Goal: Information Seeking & Learning: Find specific fact

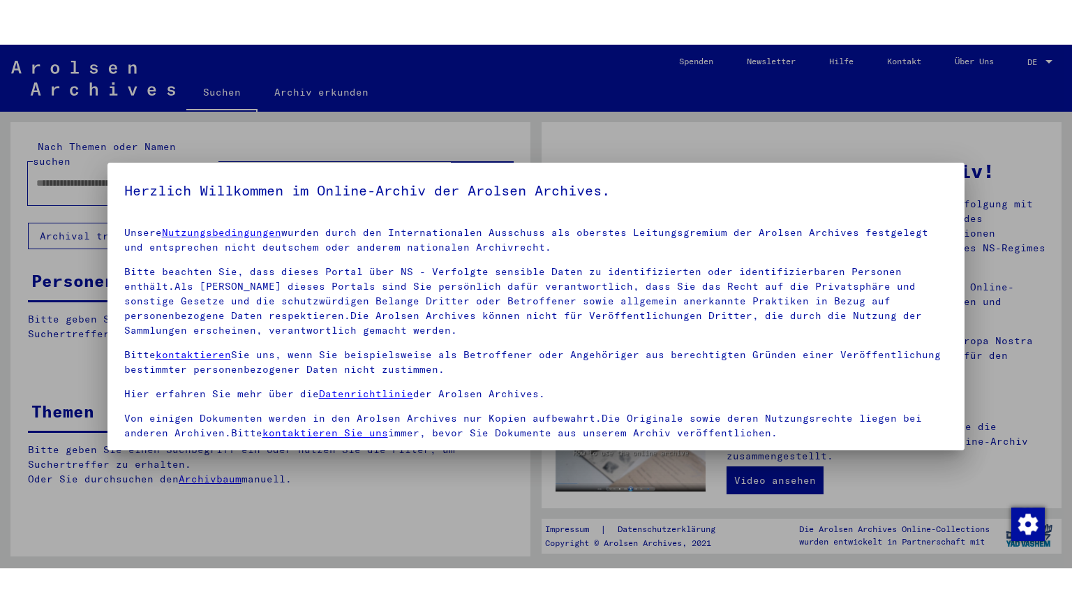
scroll to position [117, 0]
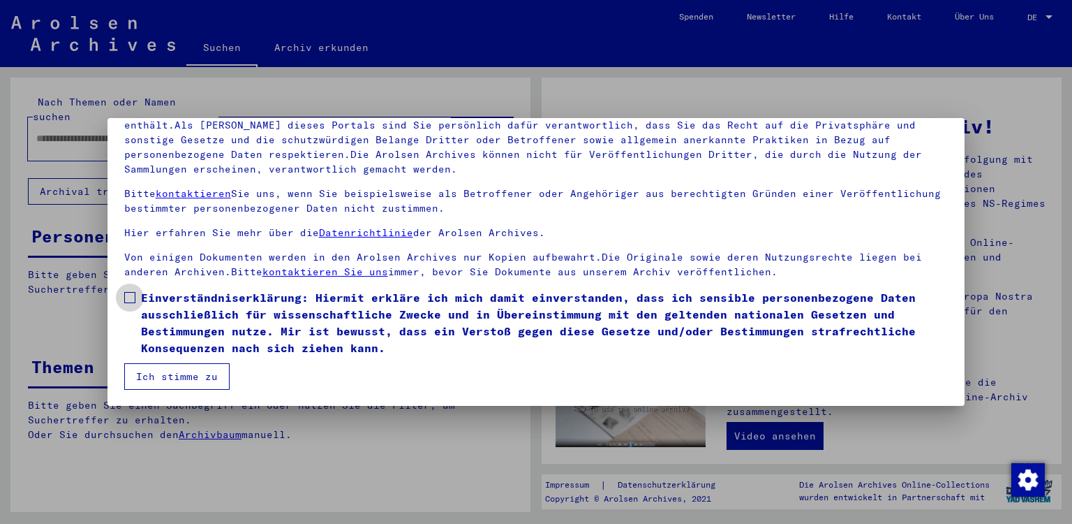
click at [128, 293] on span at bounding box center [129, 297] width 11 height 11
click at [161, 377] on button "Ich stimme zu" at bounding box center [176, 376] width 105 height 27
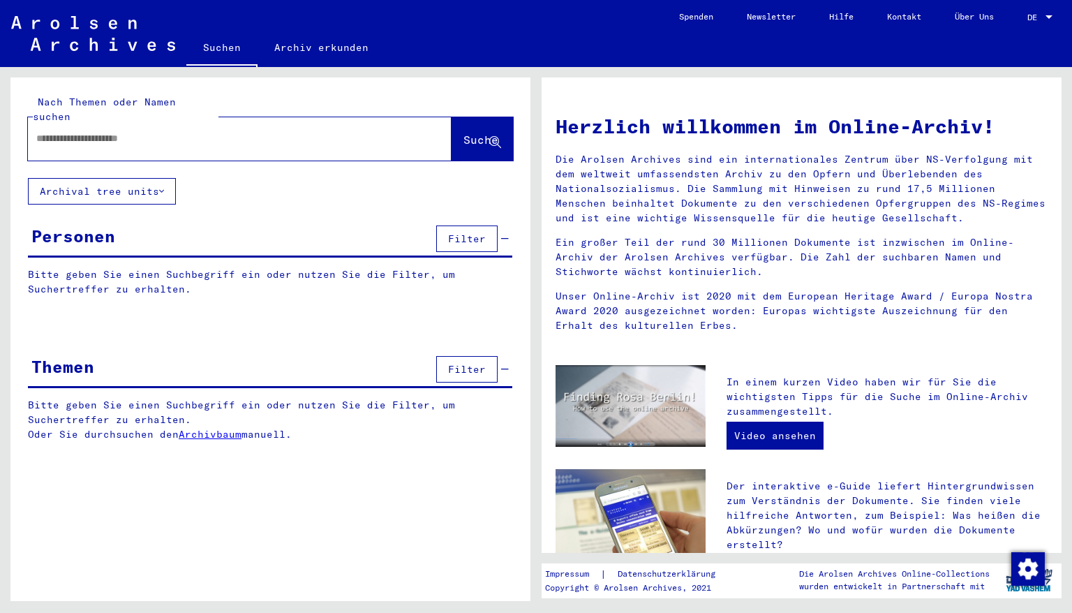
click at [184, 131] on input "text" at bounding box center [223, 138] width 374 height 15
click at [468, 134] on button "Suche" at bounding box center [482, 138] width 61 height 43
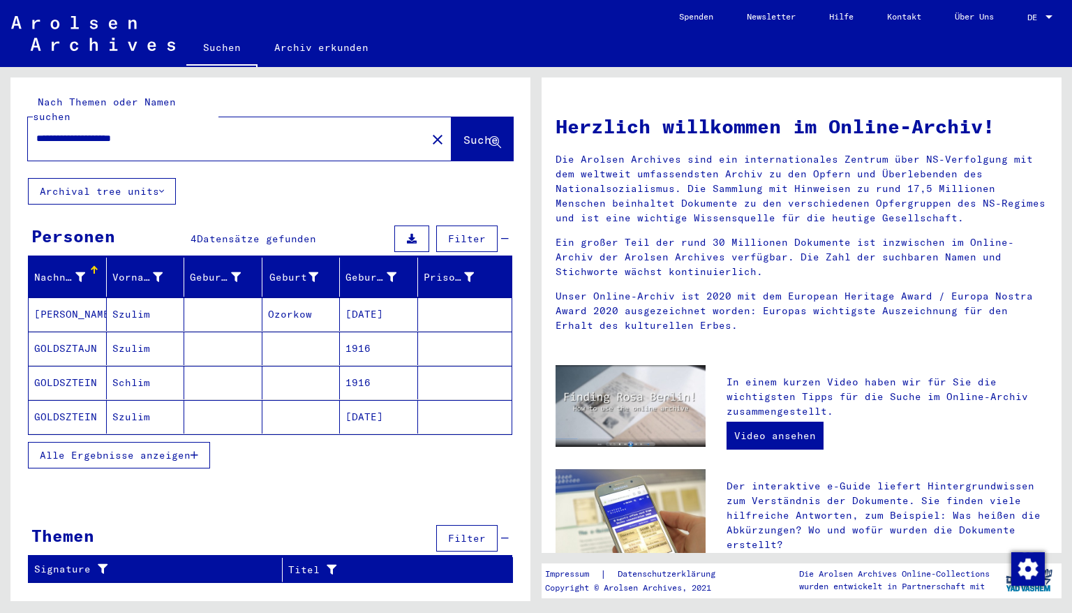
click at [363, 302] on mat-cell "[DATE]" at bounding box center [379, 314] width 78 height 34
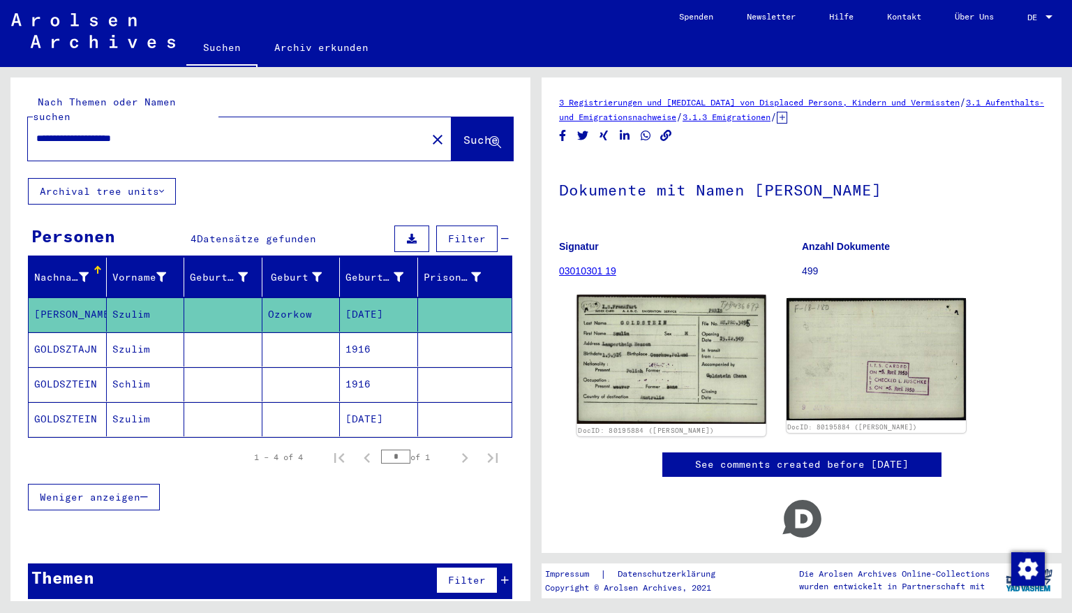
click at [654, 377] on img at bounding box center [671, 359] width 189 height 129
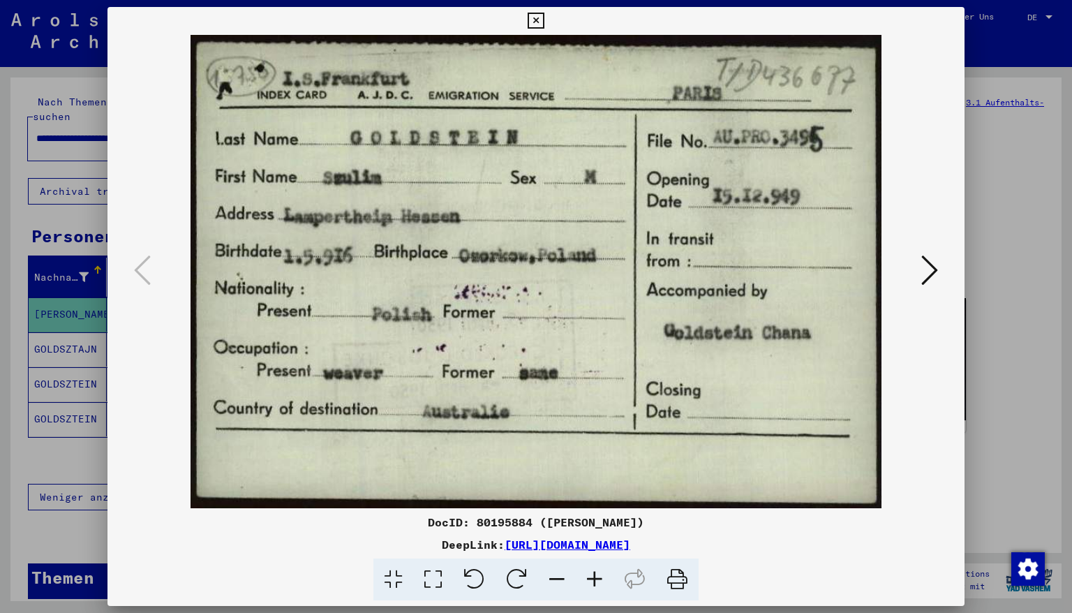
click at [544, 20] on icon at bounding box center [536, 21] width 16 height 17
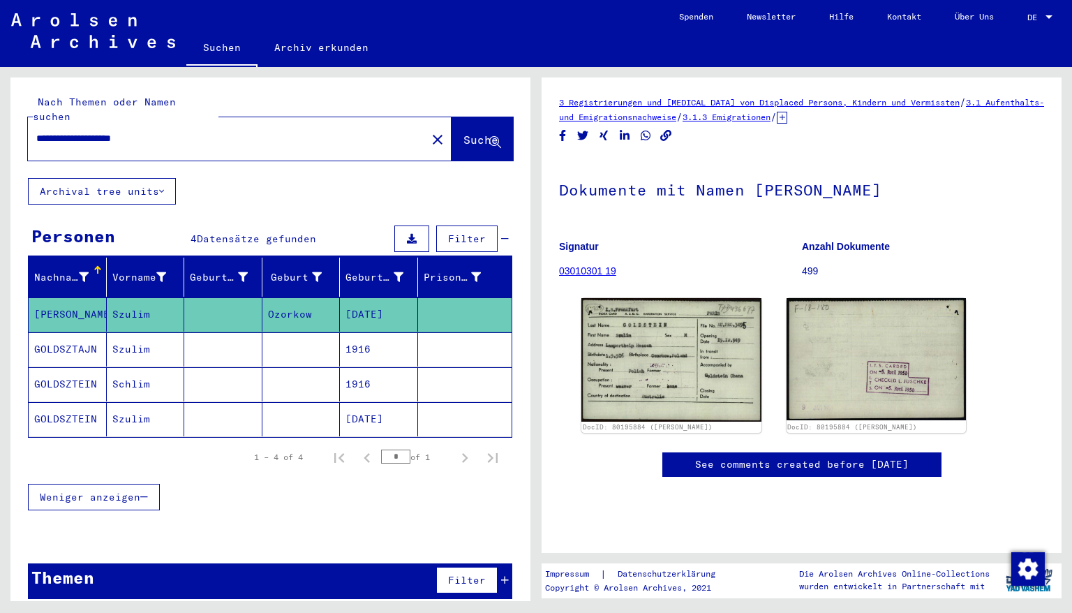
click at [373, 337] on mat-cell "1916" at bounding box center [379, 349] width 78 height 34
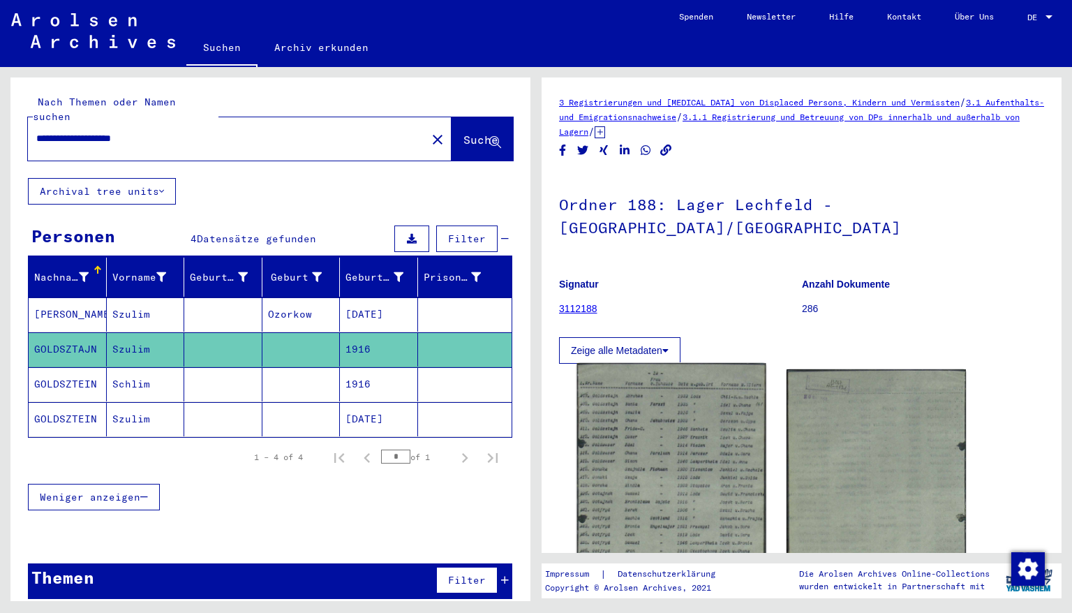
click at [652, 448] on img at bounding box center [671, 489] width 189 height 253
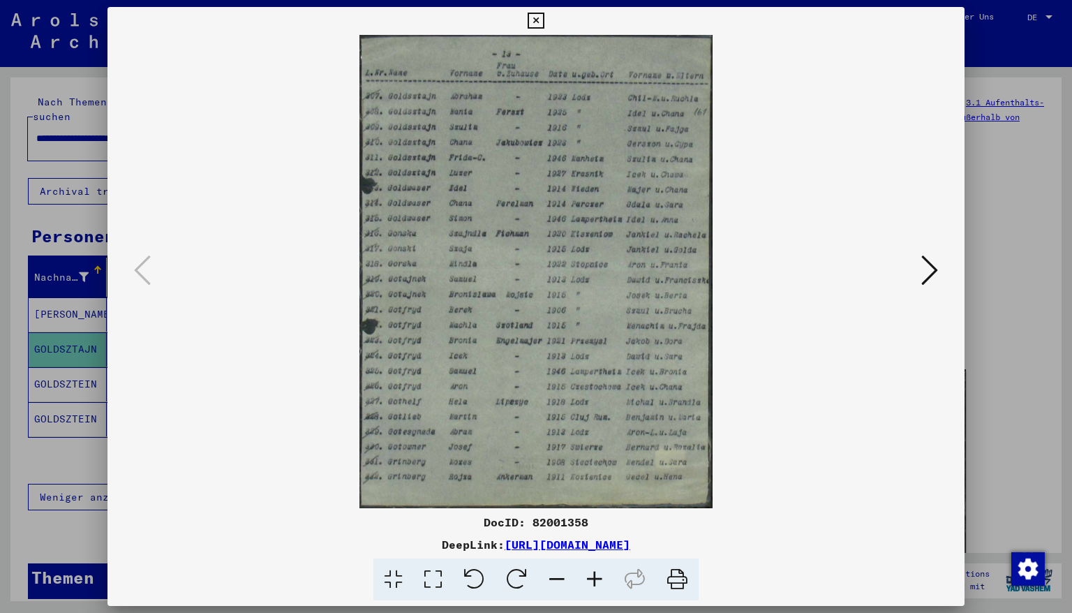
click at [594, 523] on icon at bounding box center [595, 580] width 38 height 43
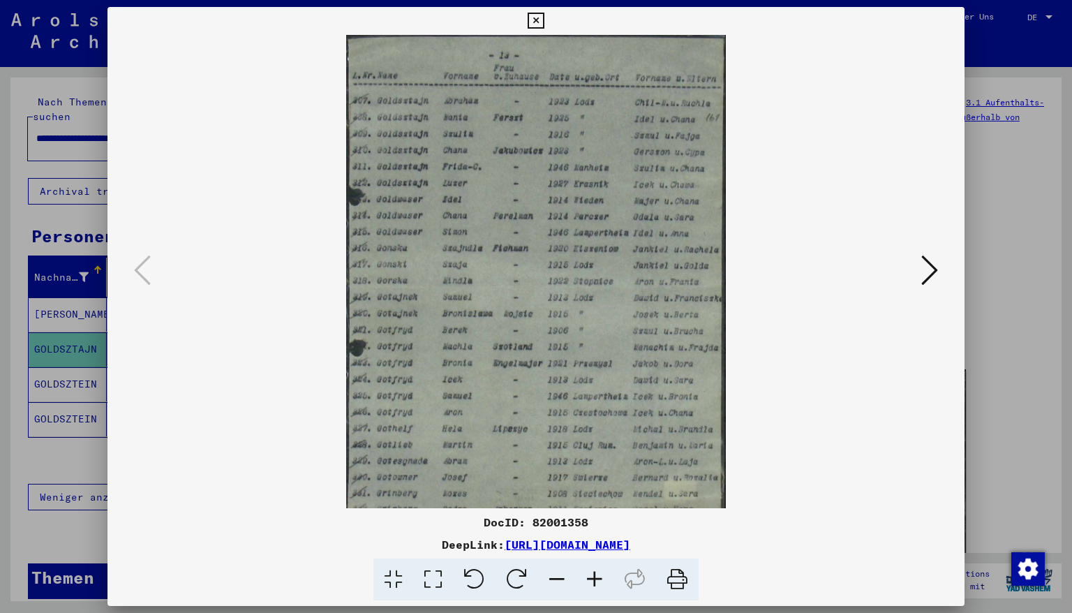
click at [594, 523] on icon at bounding box center [595, 580] width 38 height 43
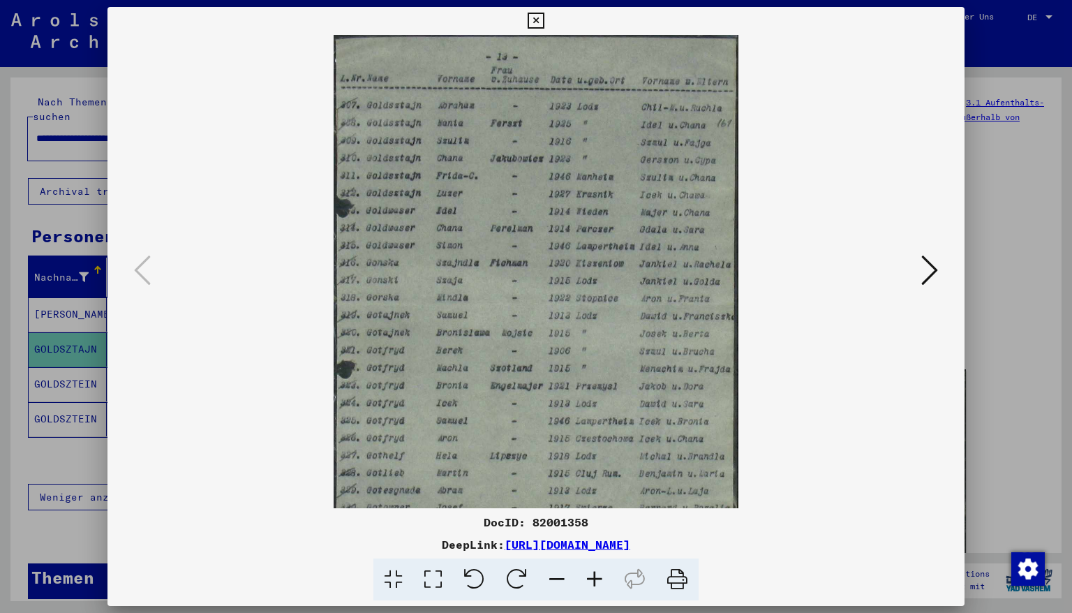
click at [594, 523] on icon at bounding box center [595, 580] width 38 height 43
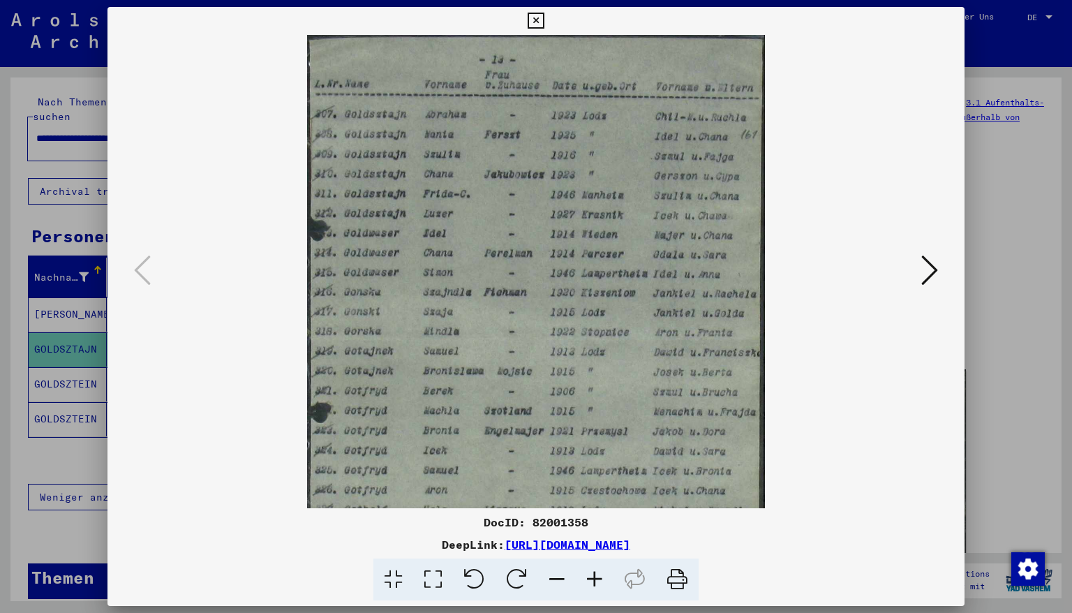
click at [594, 523] on icon at bounding box center [595, 580] width 38 height 43
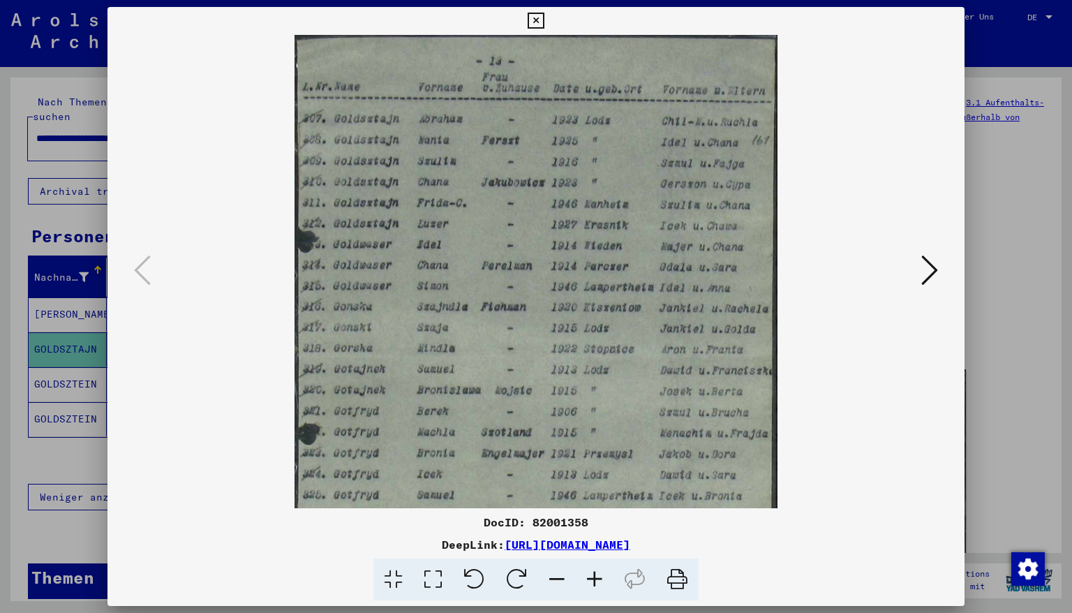
click at [594, 523] on icon at bounding box center [595, 580] width 38 height 43
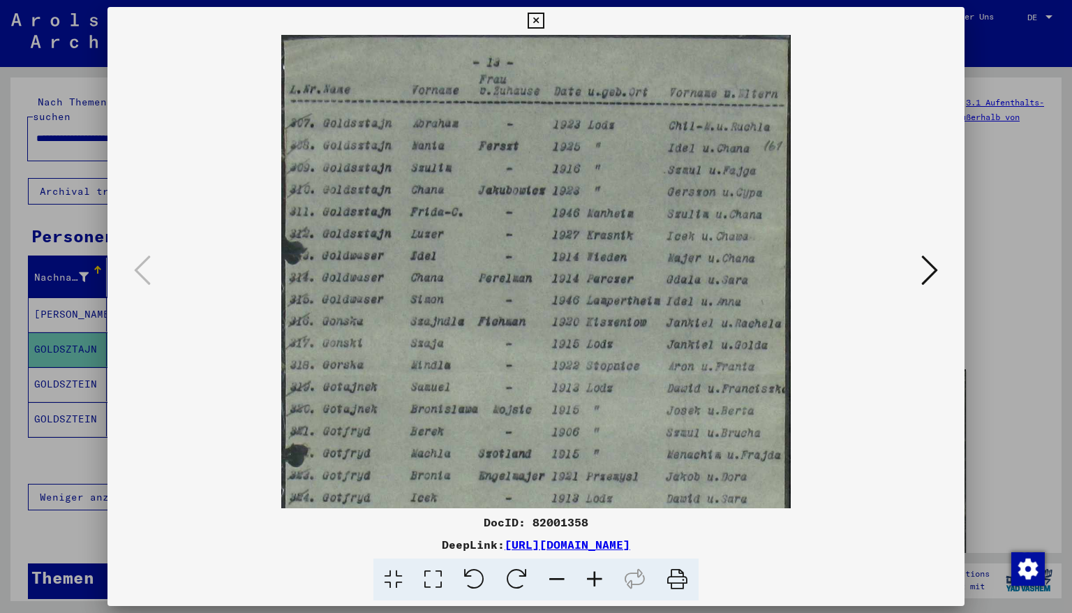
click at [594, 523] on icon at bounding box center [595, 580] width 38 height 43
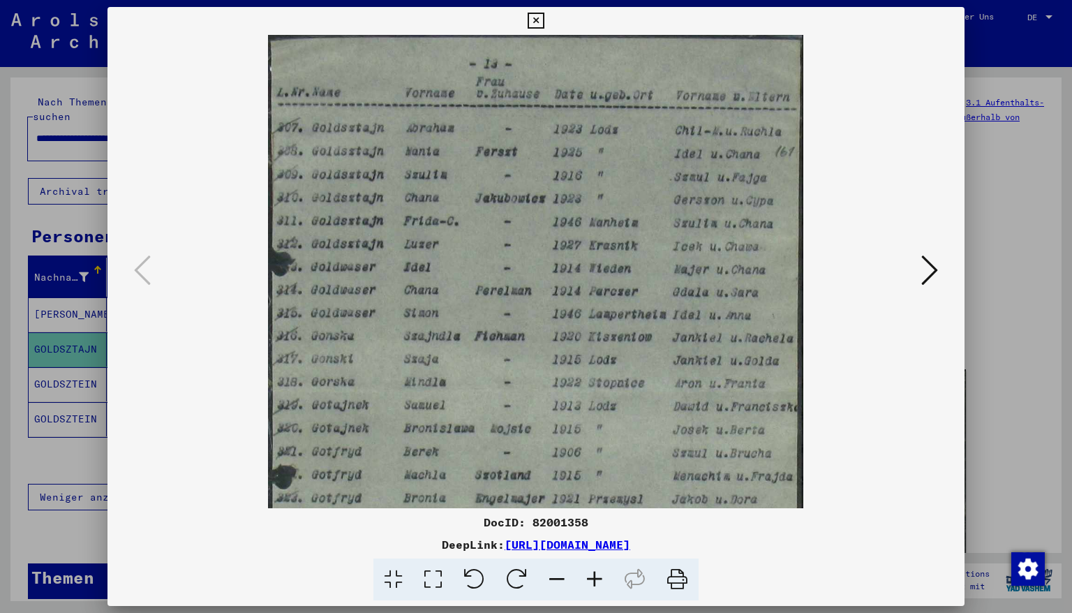
click at [594, 523] on icon at bounding box center [595, 580] width 38 height 43
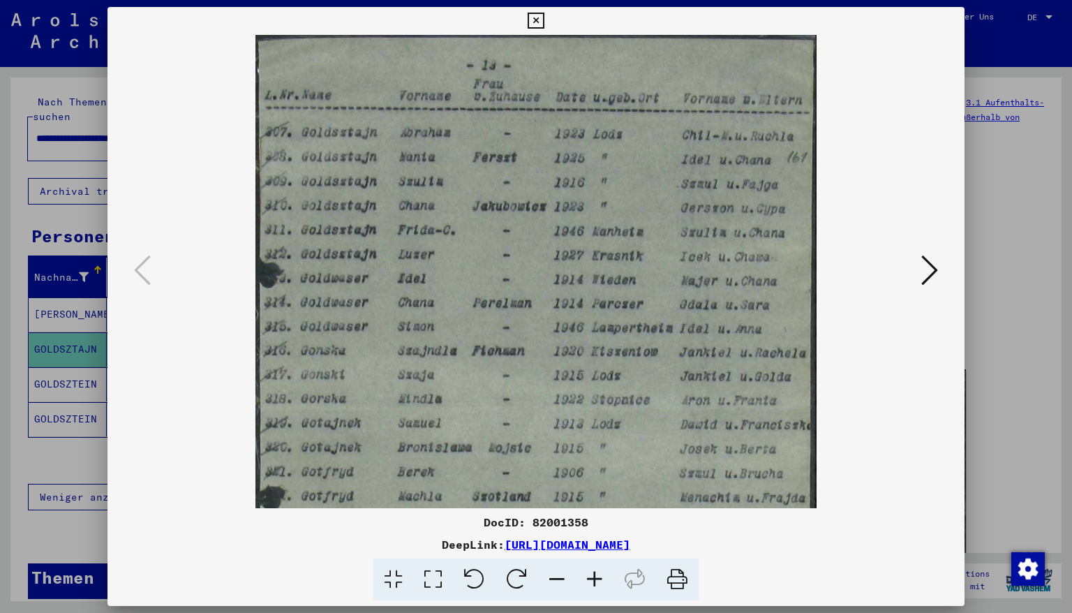
click at [594, 523] on icon at bounding box center [595, 580] width 38 height 43
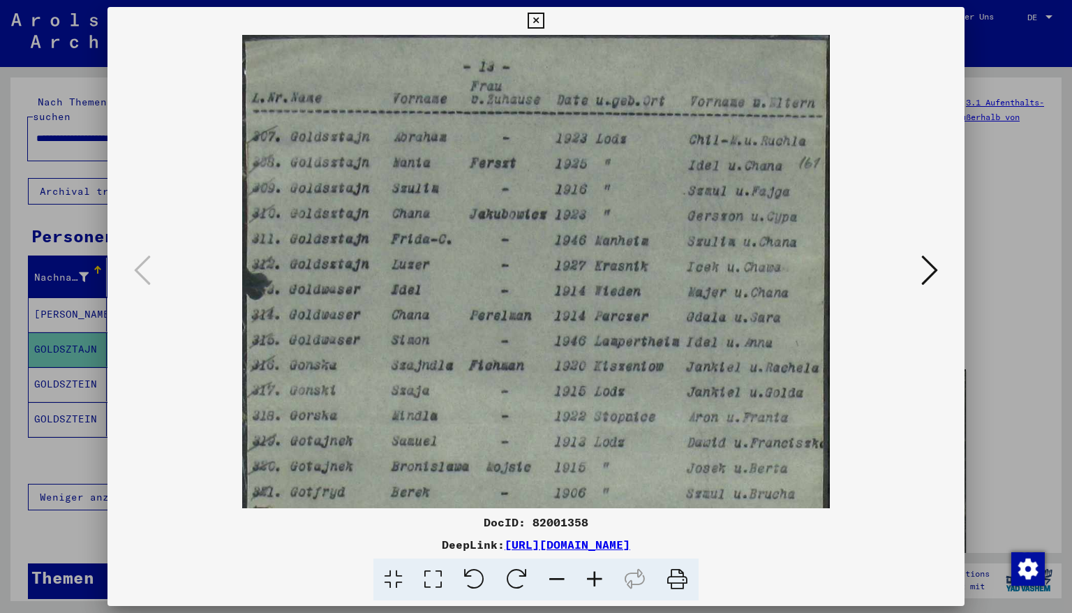
click at [594, 523] on icon at bounding box center [595, 580] width 38 height 43
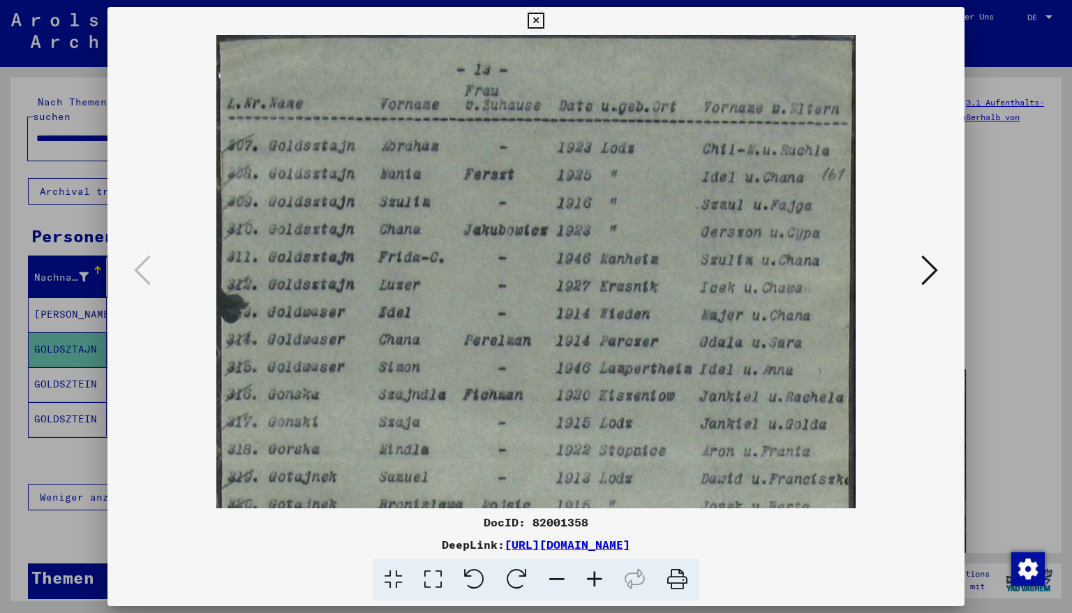
click at [594, 523] on icon at bounding box center [595, 580] width 38 height 43
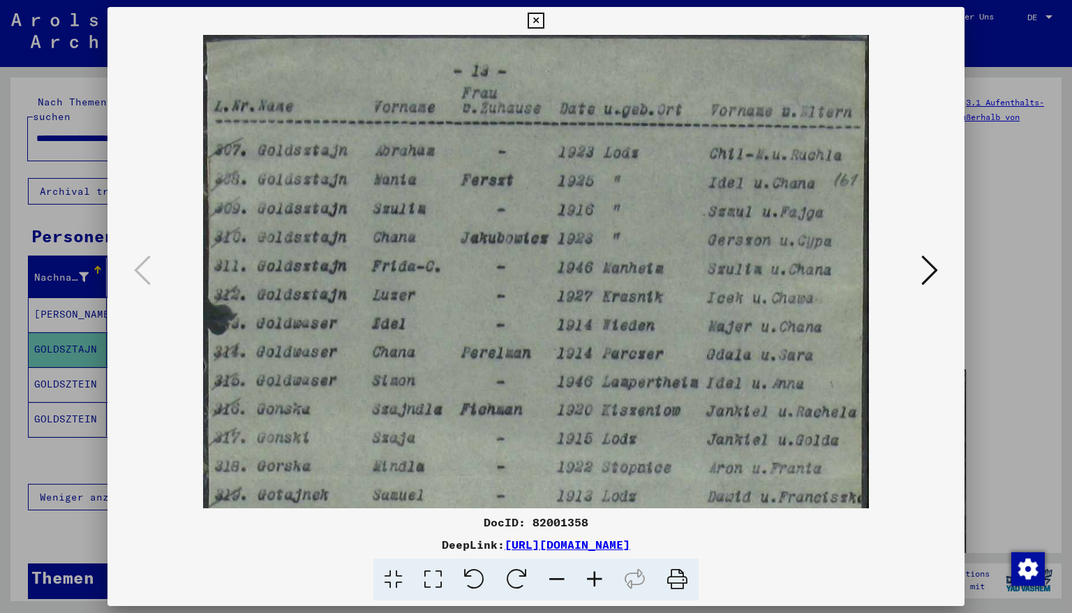
click at [594, 523] on icon at bounding box center [595, 580] width 38 height 43
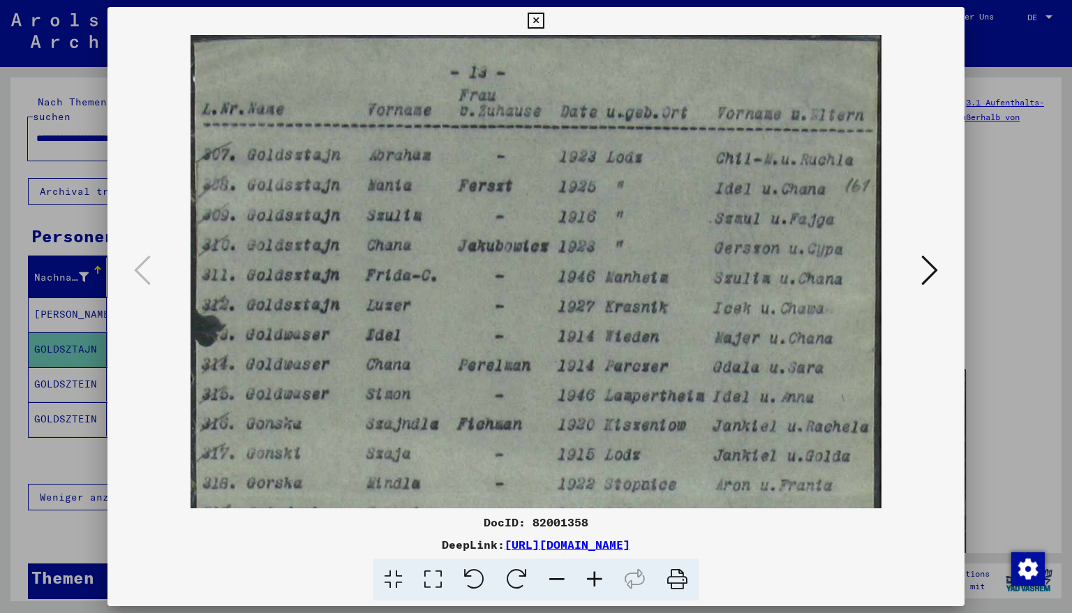
click at [544, 23] on icon at bounding box center [536, 21] width 16 height 17
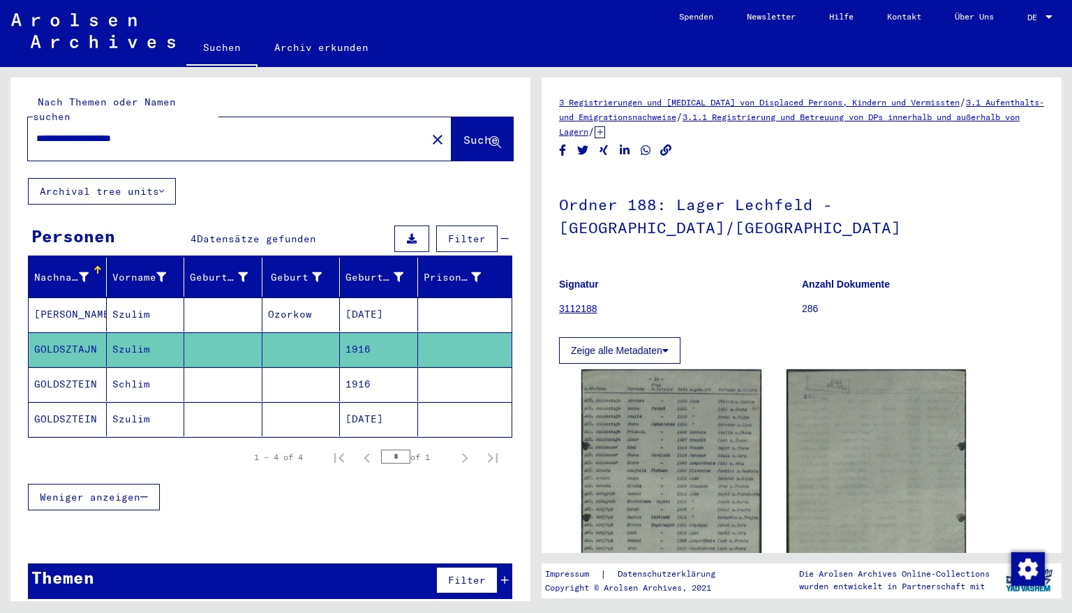
click at [366, 367] on mat-cell "1916" at bounding box center [379, 384] width 78 height 34
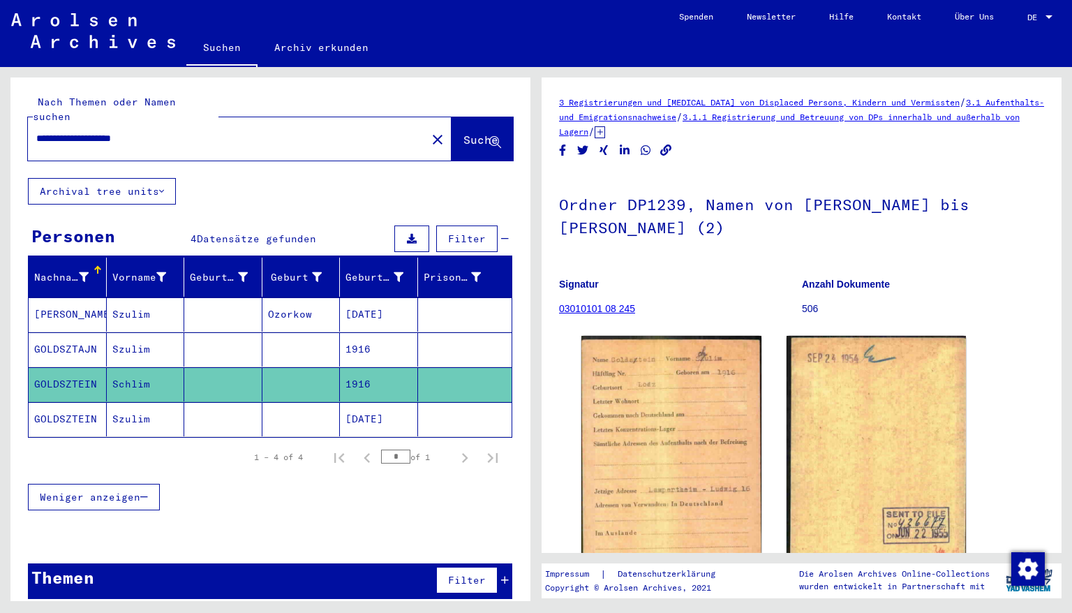
click at [362, 405] on mat-cell "[DATE]" at bounding box center [379, 419] width 78 height 34
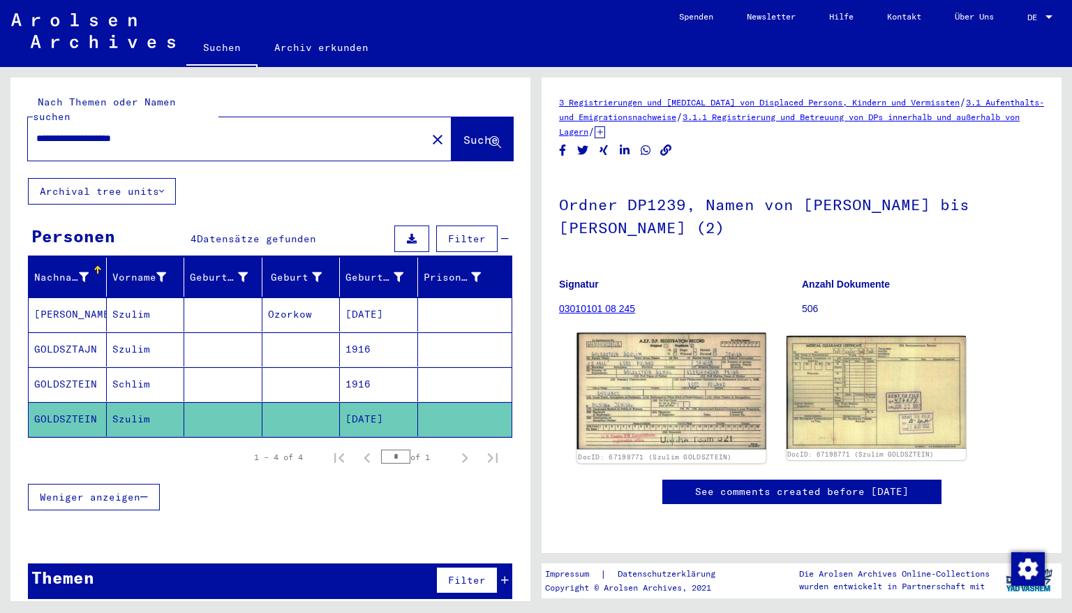
click at [656, 397] on img at bounding box center [671, 391] width 189 height 117
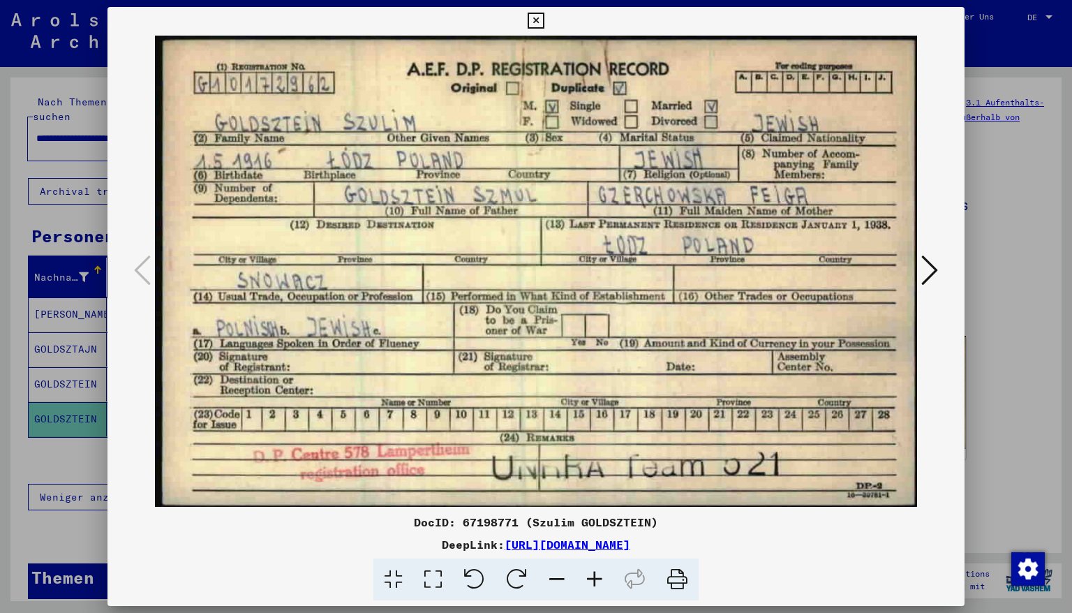
click at [544, 20] on icon at bounding box center [536, 21] width 16 height 17
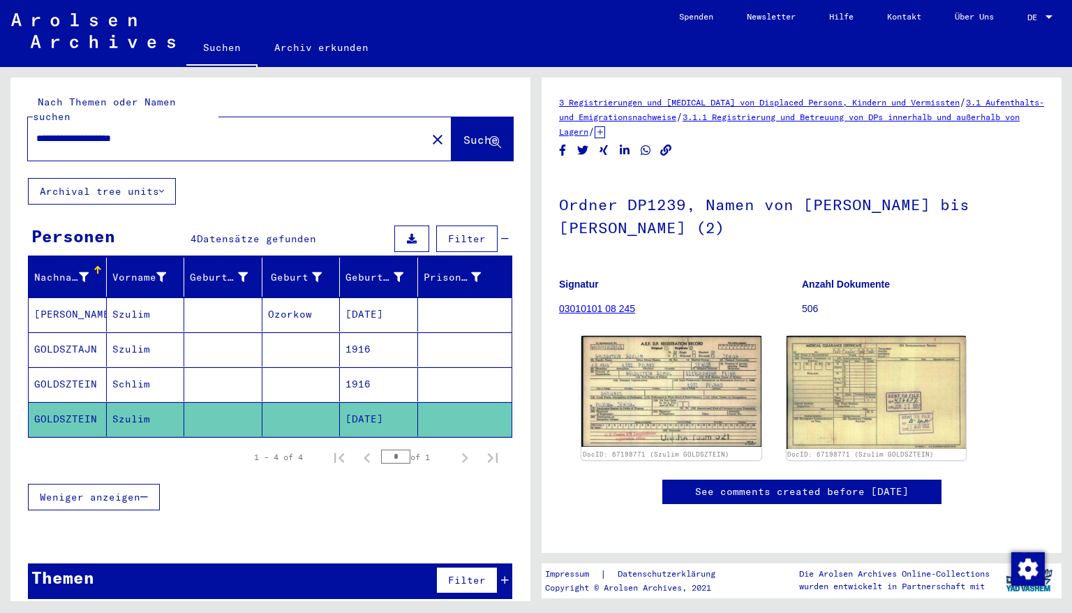
drag, startPoint x: 170, startPoint y: 123, endPoint x: 9, endPoint y: 70, distance: 169.8
click at [31, 123] on div "**********" at bounding box center [223, 138] width 390 height 31
click at [464, 133] on span "Suche" at bounding box center [481, 140] width 35 height 14
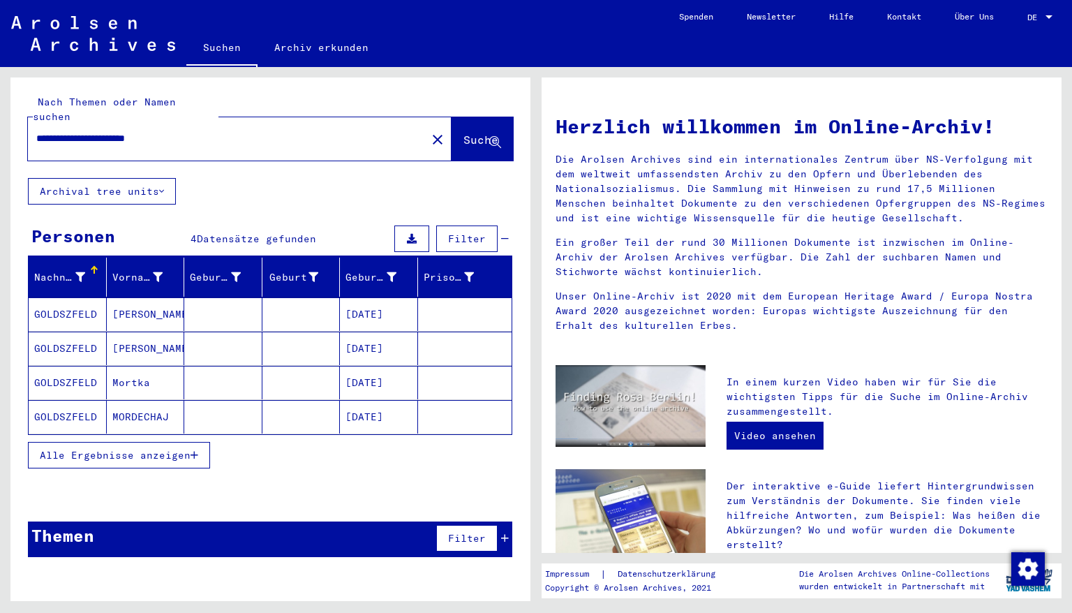
click at [360, 300] on mat-cell "[DATE]" at bounding box center [379, 314] width 78 height 34
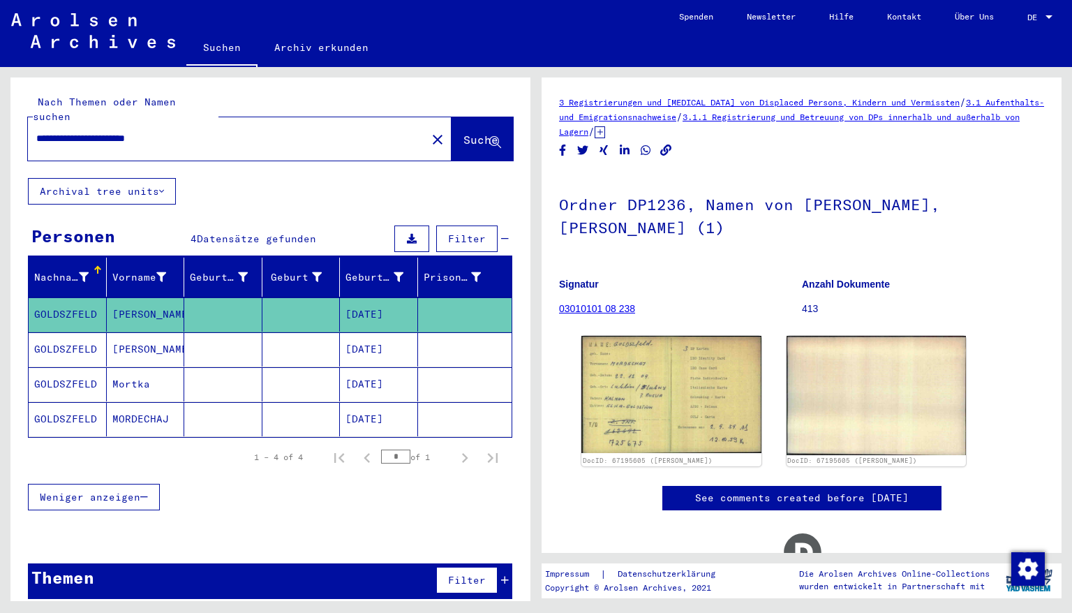
click at [362, 334] on mat-cell "[DATE]" at bounding box center [379, 349] width 78 height 34
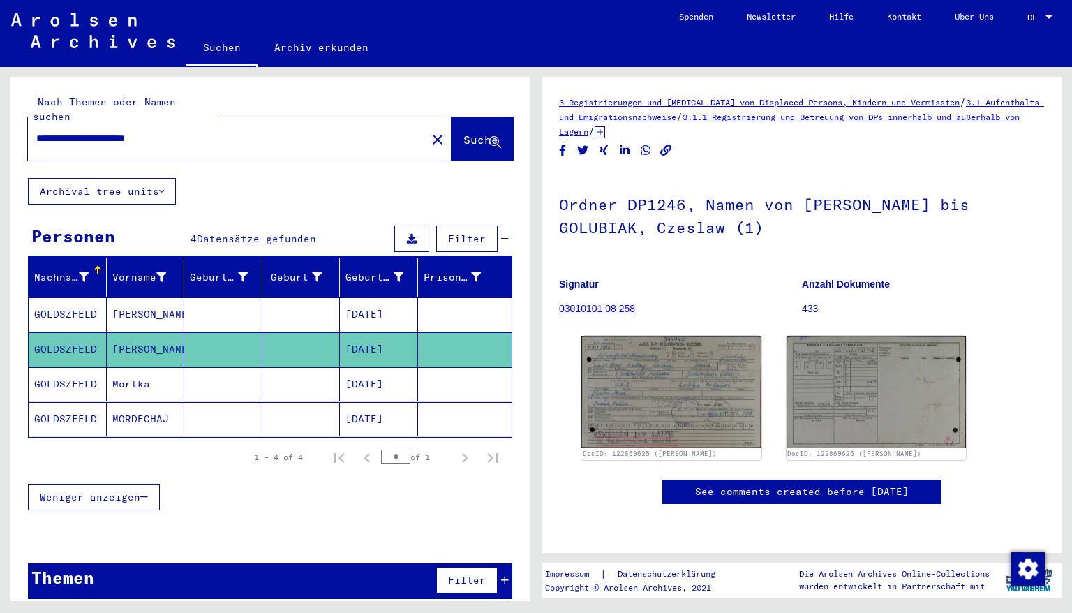
click at [361, 367] on mat-cell "[DATE]" at bounding box center [379, 384] width 78 height 34
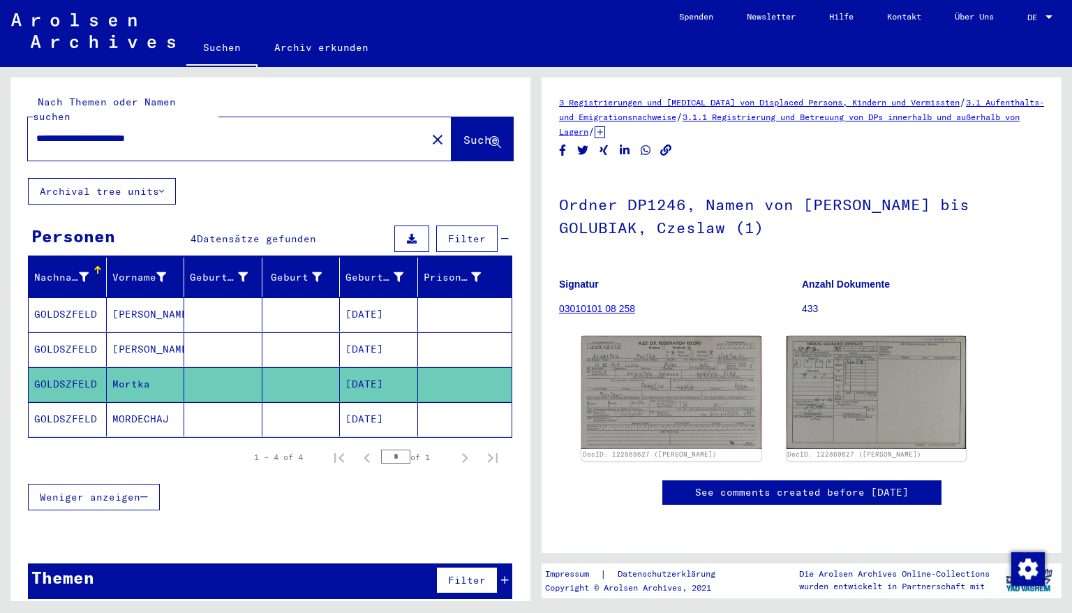
click at [369, 404] on mat-cell "[DATE]" at bounding box center [379, 419] width 78 height 34
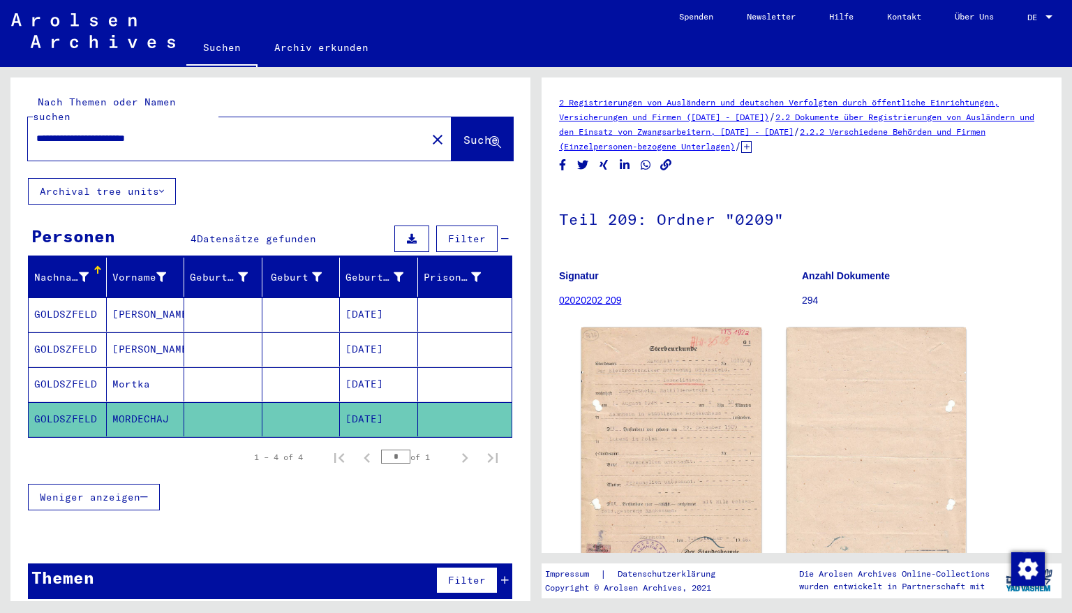
drag, startPoint x: 197, startPoint y: 121, endPoint x: 0, endPoint y: 120, distance: 196.9
click at [0, 120] on div "**********" at bounding box center [268, 334] width 536 height 534
click at [464, 133] on span "Suche" at bounding box center [481, 140] width 35 height 14
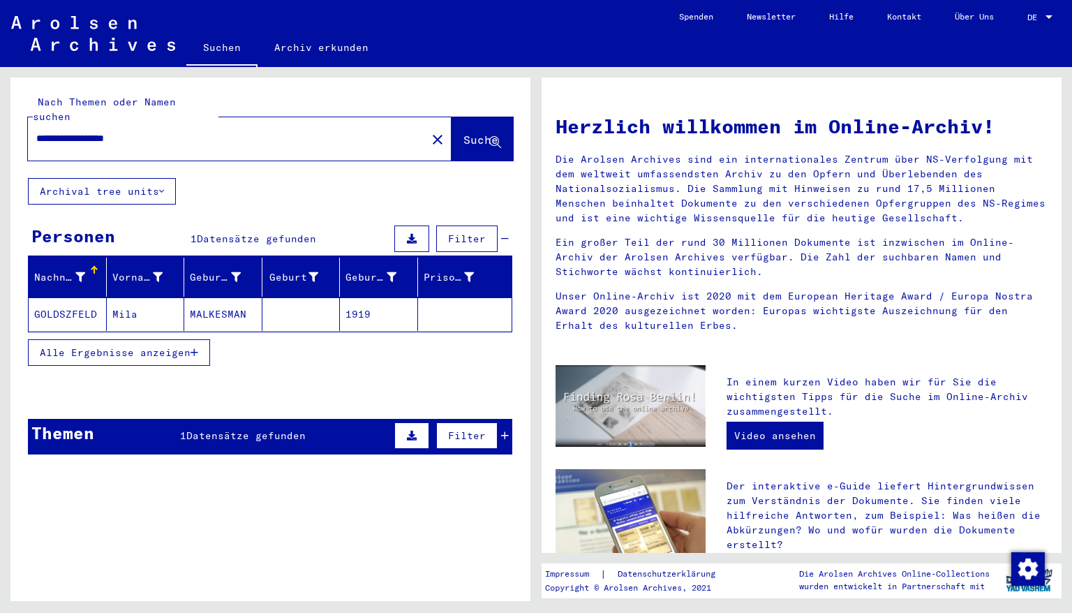
click at [376, 297] on mat-cell "1919" at bounding box center [379, 314] width 78 height 34
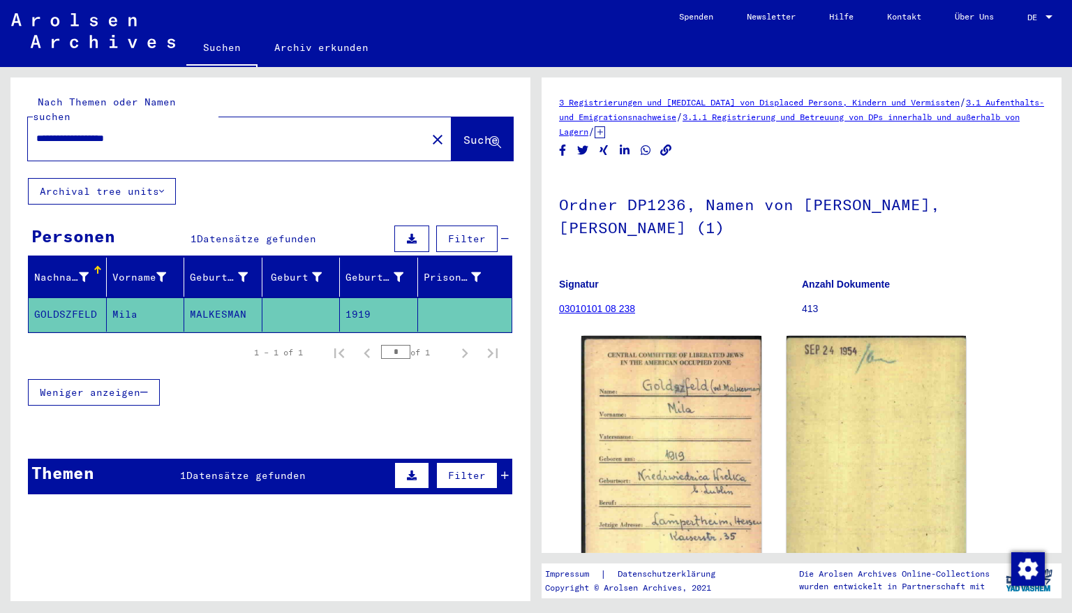
drag, startPoint x: 165, startPoint y: 124, endPoint x: 0, endPoint y: 126, distance: 165.5
click at [0, 126] on div "**********" at bounding box center [268, 334] width 536 height 534
click at [464, 133] on span "Suche" at bounding box center [481, 140] width 35 height 14
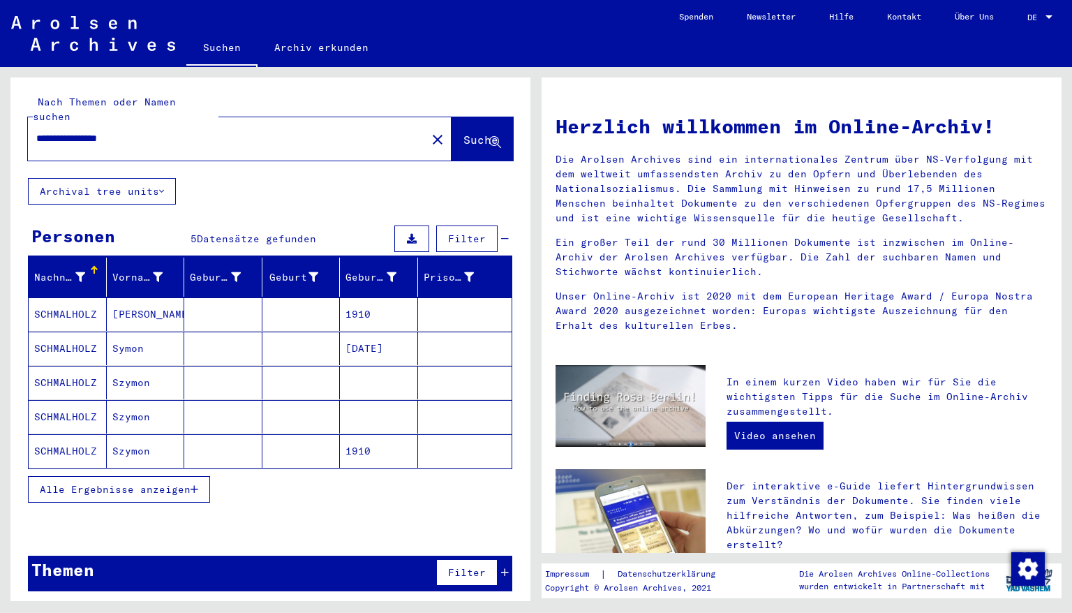
click at [384, 299] on mat-cell "1910" at bounding box center [379, 314] width 78 height 34
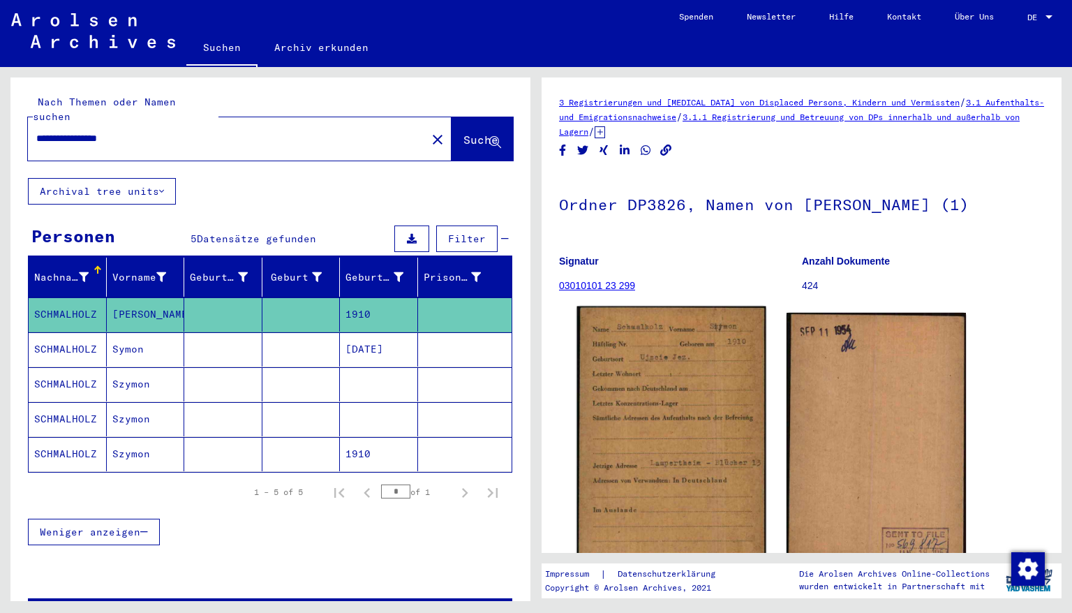
click at [698, 396] on img at bounding box center [671, 439] width 189 height 265
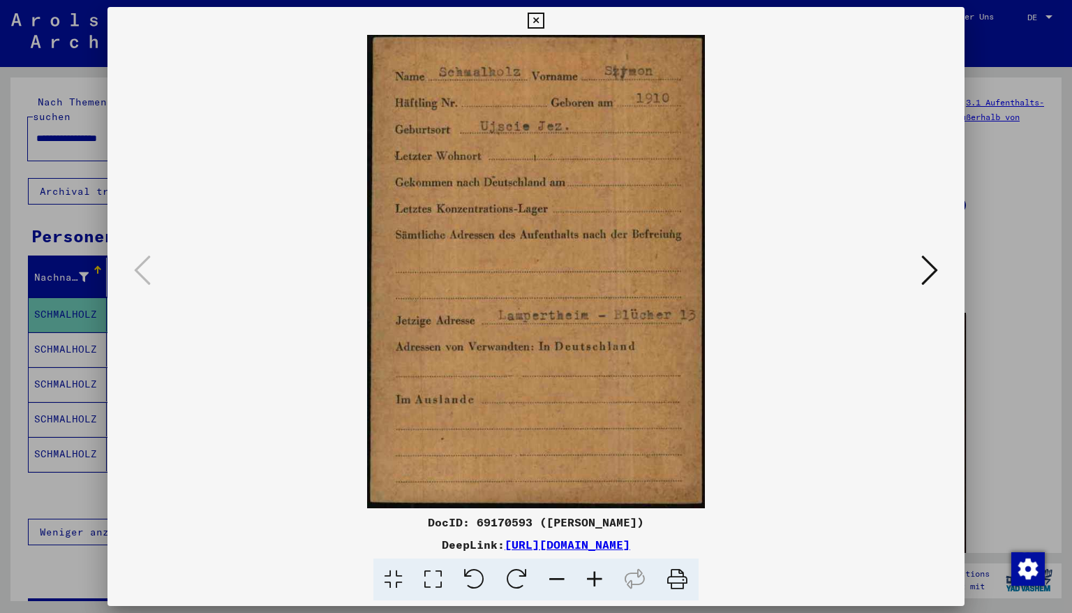
click at [544, 17] on icon at bounding box center [536, 21] width 16 height 17
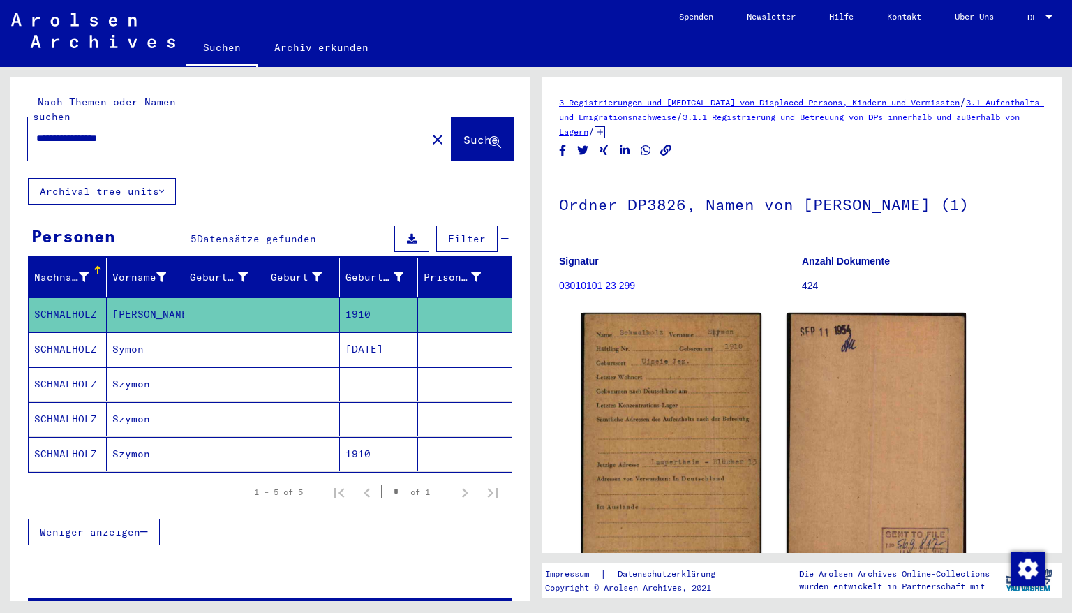
click at [383, 332] on mat-cell "[DATE]" at bounding box center [379, 349] width 78 height 34
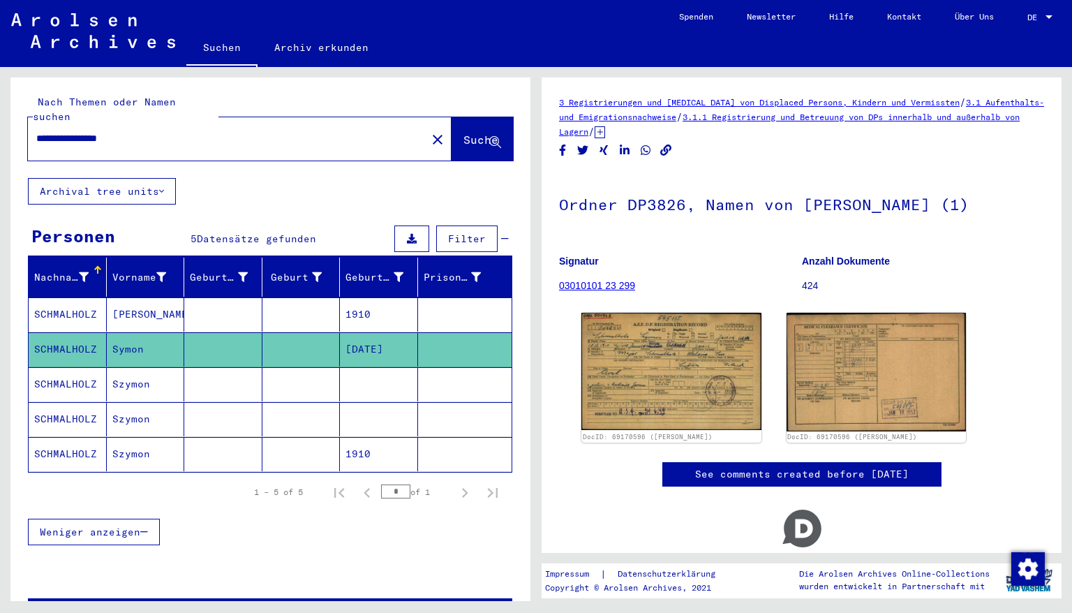
click at [368, 369] on mat-cell at bounding box center [379, 384] width 78 height 34
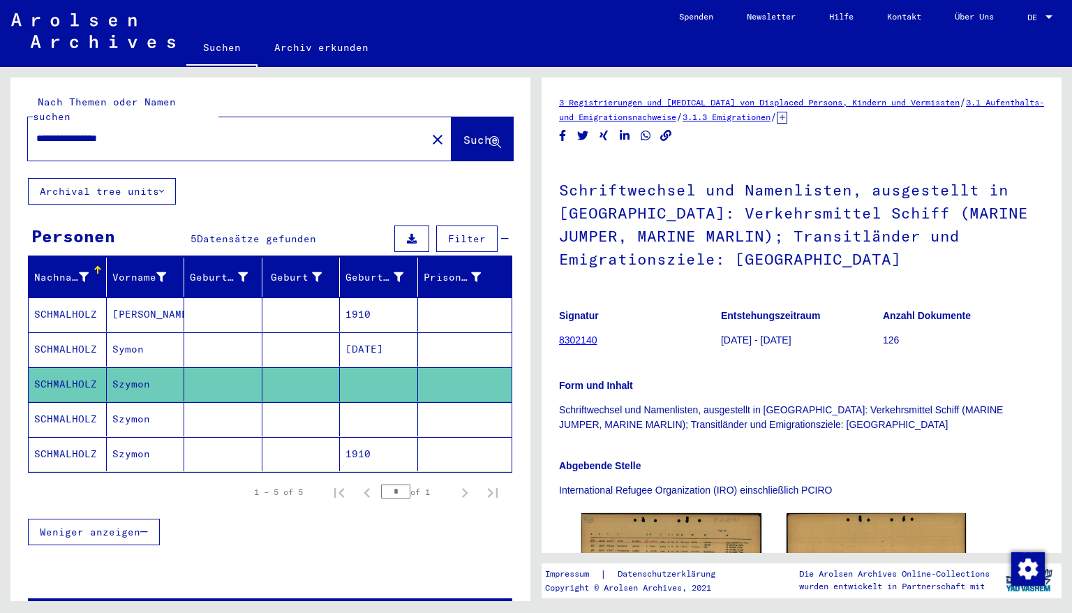
click at [385, 405] on mat-cell at bounding box center [379, 419] width 78 height 34
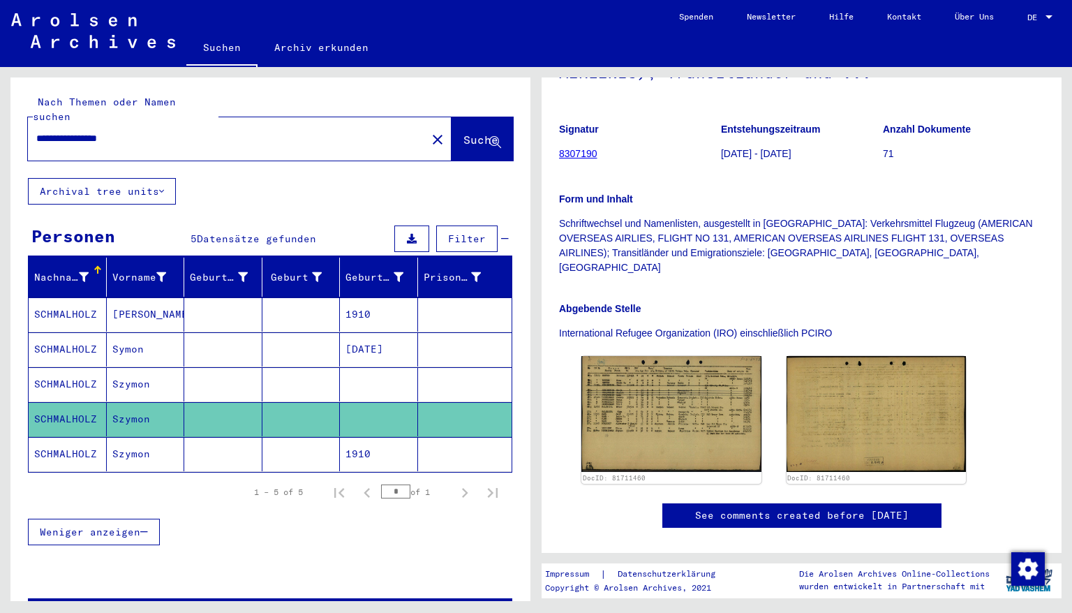
scroll to position [279, 0]
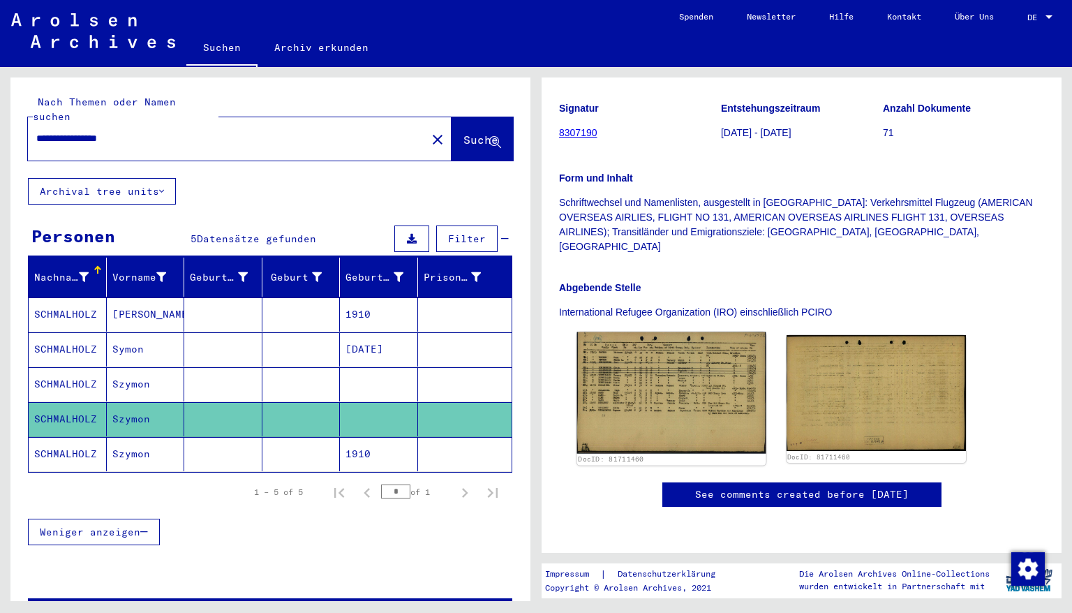
click at [652, 332] on img at bounding box center [671, 392] width 189 height 121
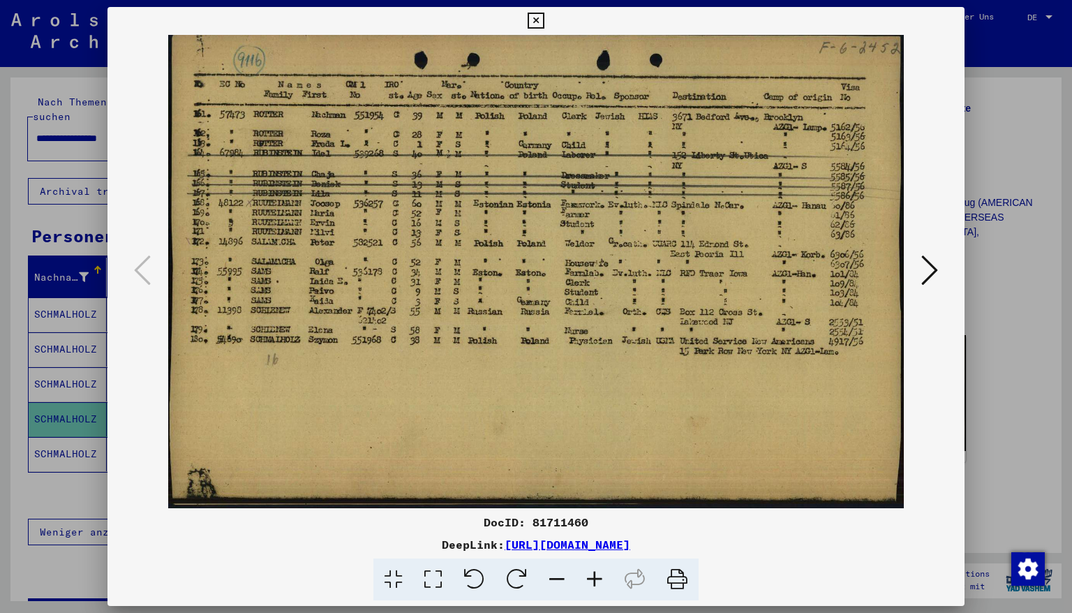
click at [544, 24] on icon at bounding box center [536, 21] width 16 height 17
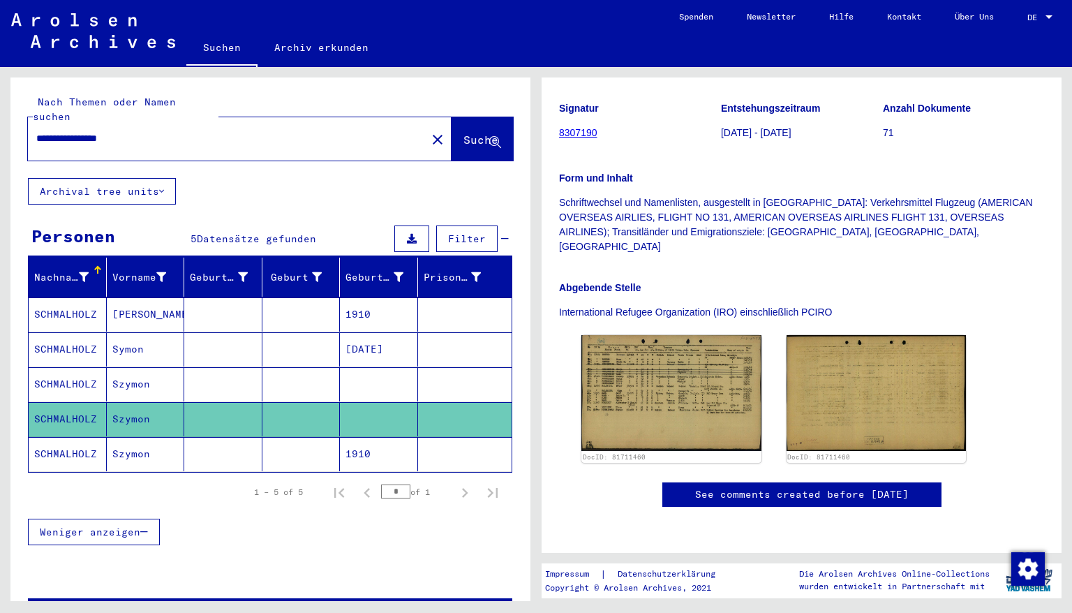
click at [374, 438] on mat-cell "1910" at bounding box center [379, 454] width 78 height 34
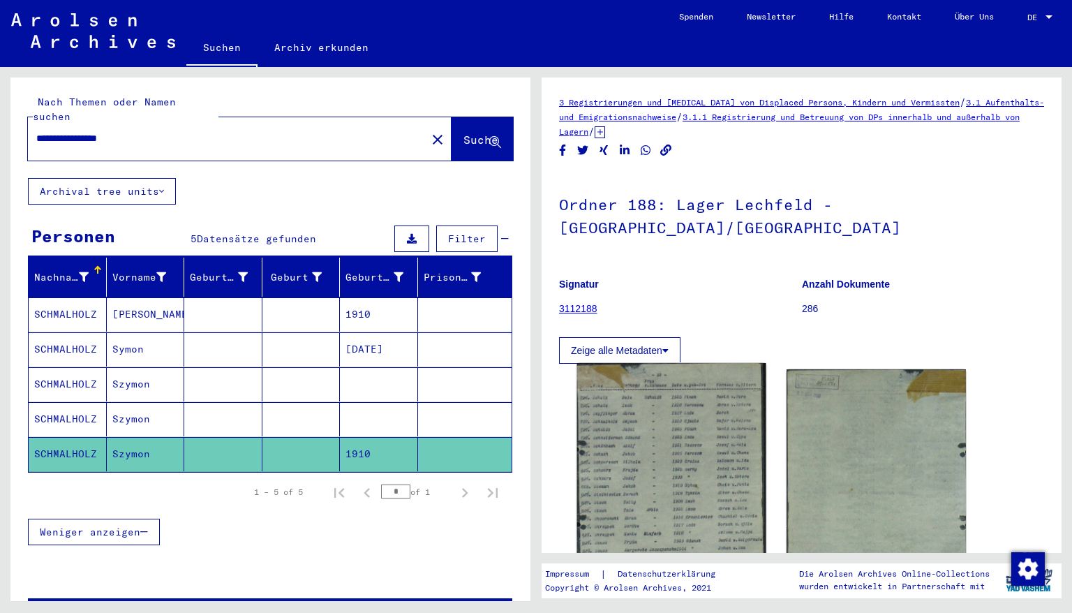
click at [684, 438] on img at bounding box center [671, 487] width 189 height 249
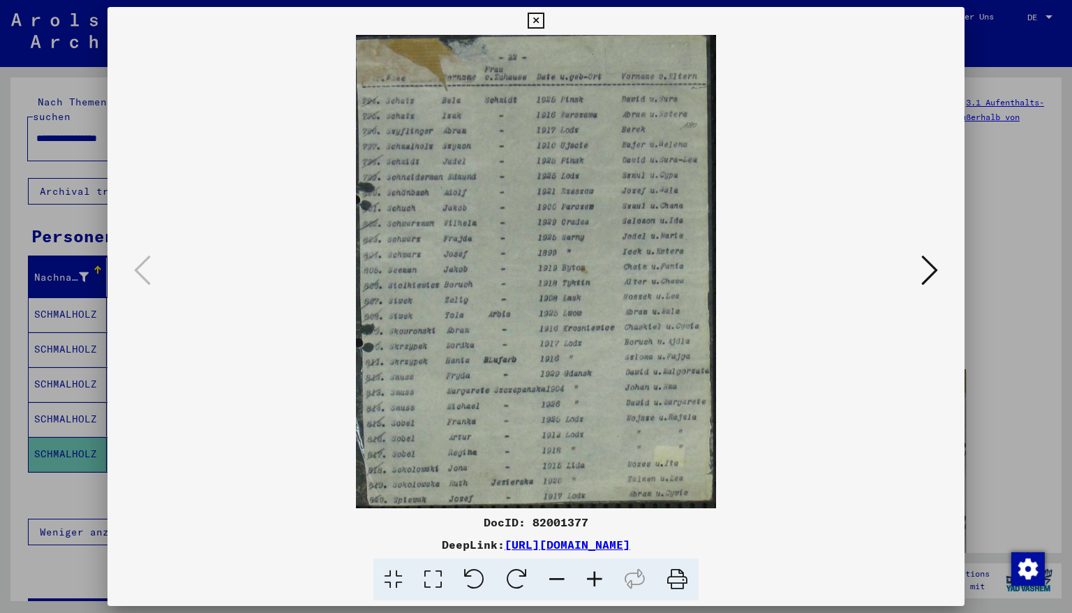
click at [591, 523] on icon at bounding box center [595, 580] width 38 height 43
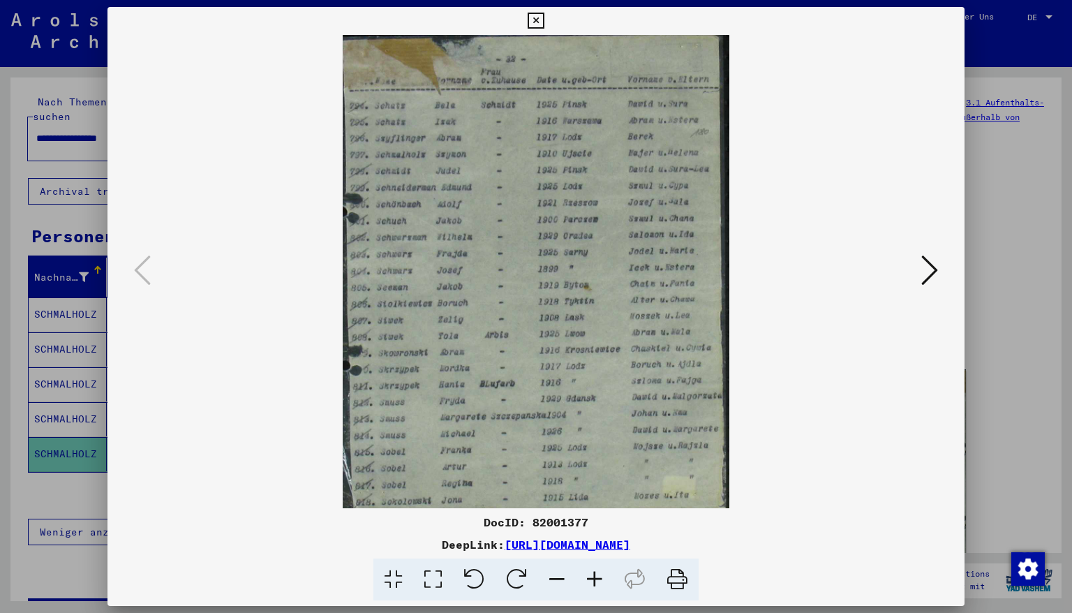
click at [591, 523] on icon at bounding box center [595, 580] width 38 height 43
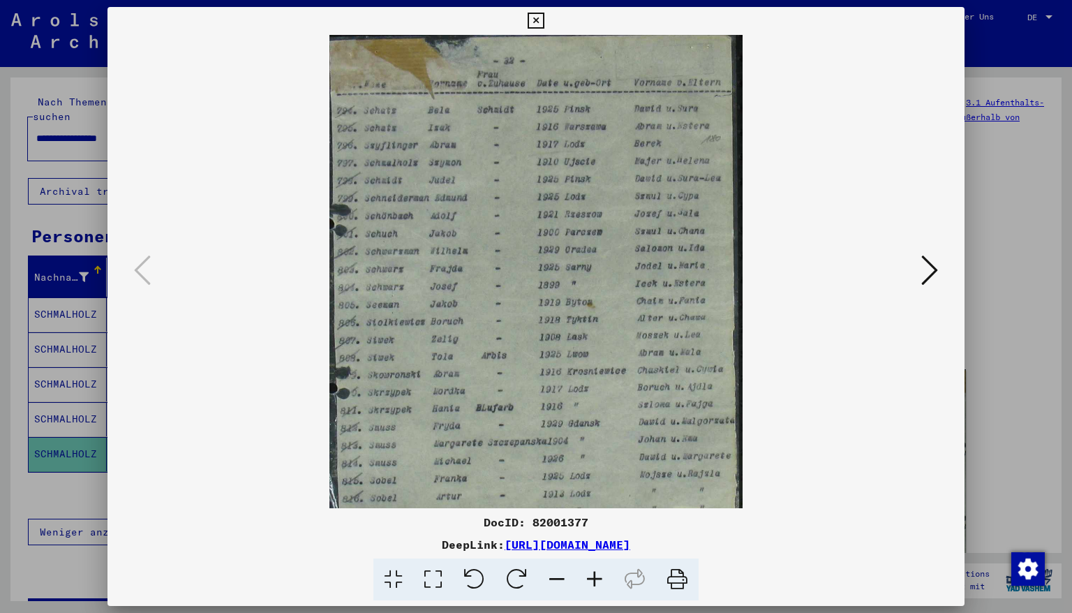
click at [591, 523] on icon at bounding box center [595, 580] width 38 height 43
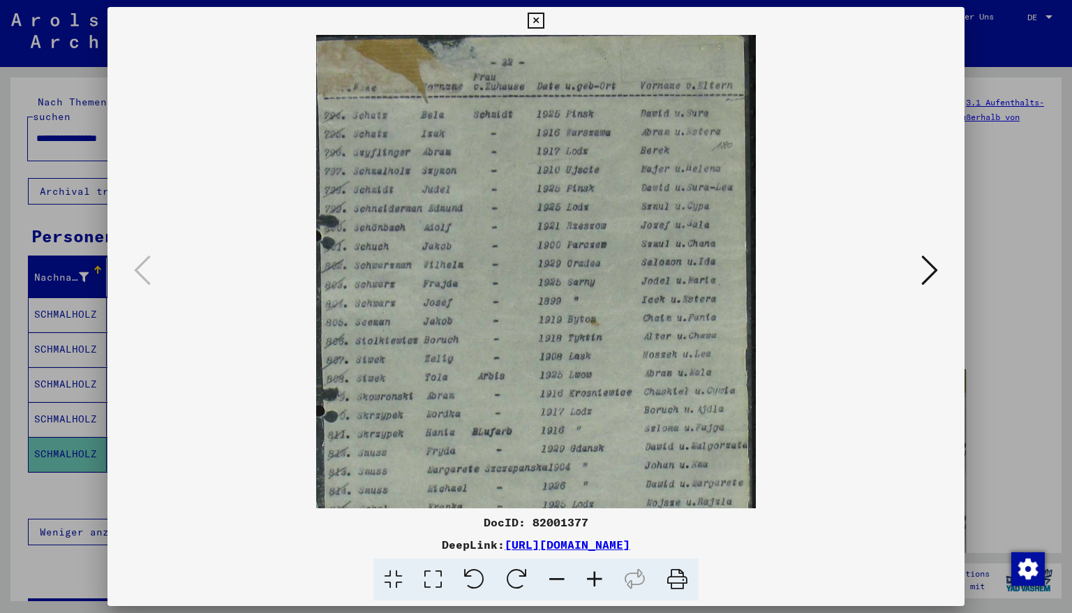
click at [591, 523] on icon at bounding box center [595, 580] width 38 height 43
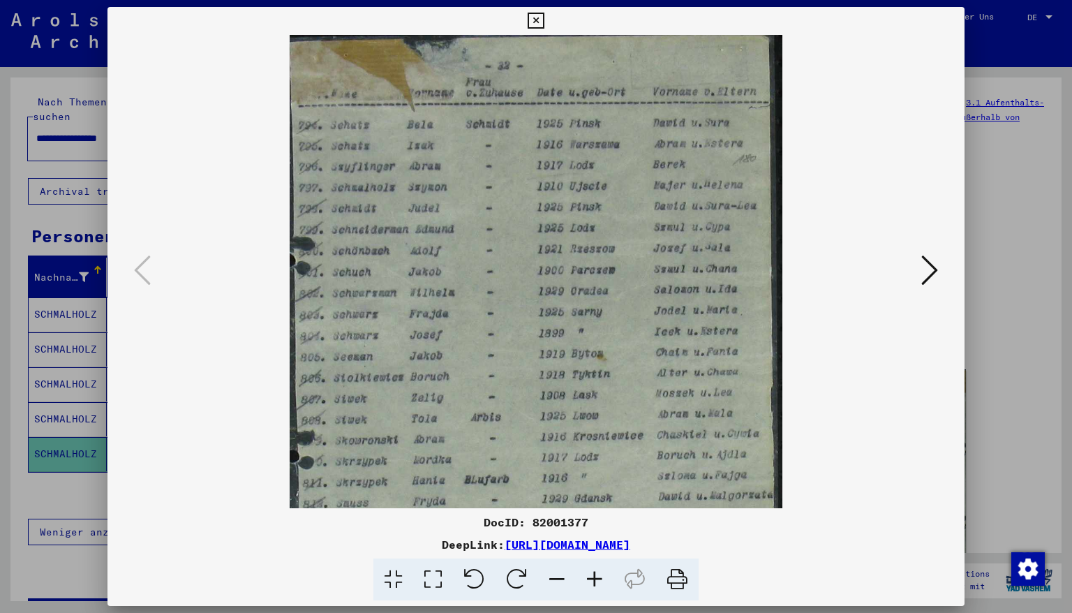
click at [591, 523] on icon at bounding box center [595, 580] width 38 height 43
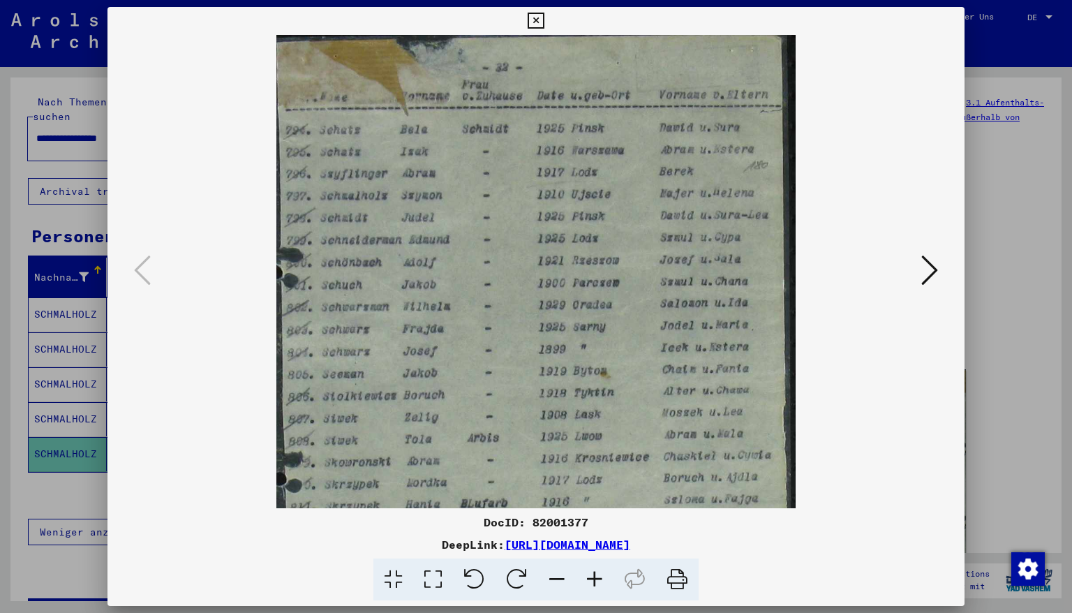
click at [591, 523] on icon at bounding box center [595, 580] width 38 height 43
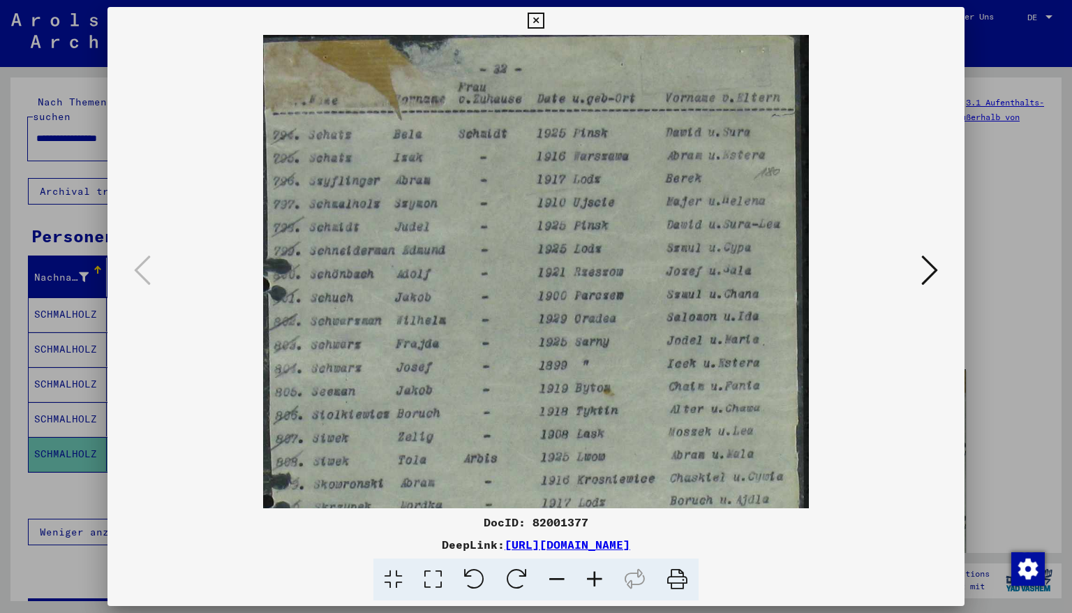
click at [591, 523] on icon at bounding box center [595, 580] width 38 height 43
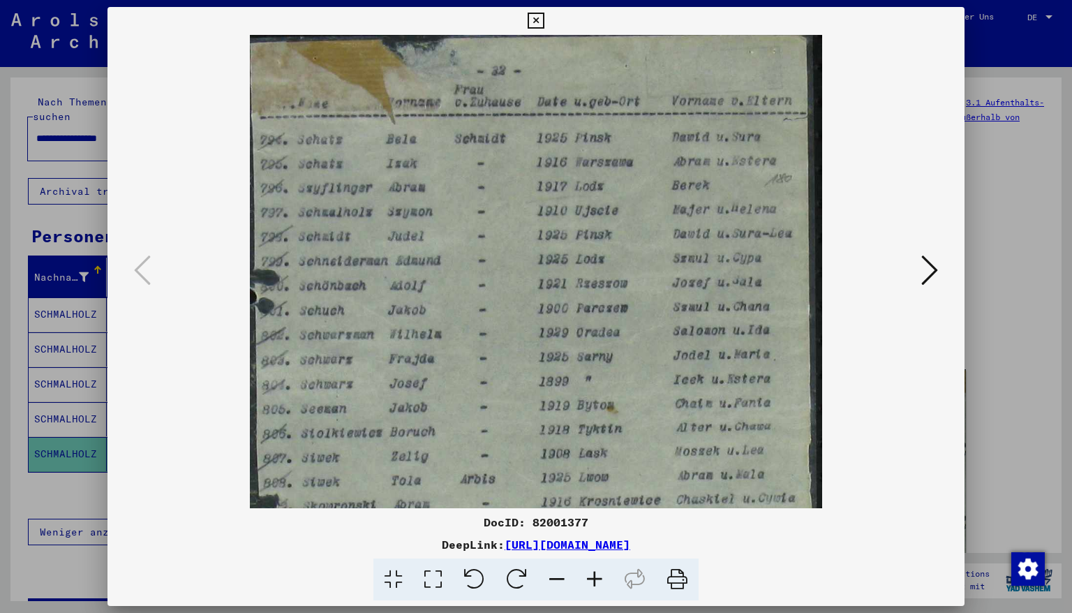
click at [591, 523] on icon at bounding box center [595, 580] width 38 height 43
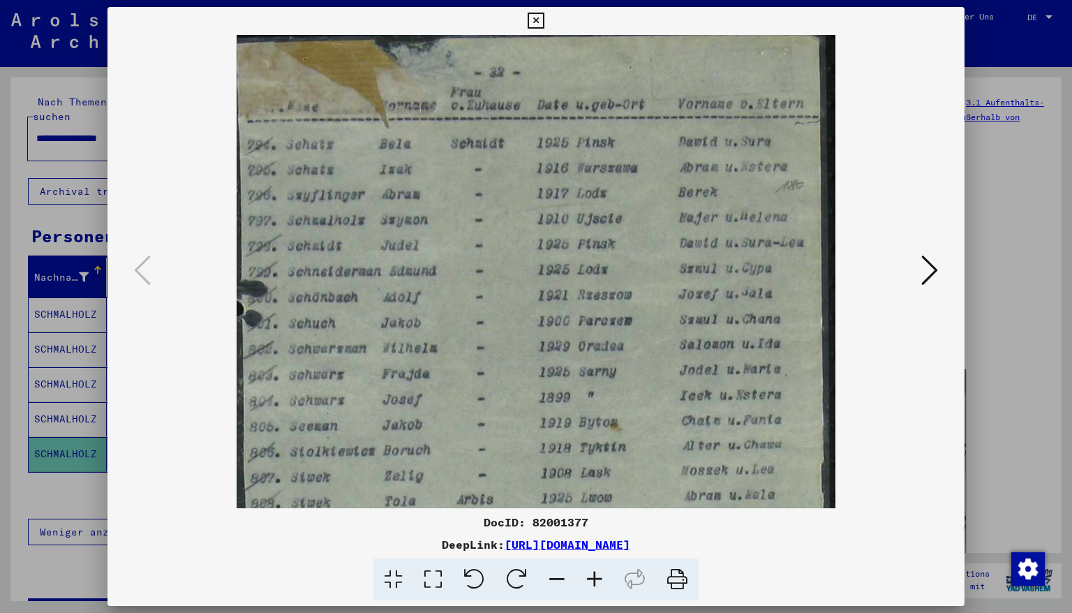
click at [591, 523] on icon at bounding box center [595, 580] width 38 height 43
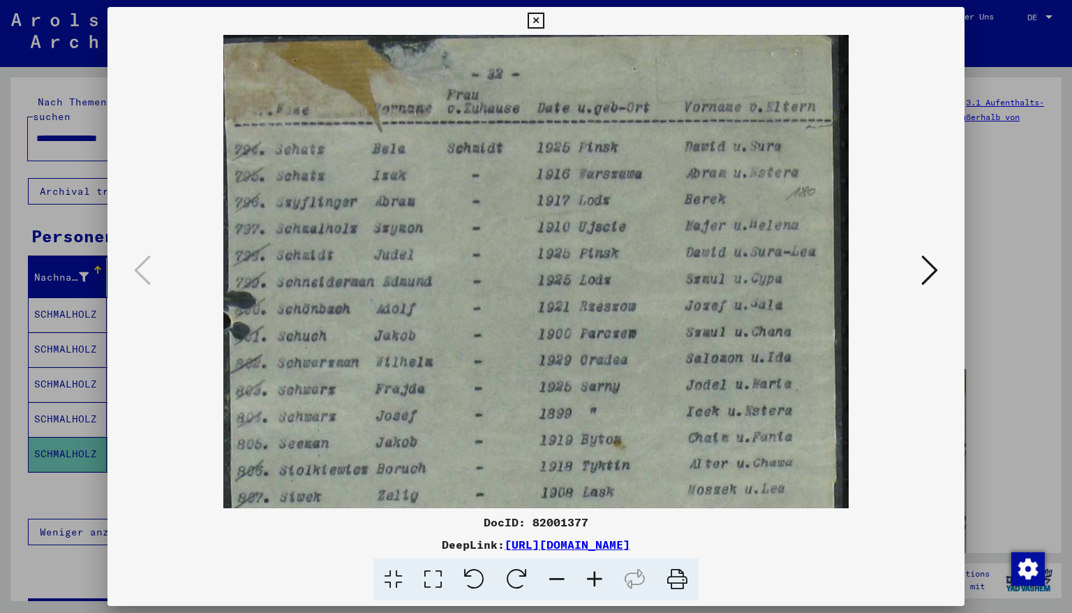
click at [591, 523] on icon at bounding box center [595, 580] width 38 height 43
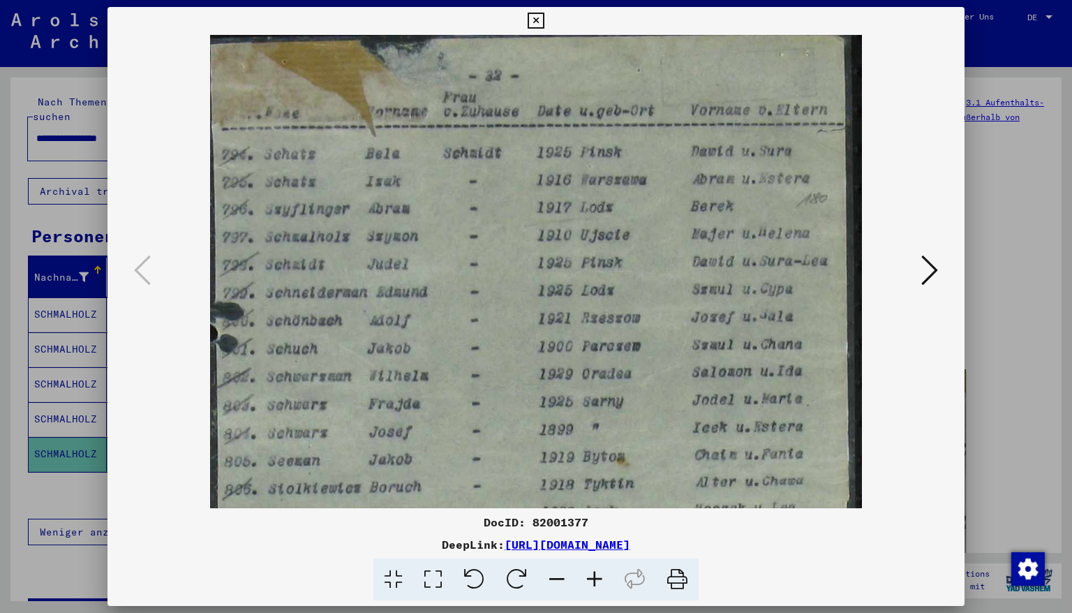
click at [591, 523] on icon at bounding box center [595, 580] width 38 height 43
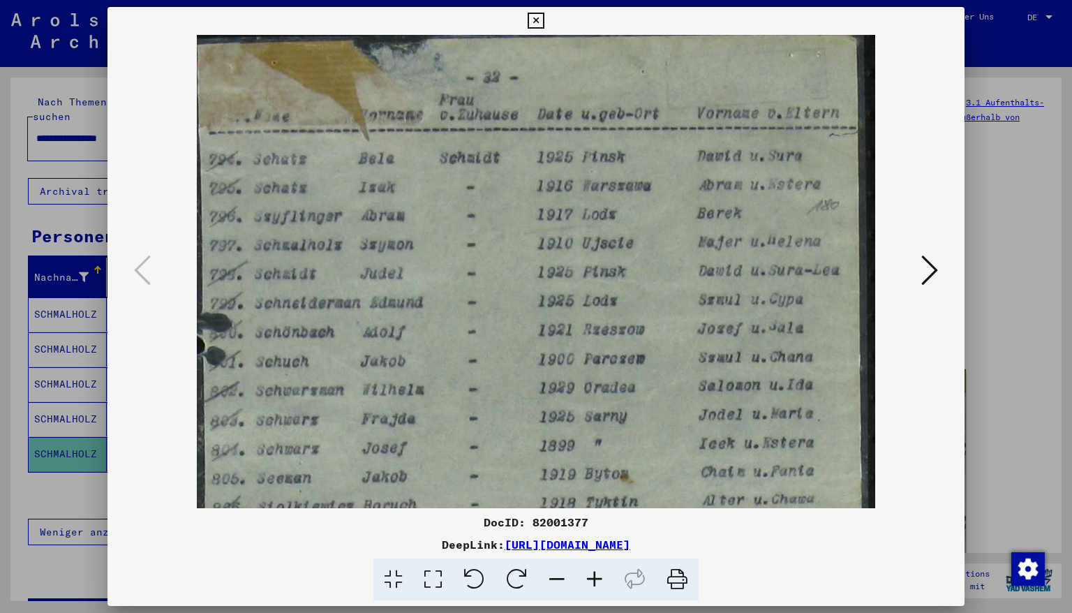
click at [591, 523] on icon at bounding box center [595, 580] width 38 height 43
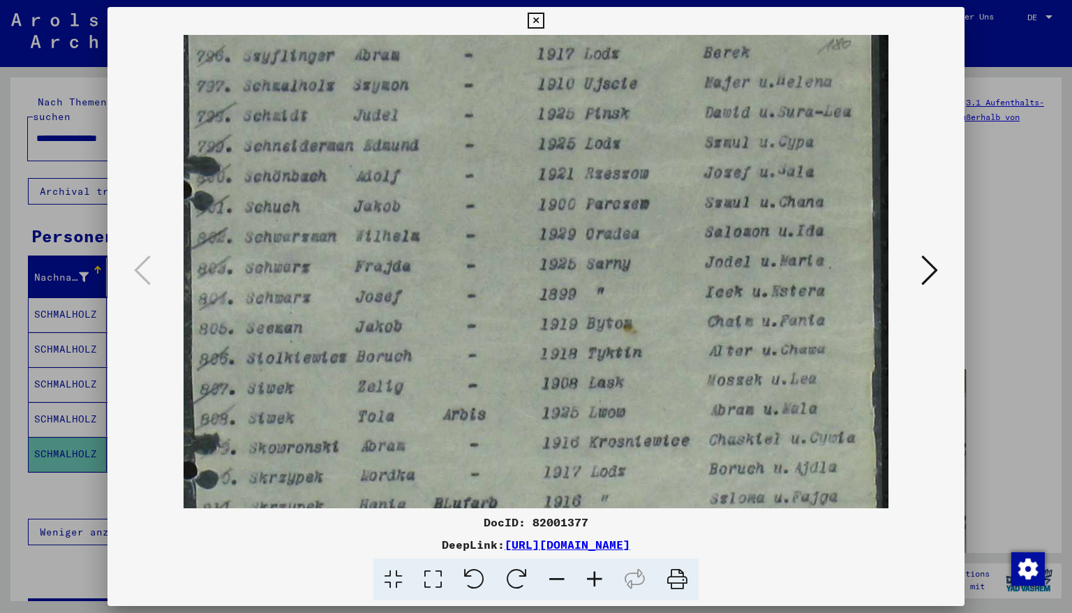
scroll to position [158, 0]
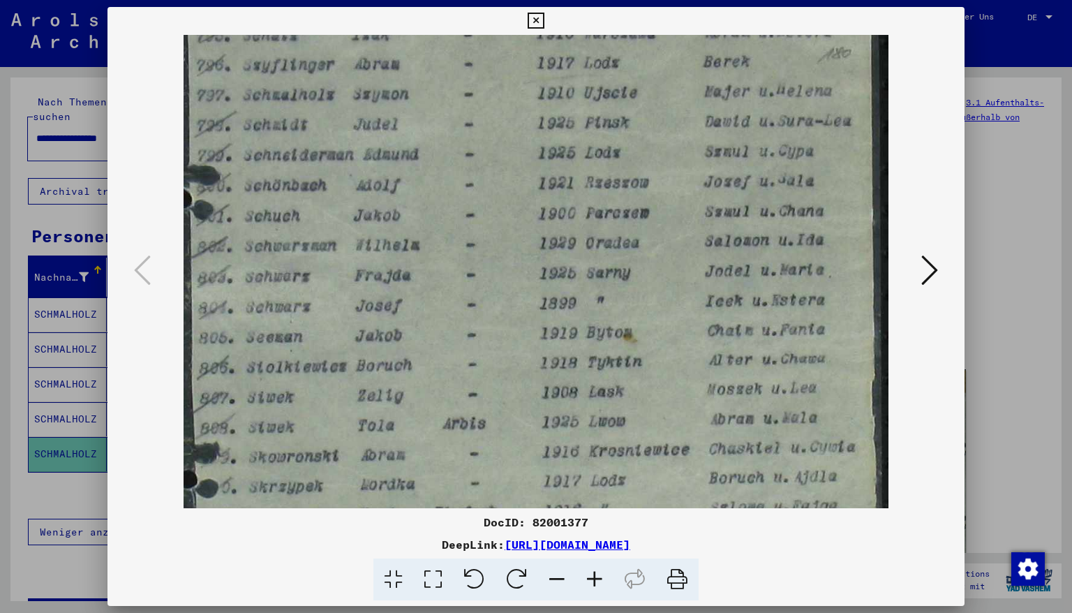
drag, startPoint x: 440, startPoint y: 404, endPoint x: 458, endPoint y: 237, distance: 167.2
click at [458, 237] on img at bounding box center [536, 339] width 705 height 927
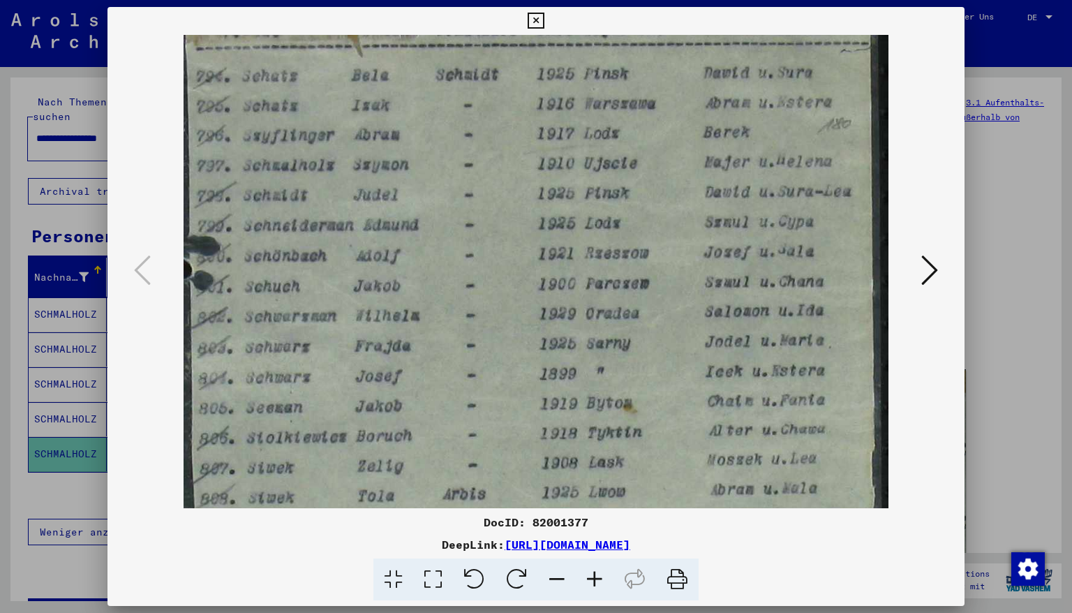
scroll to position [86, 0]
drag, startPoint x: 414, startPoint y: 140, endPoint x: 441, endPoint y: 209, distance: 74.3
click at [441, 209] on img at bounding box center [536, 412] width 705 height 927
click at [544, 20] on icon at bounding box center [536, 21] width 16 height 17
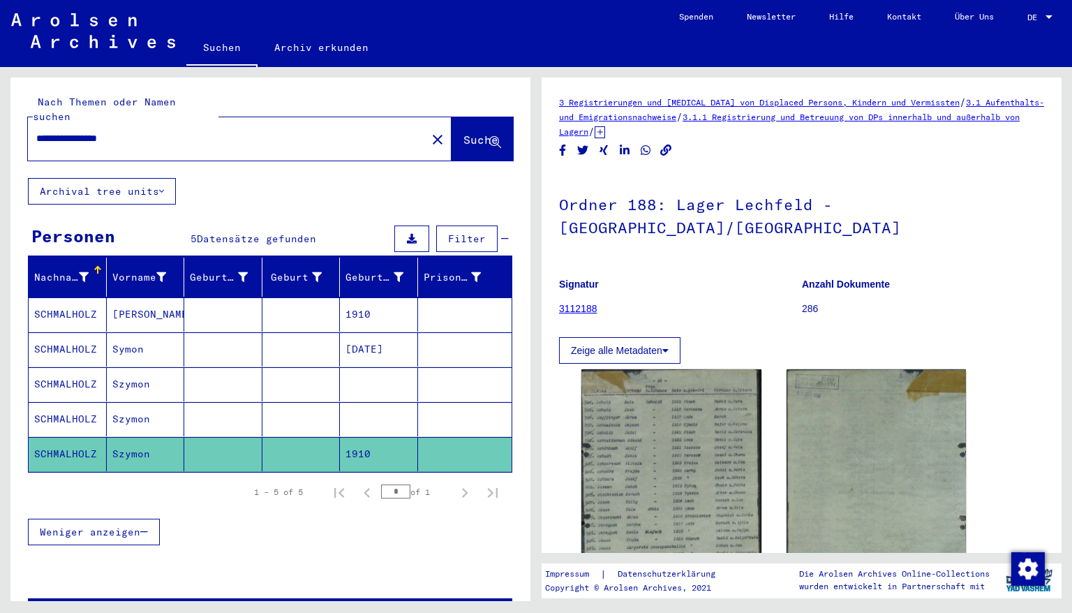
drag, startPoint x: 157, startPoint y: 124, endPoint x: 0, endPoint y: 97, distance: 159.3
click at [1, 104] on div "**********" at bounding box center [268, 334] width 536 height 534
click at [464, 133] on span "Suche" at bounding box center [481, 140] width 35 height 14
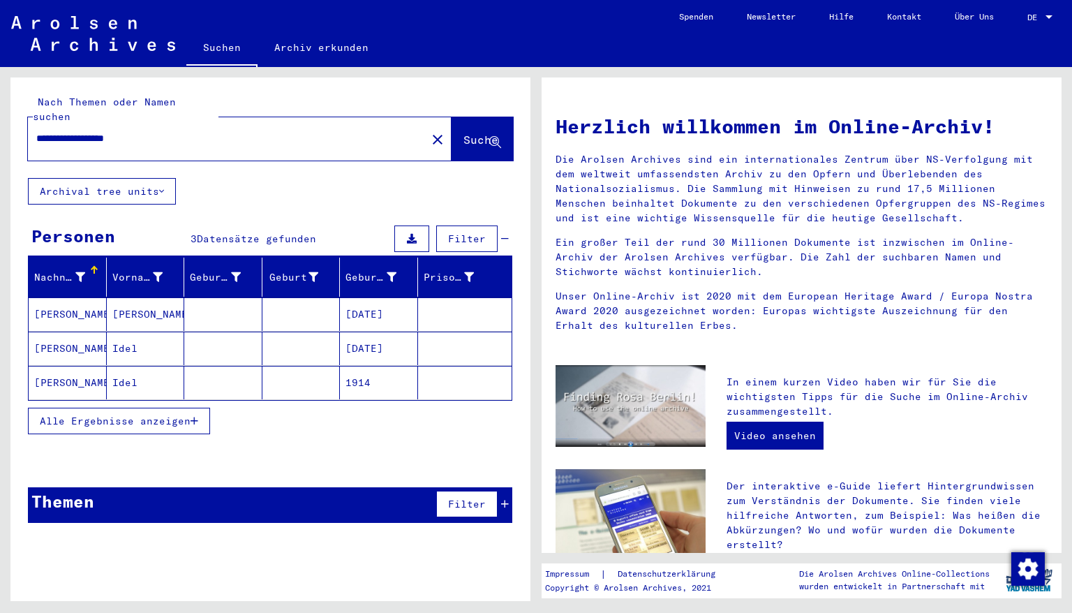
click at [374, 335] on mat-cell "[DATE]" at bounding box center [379, 349] width 78 height 34
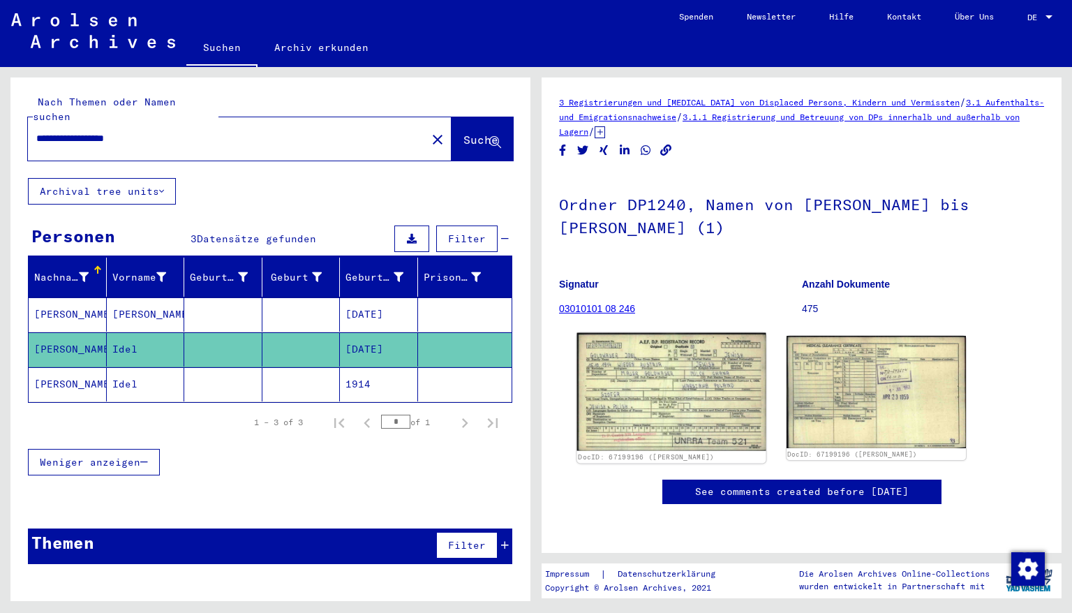
click at [665, 397] on img at bounding box center [671, 392] width 189 height 118
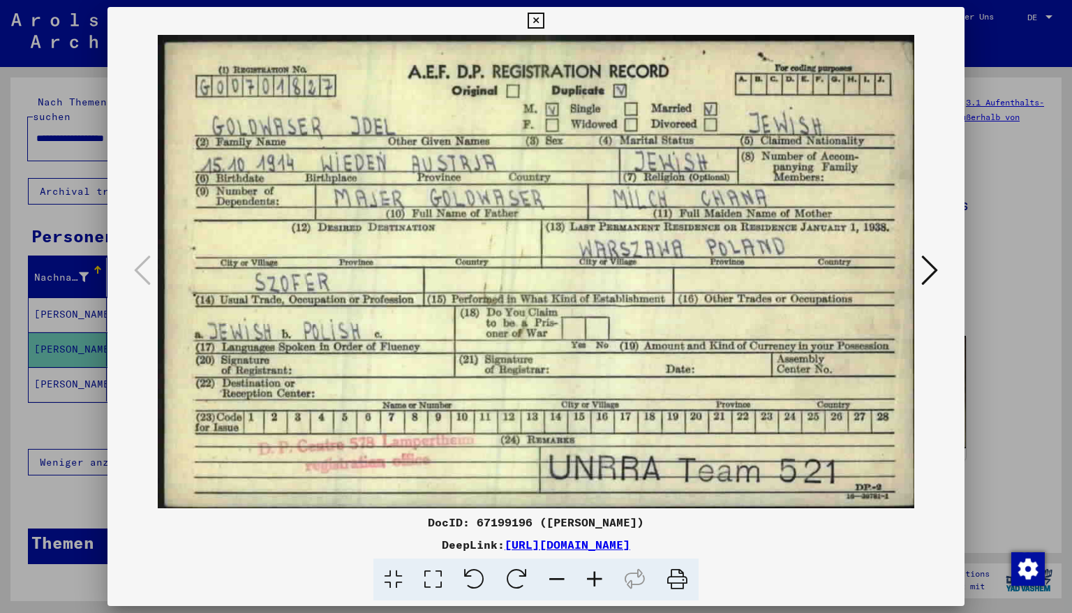
click at [544, 18] on icon at bounding box center [536, 21] width 16 height 17
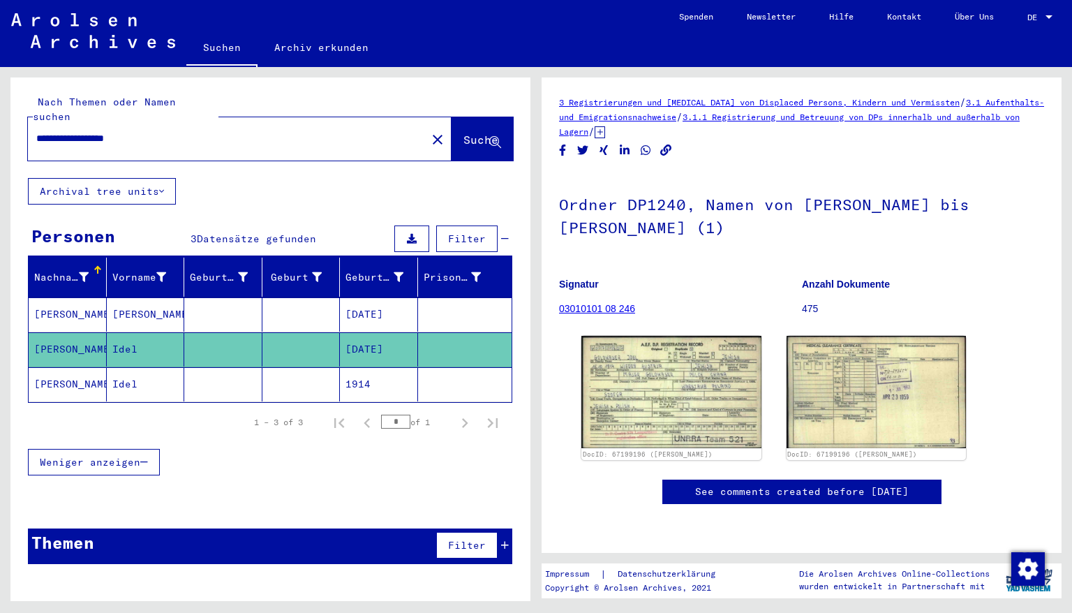
click at [388, 373] on mat-cell "1914" at bounding box center [379, 384] width 78 height 34
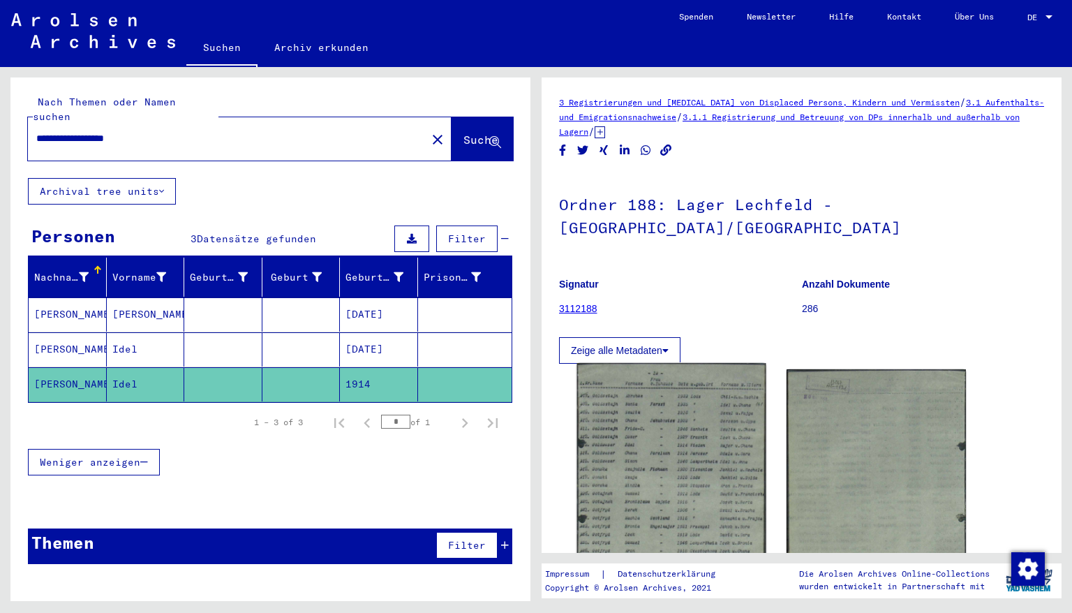
click at [714, 408] on img at bounding box center [671, 489] width 189 height 253
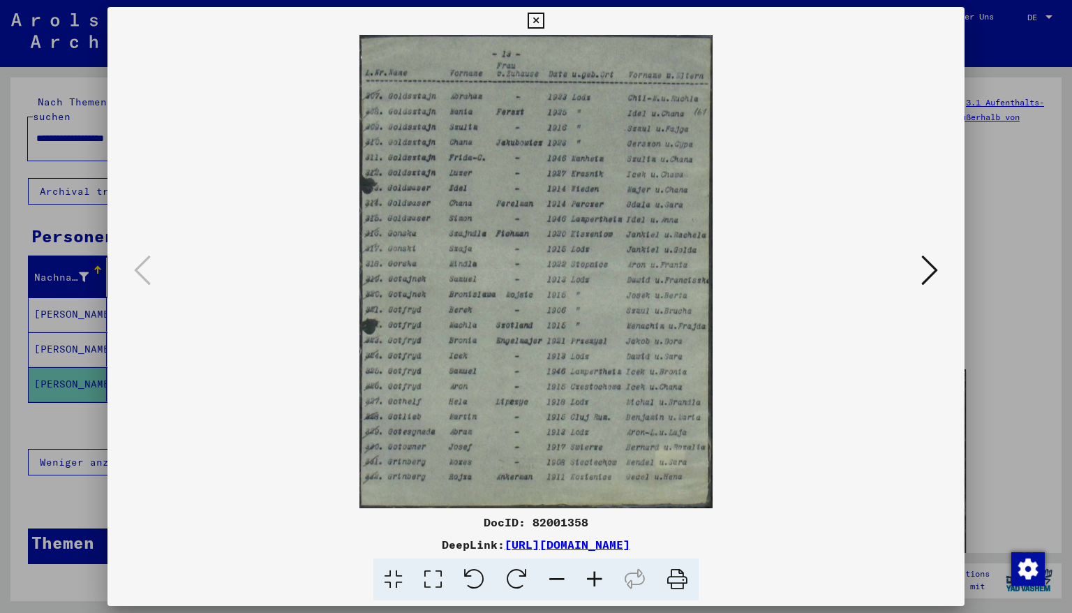
click at [594, 523] on icon at bounding box center [595, 580] width 38 height 43
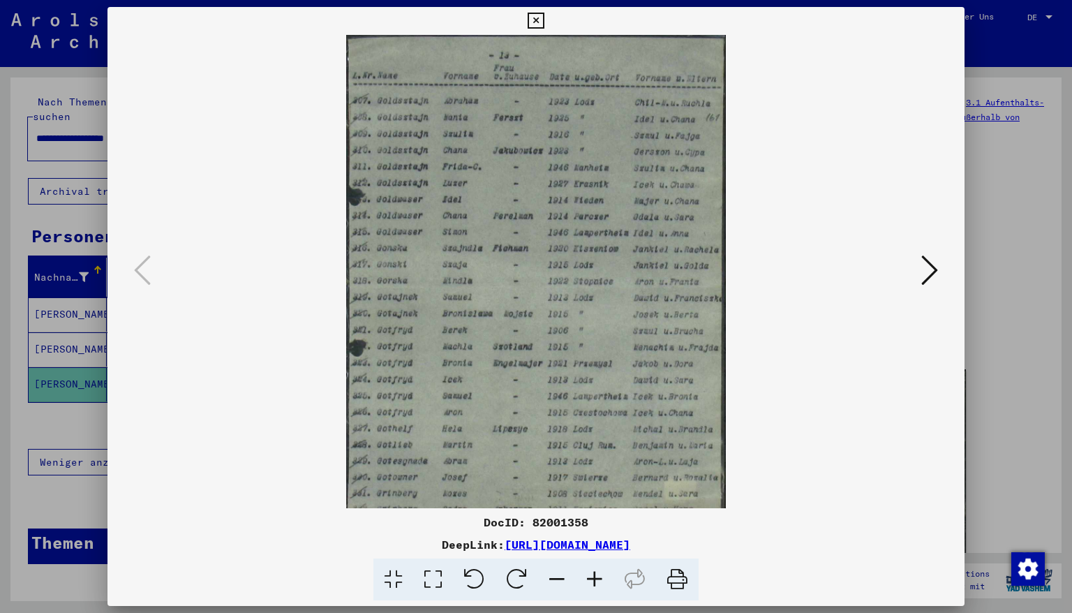
click at [594, 523] on icon at bounding box center [595, 580] width 38 height 43
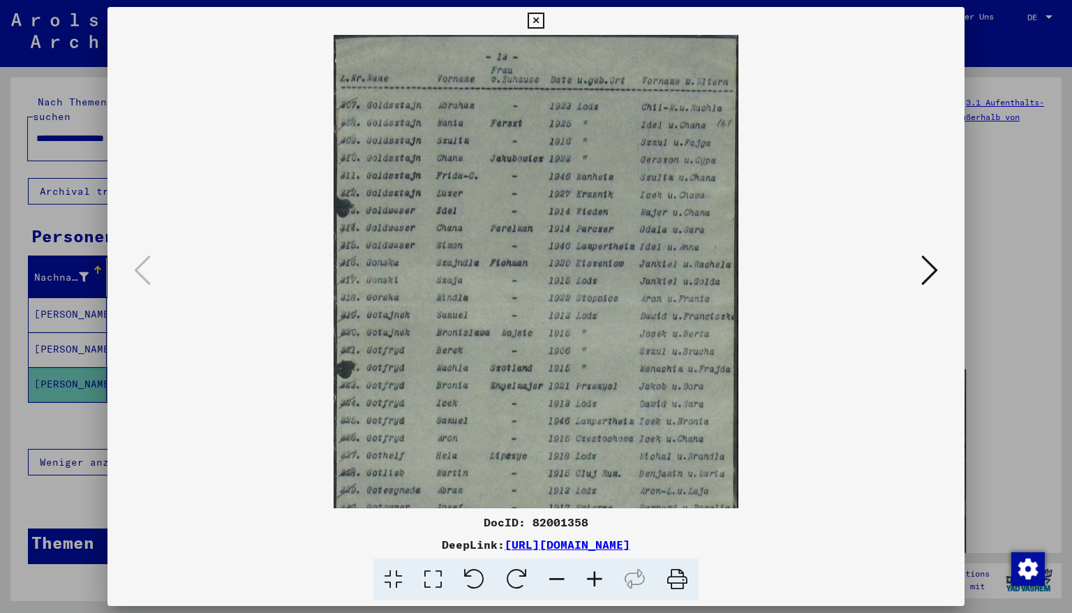
click at [594, 523] on icon at bounding box center [595, 580] width 38 height 43
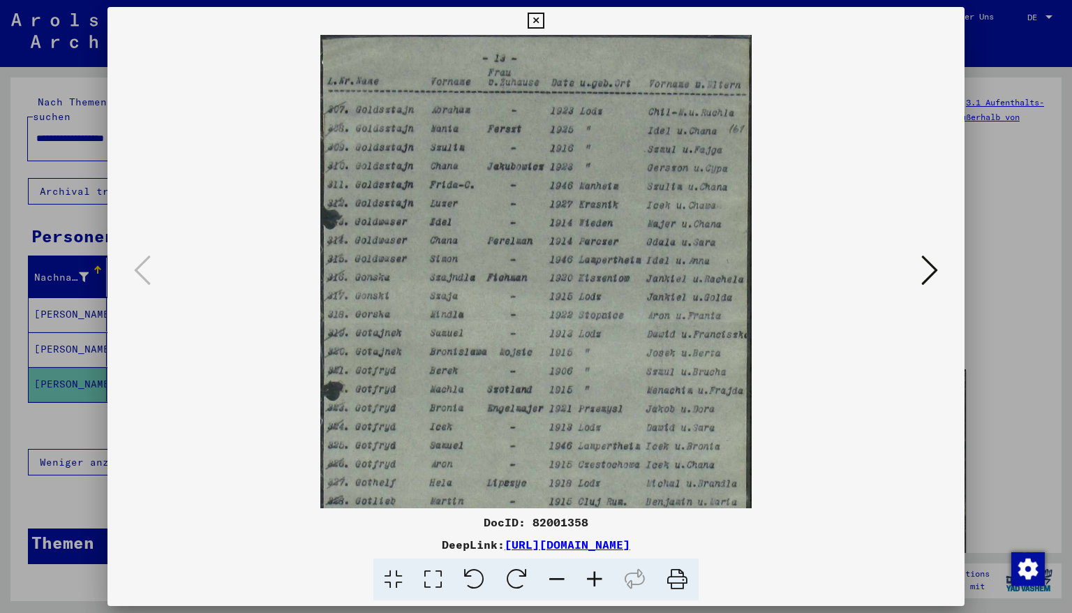
click at [594, 523] on icon at bounding box center [595, 580] width 38 height 43
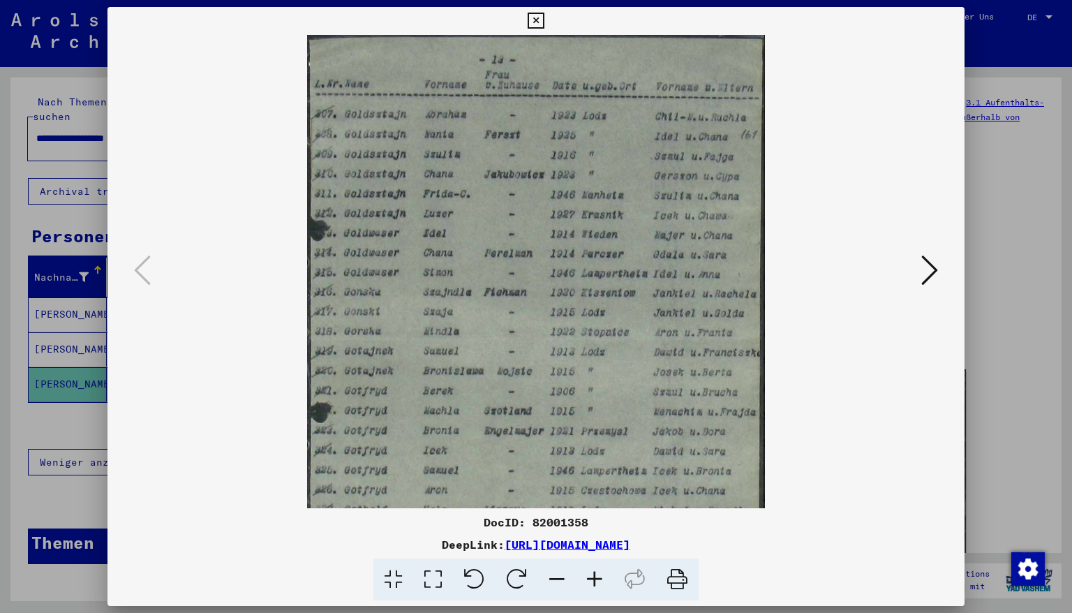
click at [594, 523] on icon at bounding box center [595, 580] width 38 height 43
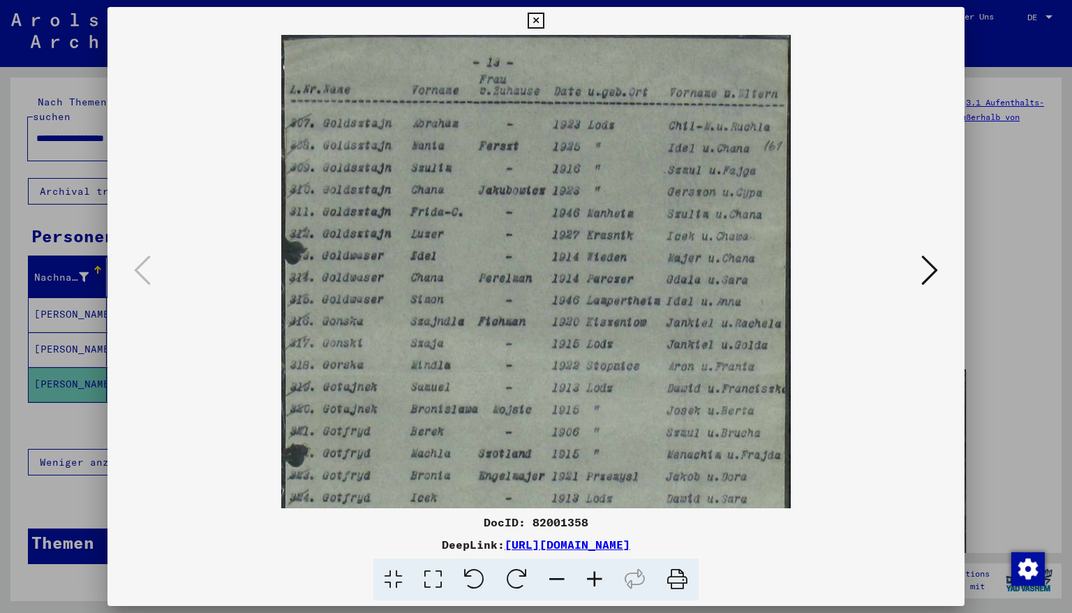
click at [594, 523] on icon at bounding box center [595, 580] width 38 height 43
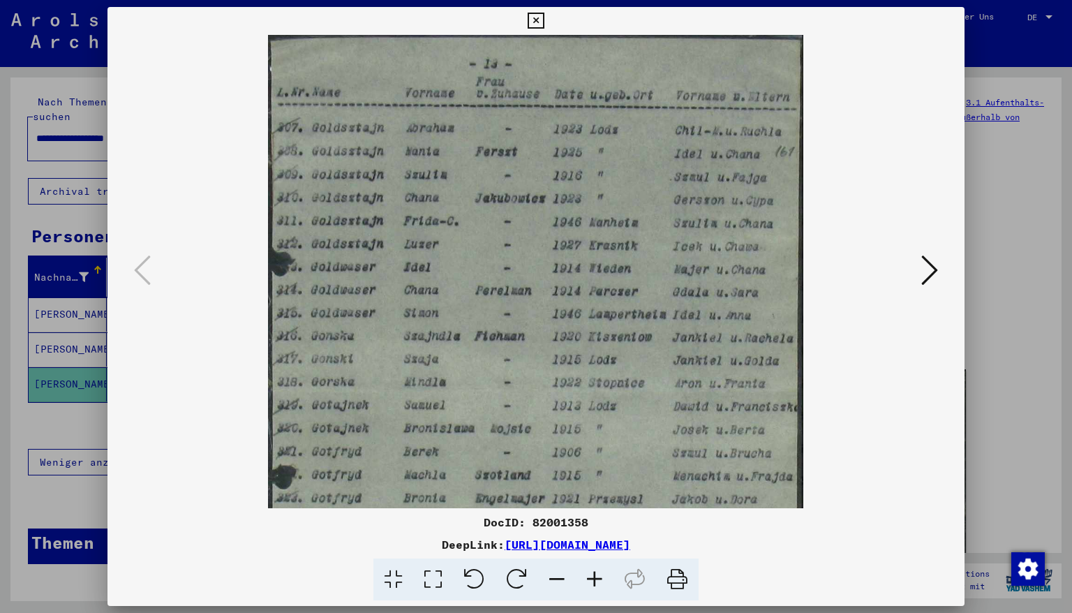
click at [594, 523] on icon at bounding box center [595, 580] width 38 height 43
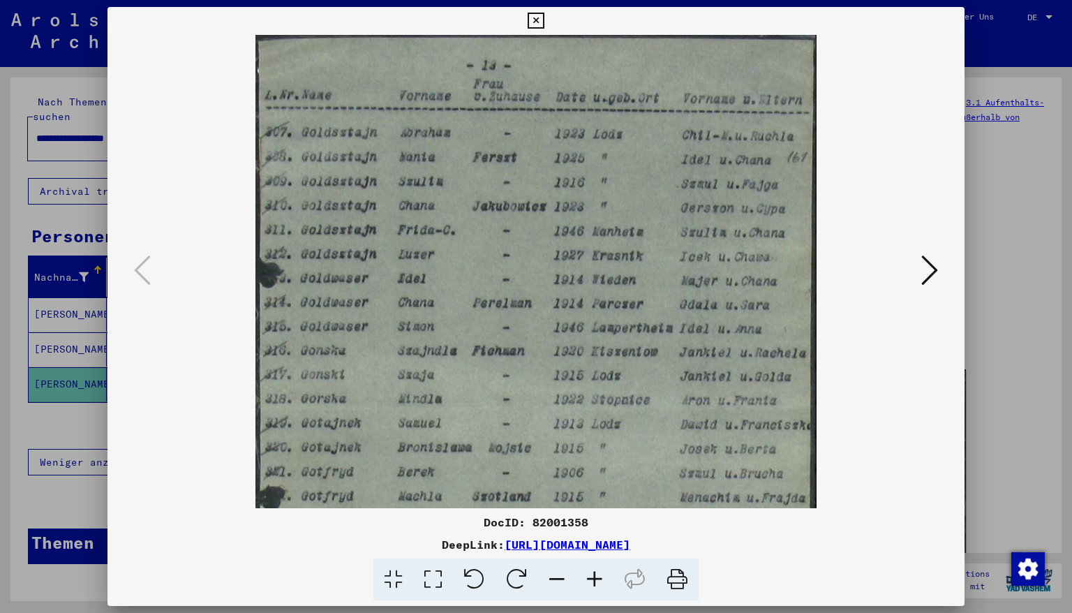
click at [594, 523] on icon at bounding box center [595, 580] width 38 height 43
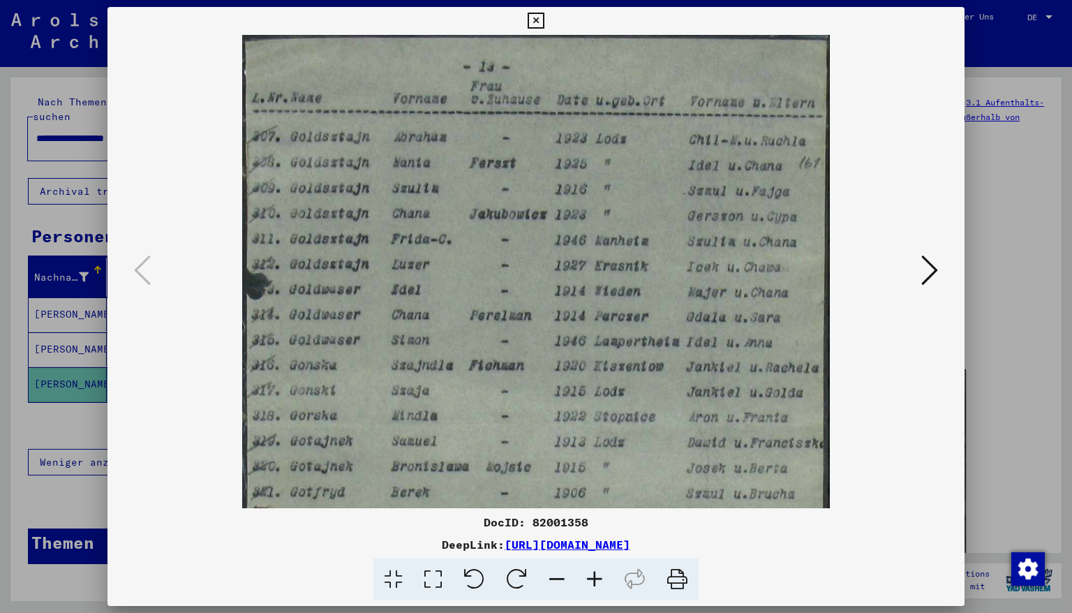
click at [594, 523] on icon at bounding box center [595, 580] width 38 height 43
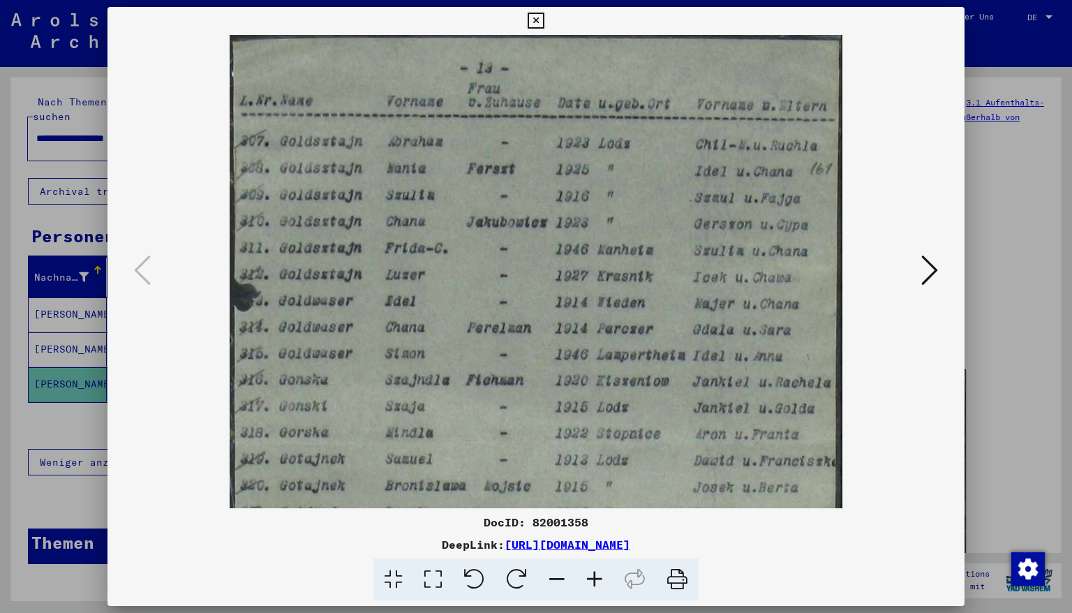
click at [594, 523] on icon at bounding box center [595, 580] width 38 height 43
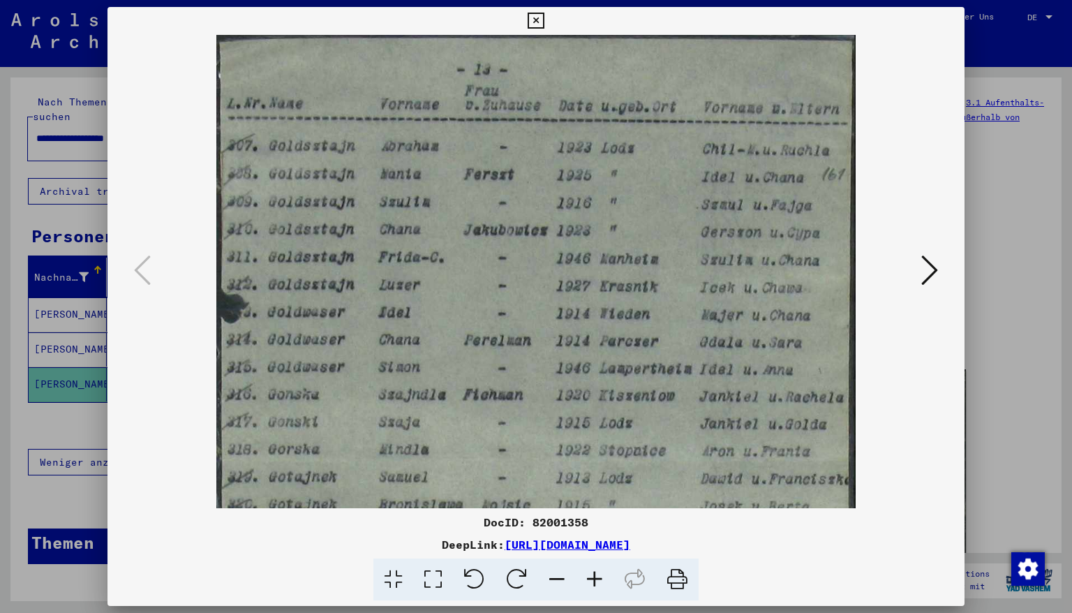
click at [594, 523] on icon at bounding box center [595, 580] width 38 height 43
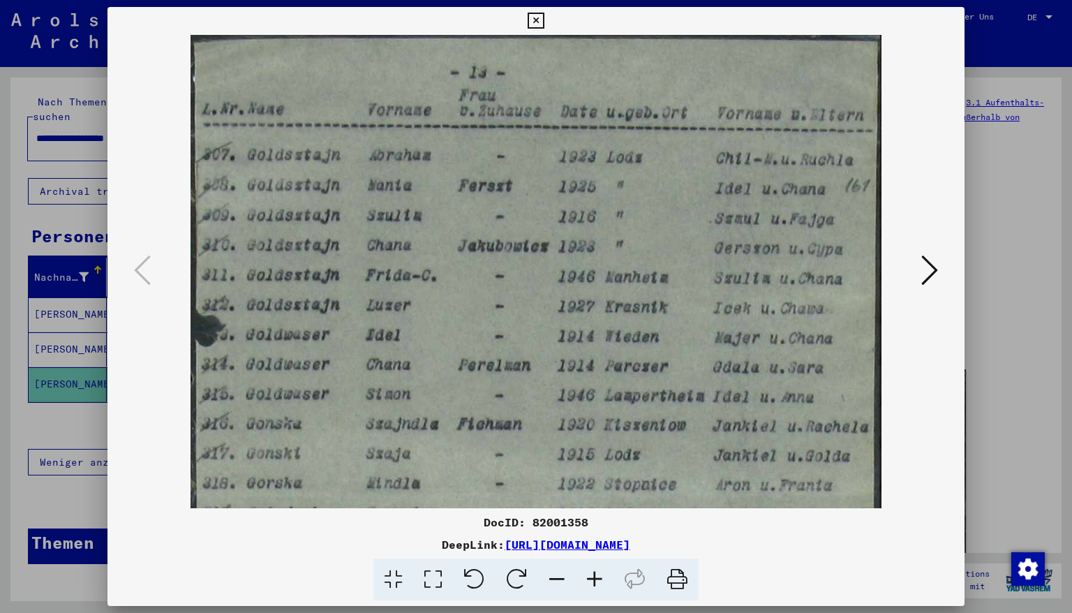
click at [544, 18] on icon at bounding box center [536, 21] width 16 height 17
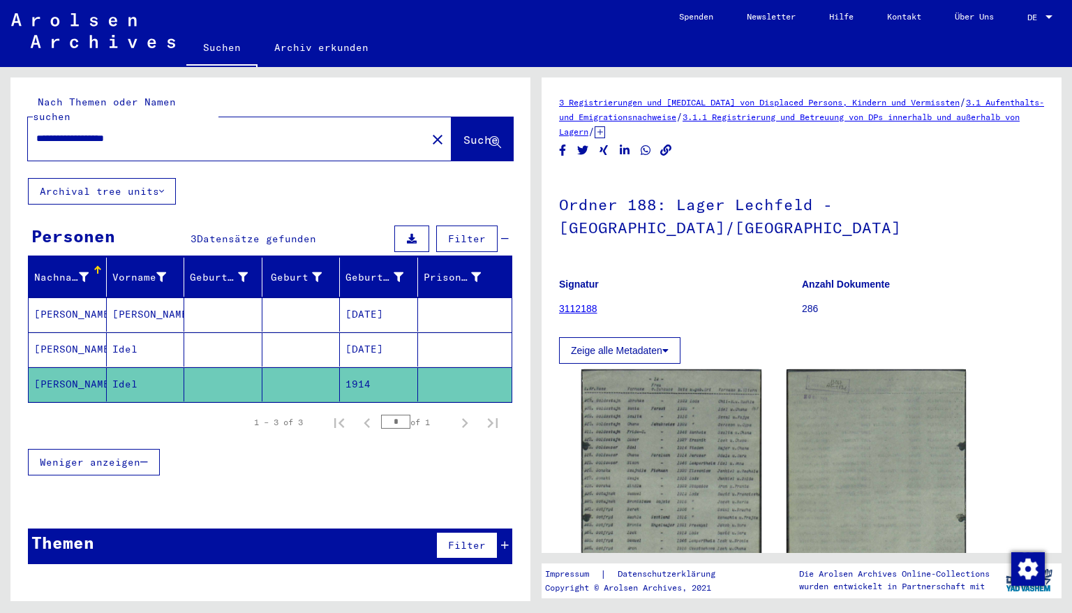
drag, startPoint x: 152, startPoint y: 125, endPoint x: 0, endPoint y: 125, distance: 152.2
click at [0, 125] on div "**********" at bounding box center [268, 334] width 536 height 534
drag, startPoint x: 140, startPoint y: 120, endPoint x: 0, endPoint y: 118, distance: 139.7
click at [0, 118] on div "**********" at bounding box center [268, 334] width 536 height 534
click at [464, 133] on span "Suche" at bounding box center [481, 140] width 35 height 14
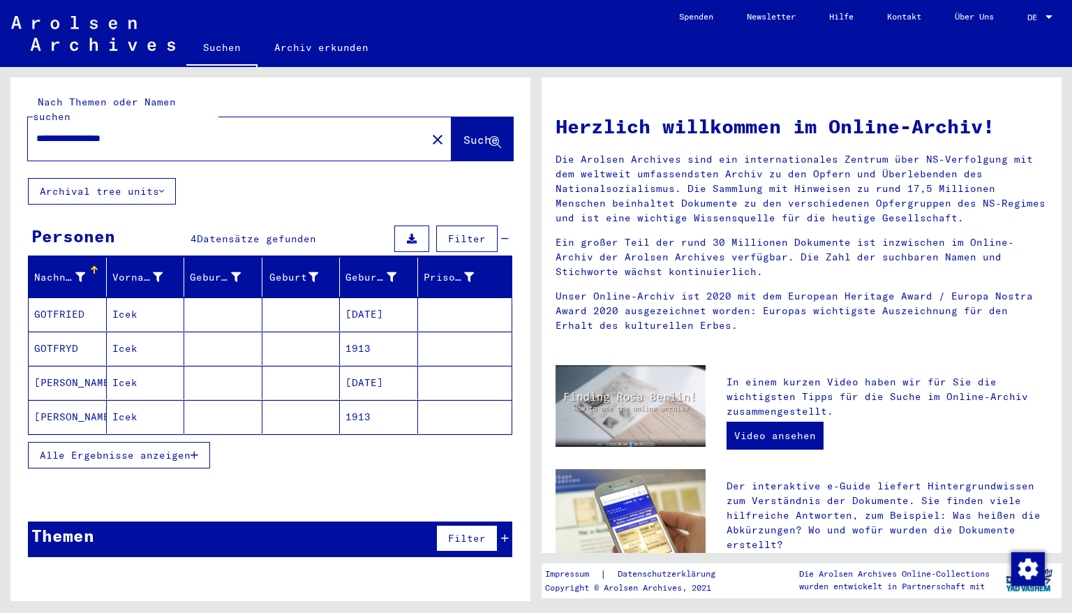
click at [370, 302] on mat-cell "[DATE]" at bounding box center [379, 314] width 78 height 34
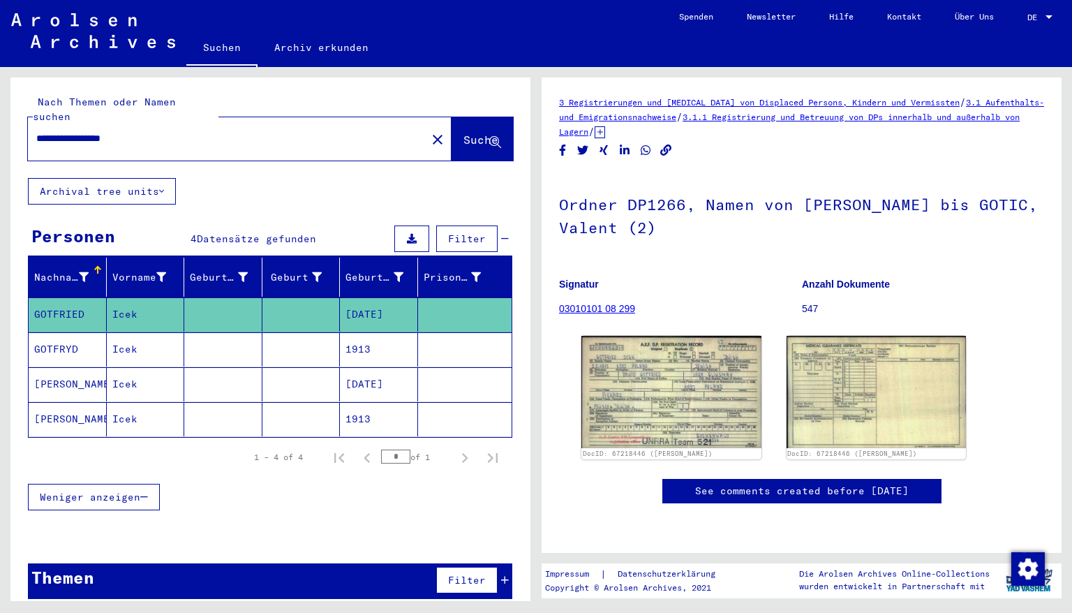
click at [369, 339] on mat-cell "1913" at bounding box center [379, 349] width 78 height 34
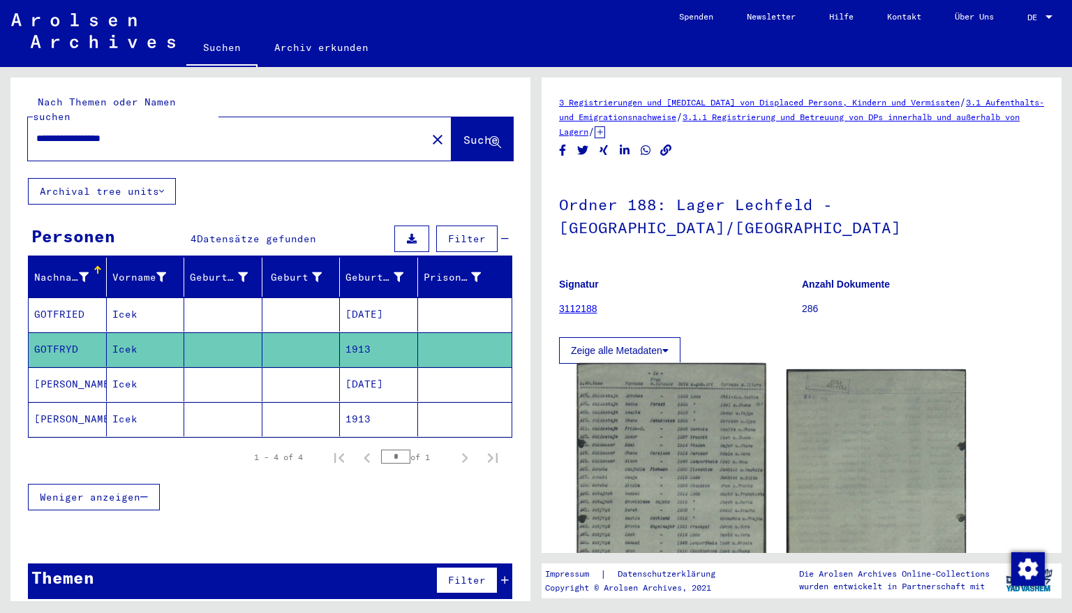
click at [714, 457] on img at bounding box center [671, 489] width 189 height 253
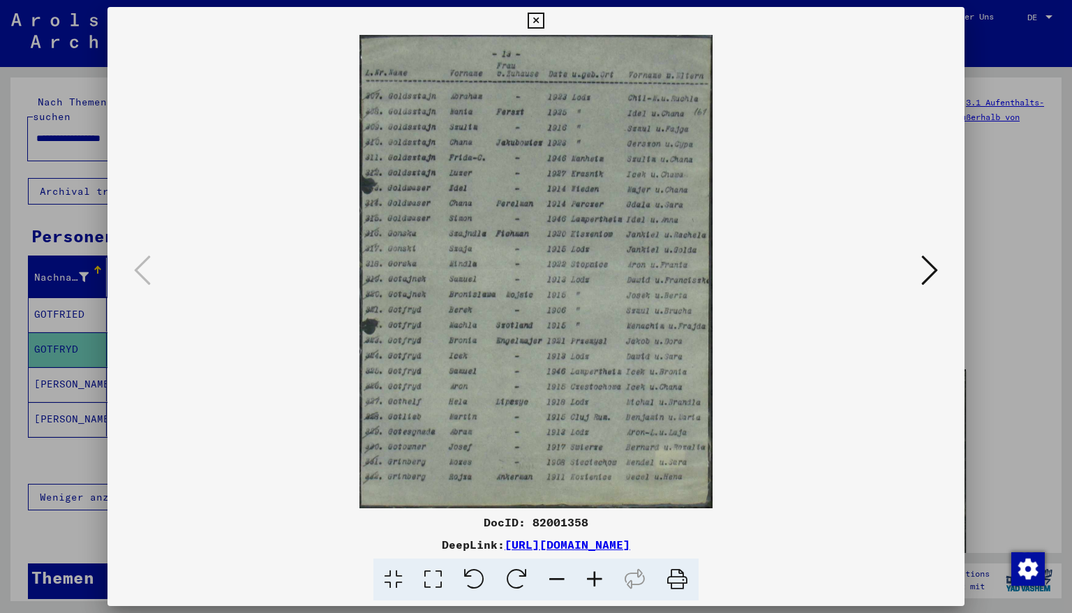
click at [589, 523] on icon at bounding box center [595, 580] width 38 height 43
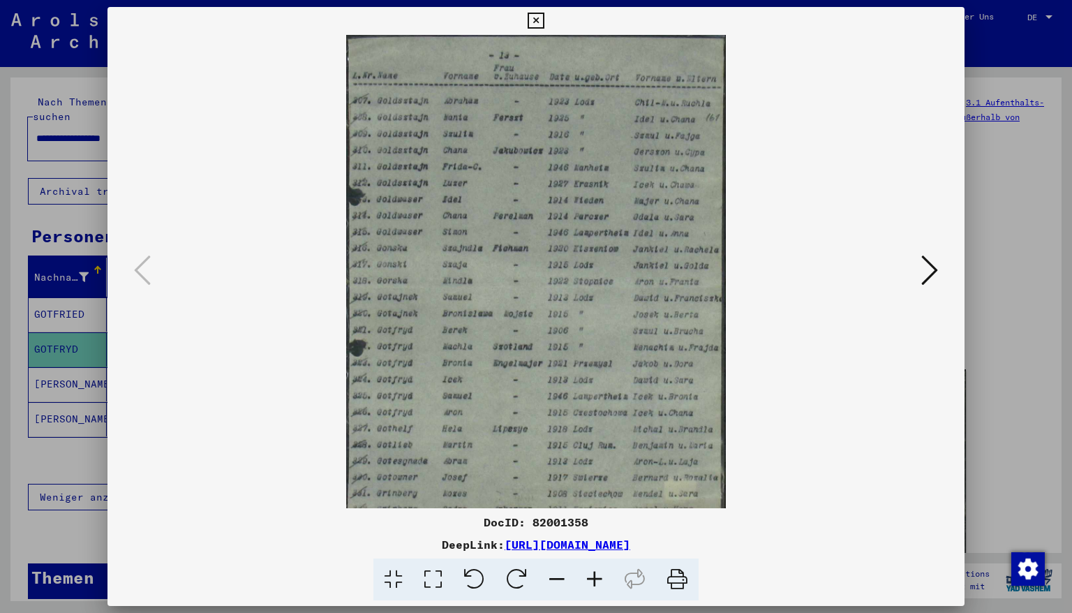
click at [589, 523] on icon at bounding box center [595, 580] width 38 height 43
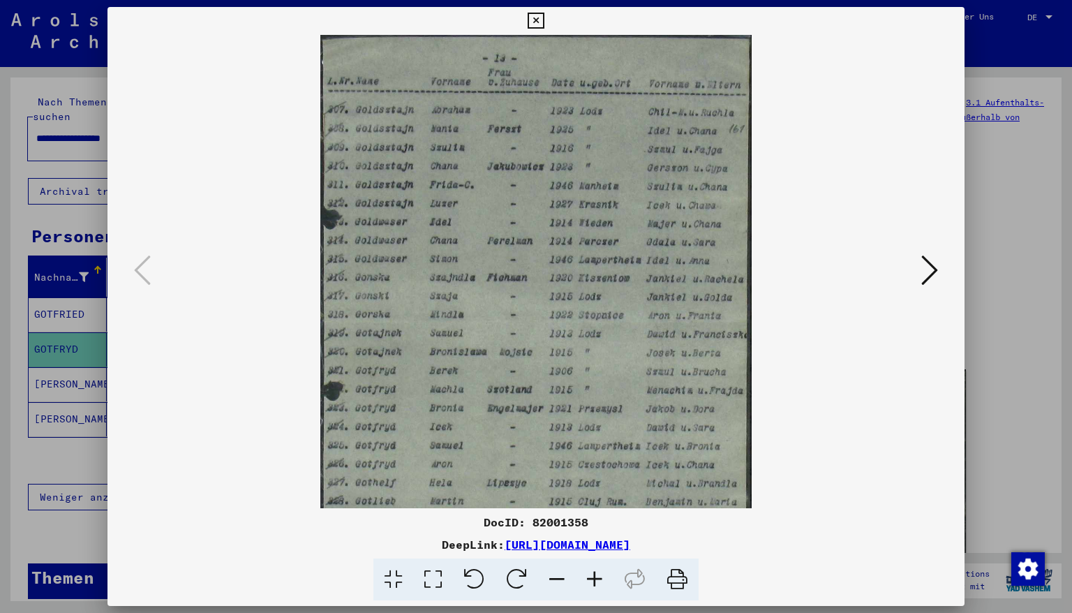
click at [589, 523] on icon at bounding box center [595, 580] width 38 height 43
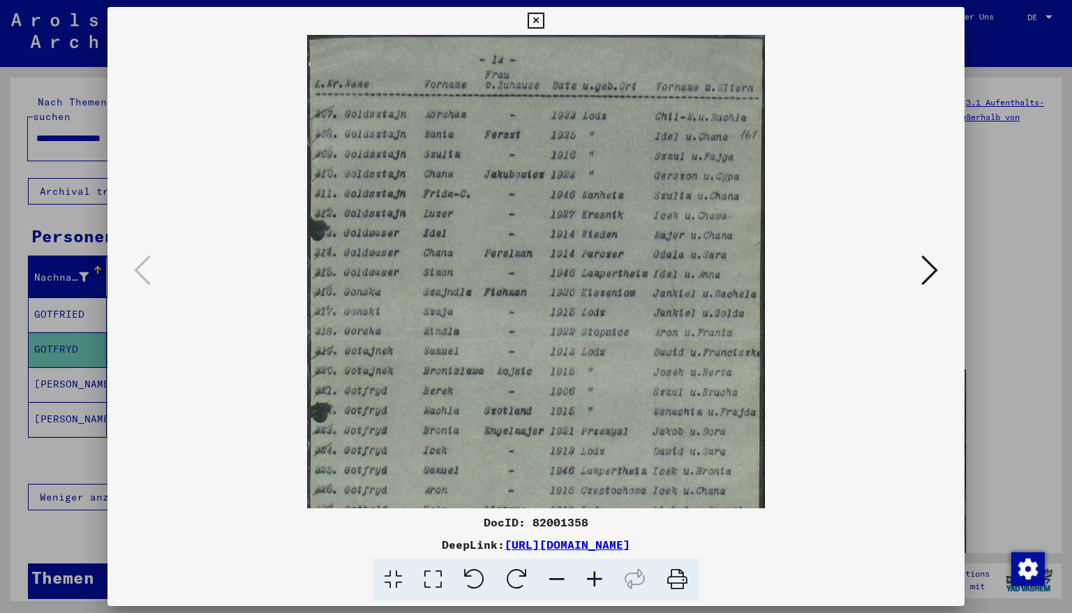
click at [589, 523] on icon at bounding box center [595, 580] width 38 height 43
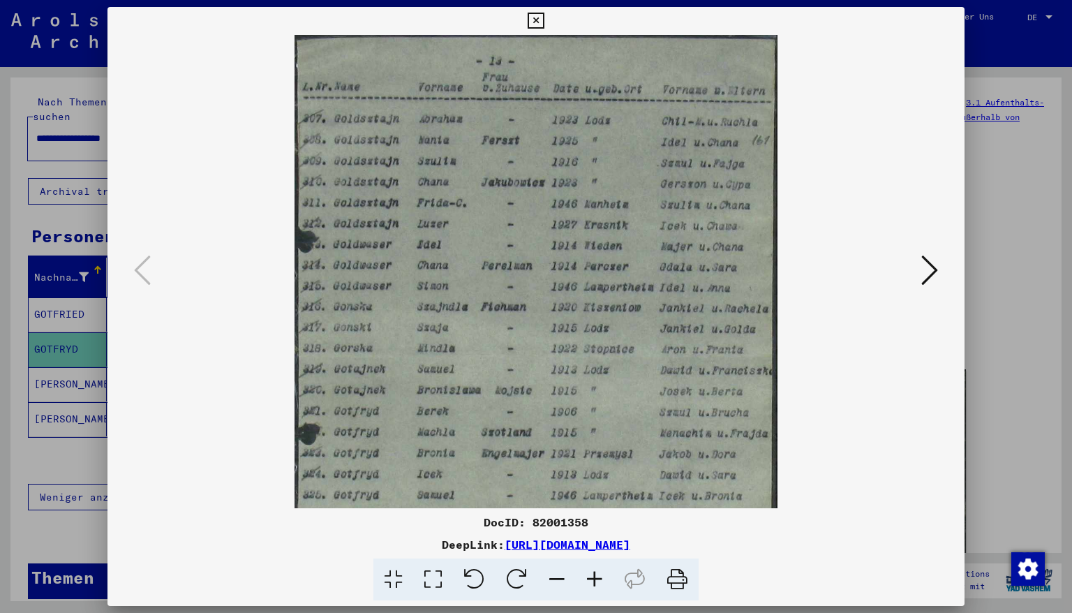
click at [589, 523] on icon at bounding box center [595, 580] width 38 height 43
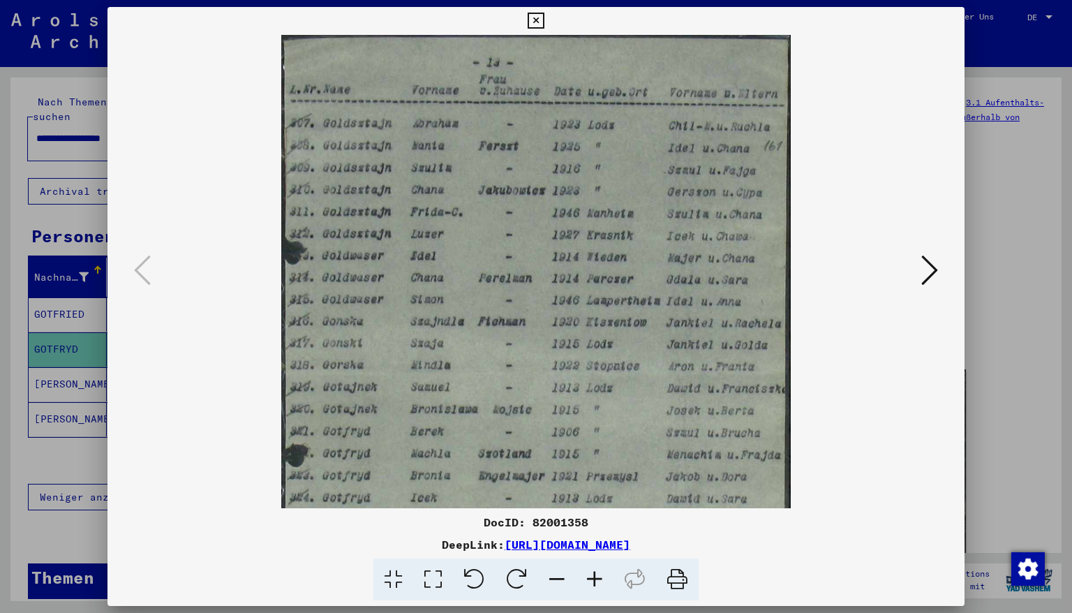
click at [589, 523] on icon at bounding box center [595, 580] width 38 height 43
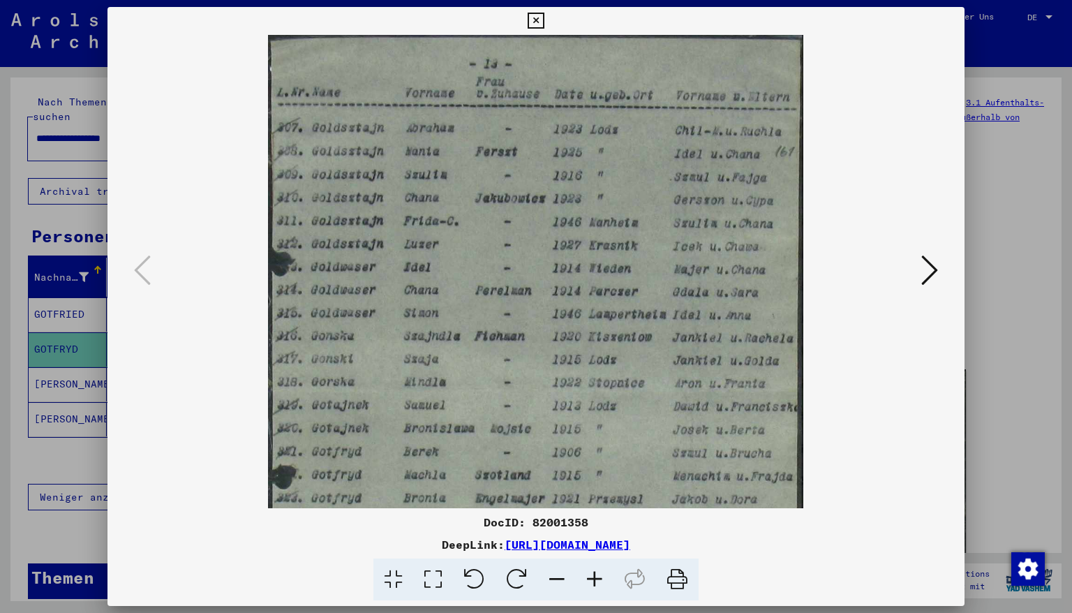
click at [589, 523] on icon at bounding box center [595, 580] width 38 height 43
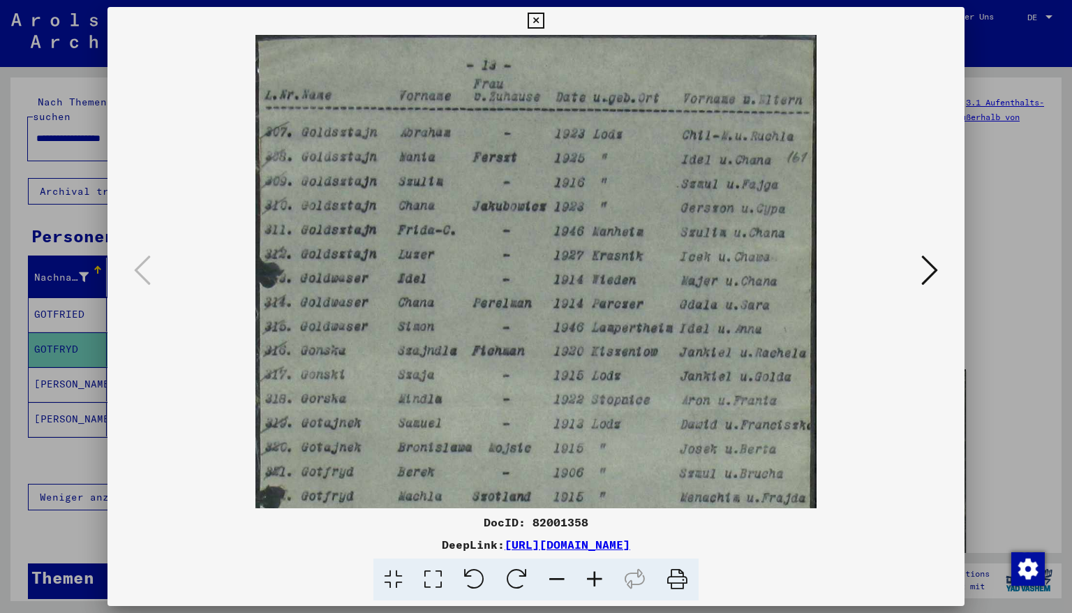
click at [589, 523] on icon at bounding box center [595, 580] width 38 height 43
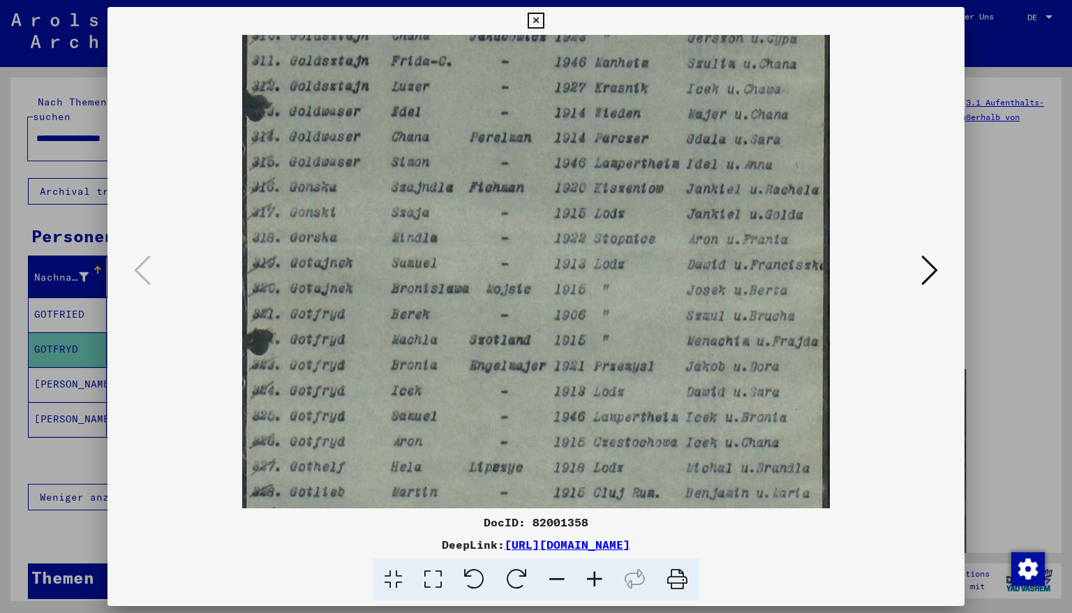
scroll to position [193, 0]
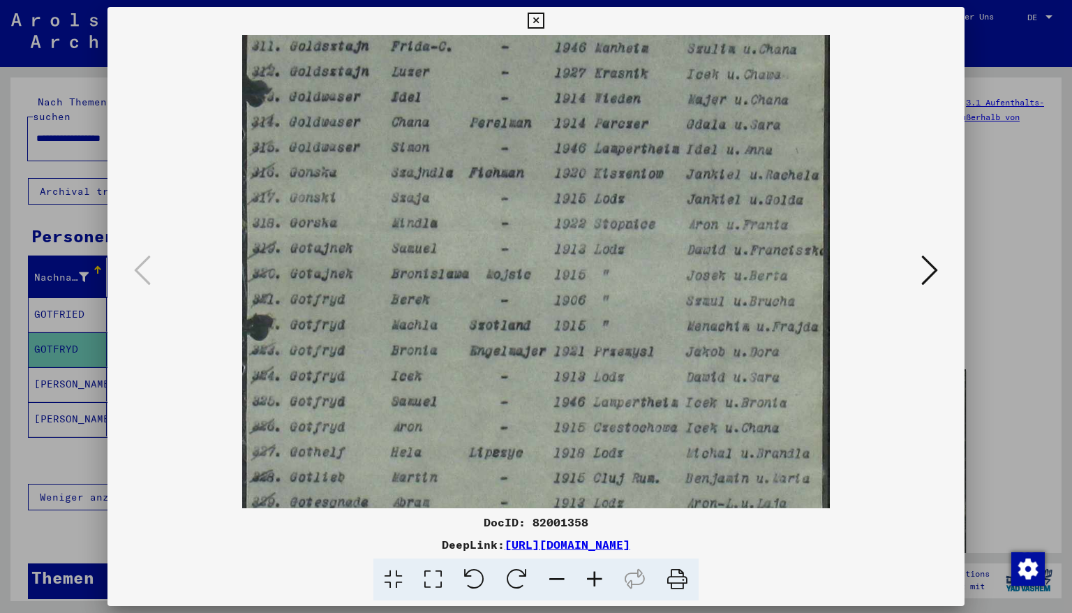
drag, startPoint x: 452, startPoint y: 396, endPoint x: 530, endPoint y: 196, distance: 214.5
click at [530, 196] on img at bounding box center [536, 236] width 588 height 788
click at [544, 22] on icon at bounding box center [536, 21] width 16 height 17
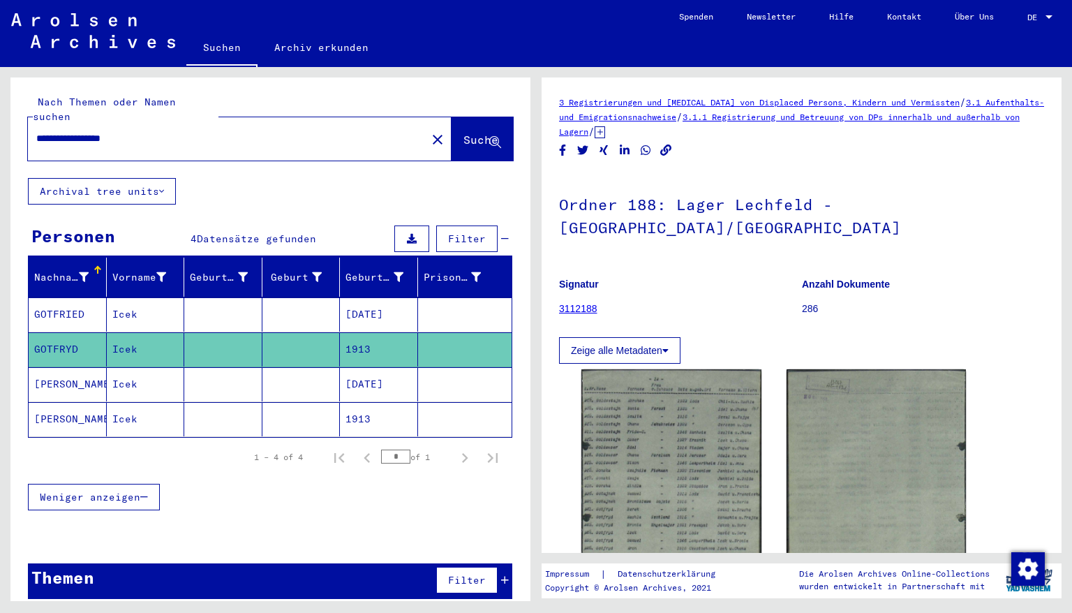
click at [388, 372] on mat-cell "[DATE]" at bounding box center [379, 384] width 78 height 34
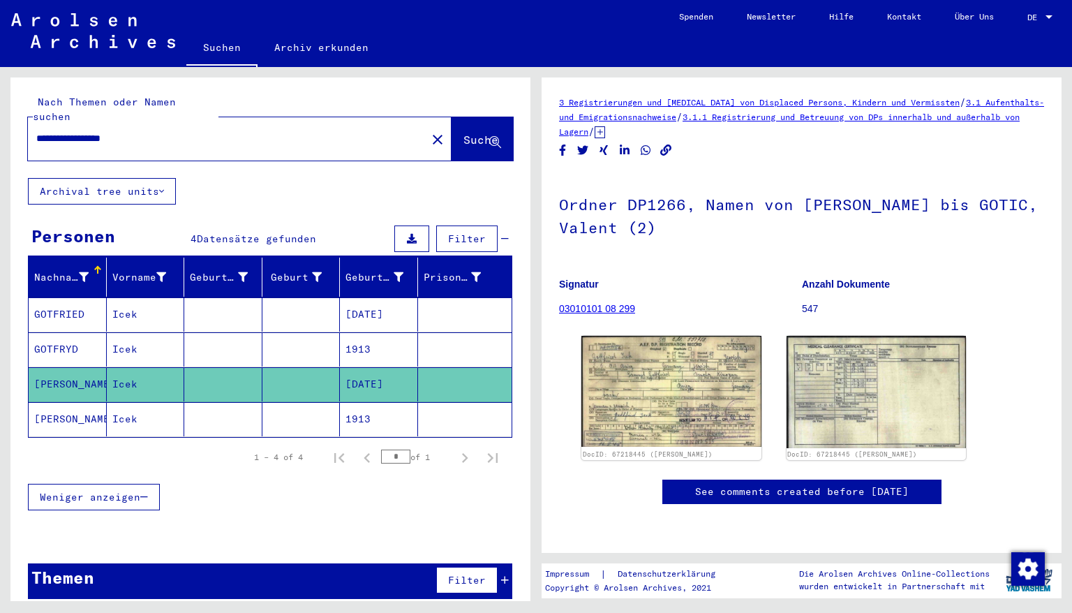
click at [383, 402] on mat-cell "1913" at bounding box center [379, 419] width 78 height 34
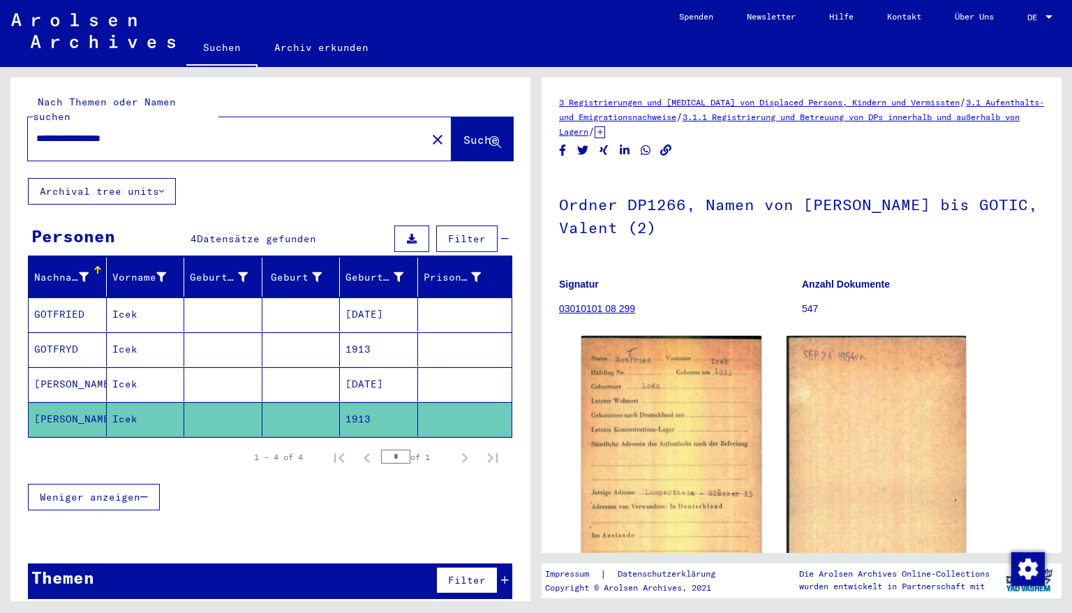
click at [369, 302] on mat-cell "[DATE]" at bounding box center [379, 314] width 78 height 34
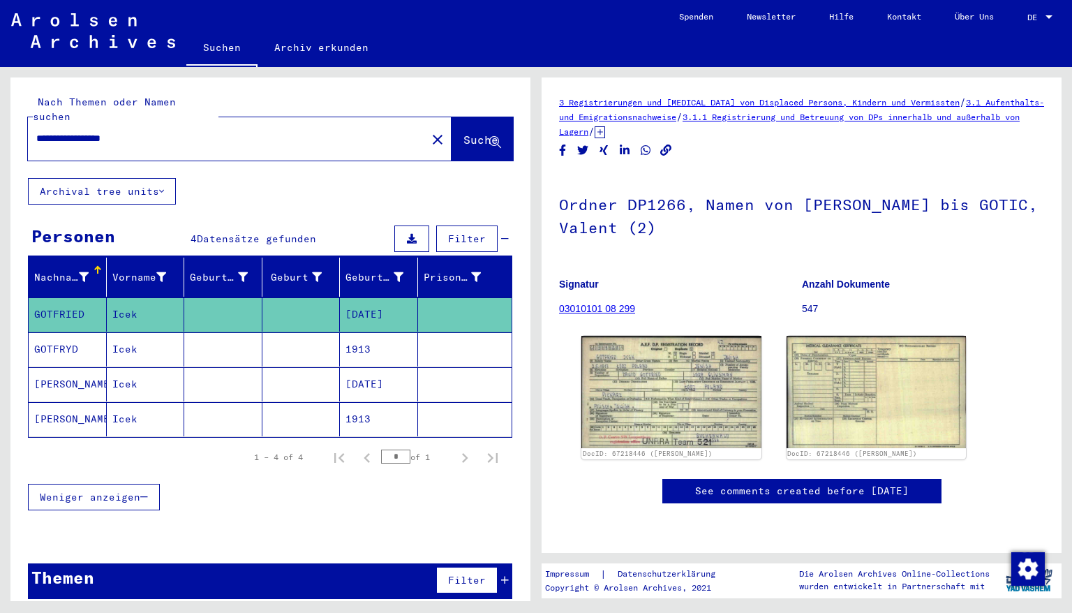
drag, startPoint x: 157, startPoint y: 126, endPoint x: 5, endPoint y: 120, distance: 152.3
click at [5, 120] on div "**********" at bounding box center [268, 334] width 536 height 534
click at [464, 133] on span "Suche" at bounding box center [481, 140] width 35 height 14
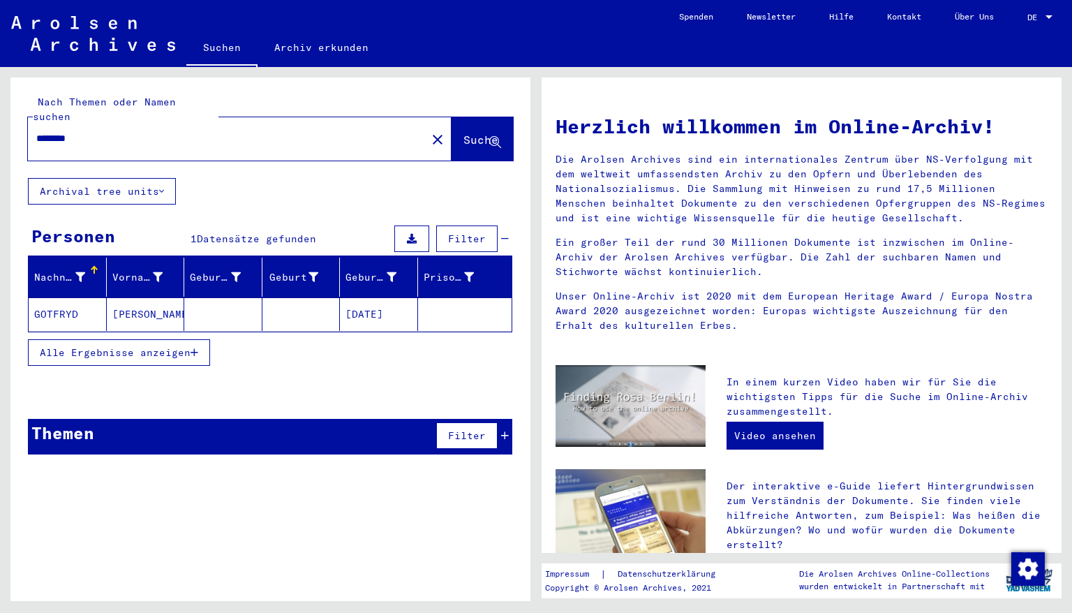
click at [367, 300] on mat-cell "[DATE]" at bounding box center [379, 314] width 78 height 34
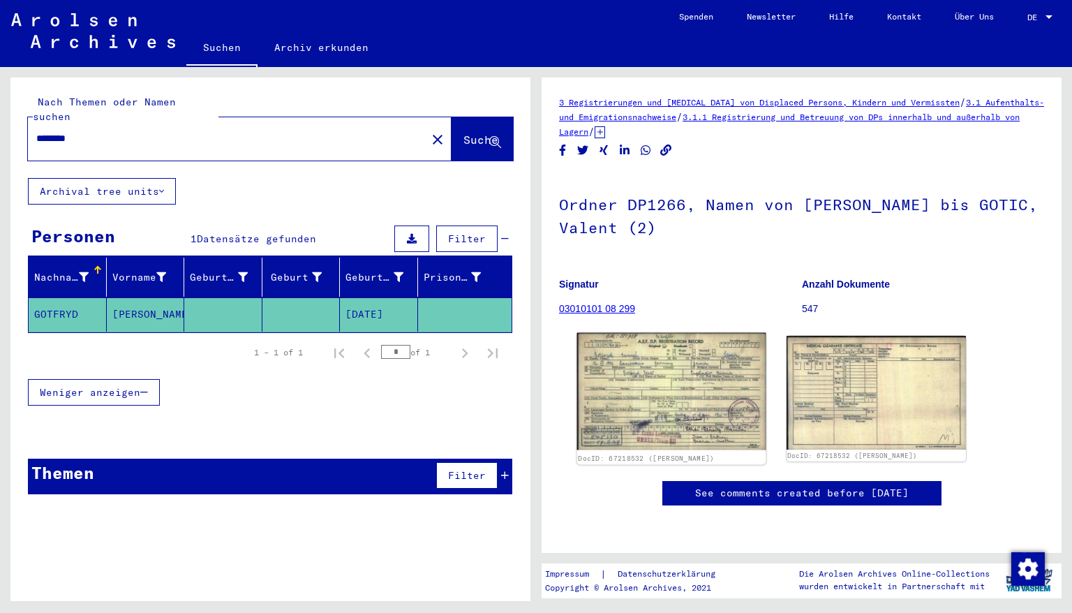
click at [662, 369] on img at bounding box center [671, 391] width 189 height 117
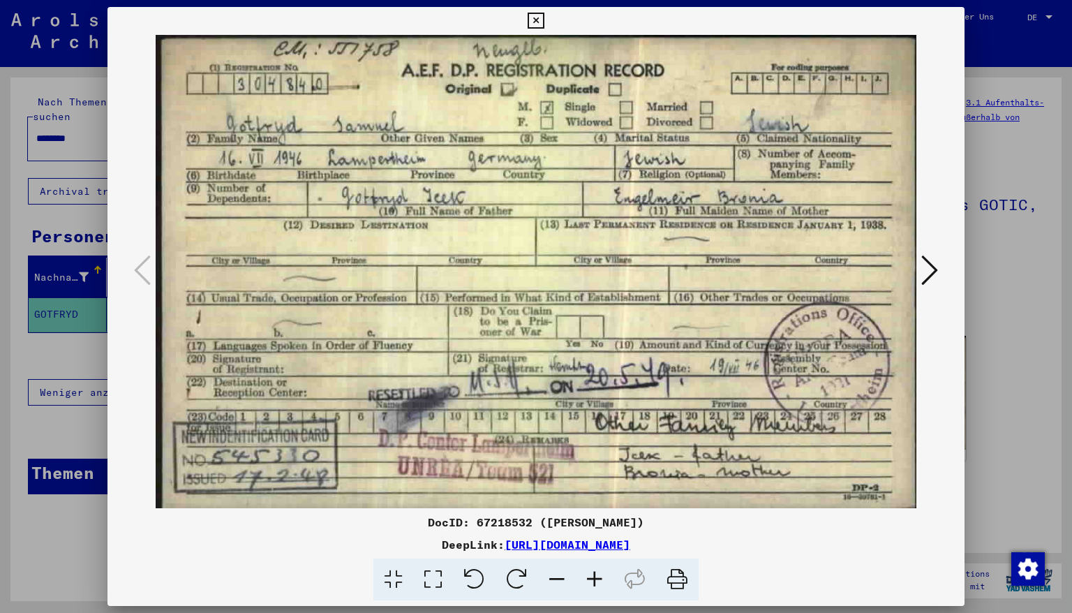
click at [544, 20] on icon at bounding box center [536, 21] width 16 height 17
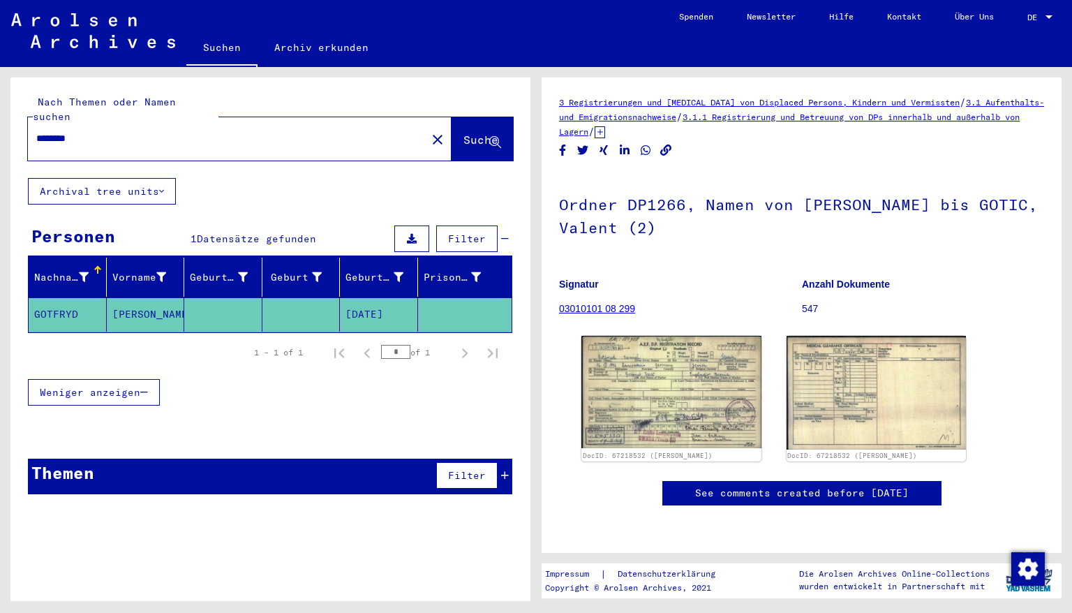
drag, startPoint x: 108, startPoint y: 127, endPoint x: 0, endPoint y: 126, distance: 107.5
click at [0, 126] on div "Nach Themen oder Namen suchen ******** close Suche Archival tree units Personen…" at bounding box center [268, 334] width 536 height 534
click at [464, 133] on span "Suche" at bounding box center [481, 140] width 35 height 14
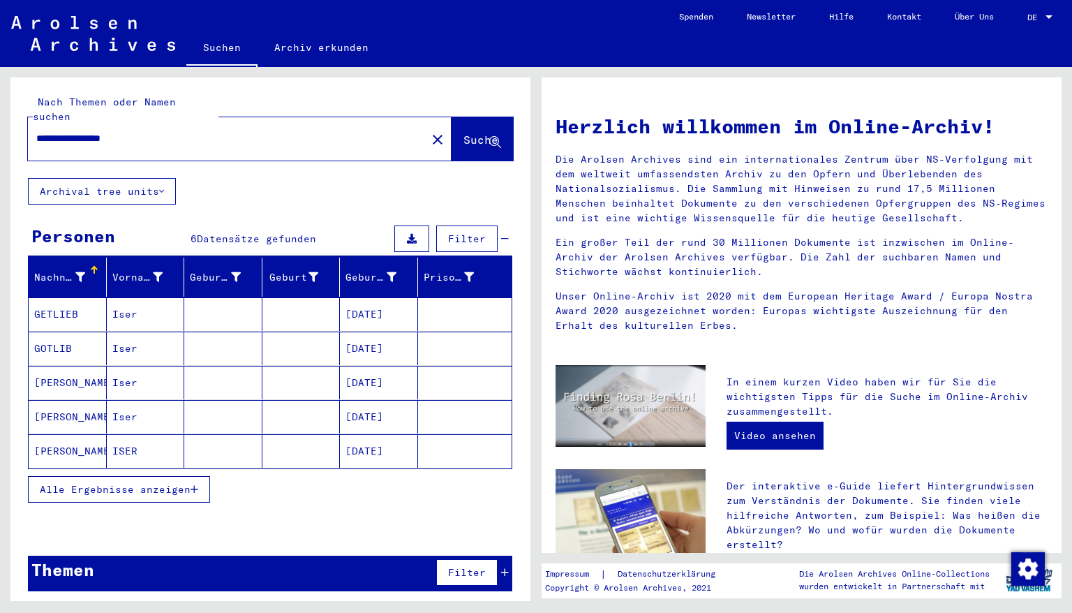
click at [377, 302] on mat-cell "[DATE]" at bounding box center [379, 314] width 78 height 34
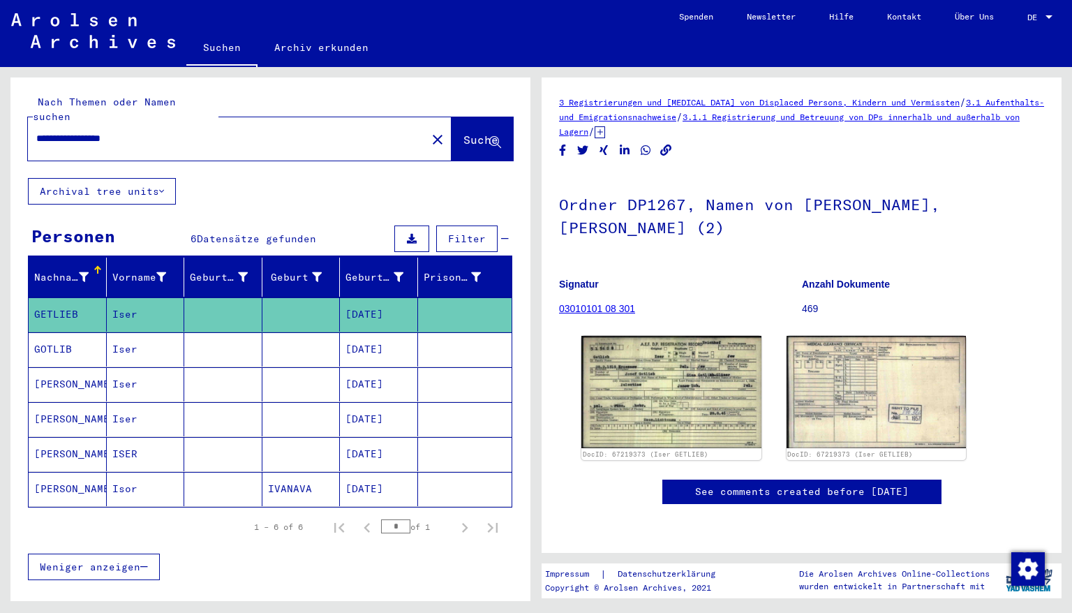
click at [377, 335] on mat-cell "[DATE]" at bounding box center [379, 349] width 78 height 34
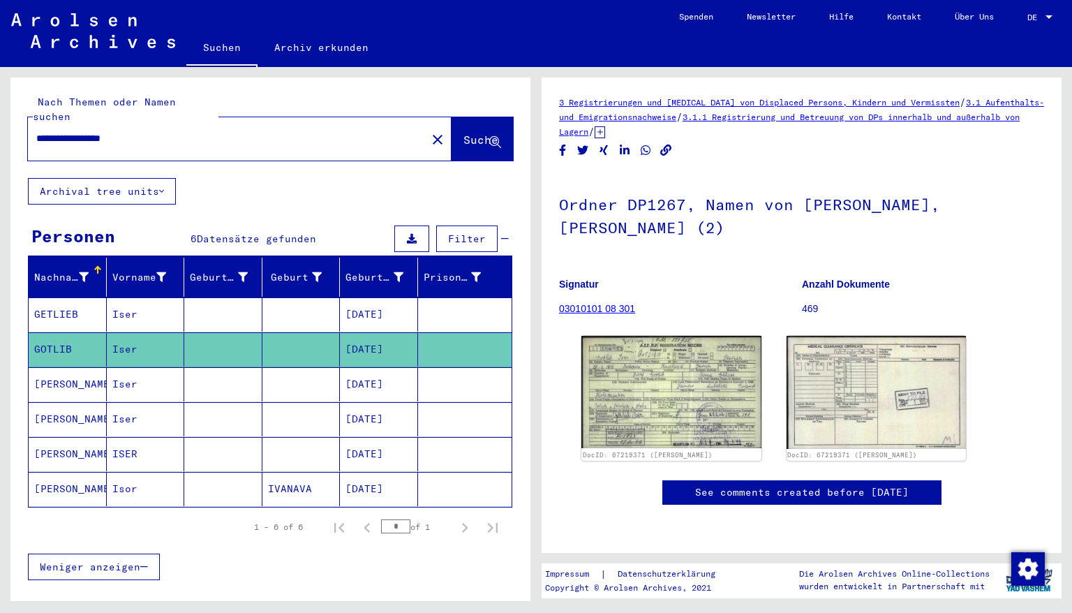
click at [368, 370] on mat-cell "[DATE]" at bounding box center [379, 384] width 78 height 34
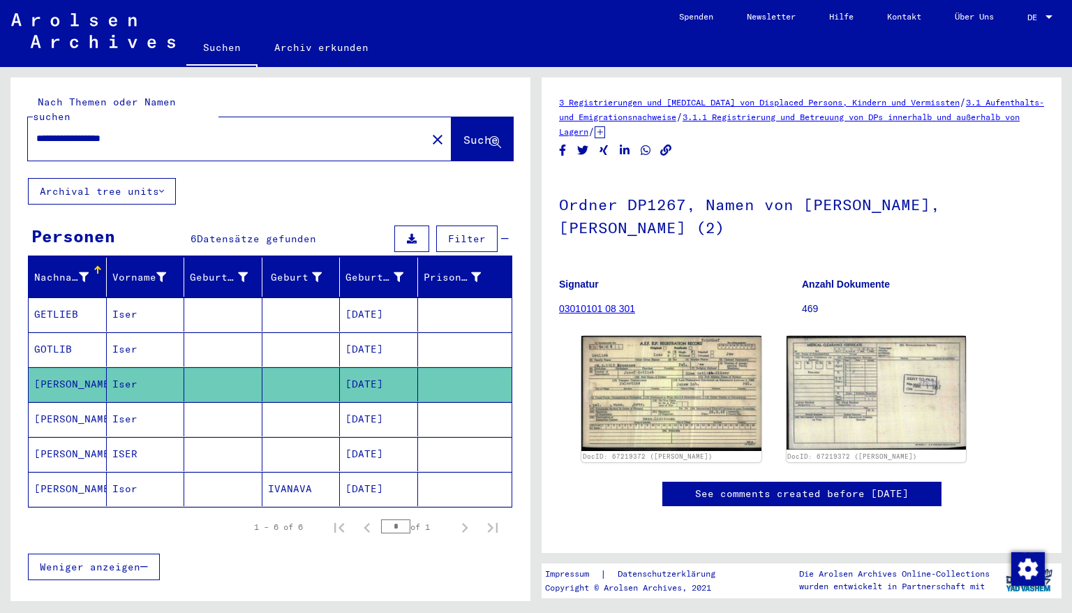
click at [364, 405] on mat-cell "[DATE]" at bounding box center [379, 419] width 78 height 34
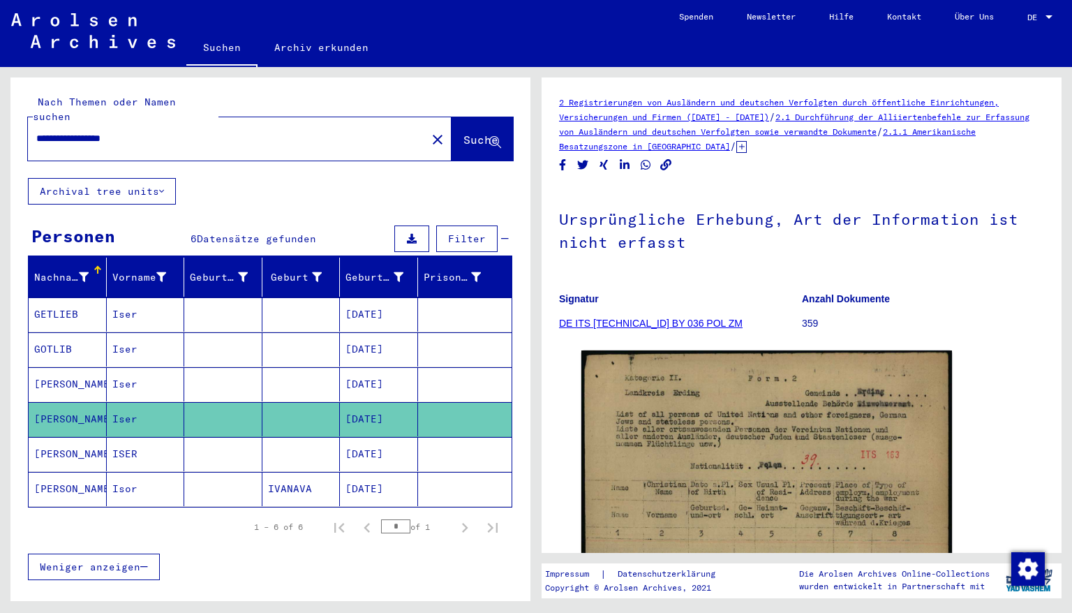
click at [360, 437] on mat-cell "[DATE]" at bounding box center [379, 454] width 78 height 34
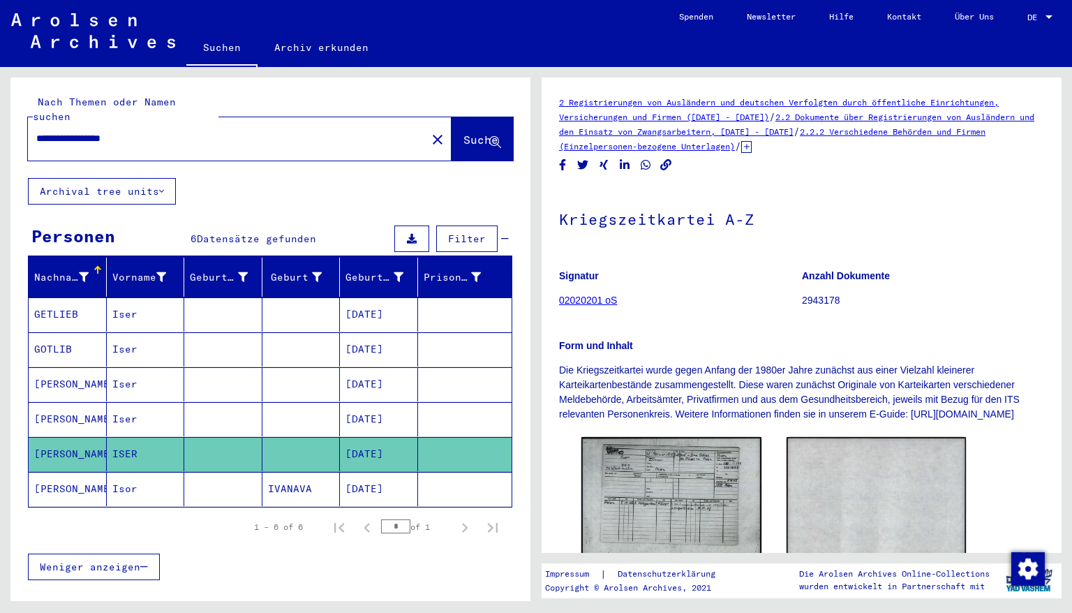
click at [362, 472] on mat-cell "[DATE]" at bounding box center [379, 489] width 78 height 34
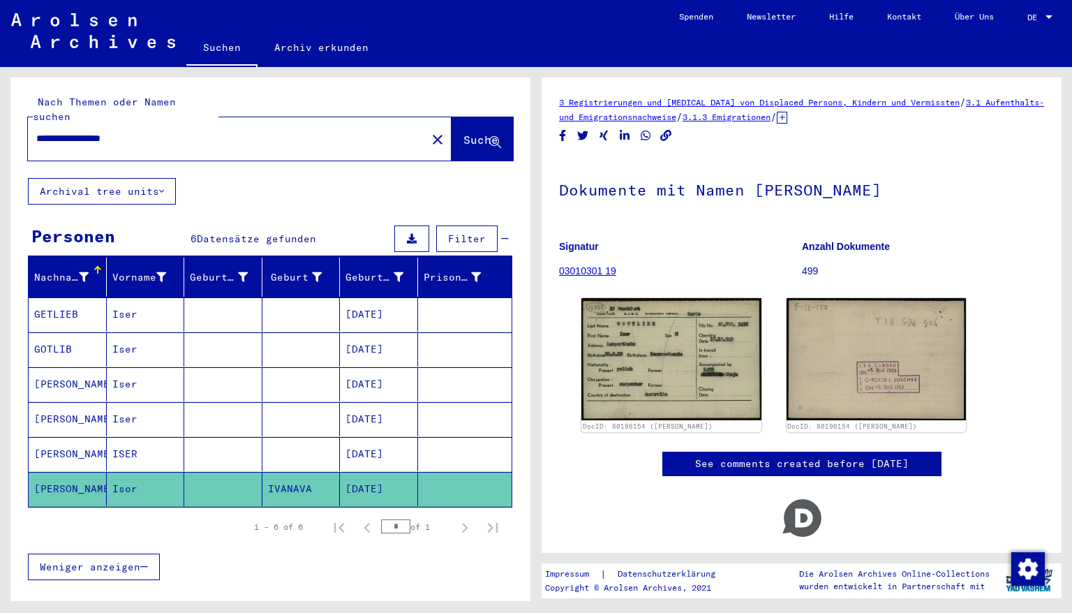
click at [362, 304] on mat-cell "[DATE]" at bounding box center [379, 314] width 78 height 34
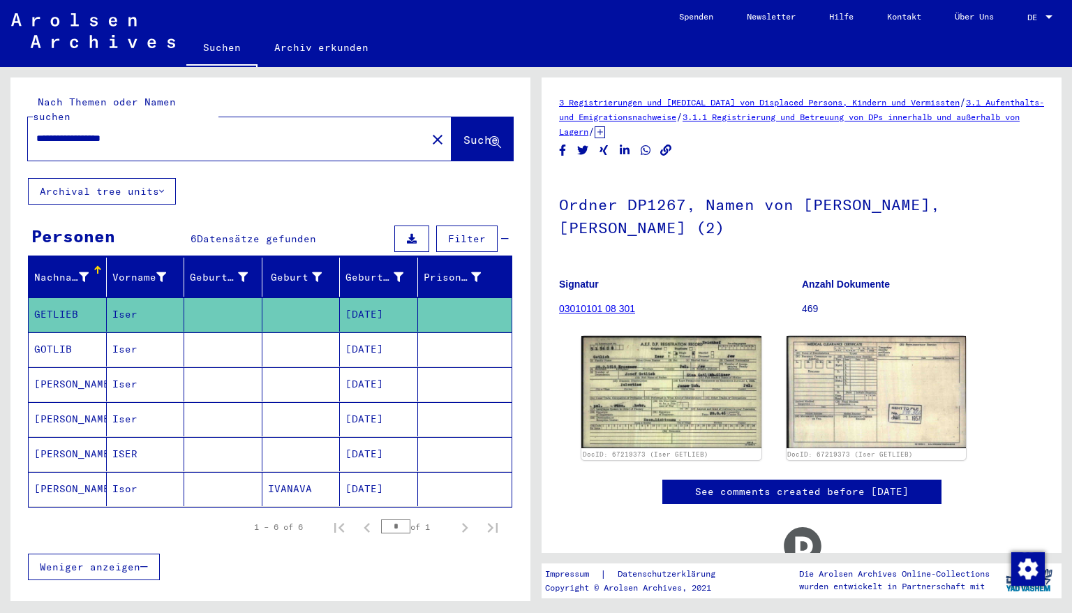
drag, startPoint x: 152, startPoint y: 122, endPoint x: 0, endPoint y: 120, distance: 152.2
click at [0, 120] on div "**********" at bounding box center [268, 334] width 536 height 534
click at [464, 133] on span "Suche" at bounding box center [481, 140] width 35 height 14
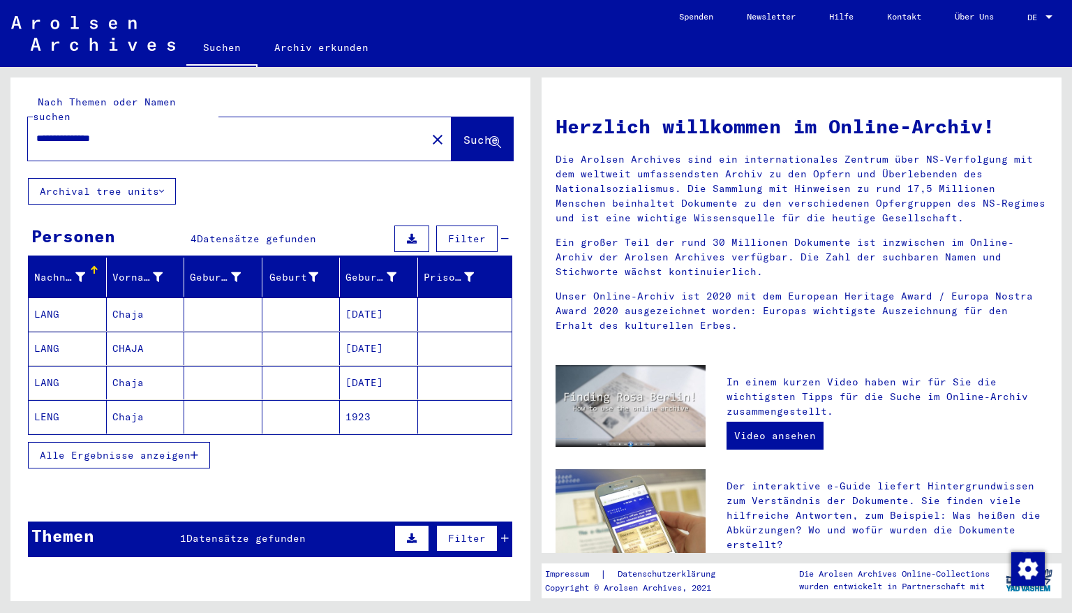
click at [367, 299] on mat-cell "[DATE]" at bounding box center [379, 314] width 78 height 34
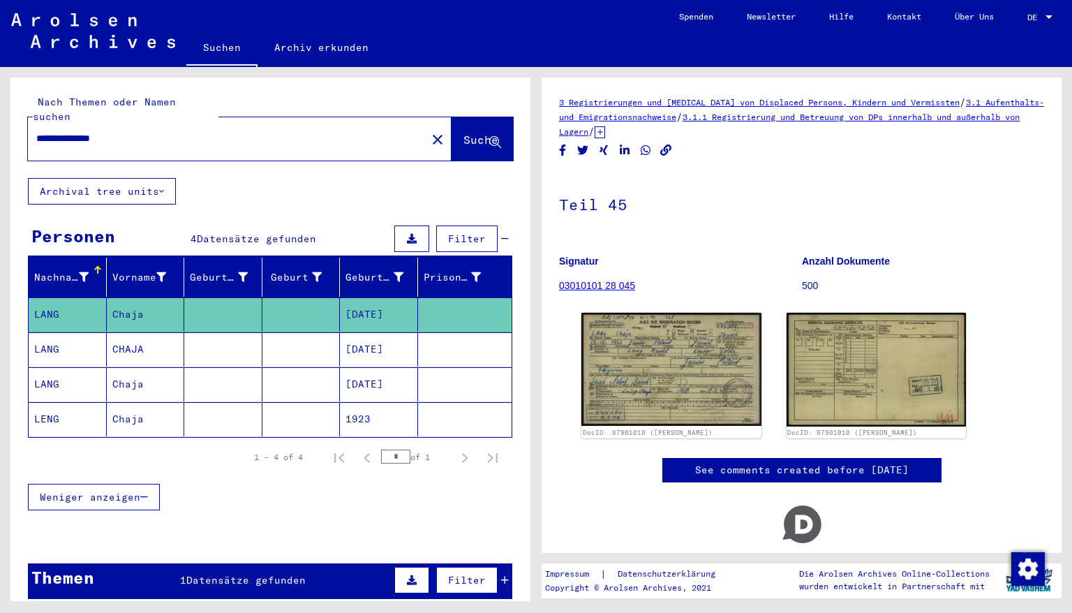
click at [363, 334] on mat-cell "[DATE]" at bounding box center [379, 349] width 78 height 34
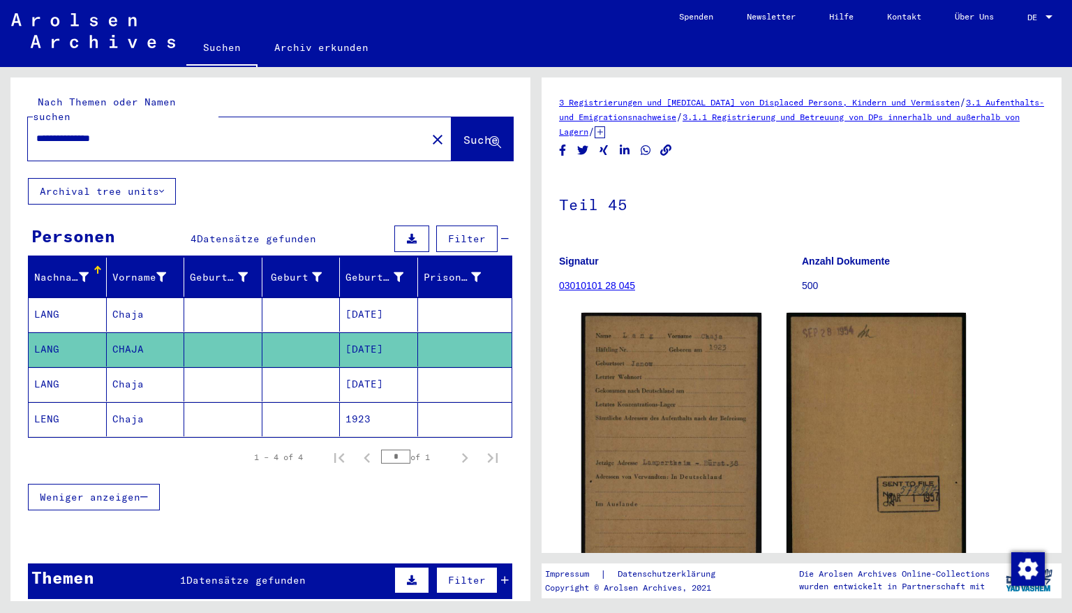
click at [360, 367] on mat-cell "[DATE]" at bounding box center [379, 384] width 78 height 34
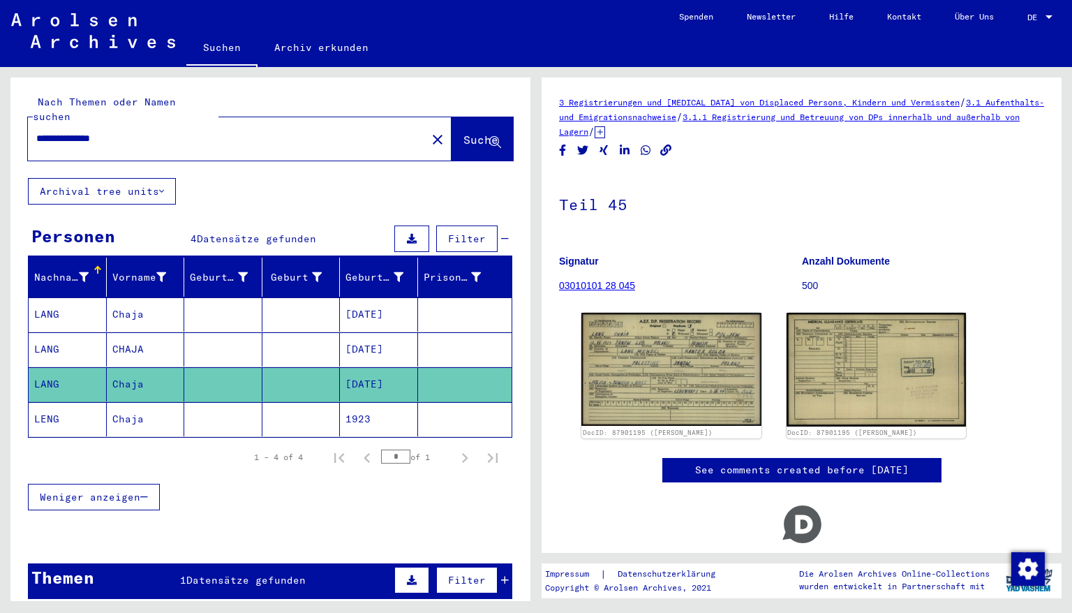
click at [364, 402] on mat-cell "1923" at bounding box center [379, 419] width 78 height 34
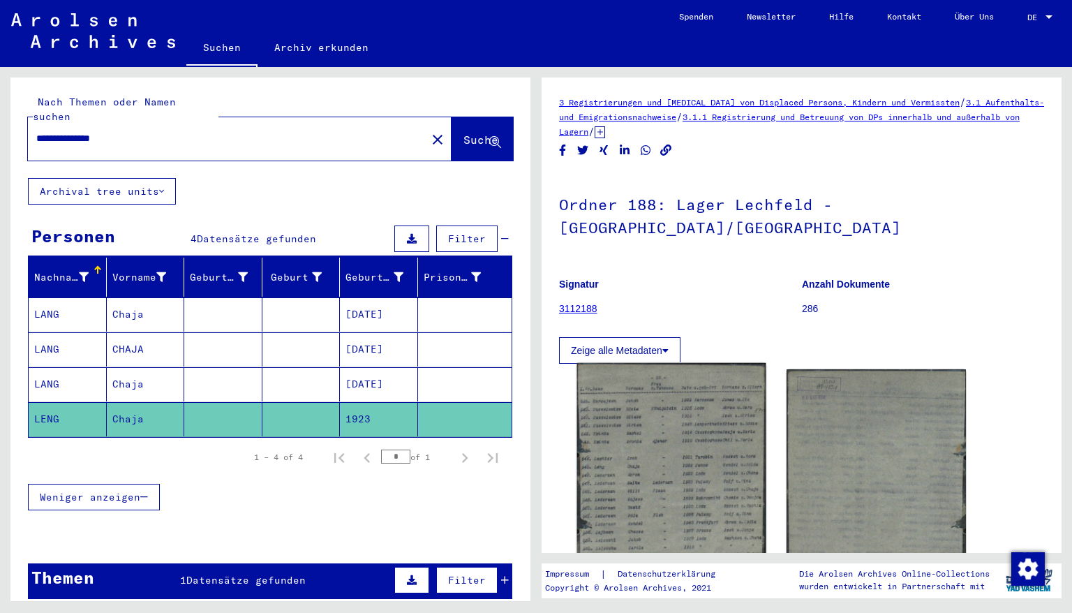
click at [671, 428] on img at bounding box center [671, 493] width 189 height 260
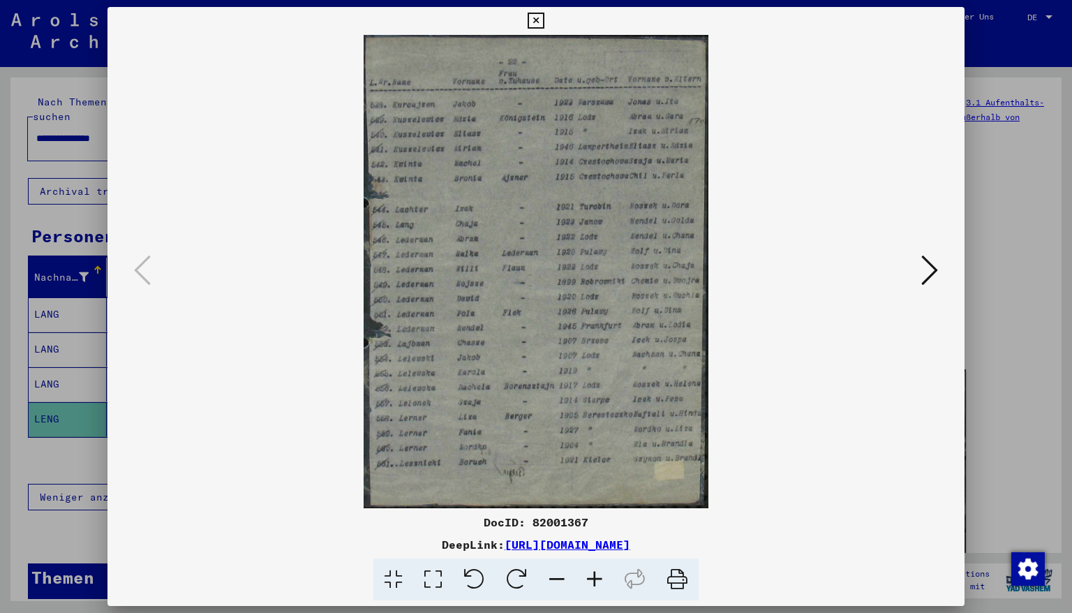
click at [591, 523] on icon at bounding box center [595, 580] width 38 height 43
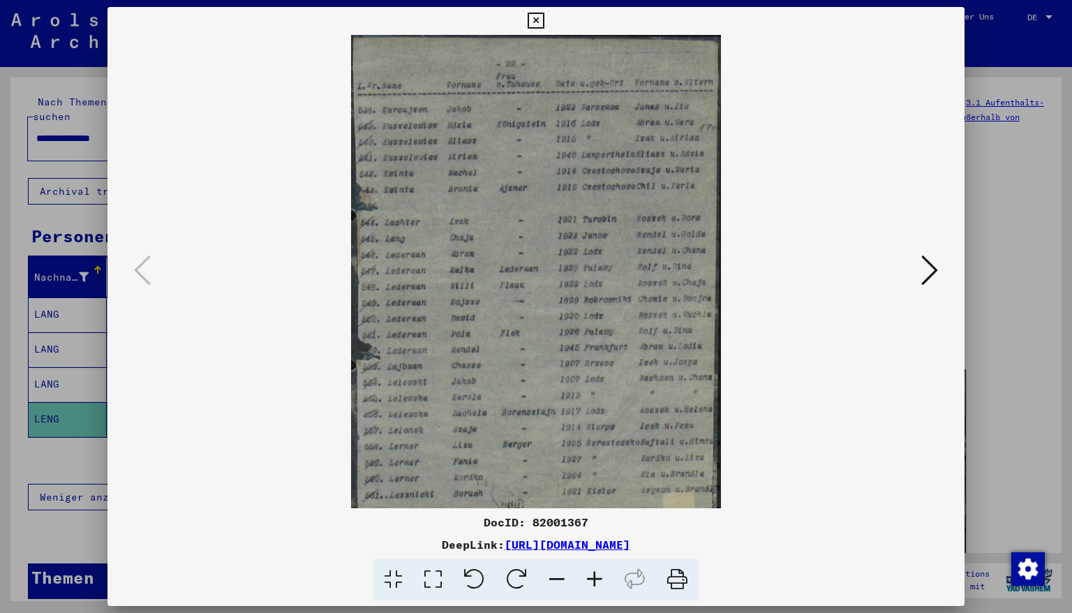
click at [591, 523] on icon at bounding box center [595, 580] width 38 height 43
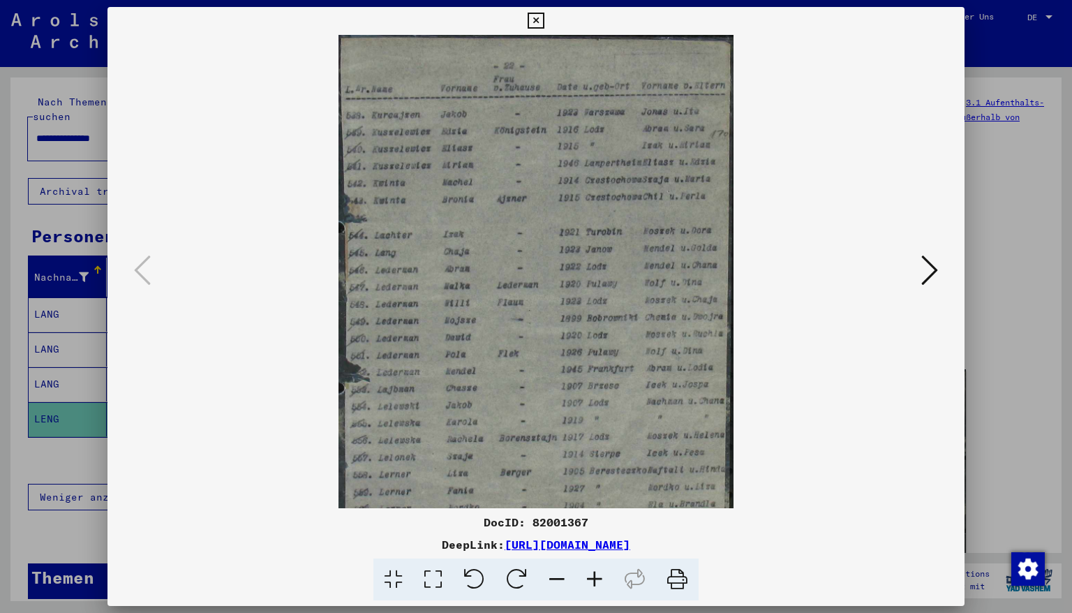
click at [591, 523] on icon at bounding box center [595, 580] width 38 height 43
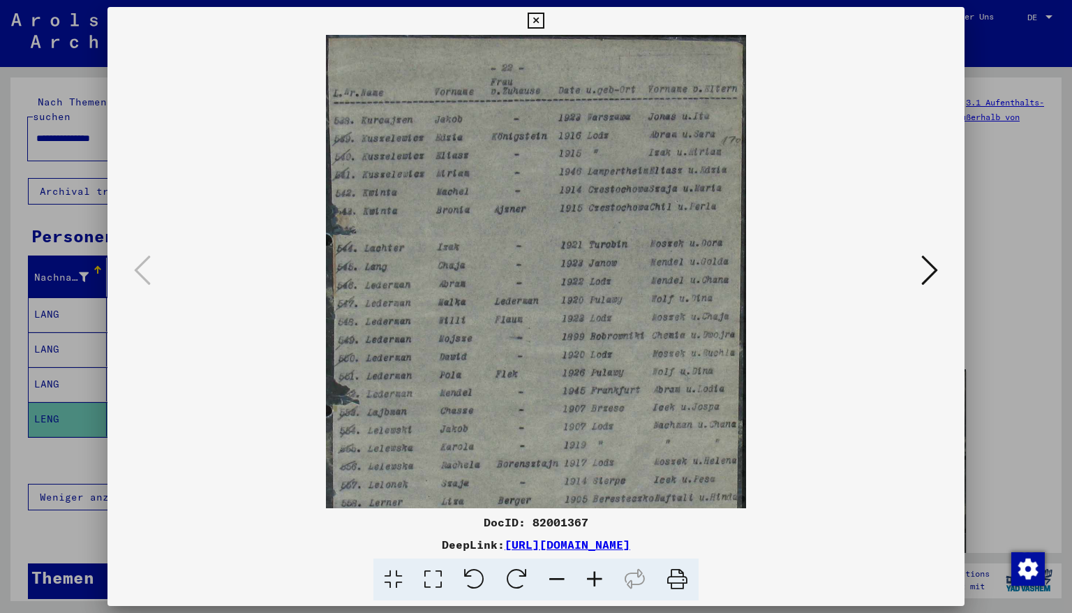
click at [591, 523] on icon at bounding box center [595, 580] width 38 height 43
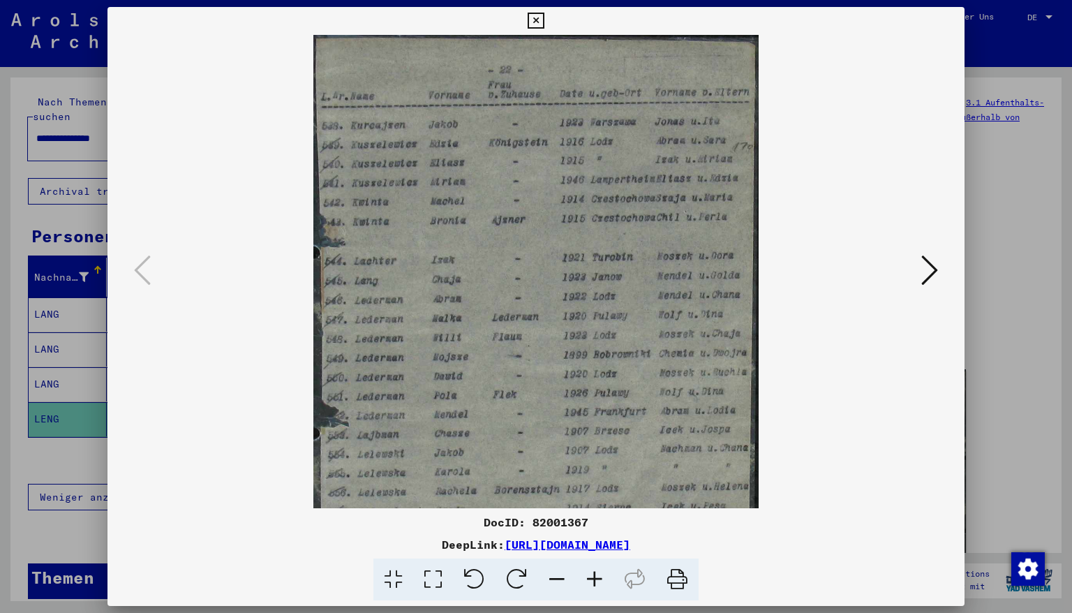
click at [591, 523] on icon at bounding box center [595, 580] width 38 height 43
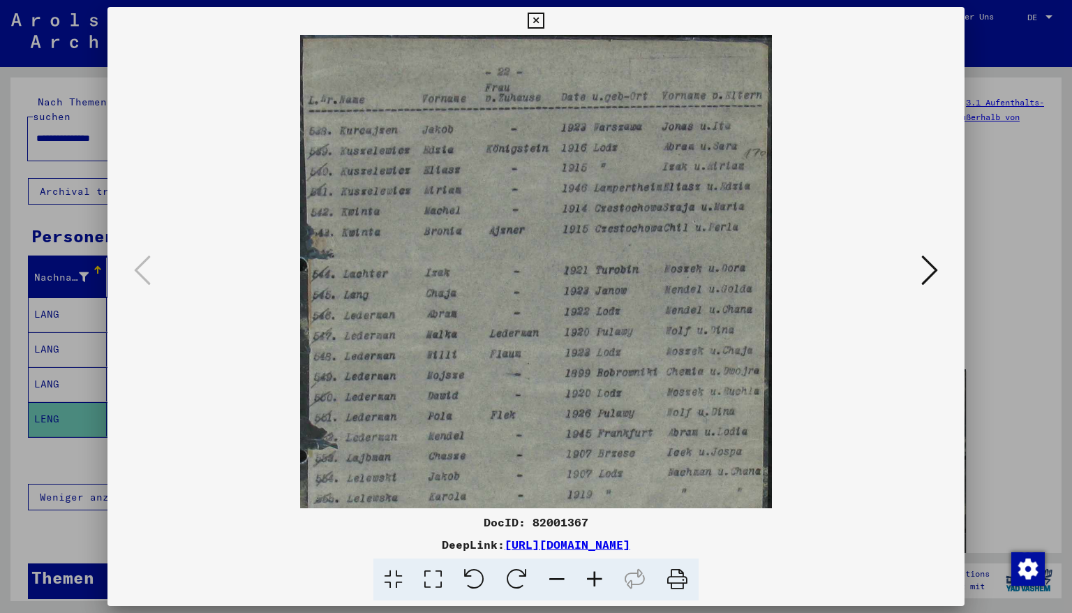
click at [591, 523] on icon at bounding box center [595, 580] width 38 height 43
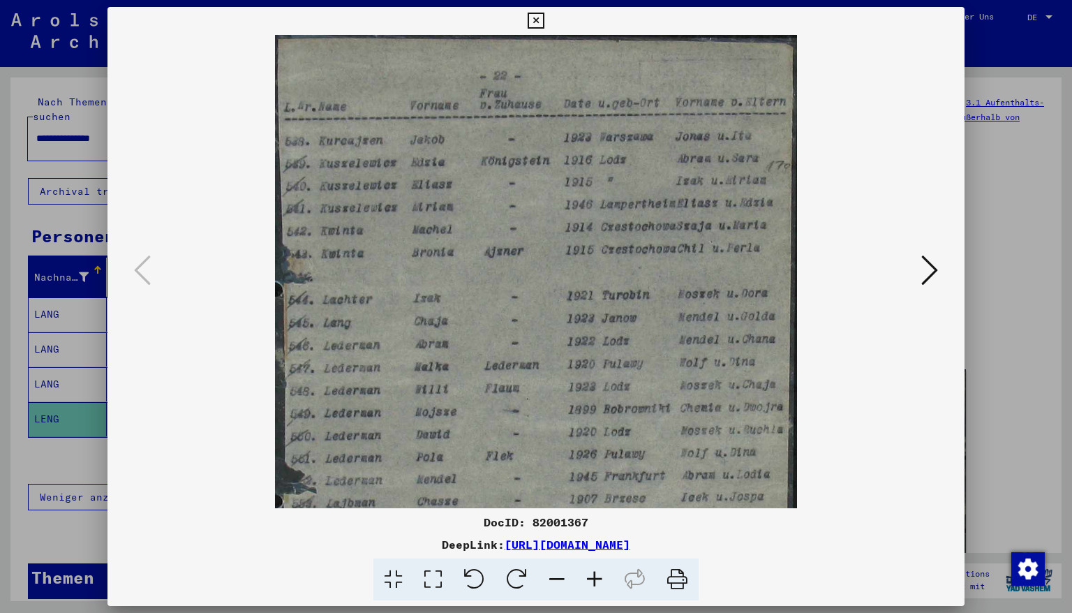
click at [591, 523] on icon at bounding box center [595, 580] width 38 height 43
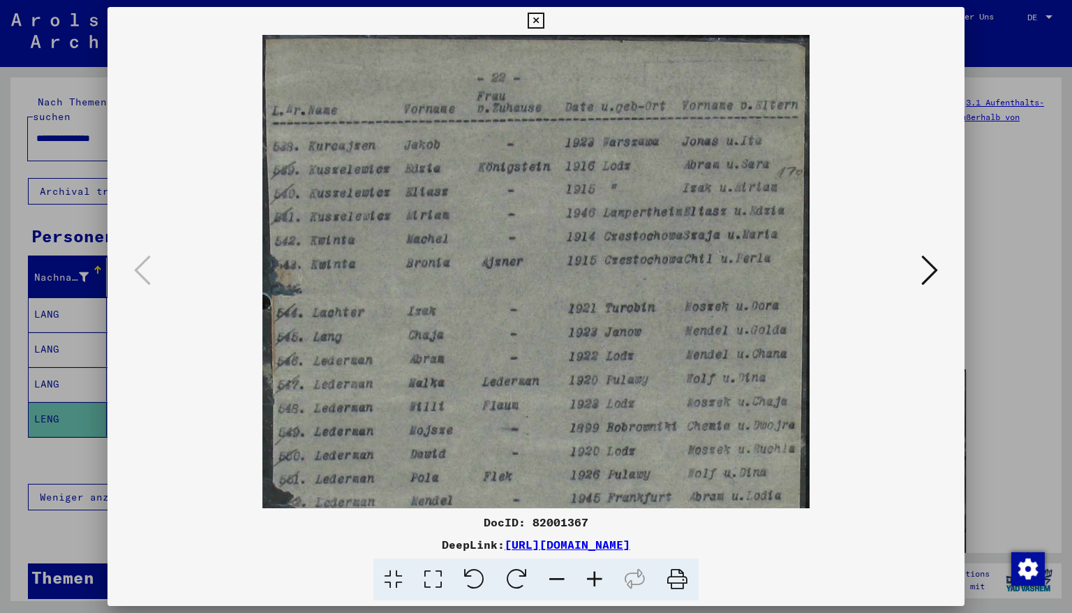
click at [591, 523] on icon at bounding box center [595, 580] width 38 height 43
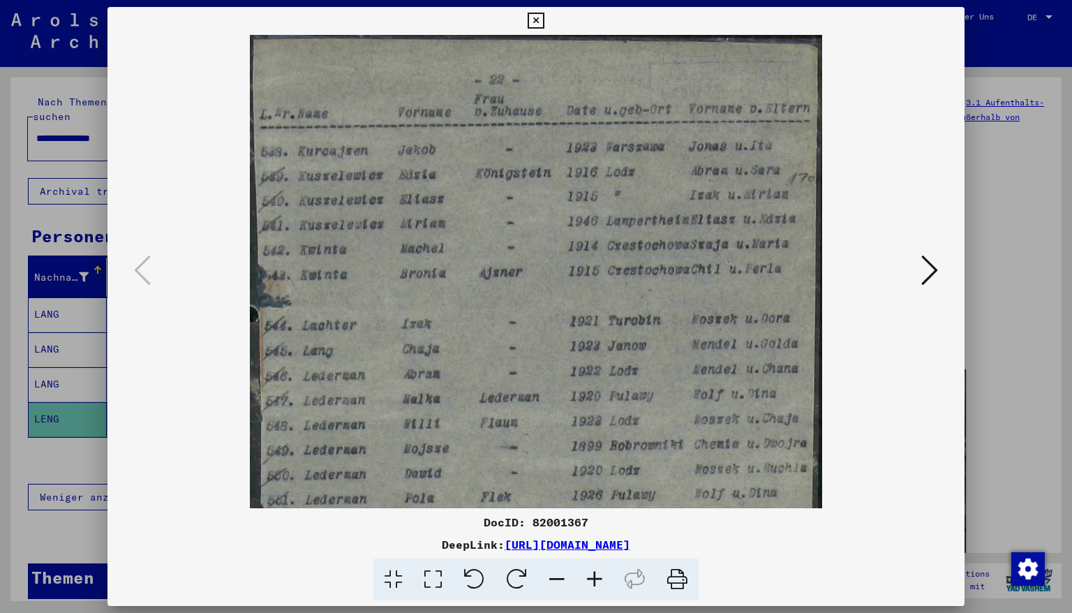
click at [590, 523] on icon at bounding box center [595, 580] width 38 height 43
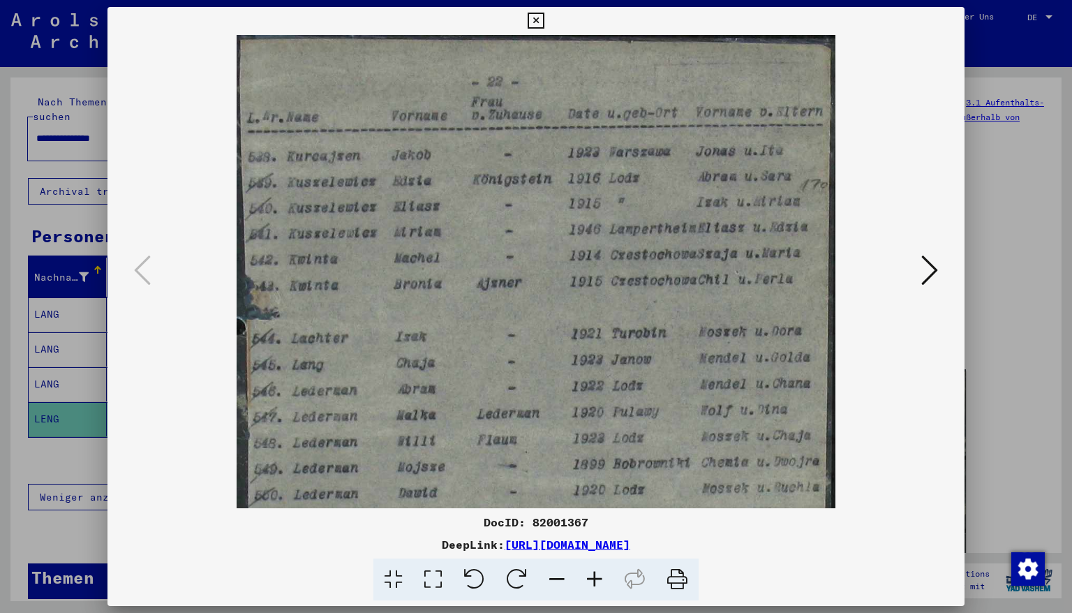
click at [544, 20] on icon at bounding box center [536, 21] width 16 height 17
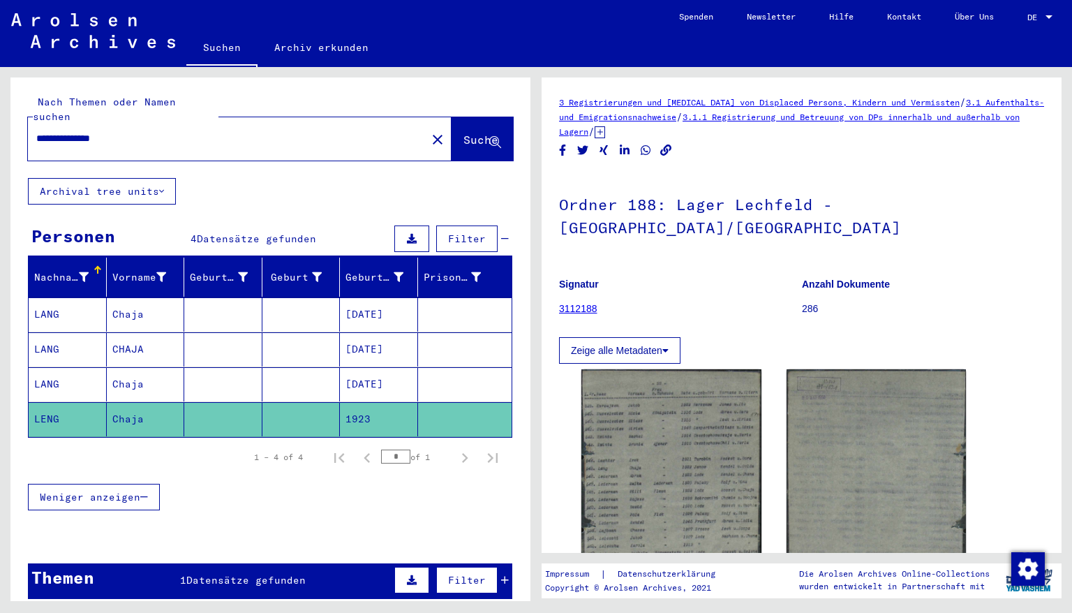
drag, startPoint x: 132, startPoint y: 123, endPoint x: 0, endPoint y: 100, distance: 134.0
click at [0, 100] on div "**********" at bounding box center [268, 334] width 536 height 534
click at [464, 133] on span "Suche" at bounding box center [481, 140] width 35 height 14
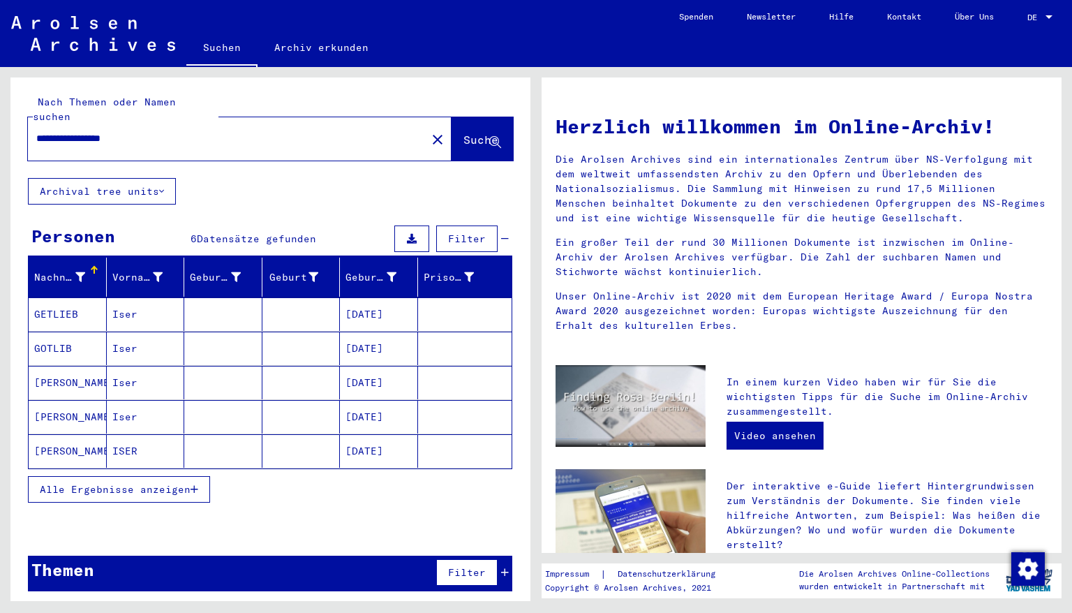
click at [363, 300] on mat-cell "[DATE]" at bounding box center [379, 314] width 78 height 34
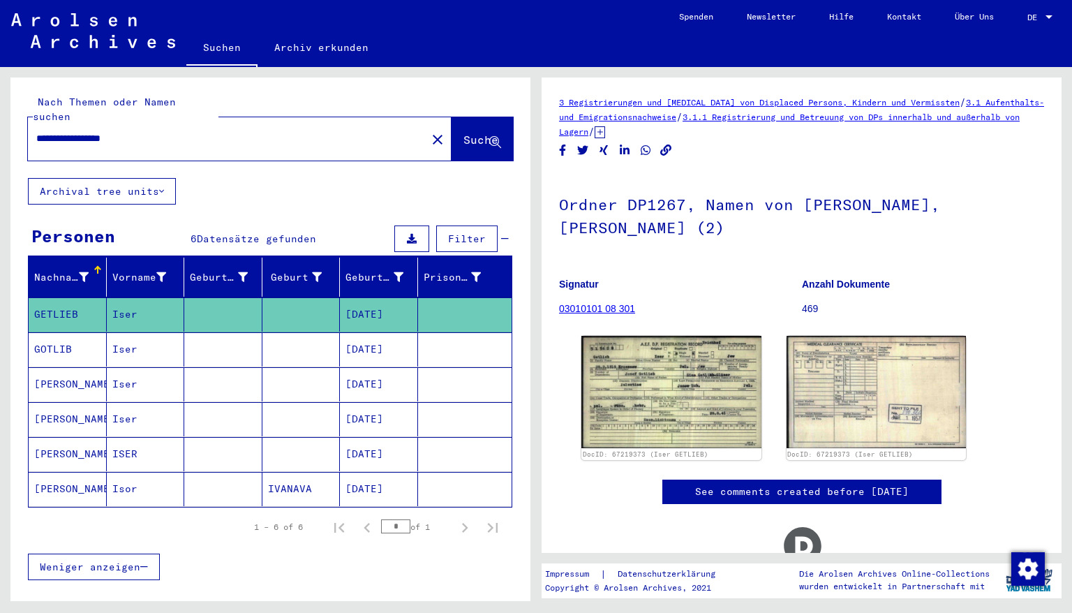
click at [363, 335] on mat-cell "[DATE]" at bounding box center [379, 349] width 78 height 34
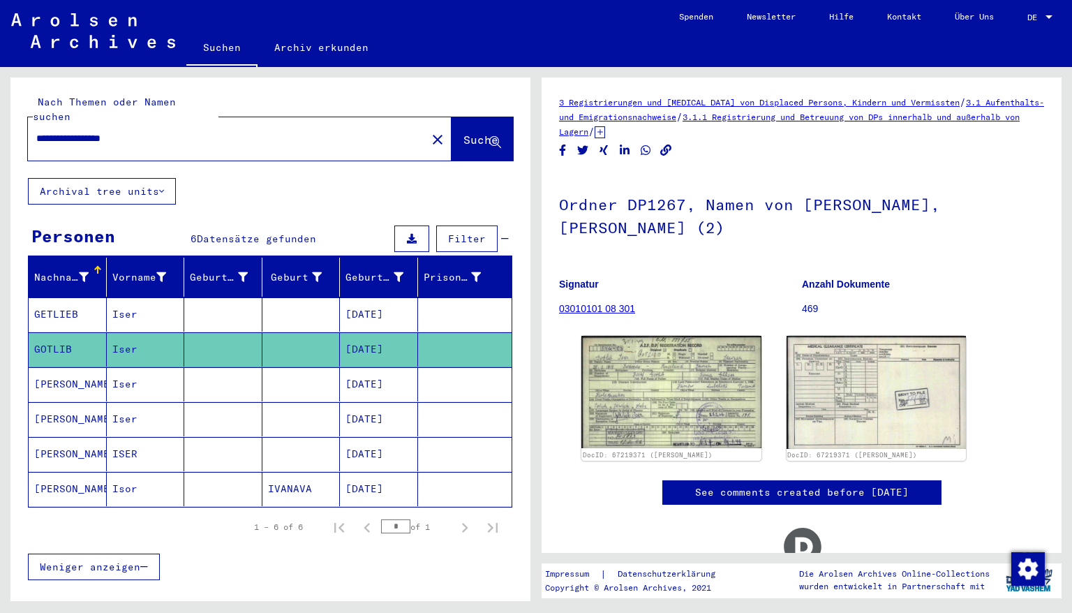
click at [371, 367] on mat-cell "[DATE]" at bounding box center [379, 384] width 78 height 34
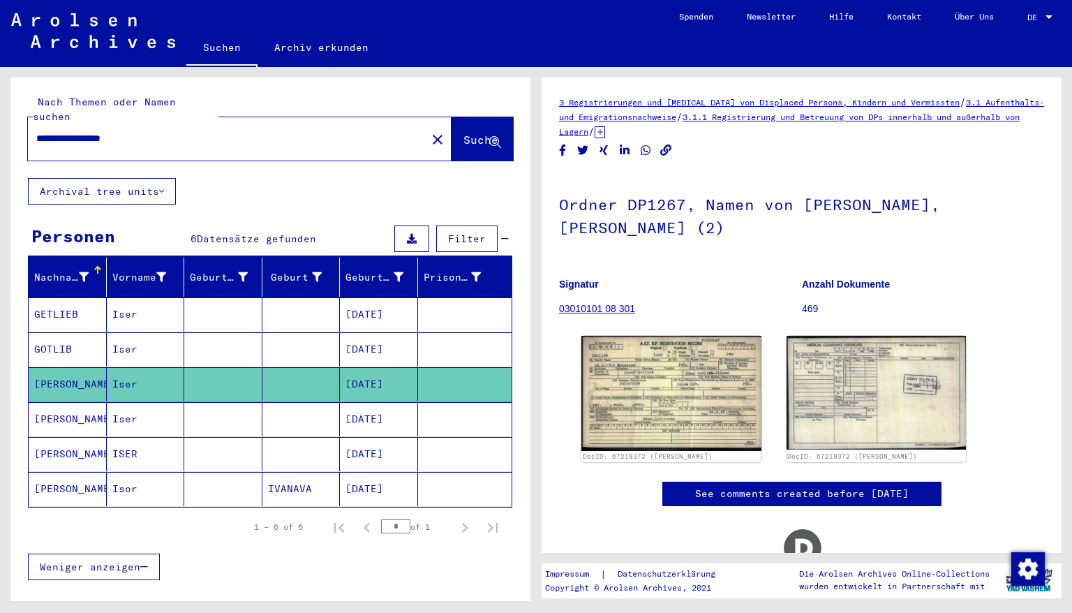
click at [369, 408] on mat-cell "[DATE]" at bounding box center [379, 419] width 78 height 34
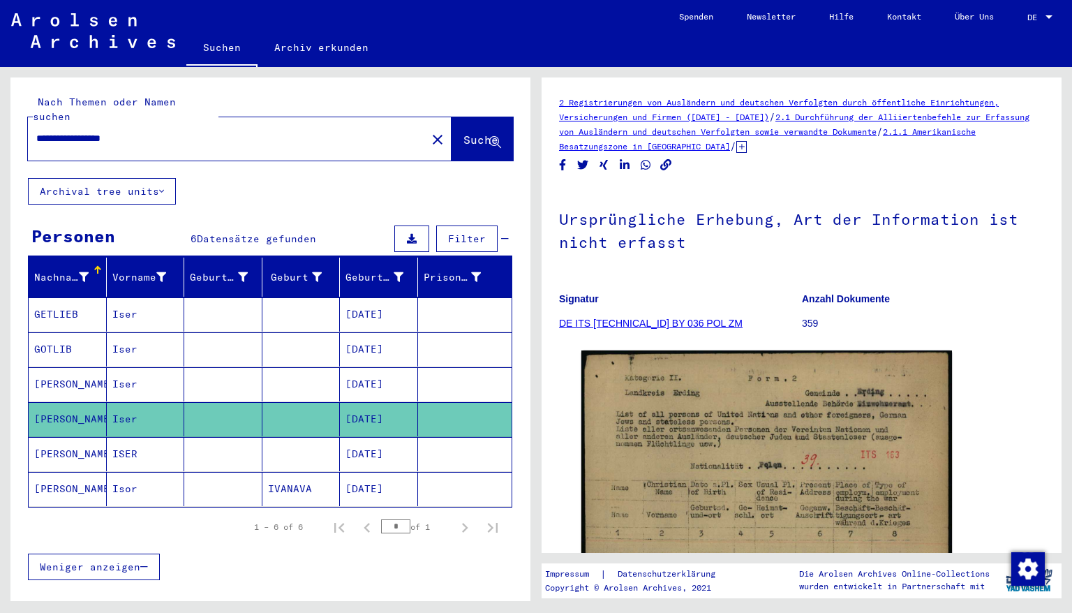
click at [367, 441] on mat-cell "[DATE]" at bounding box center [379, 454] width 78 height 34
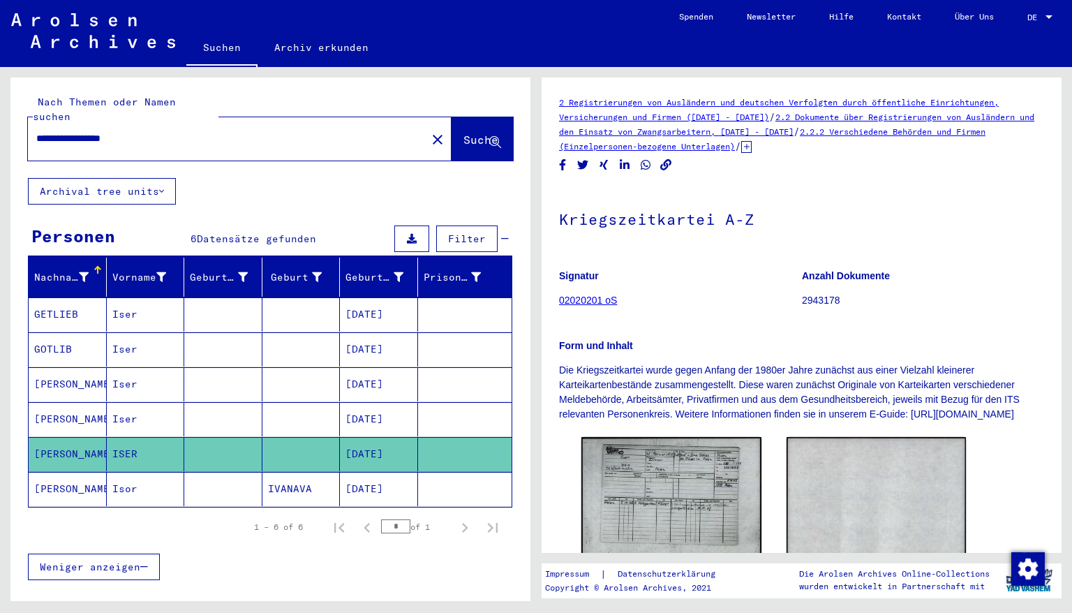
click at [360, 472] on mat-cell "[DATE]" at bounding box center [379, 489] width 78 height 34
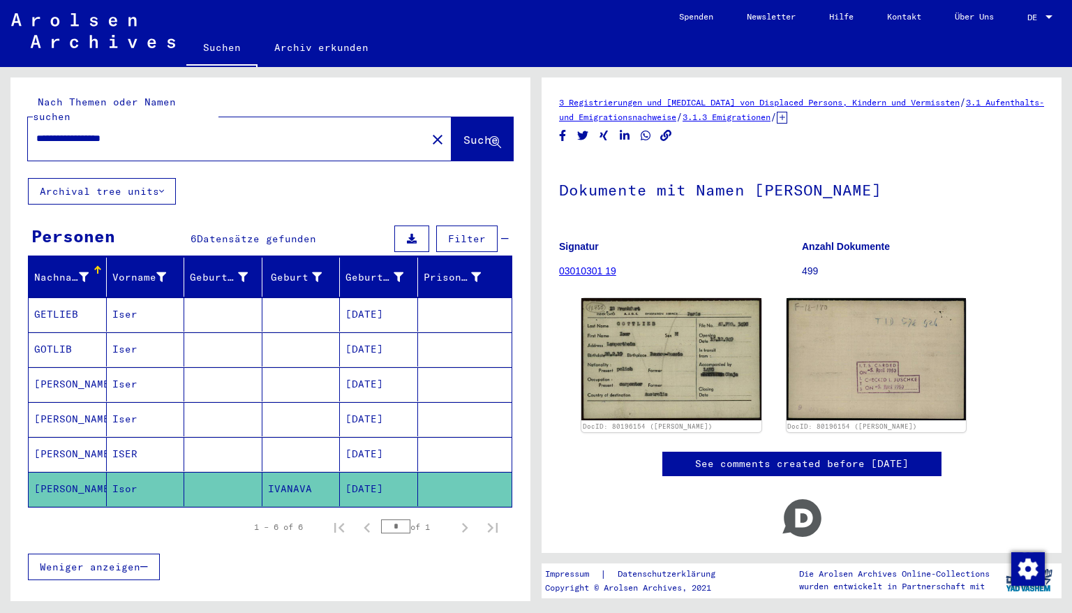
drag, startPoint x: 148, startPoint y: 123, endPoint x: 0, endPoint y: 128, distance: 148.1
click at [0, 128] on div "**********" at bounding box center [268, 334] width 536 height 534
click at [464, 133] on span "Suche" at bounding box center [481, 140] width 35 height 14
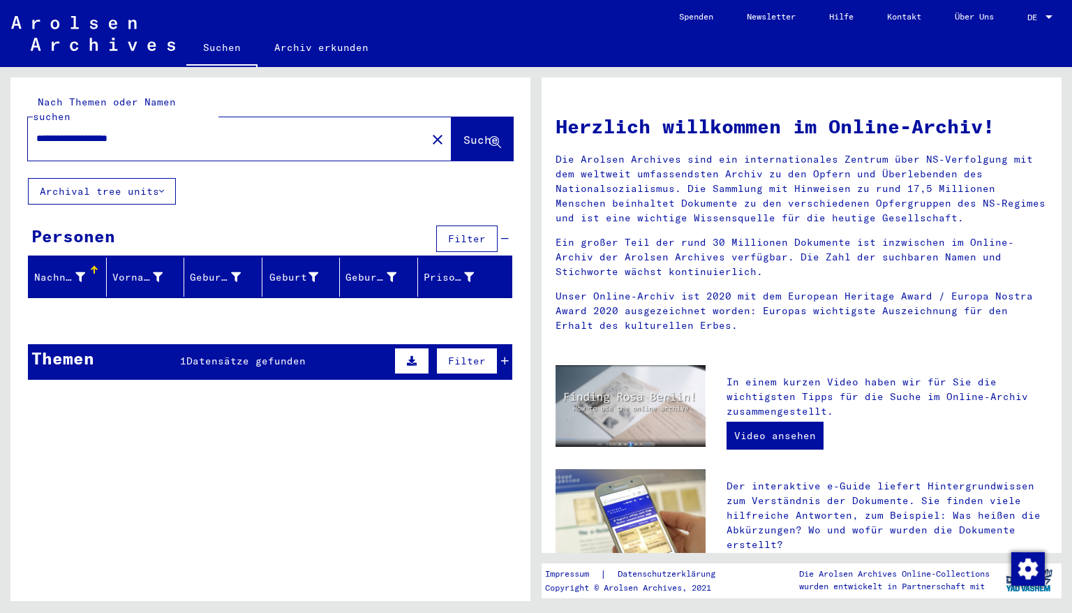
drag, startPoint x: 166, startPoint y: 118, endPoint x: 0, endPoint y: 96, distance: 167.6
click at [0, 96] on div "**********" at bounding box center [268, 334] width 536 height 534
click at [464, 133] on span "Suche" at bounding box center [481, 140] width 35 height 14
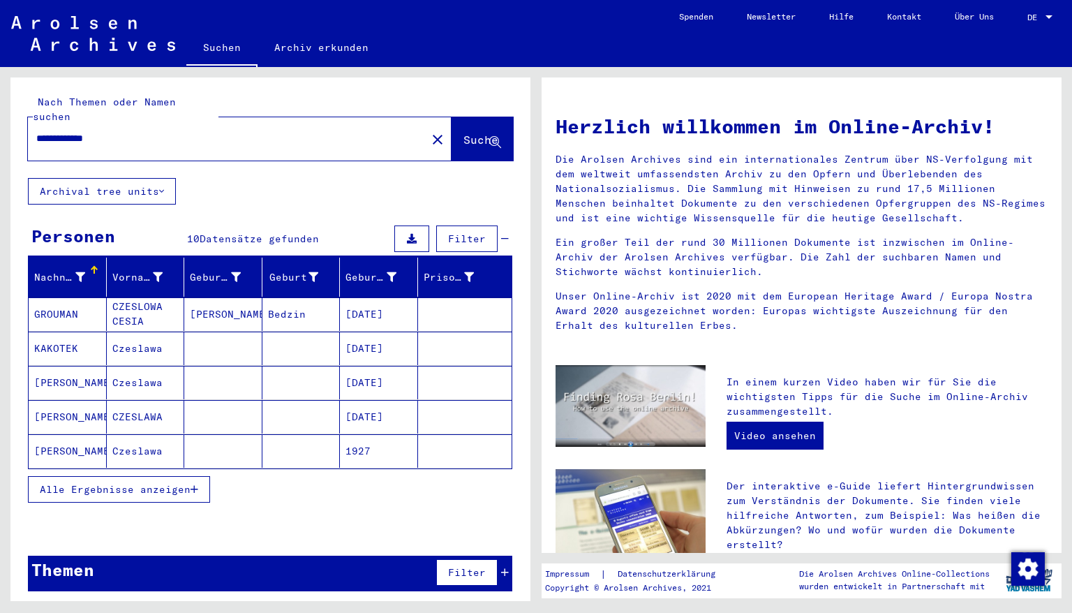
click at [193, 485] on icon "button" at bounding box center [195, 490] width 8 height 10
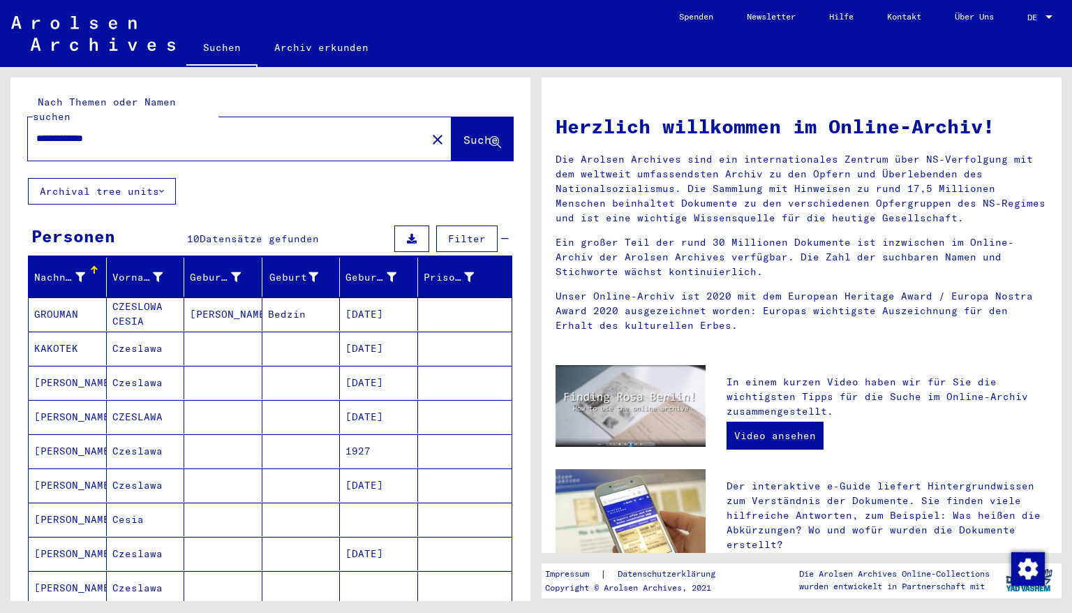
click at [364, 304] on mat-cell "[DATE]" at bounding box center [379, 314] width 78 height 34
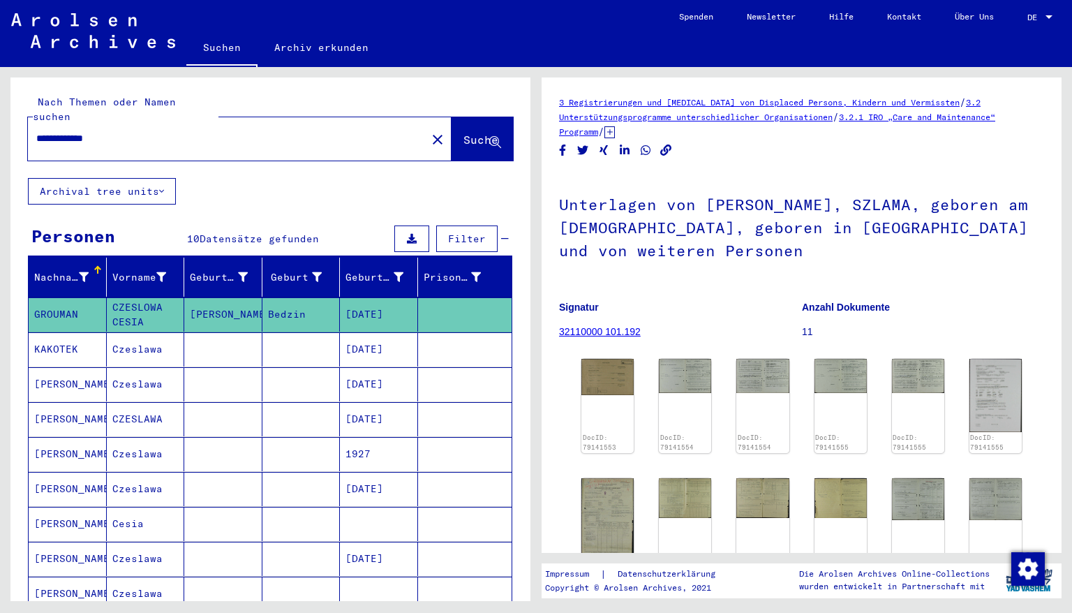
click at [365, 334] on mat-cell "[DATE]" at bounding box center [379, 349] width 78 height 34
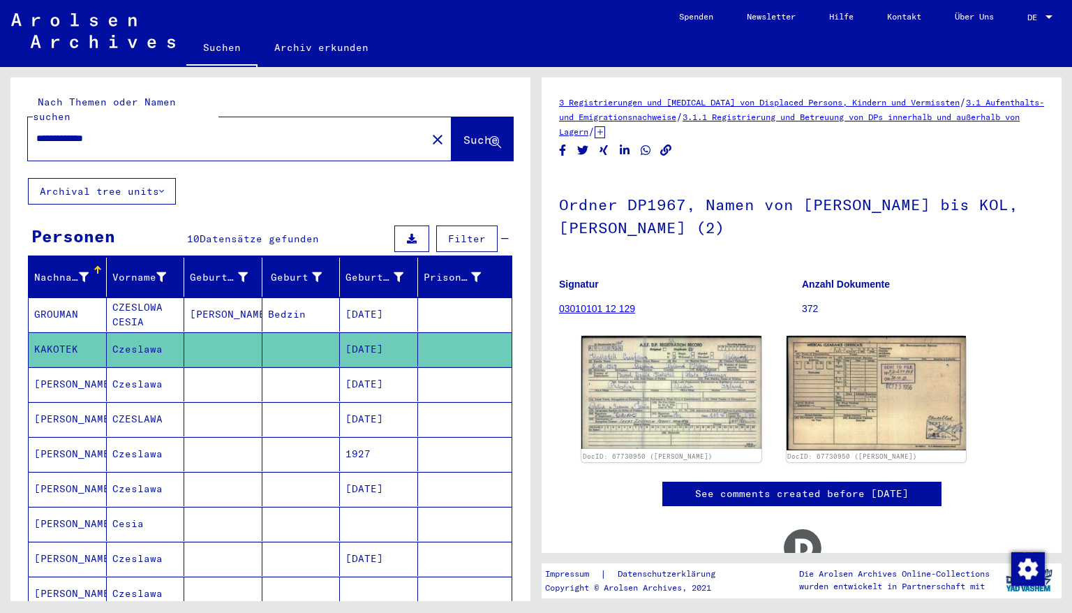
click at [365, 334] on mat-cell "[DATE]" at bounding box center [379, 349] width 78 height 34
click at [367, 297] on mat-cell "[DATE]" at bounding box center [379, 314] width 78 height 34
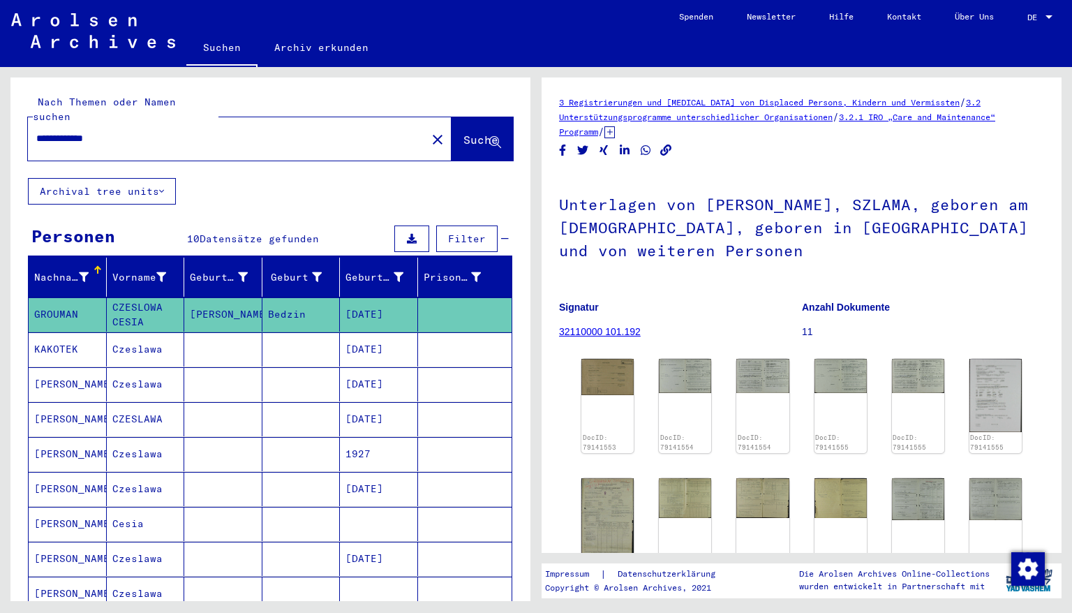
click at [364, 338] on mat-cell "[DATE]" at bounding box center [379, 349] width 78 height 34
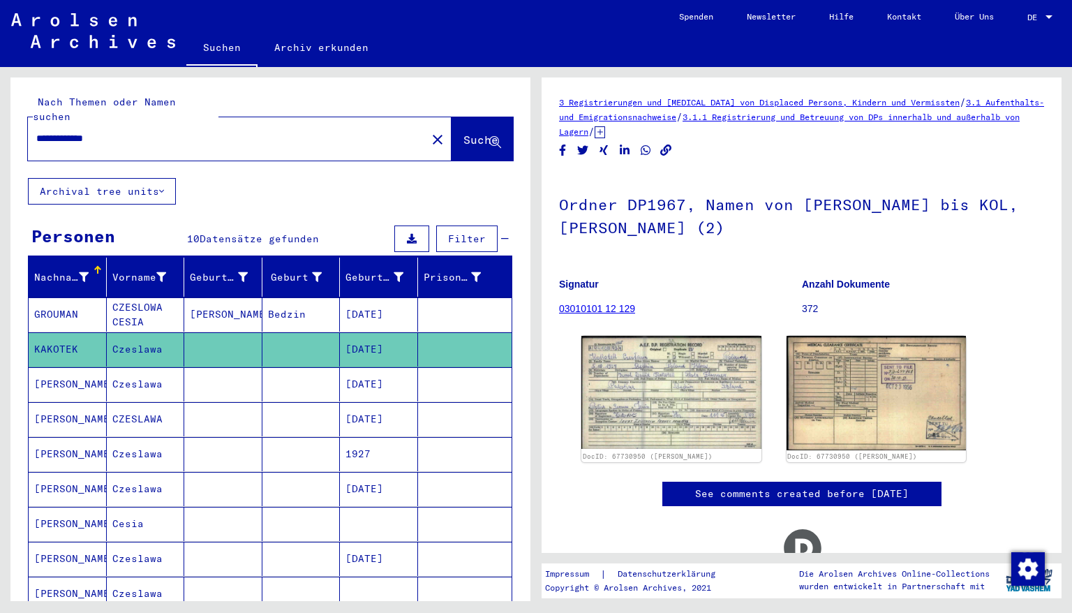
click at [360, 367] on mat-cell "[DATE]" at bounding box center [379, 384] width 78 height 34
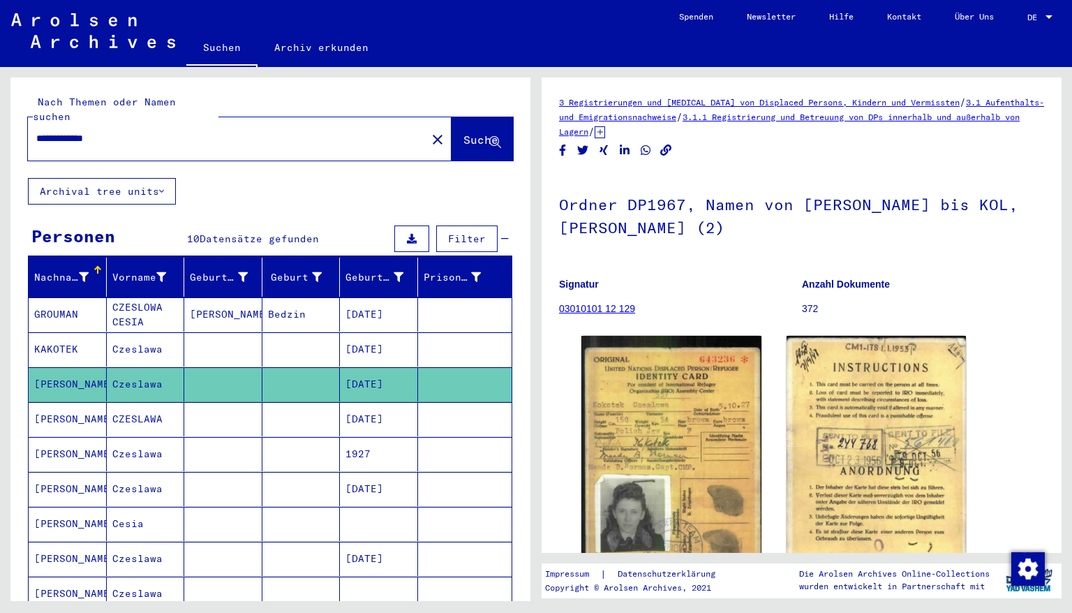
click at [360, 402] on mat-cell "[DATE]" at bounding box center [379, 419] width 78 height 34
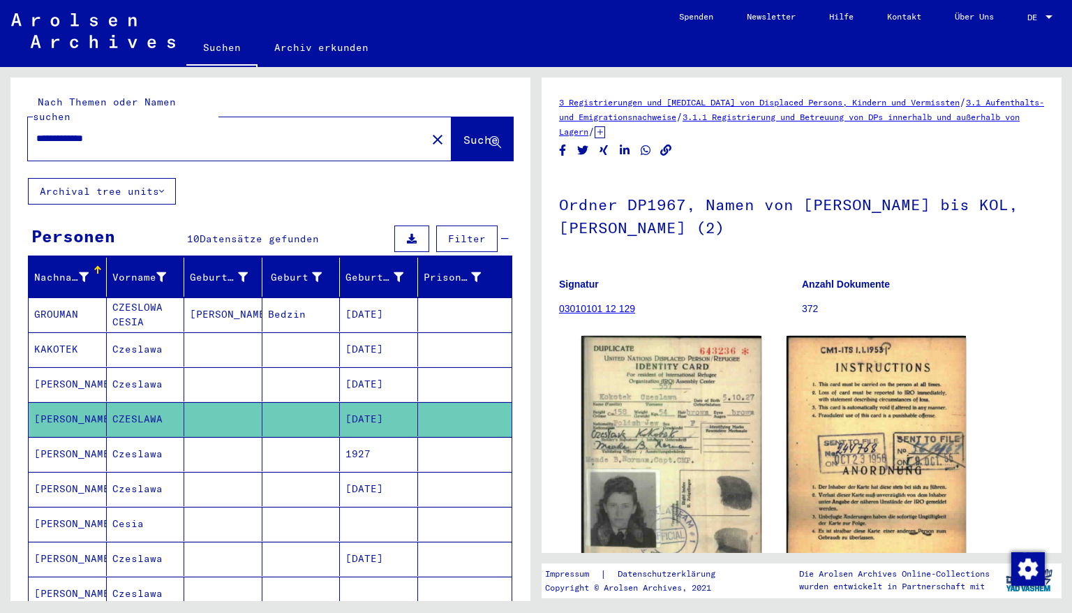
click at [369, 437] on mat-cell "1927" at bounding box center [379, 454] width 78 height 34
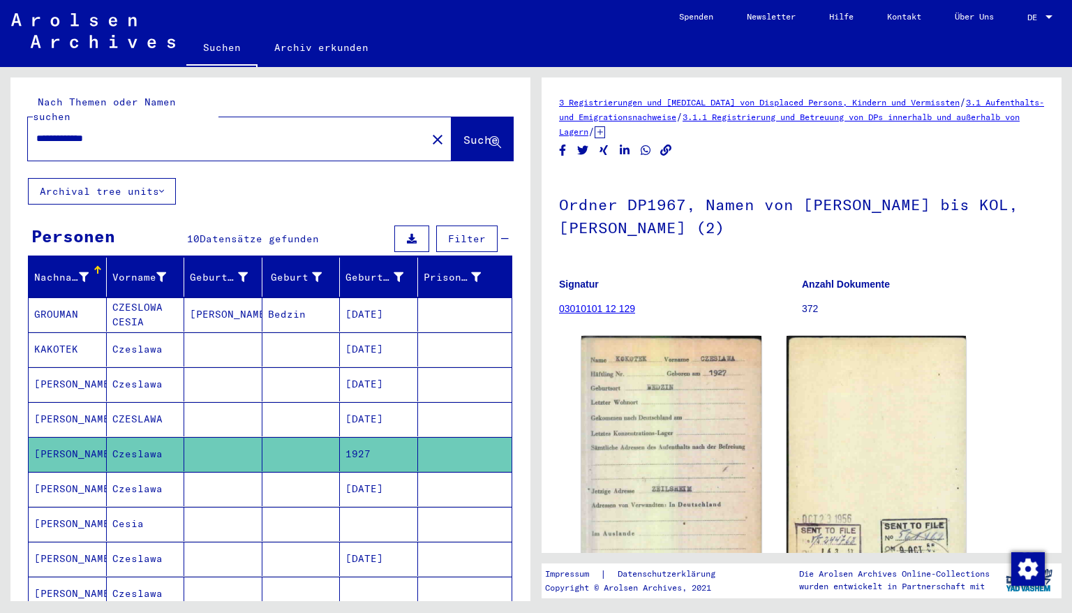
click at [366, 478] on mat-cell "[DATE]" at bounding box center [379, 489] width 78 height 34
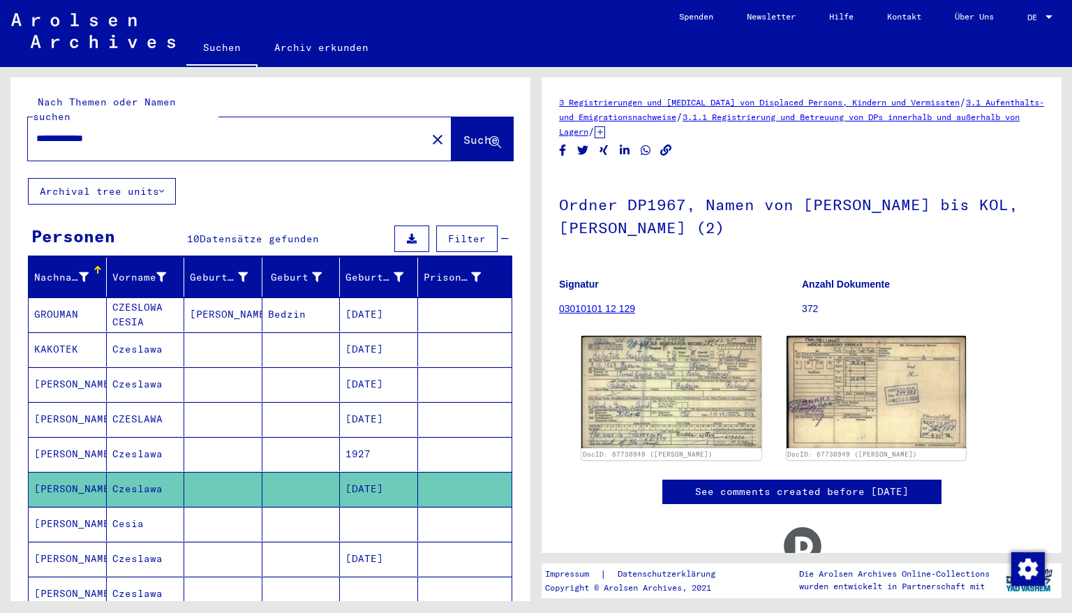
click at [362, 516] on mat-cell at bounding box center [379, 524] width 78 height 34
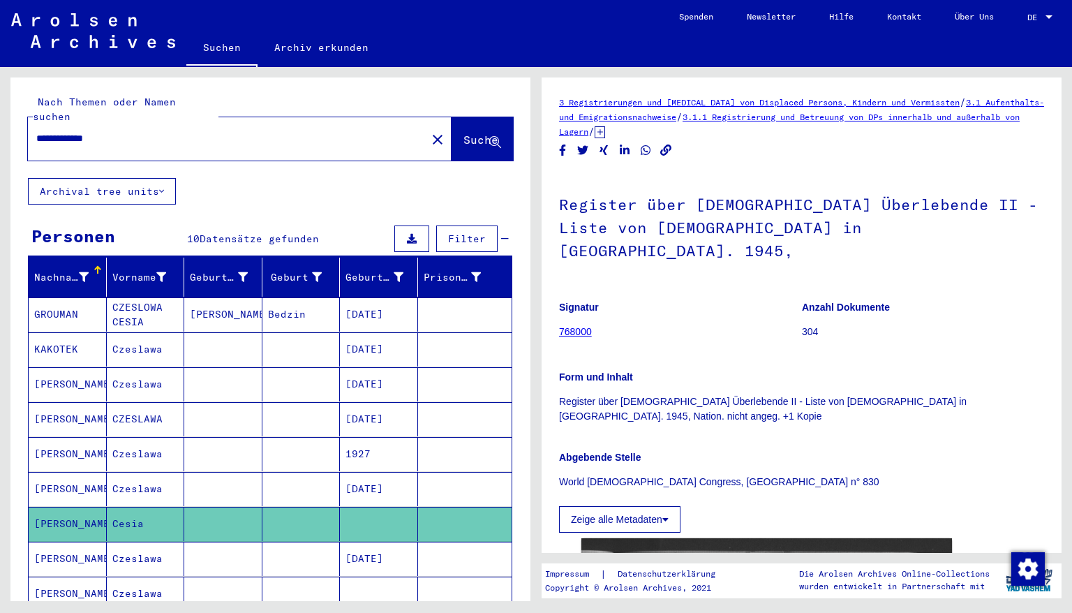
click at [362, 523] on mat-cell "[DATE]" at bounding box center [379, 559] width 78 height 34
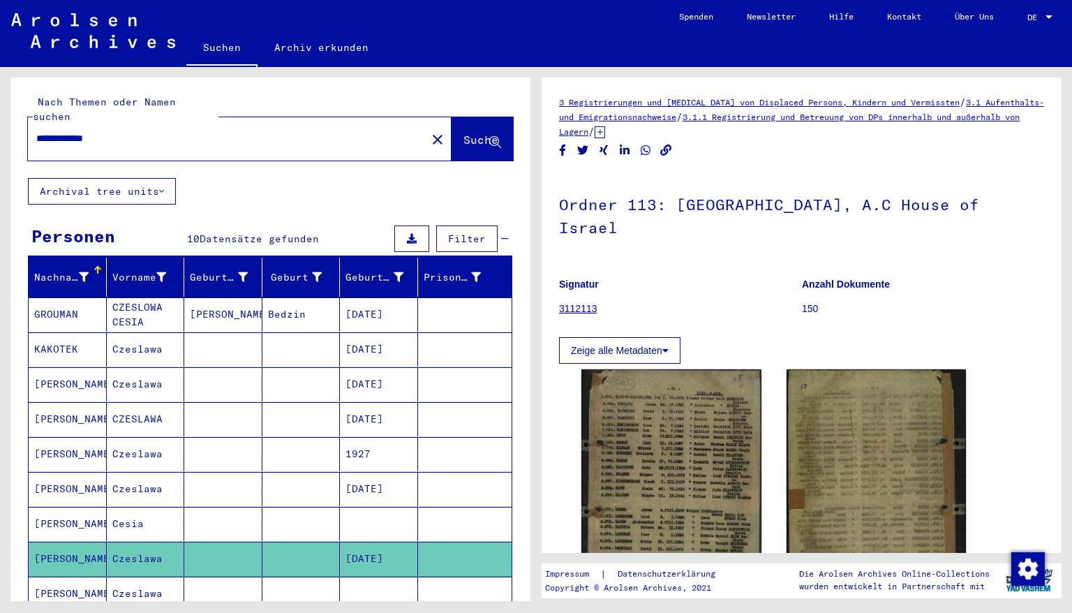
click at [361, 523] on mat-cell at bounding box center [379, 594] width 78 height 34
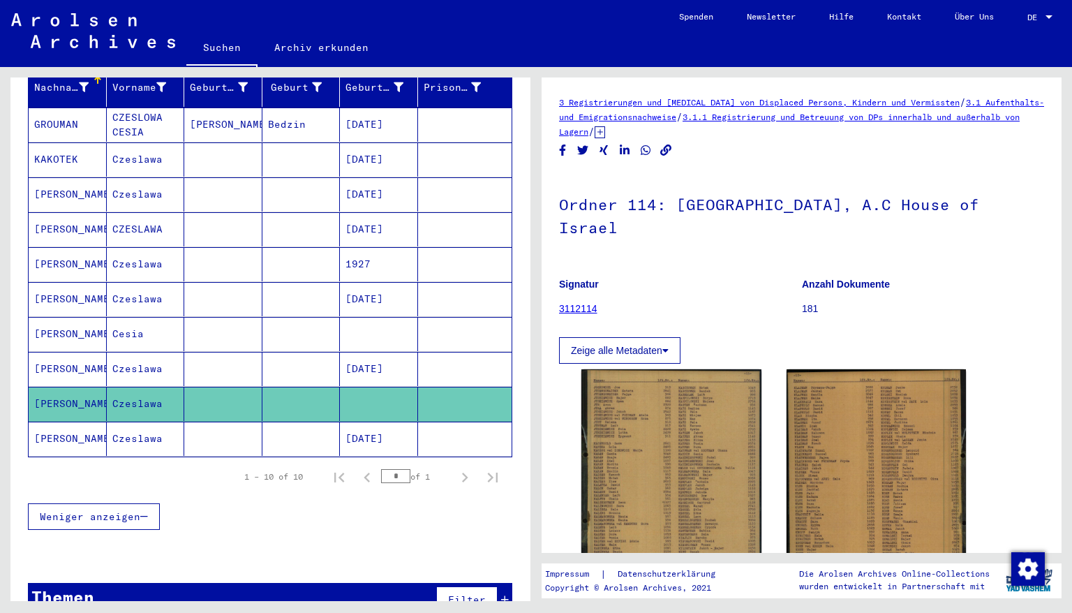
scroll to position [202, 0]
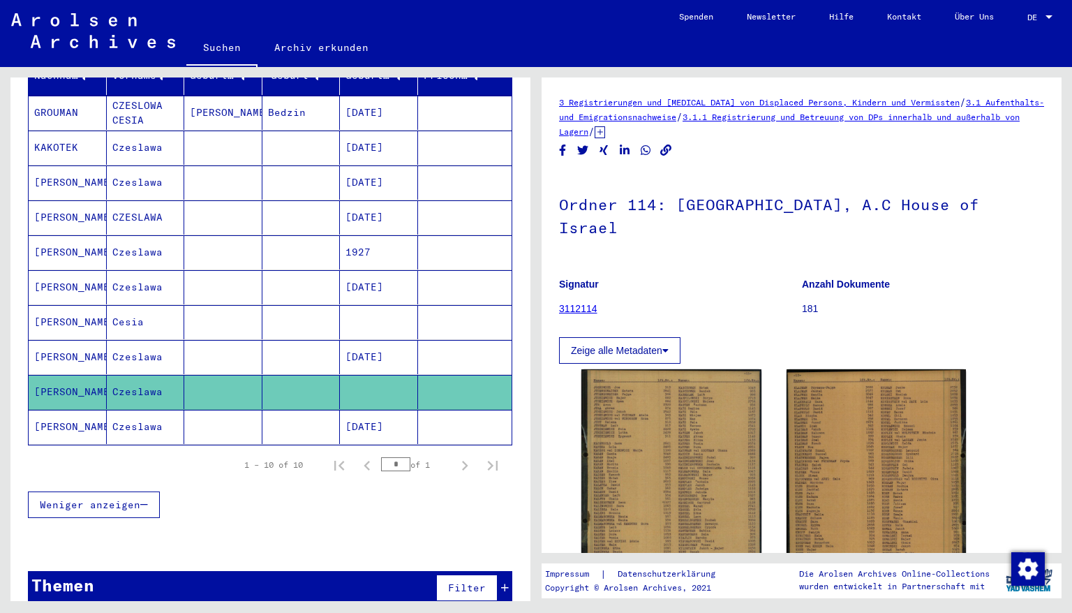
click at [374, 410] on mat-cell "[DATE]" at bounding box center [379, 427] width 78 height 34
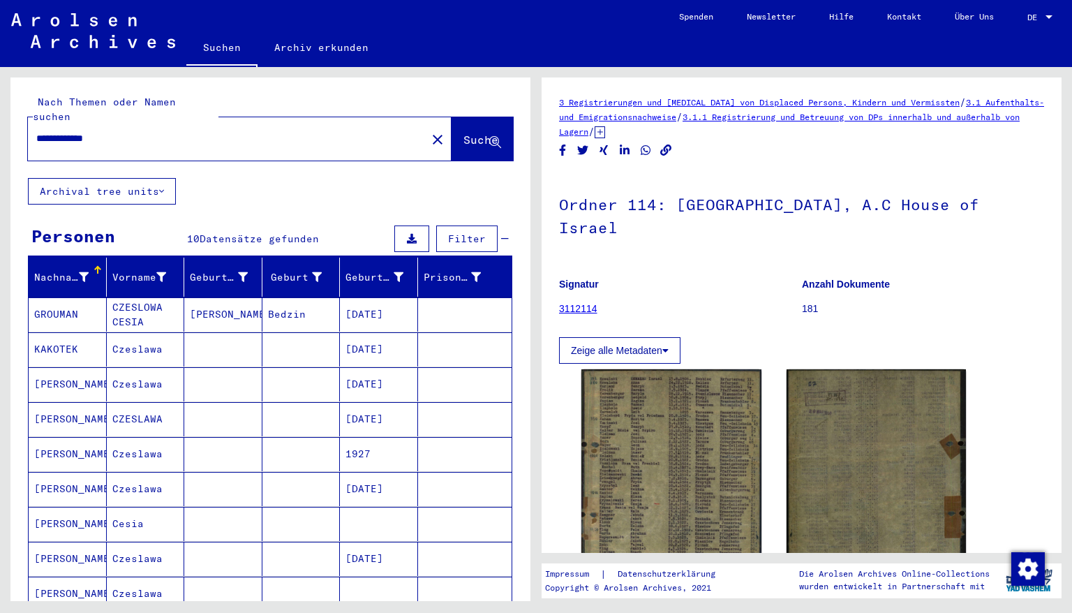
drag, startPoint x: 117, startPoint y: 121, endPoint x: 0, endPoint y: 107, distance: 117.5
click at [0, 107] on div "**********" at bounding box center [268, 334] width 536 height 534
click at [464, 133] on span "Suche" at bounding box center [481, 140] width 35 height 14
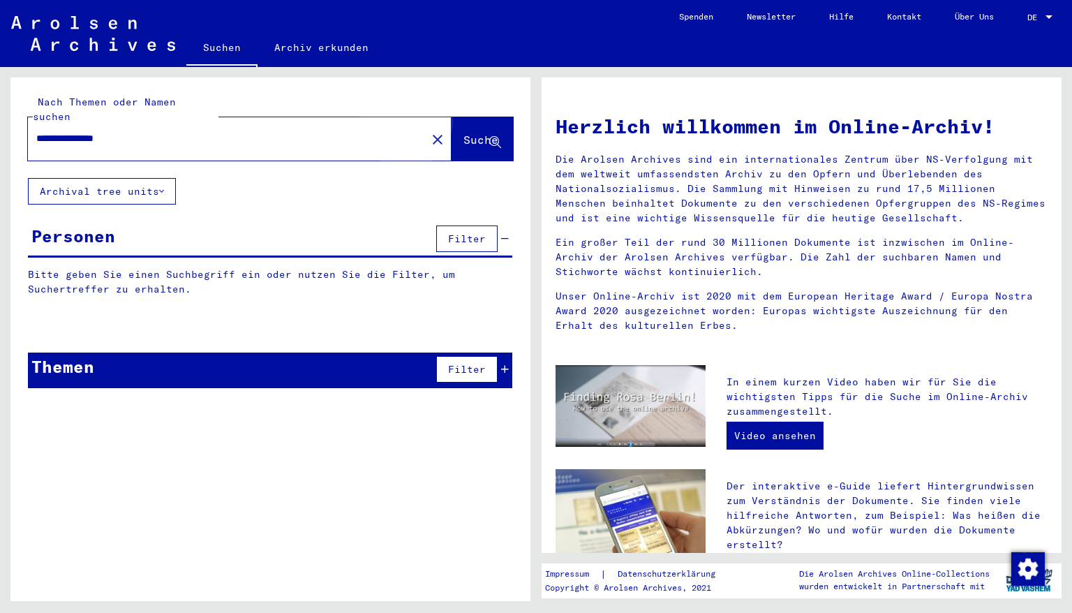
click at [464, 133] on span "Suche" at bounding box center [481, 140] width 35 height 14
click at [95, 131] on input "**********" at bounding box center [223, 138] width 374 height 15
click at [464, 133] on span "Suche" at bounding box center [481, 140] width 35 height 14
drag, startPoint x: 135, startPoint y: 122, endPoint x: 0, endPoint y: 84, distance: 140.1
click at [0, 84] on div "**********" at bounding box center [268, 334] width 536 height 534
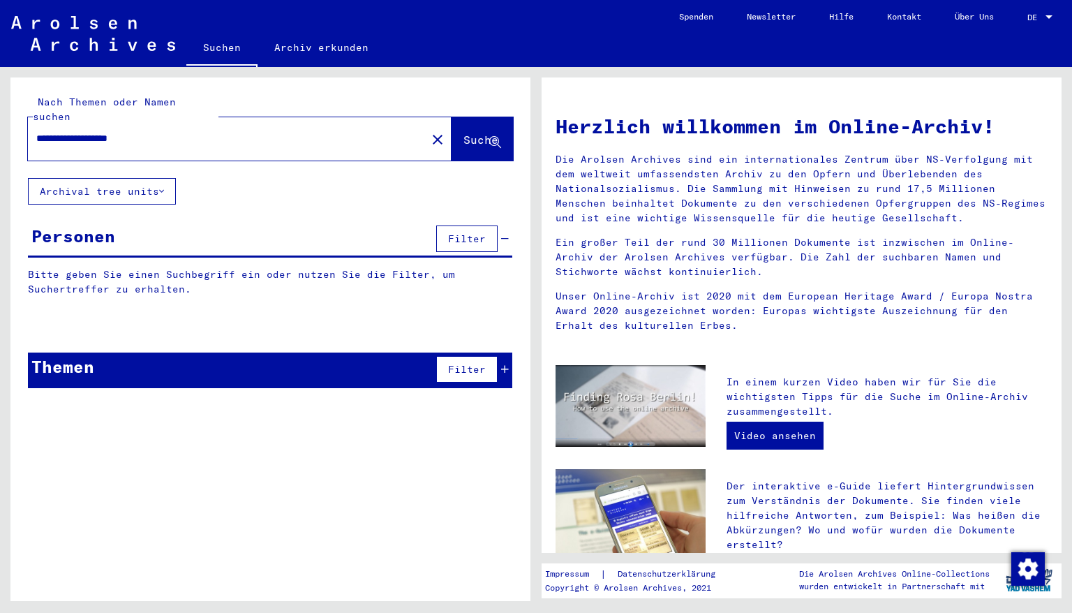
click at [49, 131] on input "**********" at bounding box center [223, 138] width 374 height 15
click at [464, 133] on span "Suche" at bounding box center [481, 140] width 35 height 14
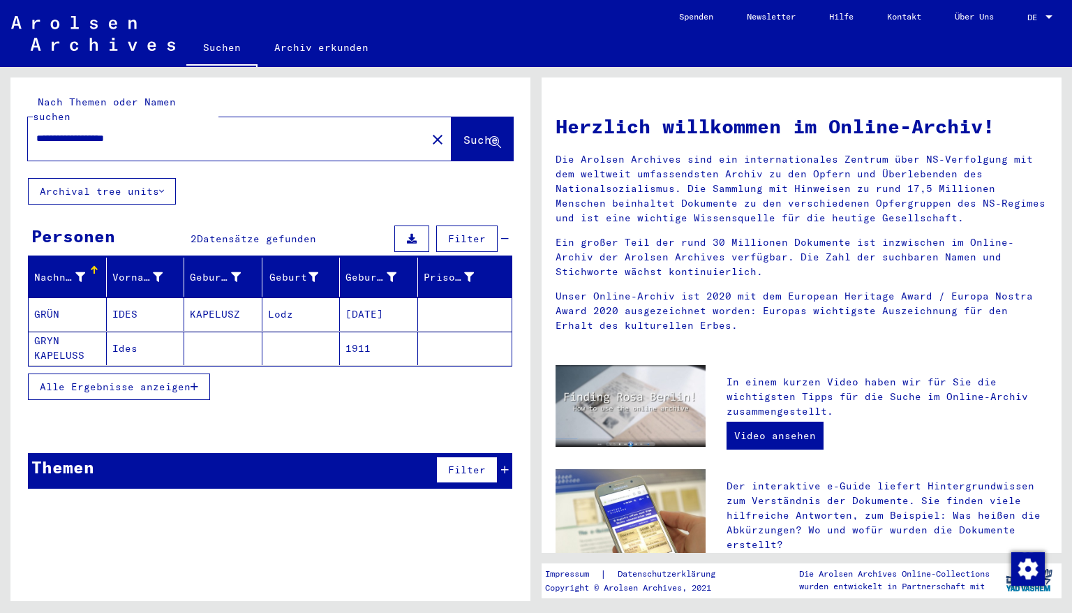
click at [381, 303] on mat-cell "[DATE]" at bounding box center [379, 314] width 78 height 34
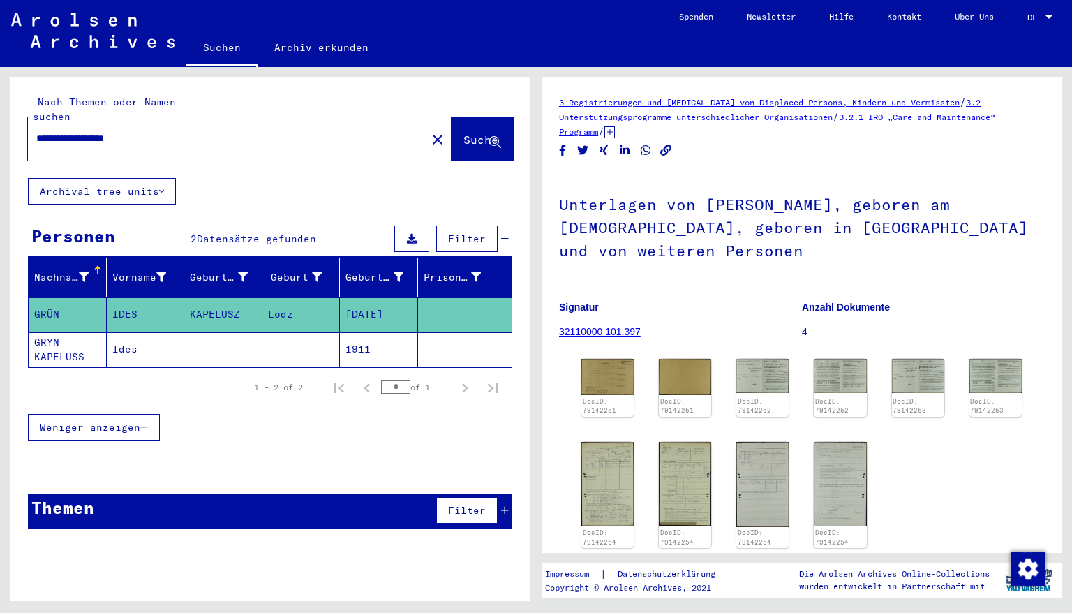
click at [368, 332] on mat-cell "1911" at bounding box center [379, 349] width 78 height 34
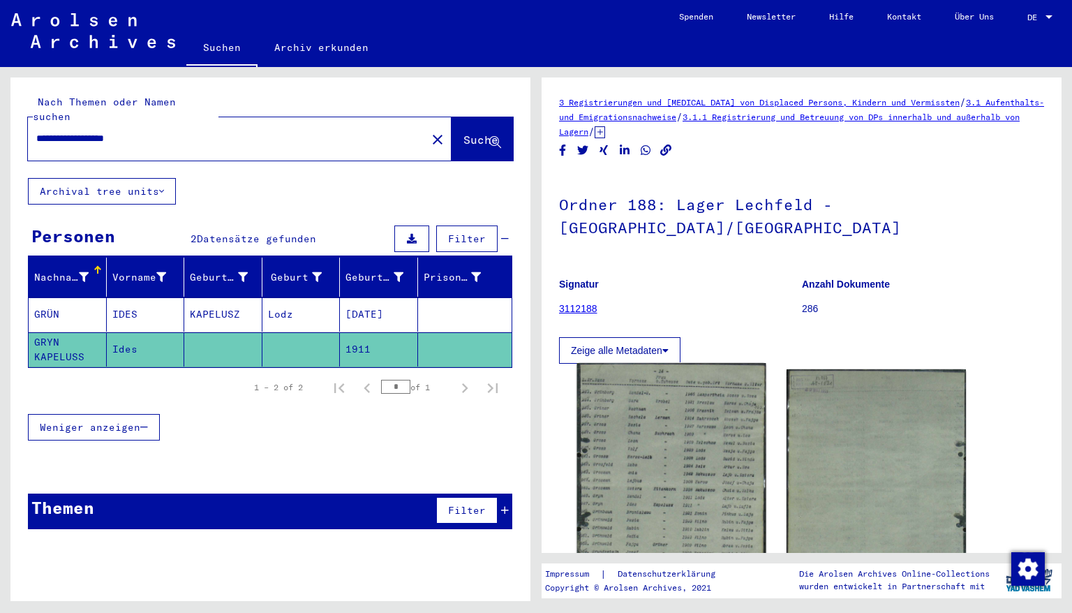
click at [656, 415] on img at bounding box center [671, 486] width 189 height 247
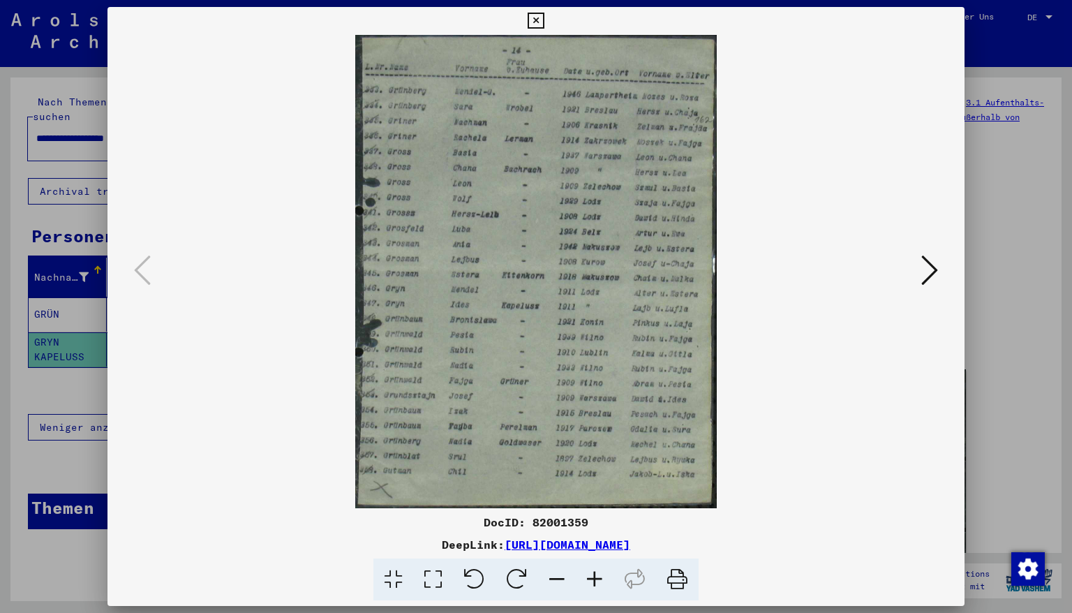
click at [594, 523] on icon at bounding box center [595, 580] width 38 height 43
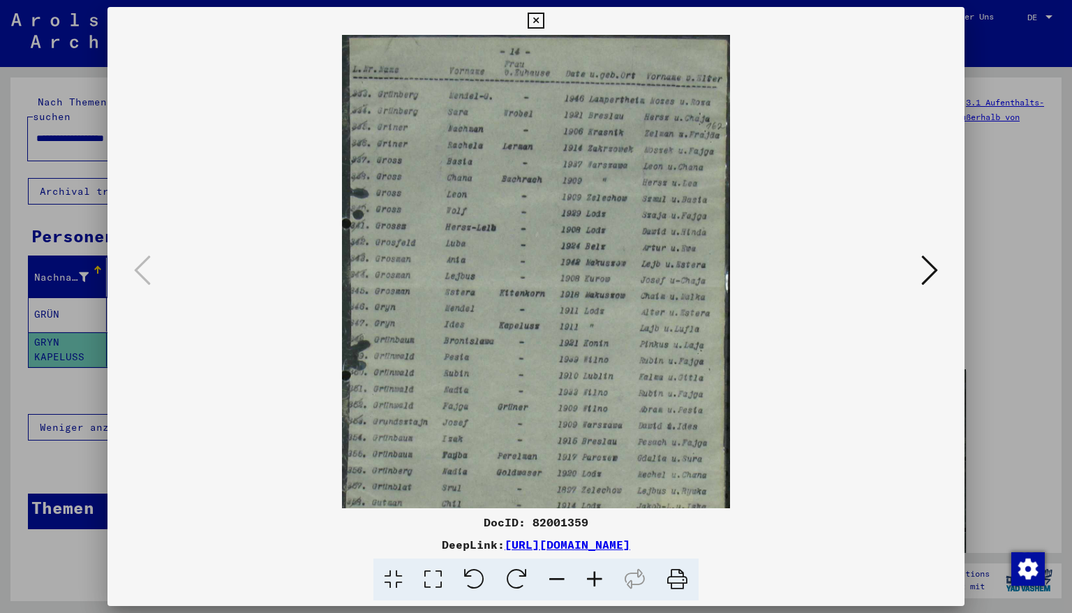
click at [594, 523] on icon at bounding box center [595, 580] width 38 height 43
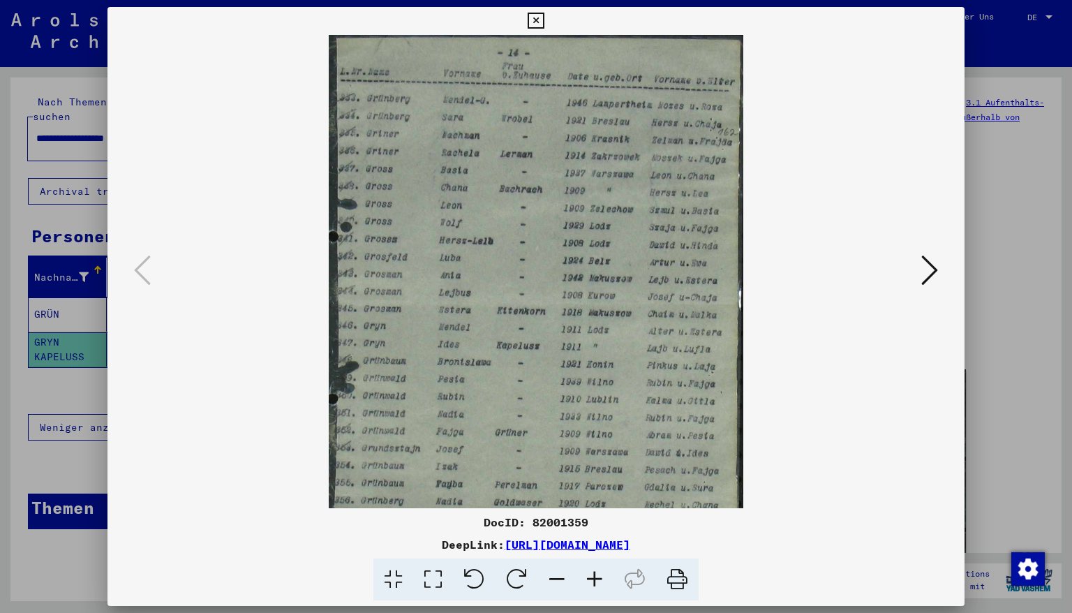
click at [594, 523] on icon at bounding box center [595, 580] width 38 height 43
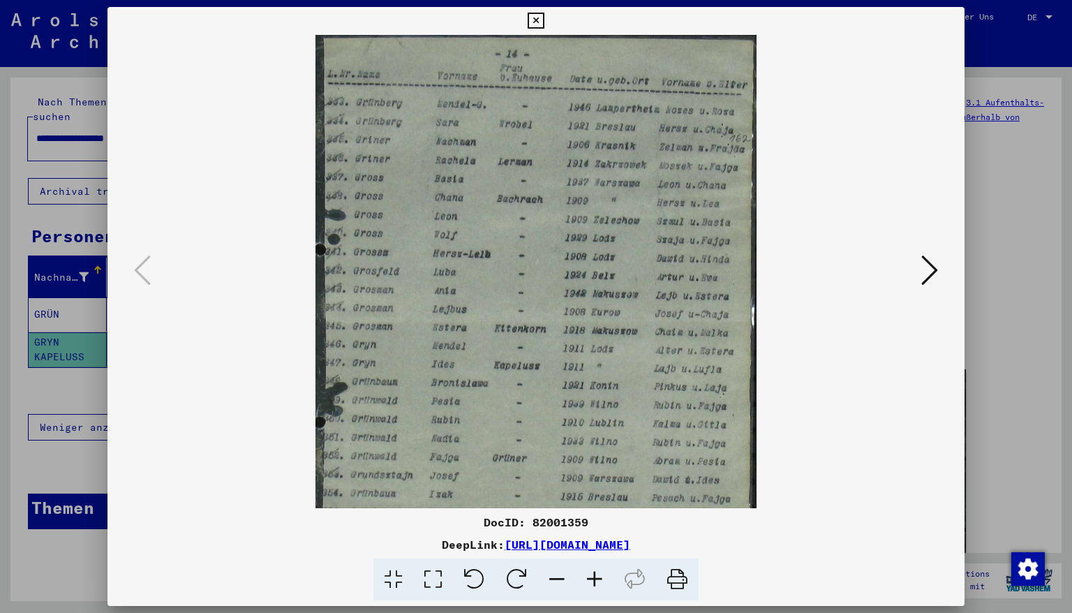
click at [594, 523] on icon at bounding box center [595, 580] width 38 height 43
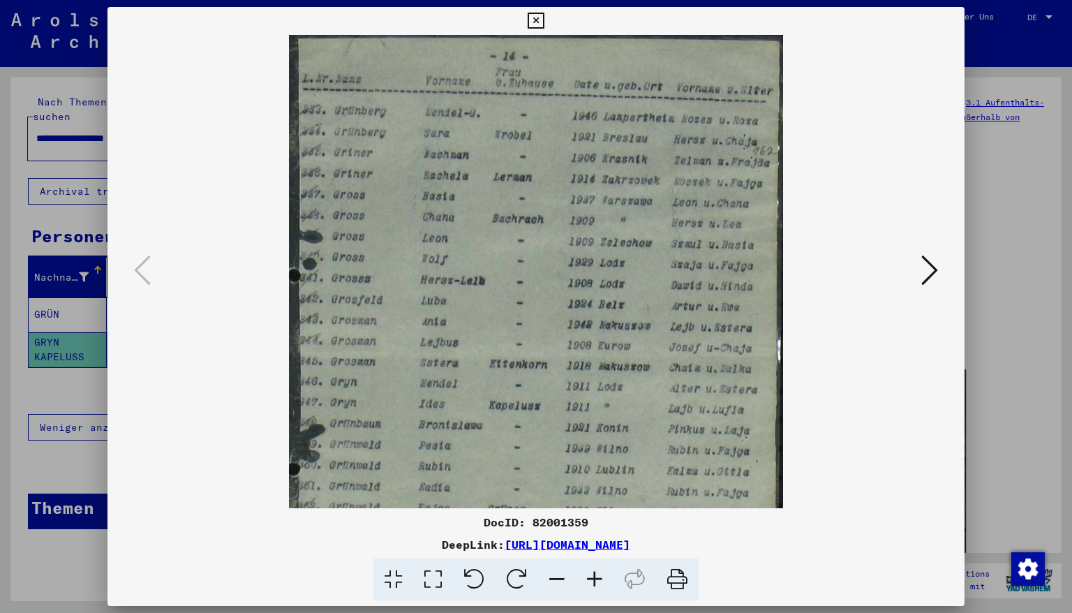
click at [594, 523] on icon at bounding box center [595, 580] width 38 height 43
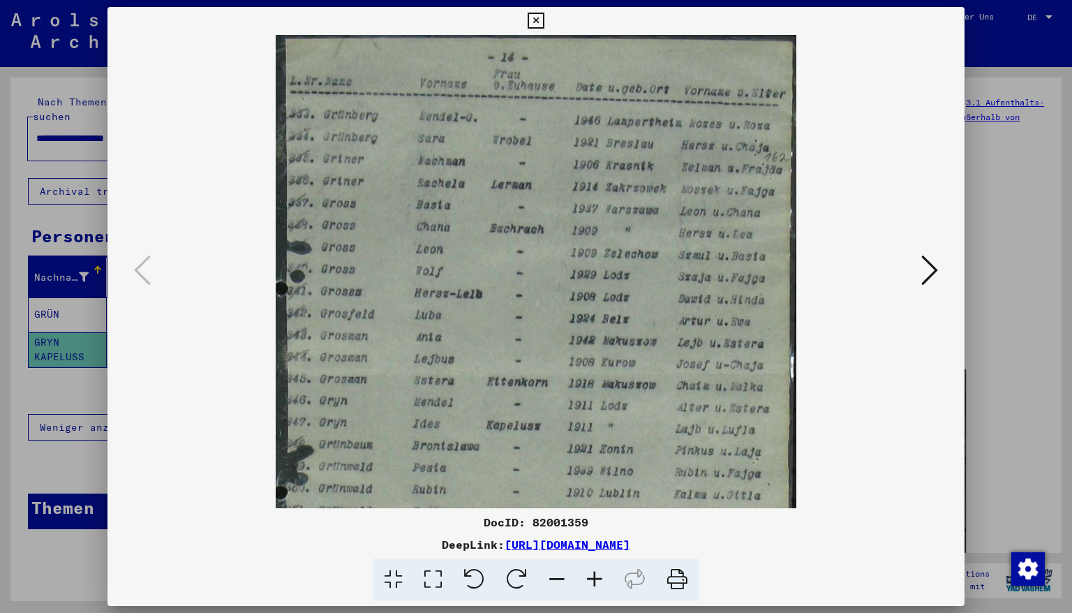
click at [594, 523] on icon at bounding box center [595, 580] width 38 height 43
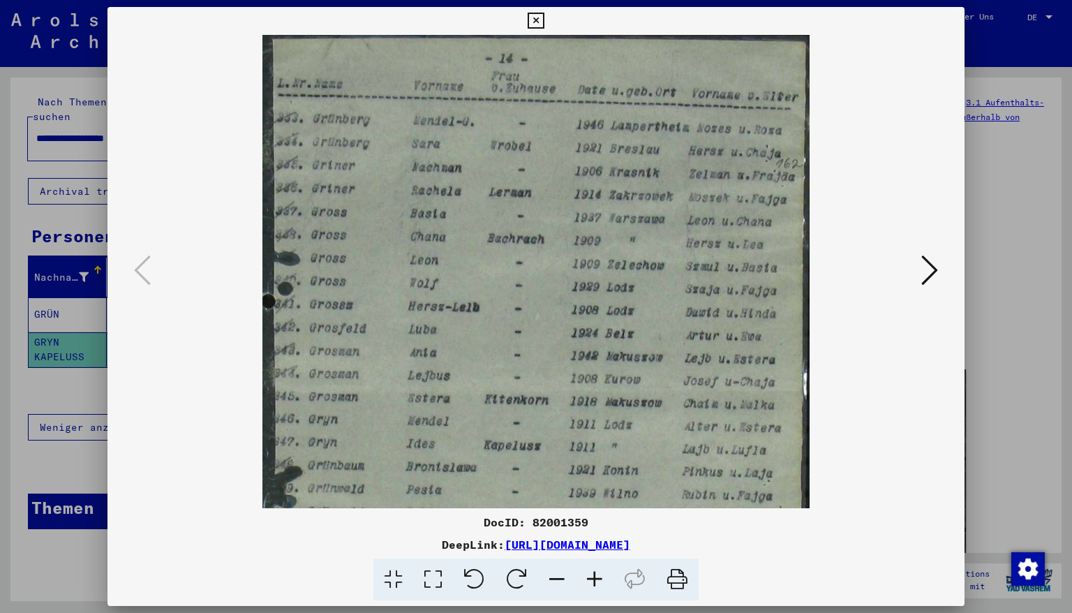
click at [594, 523] on icon at bounding box center [595, 580] width 38 height 43
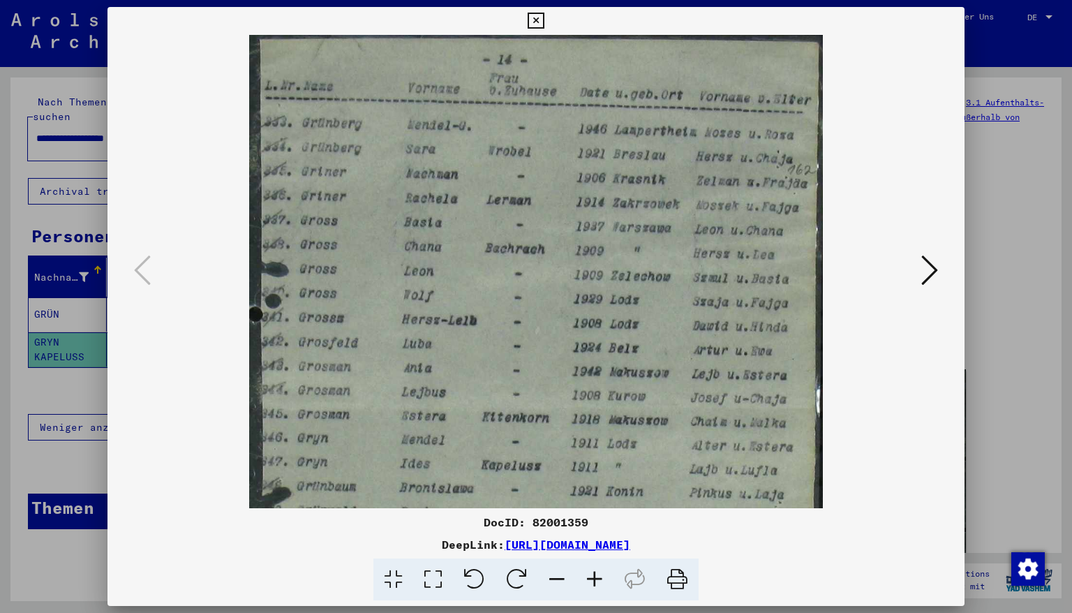
click at [594, 523] on icon at bounding box center [595, 580] width 38 height 43
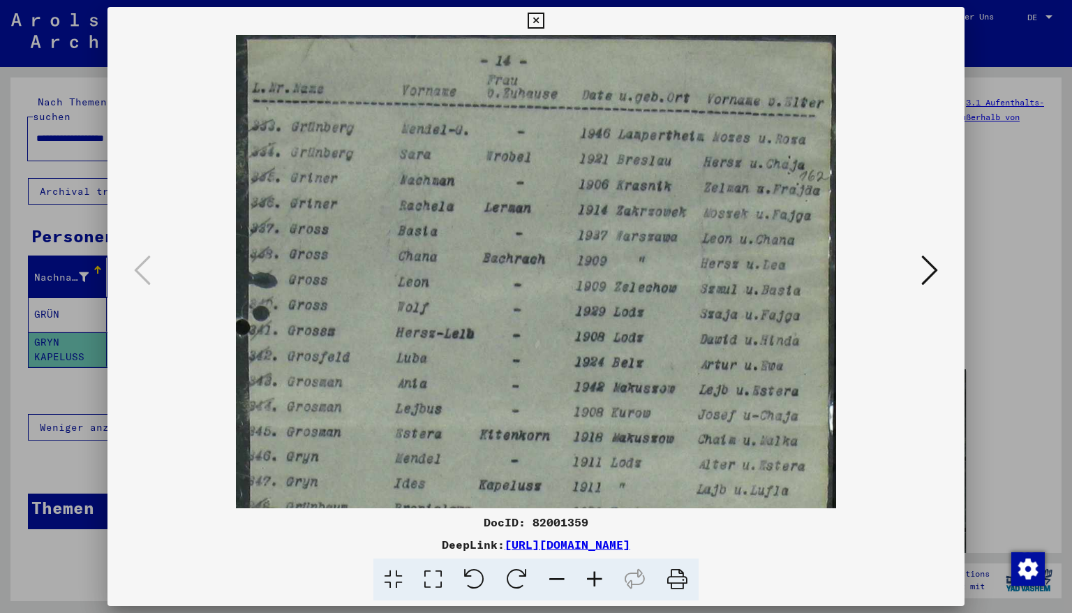
click at [594, 523] on icon at bounding box center [595, 580] width 38 height 43
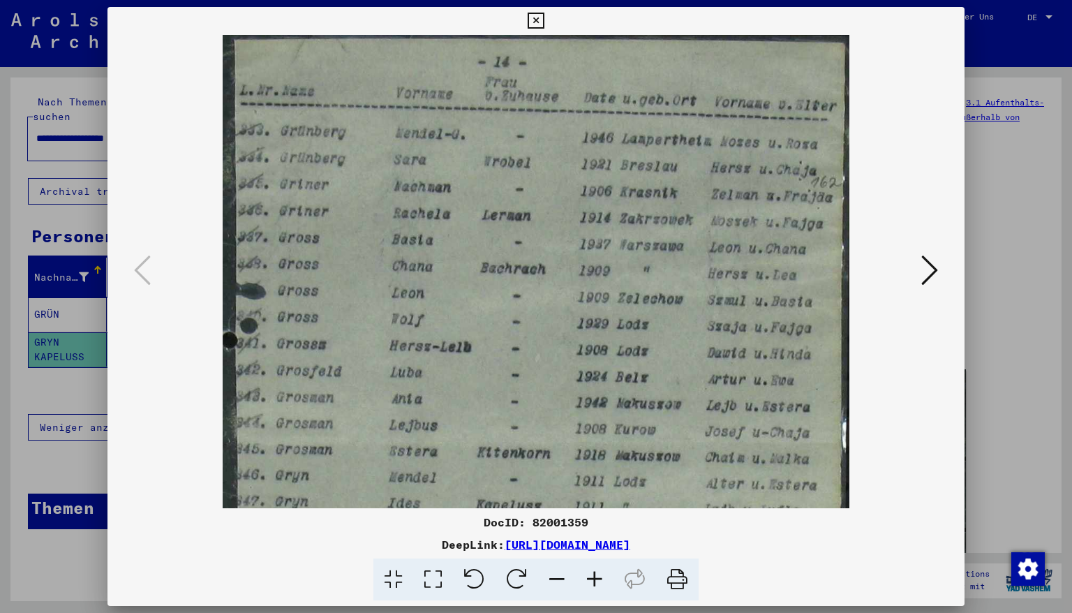
click at [594, 523] on icon at bounding box center [595, 580] width 38 height 43
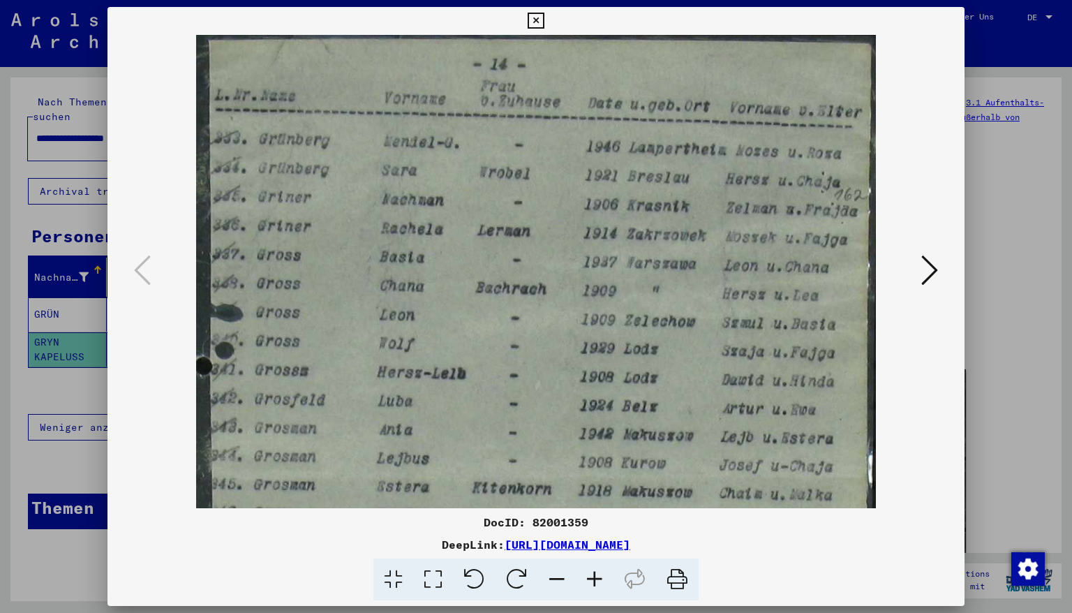
click at [594, 523] on icon at bounding box center [595, 580] width 38 height 43
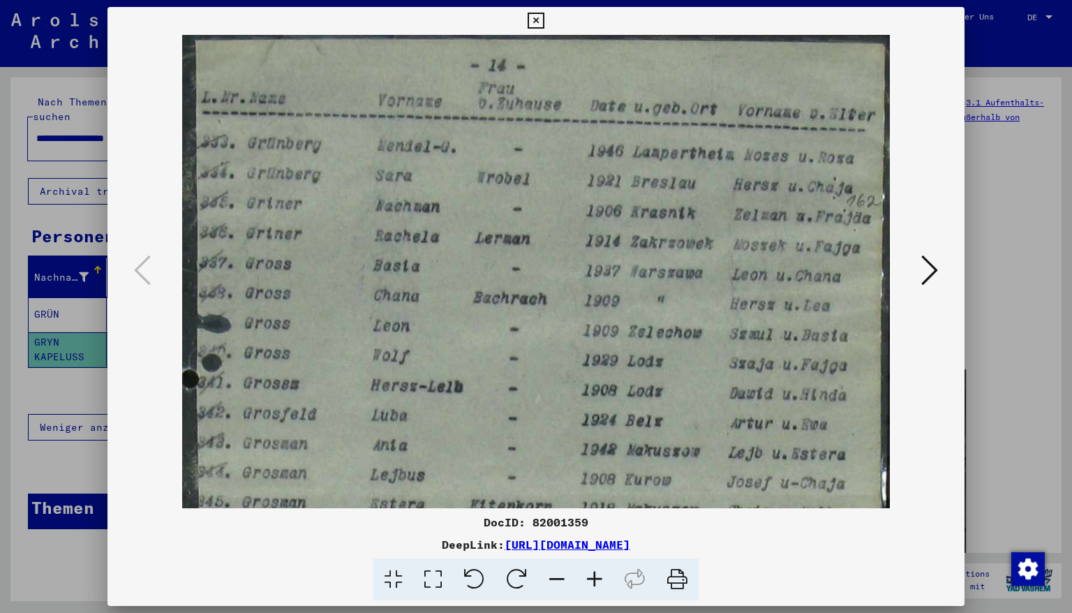
click at [594, 523] on icon at bounding box center [595, 580] width 38 height 43
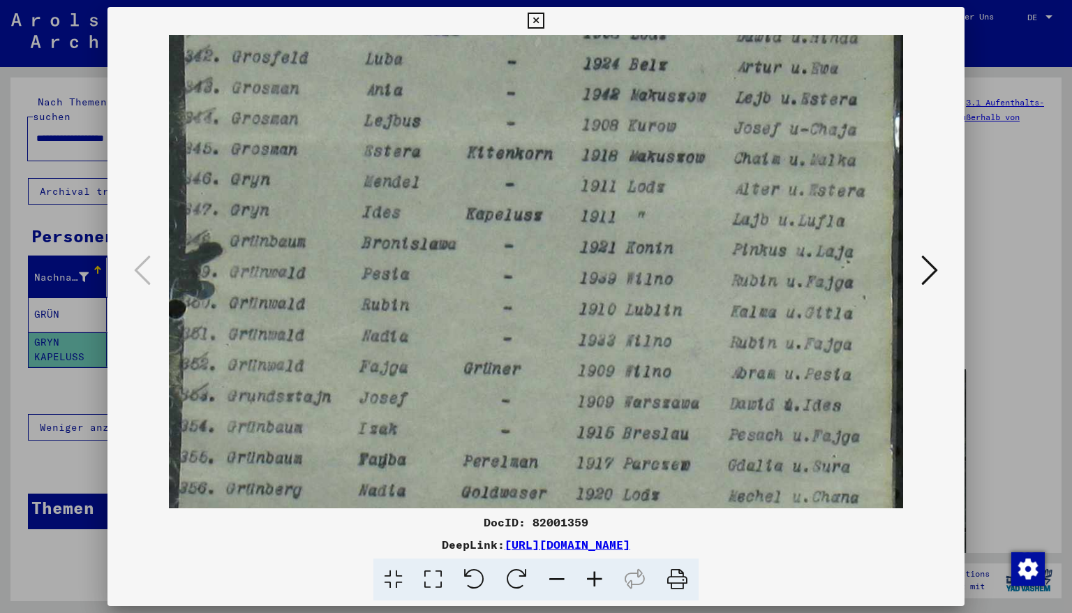
scroll to position [385, 0]
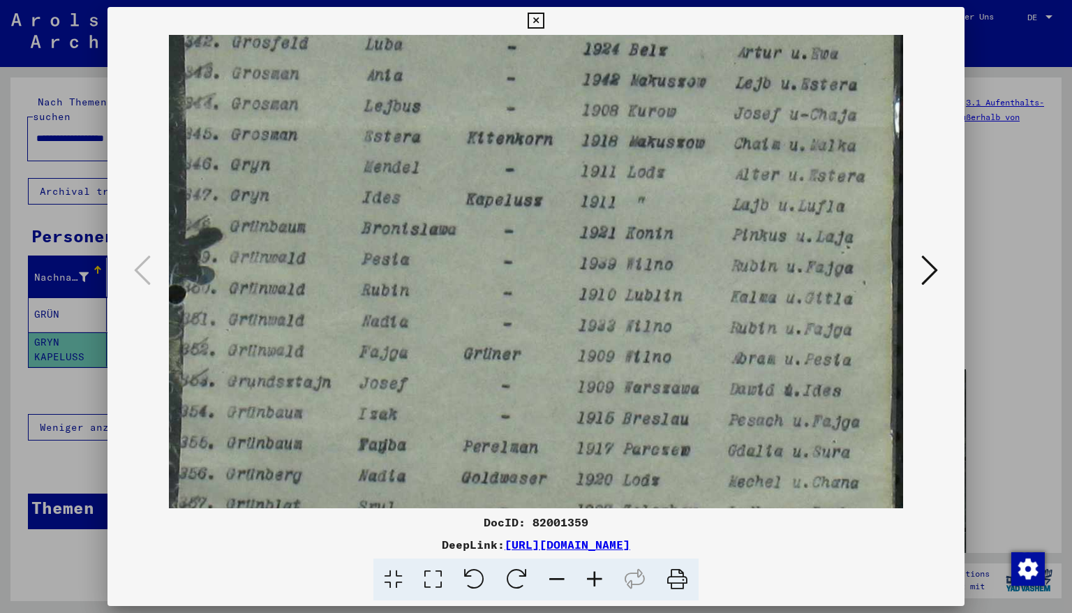
drag, startPoint x: 414, startPoint y: 408, endPoint x: 471, endPoint y: 22, distance: 389.6
click at [471, 22] on div "DocID: 82001359 DeepLink: [URL][DOMAIN_NAME]" at bounding box center [537, 304] width 858 height 594
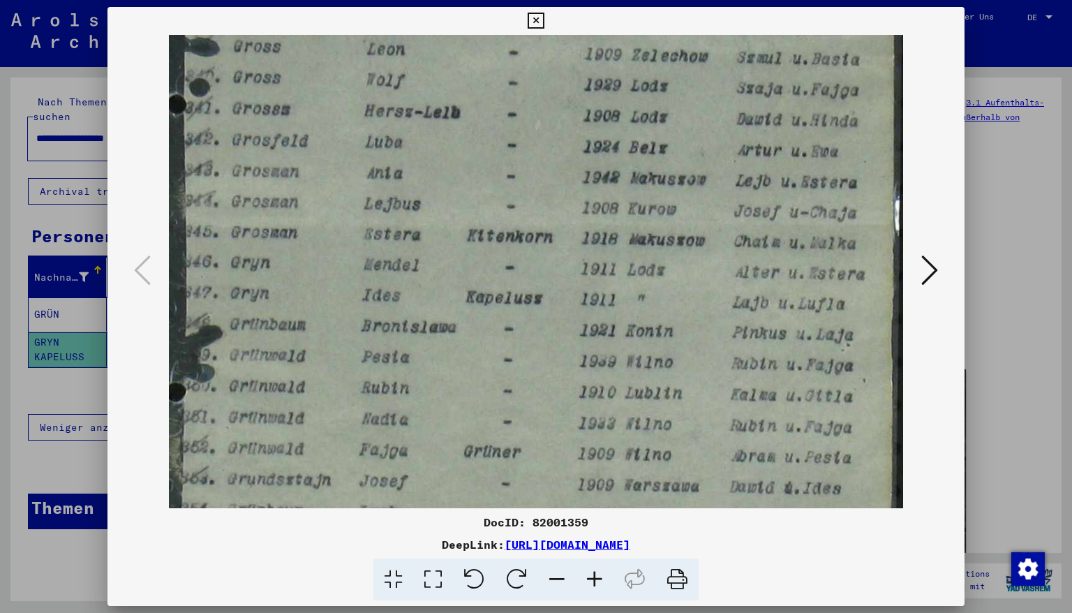
scroll to position [273, 0]
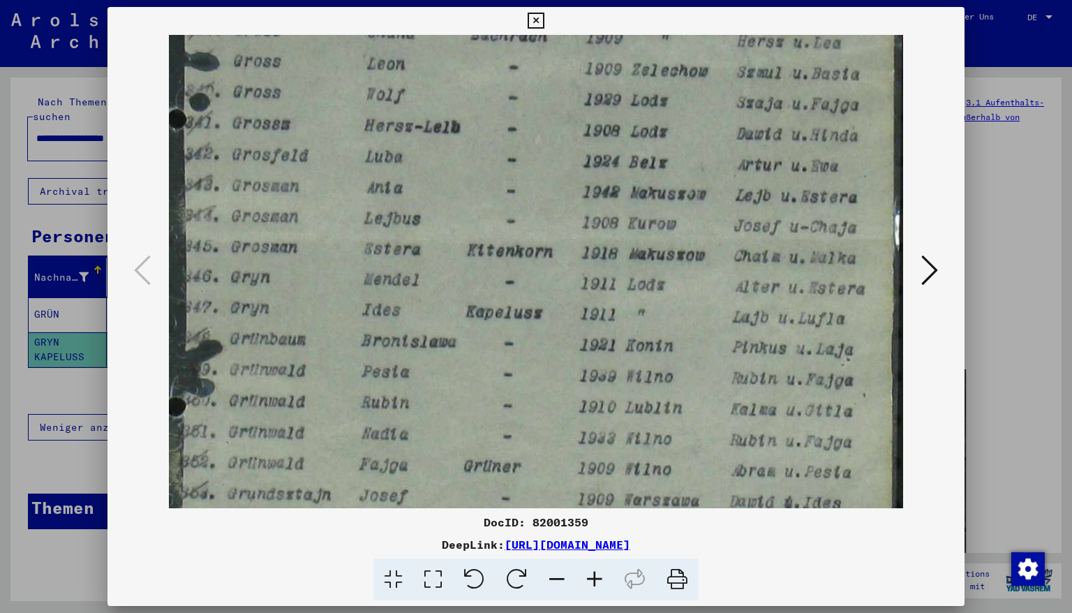
drag, startPoint x: 529, startPoint y: 309, endPoint x: 621, endPoint y: 239, distance: 115.2
click at [621, 239] on img at bounding box center [536, 243] width 734 height 962
click at [544, 20] on icon at bounding box center [536, 21] width 16 height 17
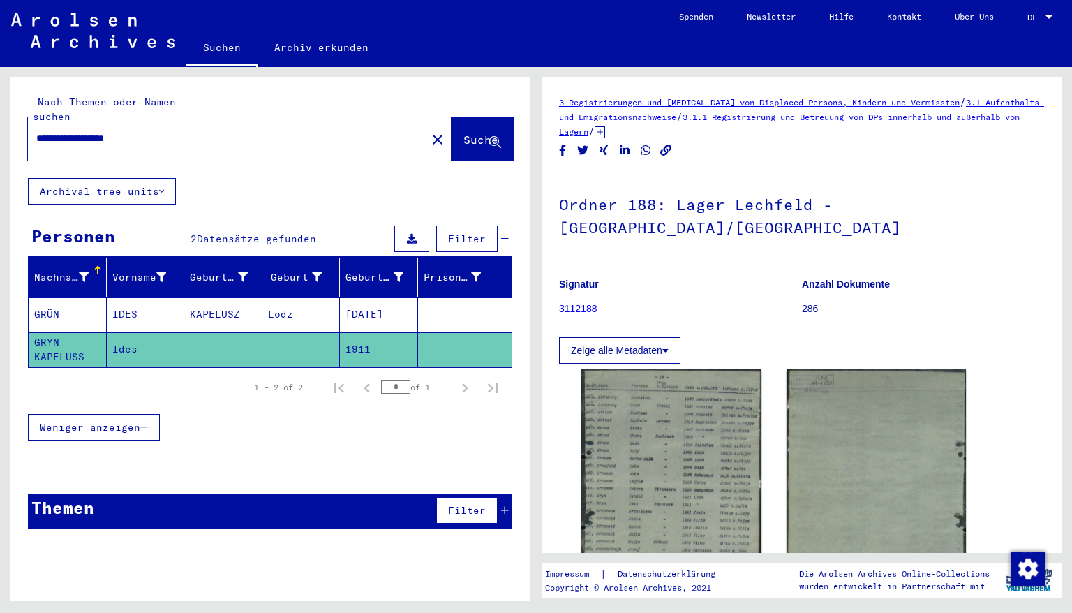
drag, startPoint x: 163, startPoint y: 126, endPoint x: 0, endPoint y: 104, distance: 164.1
click at [0, 104] on div "**********" at bounding box center [268, 334] width 536 height 534
click at [465, 133] on button "Suche" at bounding box center [482, 138] width 61 height 43
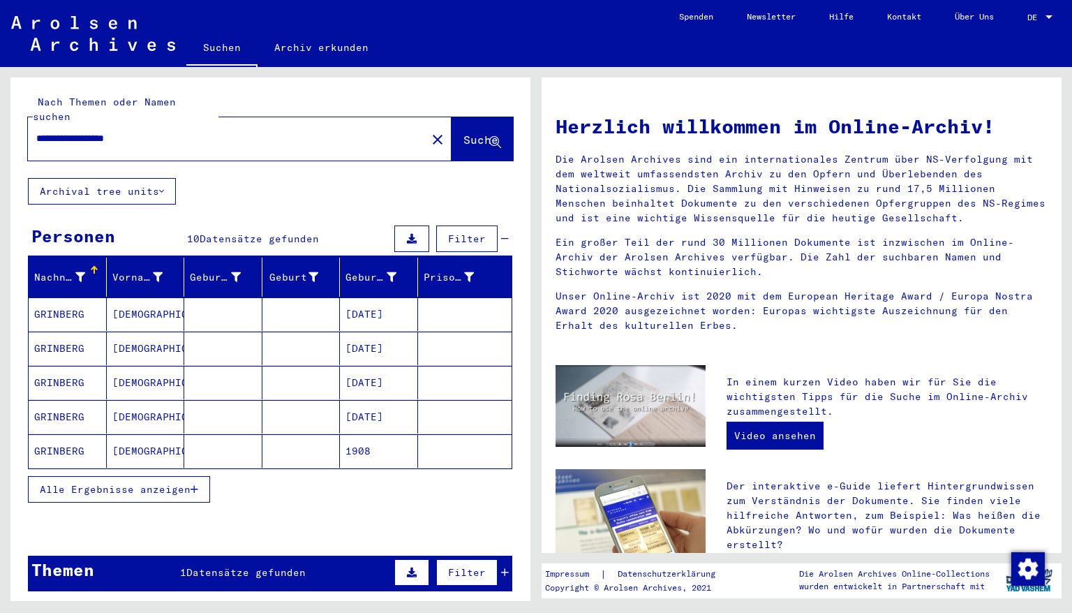
click at [198, 476] on button "Alle Ergebnisse anzeigen" at bounding box center [119, 489] width 182 height 27
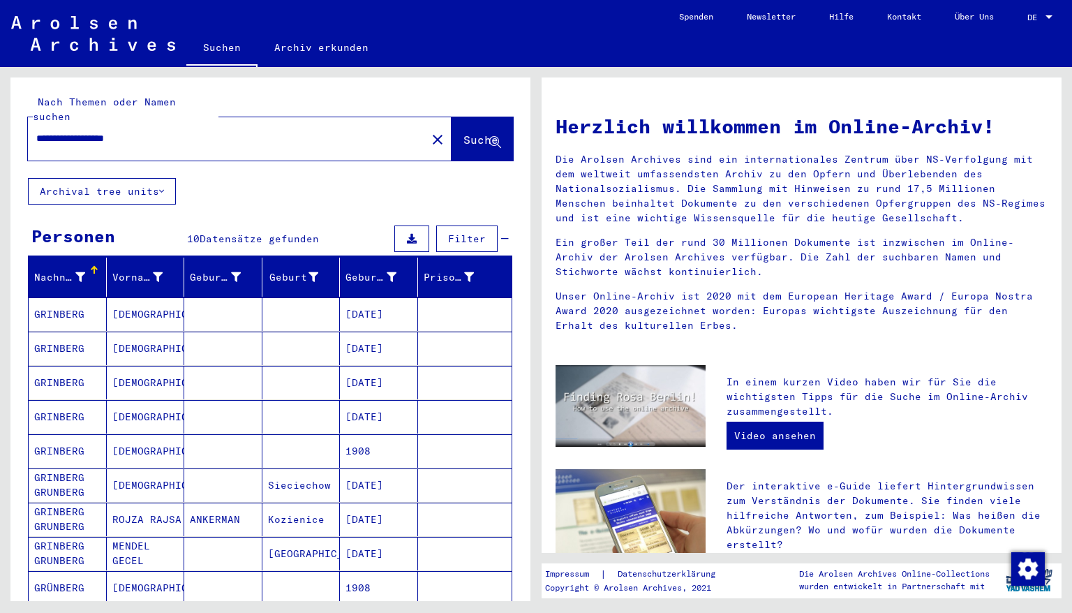
click at [376, 300] on mat-cell "[DATE]" at bounding box center [379, 314] width 78 height 34
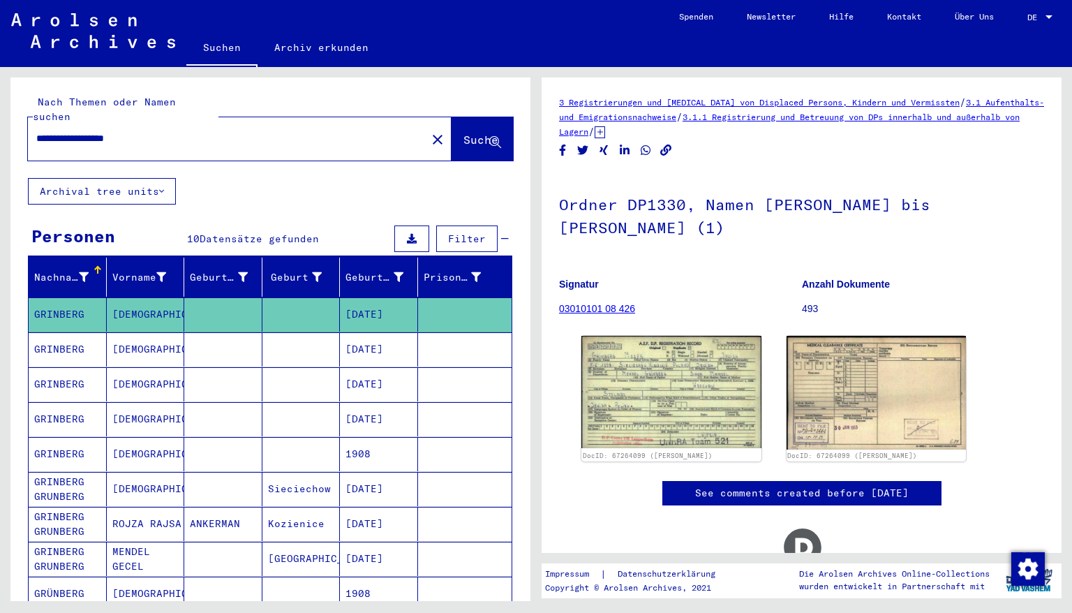
click at [371, 334] on mat-cell "[DATE]" at bounding box center [379, 349] width 78 height 34
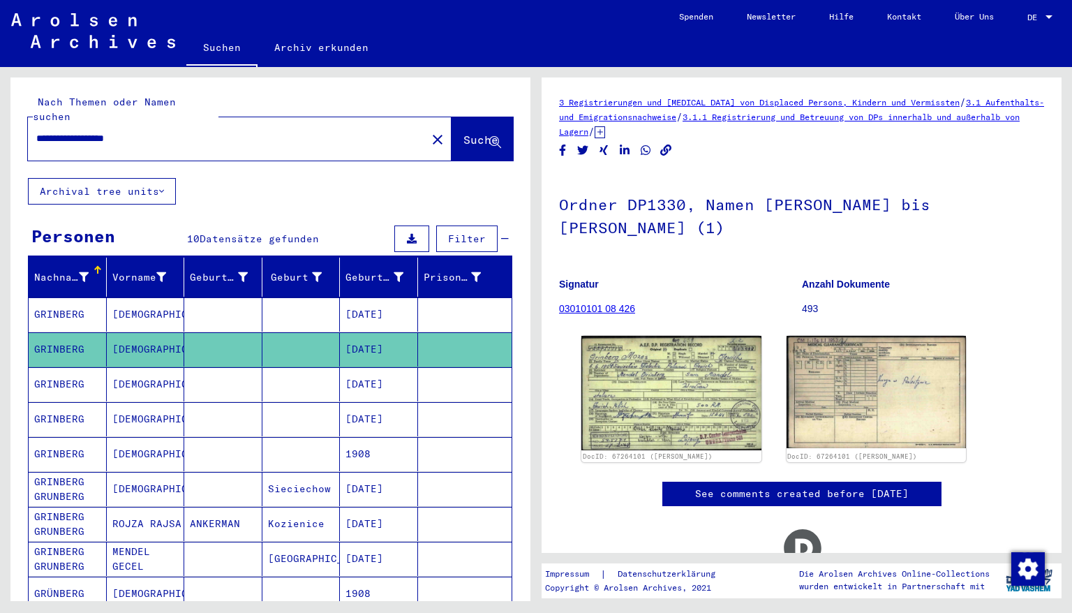
click at [371, 371] on mat-cell "[DATE]" at bounding box center [379, 384] width 78 height 34
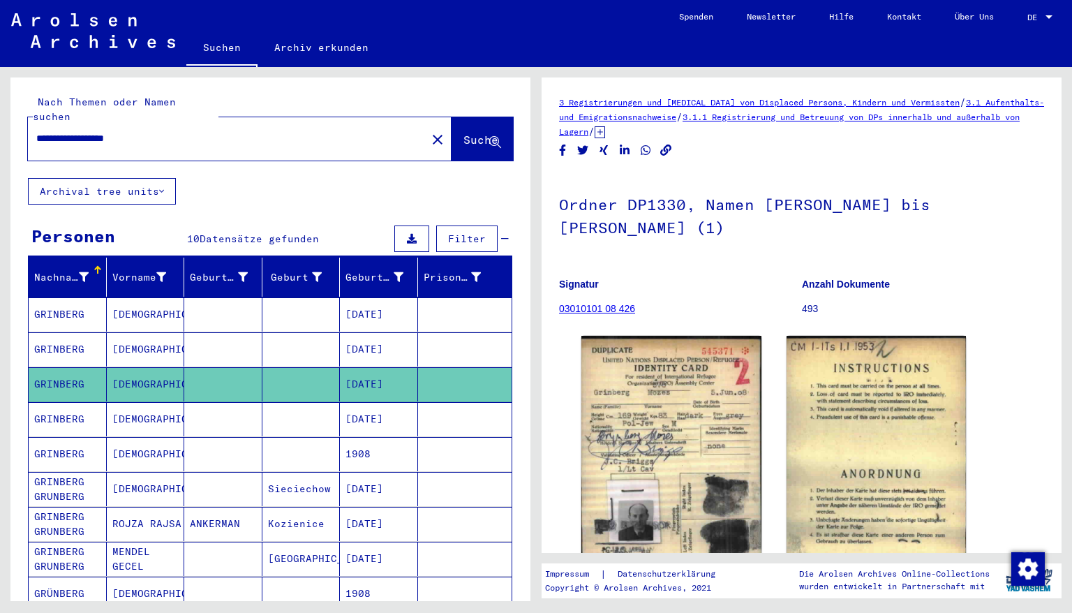
click at [367, 438] on mat-cell "1908" at bounding box center [379, 454] width 78 height 34
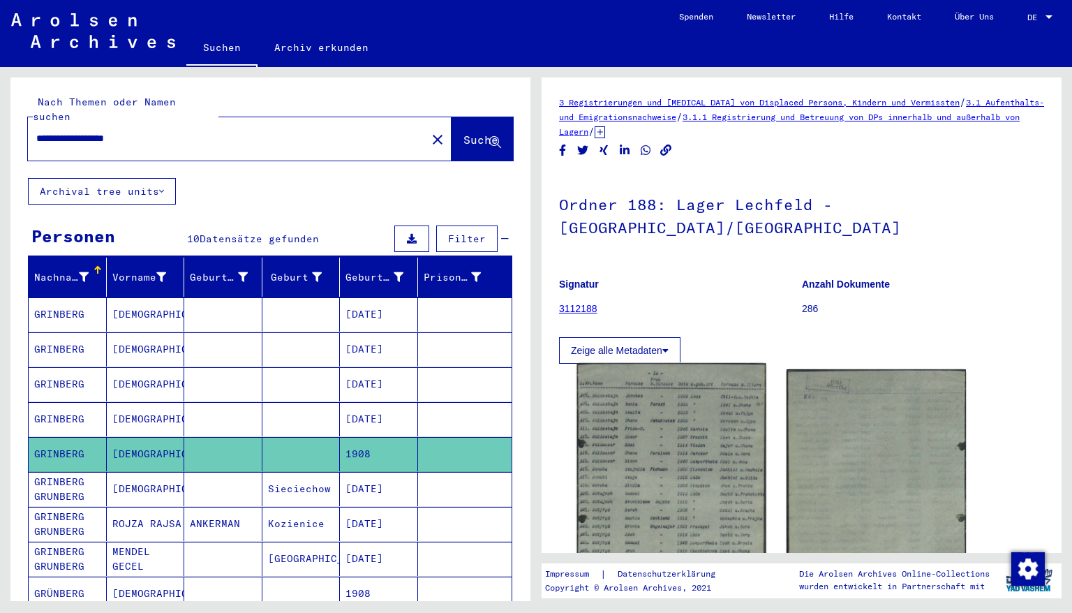
click at [675, 402] on img at bounding box center [671, 489] width 189 height 253
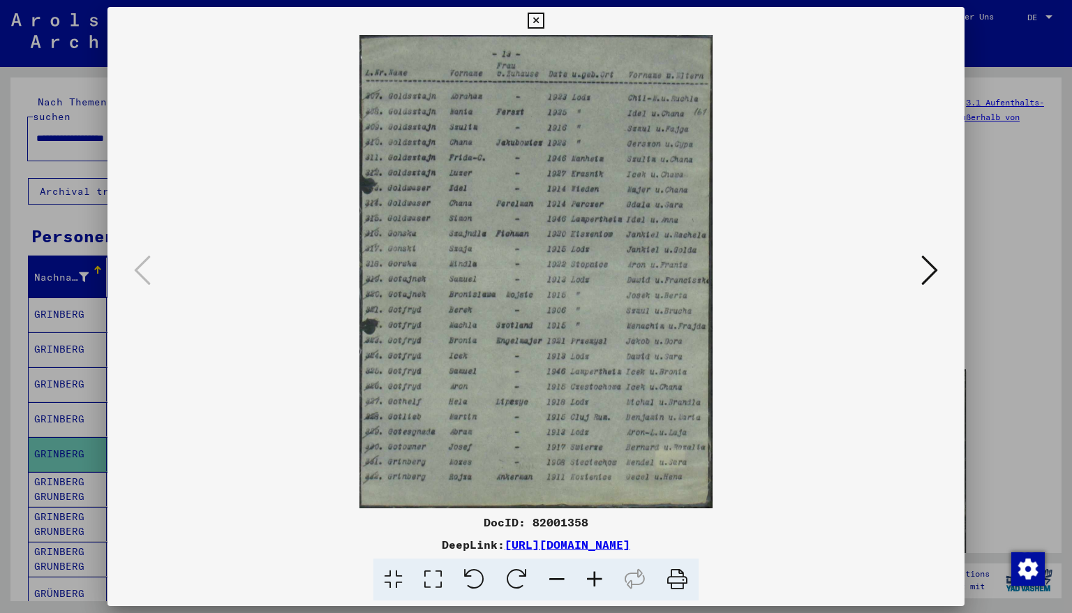
click at [595, 523] on icon at bounding box center [595, 580] width 38 height 43
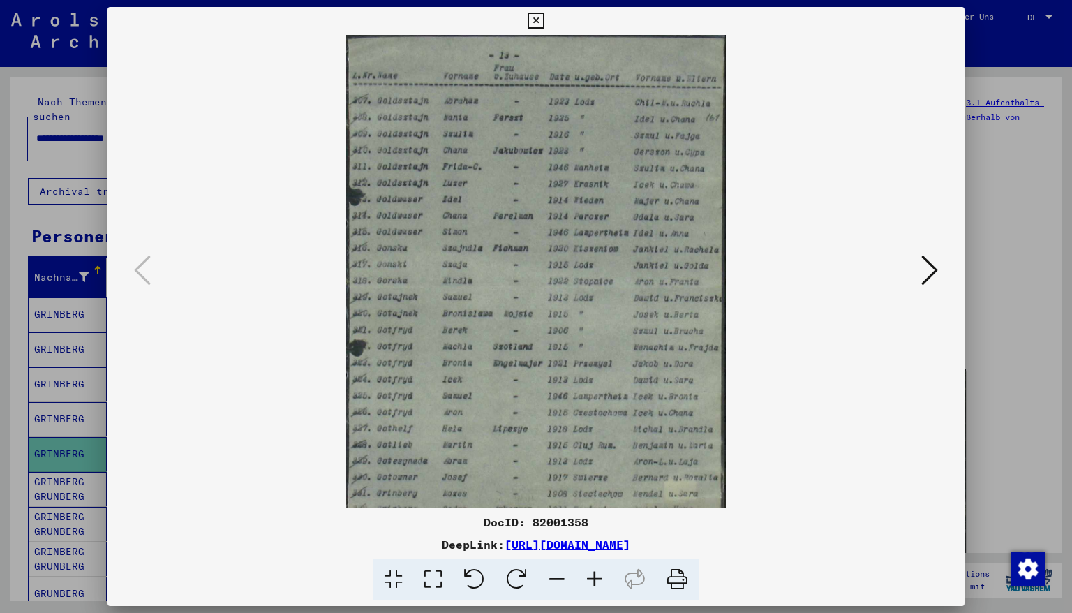
click at [596, 523] on icon at bounding box center [595, 580] width 38 height 43
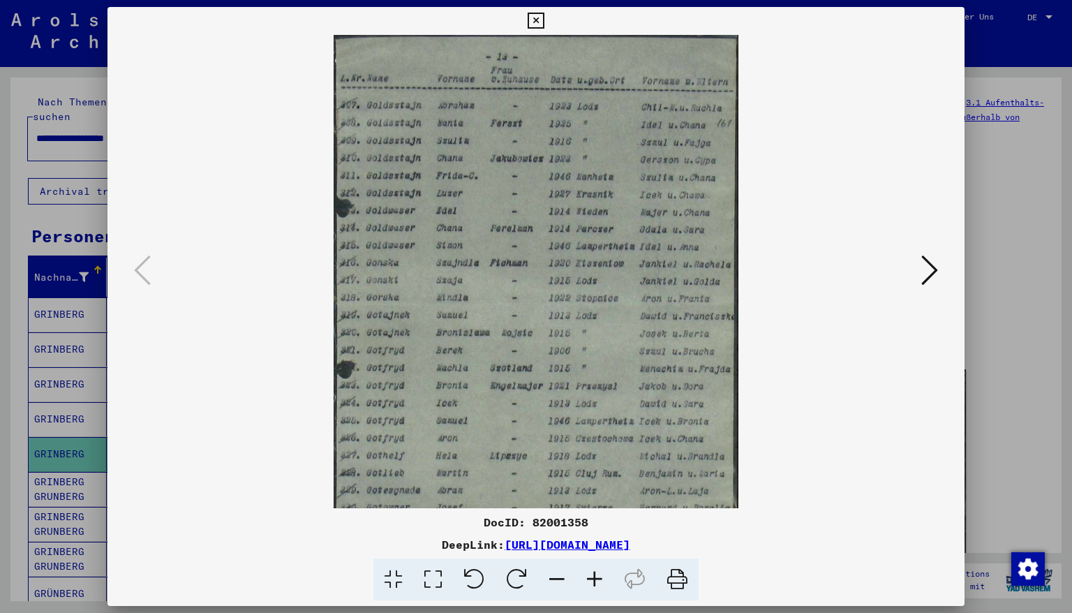
click at [596, 523] on icon at bounding box center [595, 580] width 38 height 43
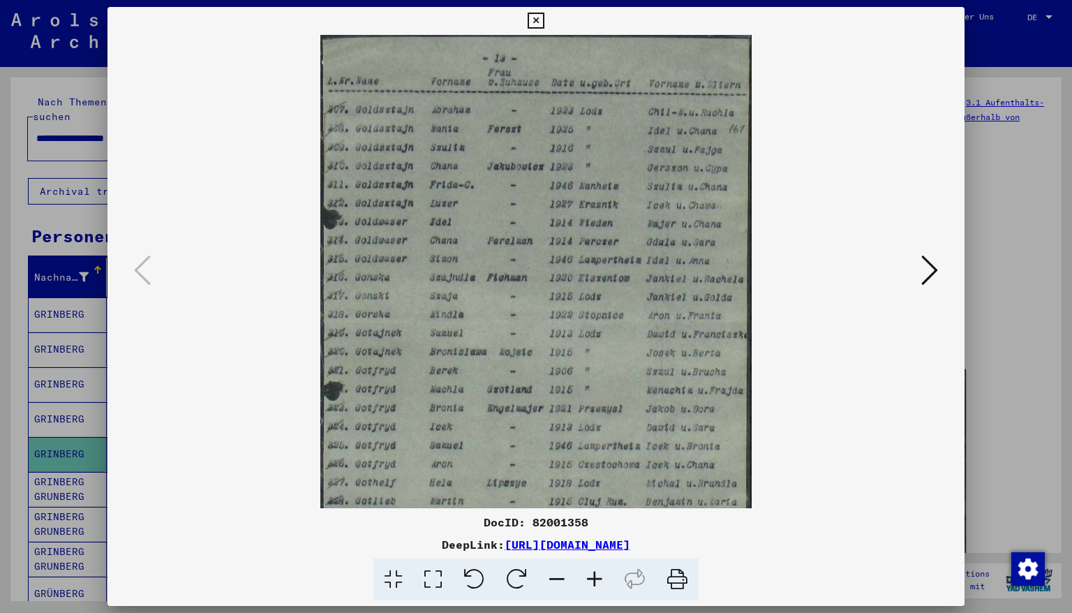
click at [596, 523] on icon at bounding box center [595, 580] width 38 height 43
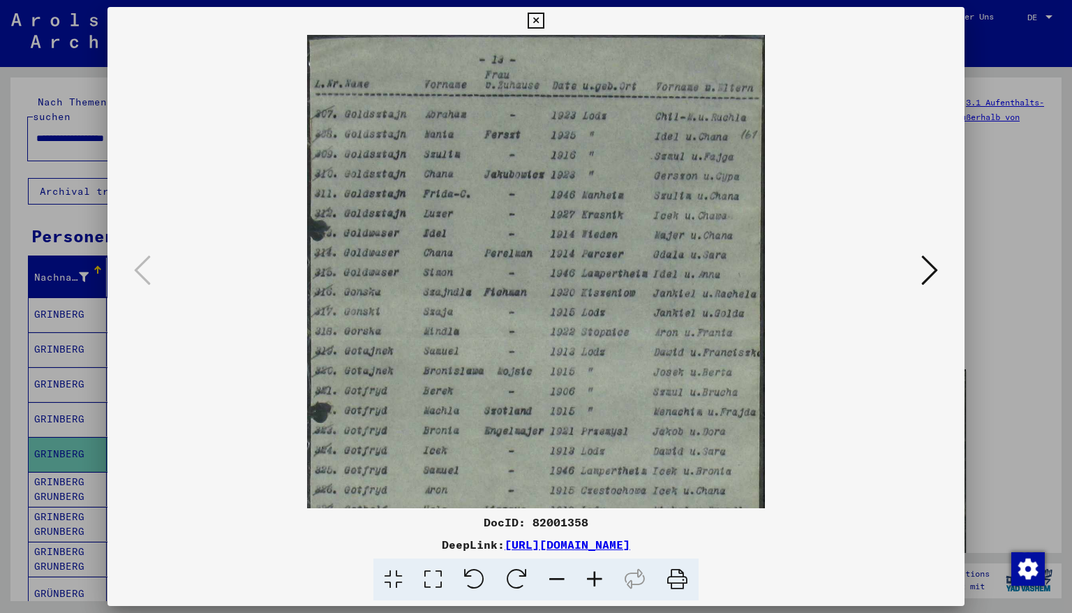
click at [596, 523] on icon at bounding box center [595, 580] width 38 height 43
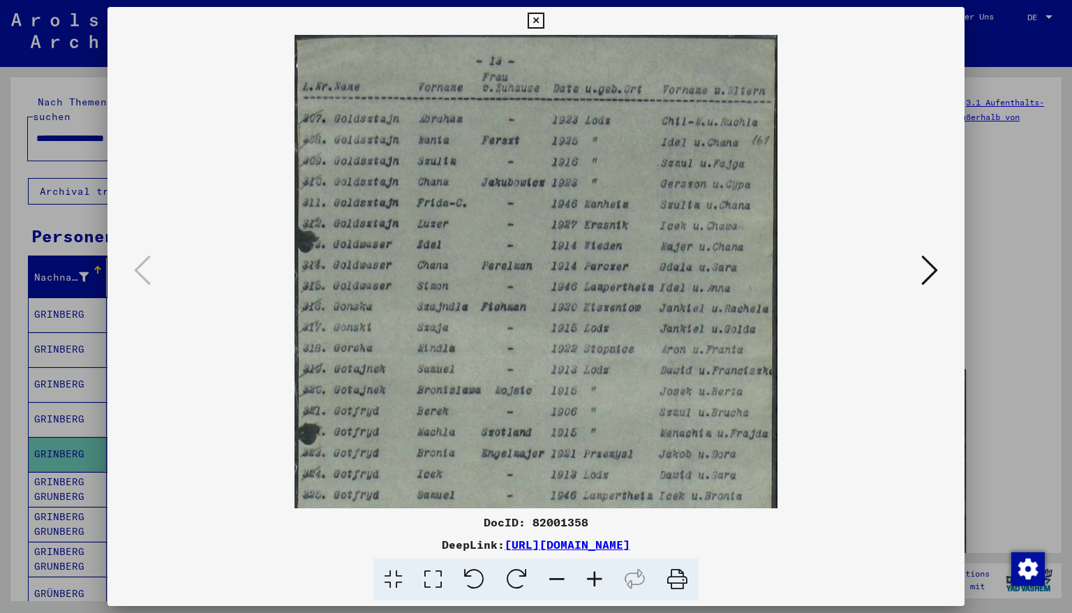
click at [596, 523] on icon at bounding box center [595, 580] width 38 height 43
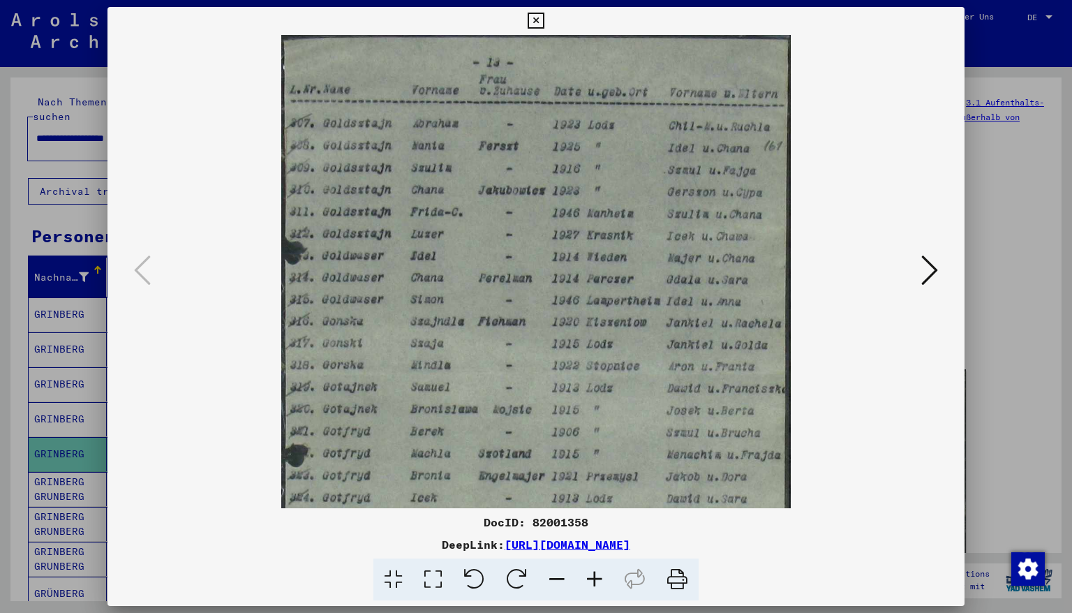
click at [596, 523] on icon at bounding box center [595, 580] width 38 height 43
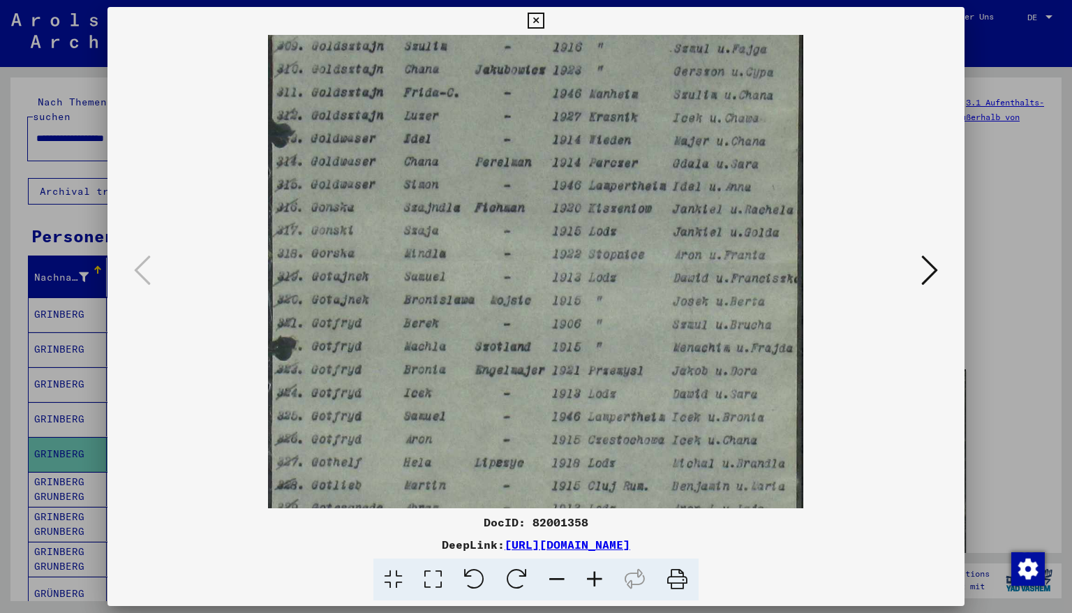
scroll to position [244, 0]
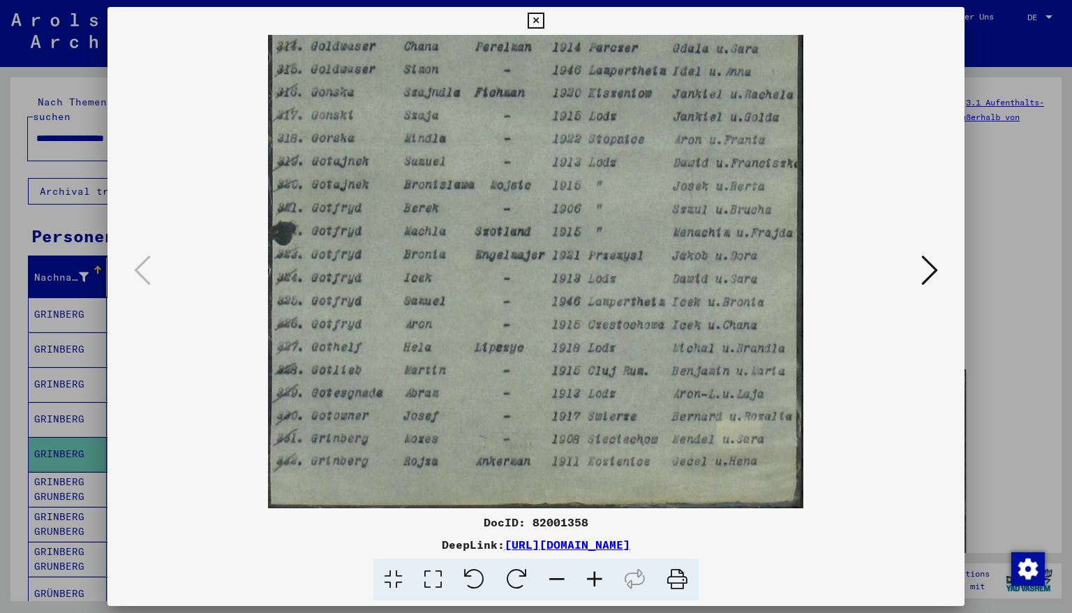
drag, startPoint x: 512, startPoint y: 461, endPoint x: 523, endPoint y: 123, distance: 338.1
click at [523, 123] on img at bounding box center [536, 150] width 536 height 718
click at [544, 21] on icon at bounding box center [536, 21] width 16 height 17
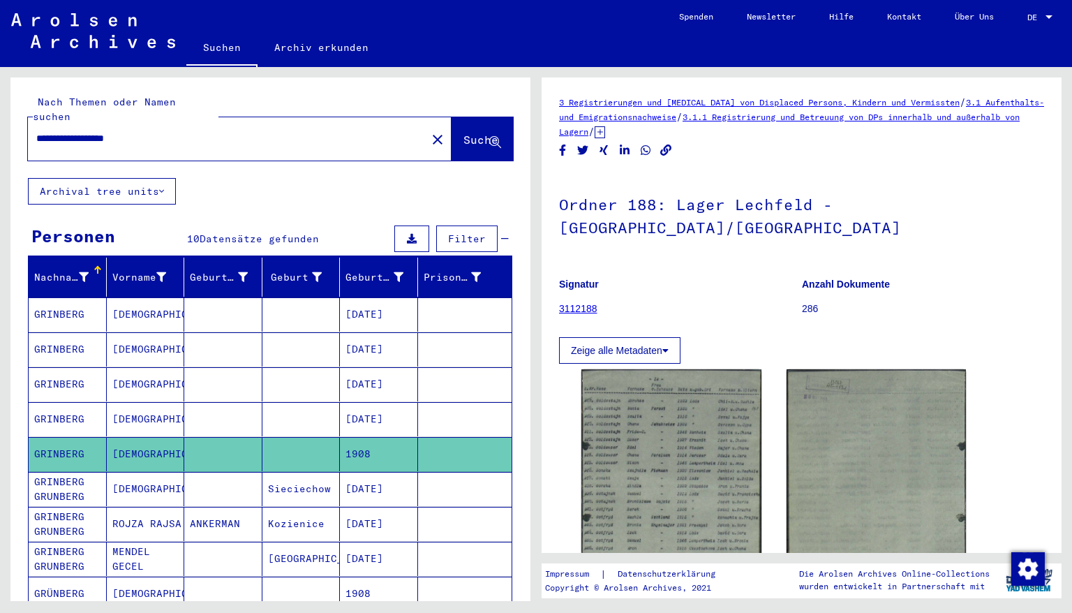
click at [378, 478] on mat-cell "[DATE]" at bounding box center [379, 489] width 78 height 34
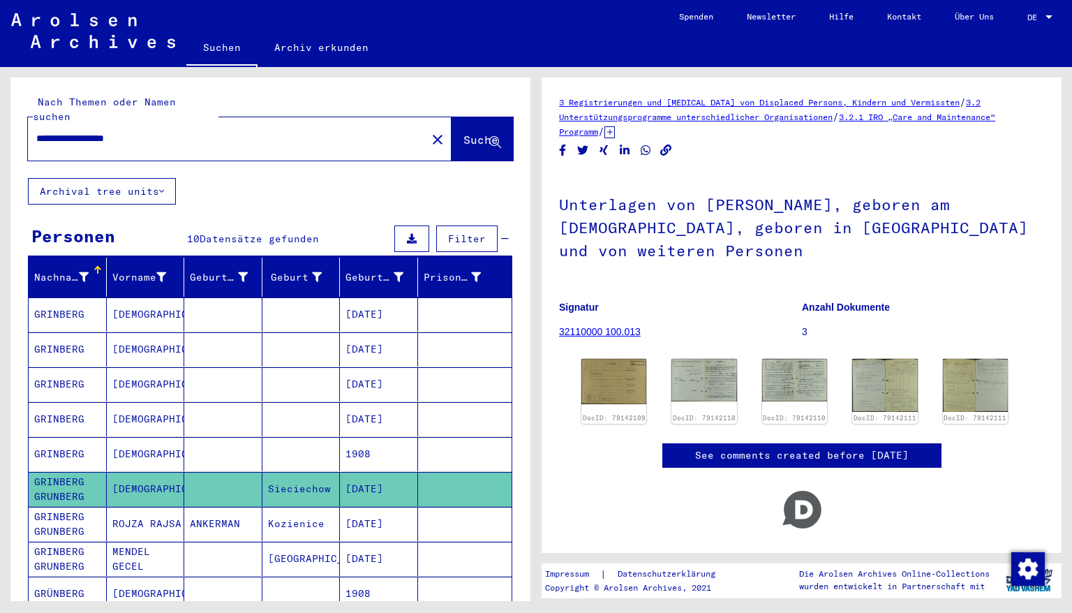
click at [366, 507] on mat-cell "[DATE]" at bounding box center [379, 524] width 78 height 34
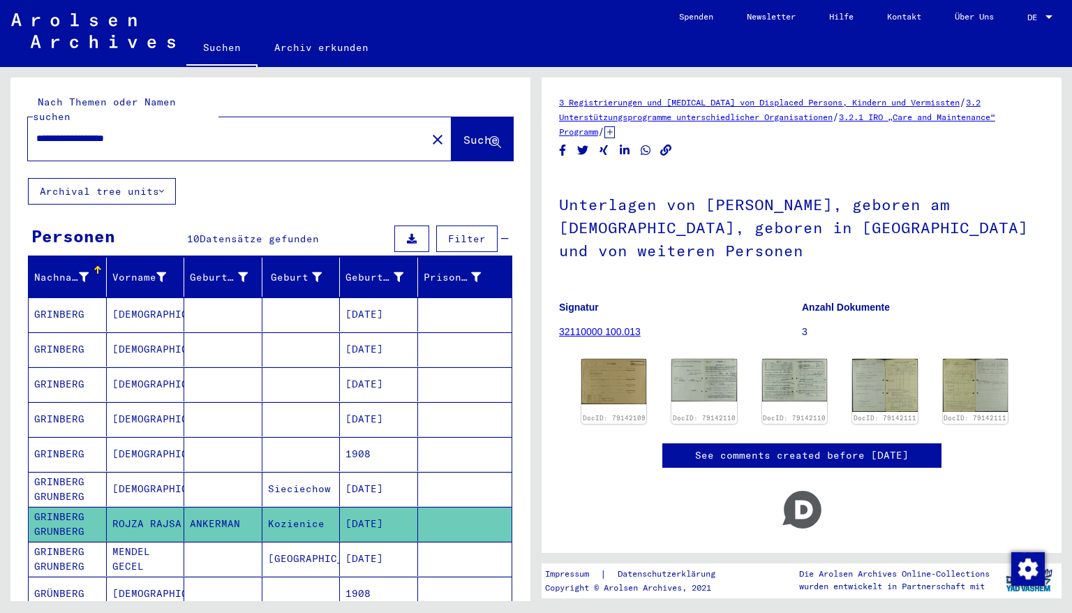
click at [371, 523] on mat-cell "[DATE]" at bounding box center [379, 559] width 78 height 34
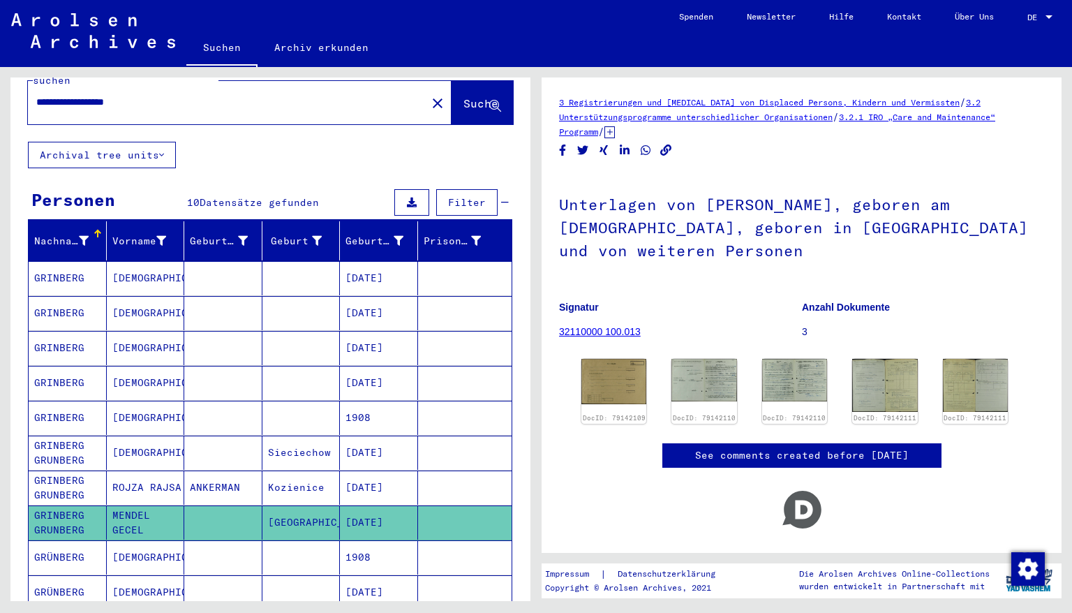
scroll to position [112, 0]
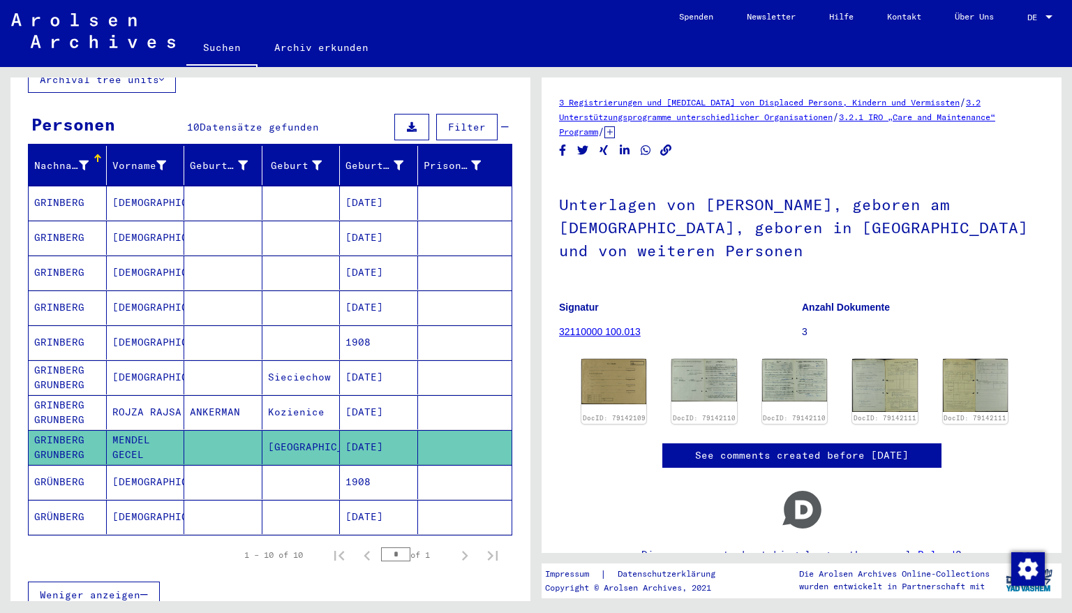
click at [363, 465] on mat-cell "1908" at bounding box center [379, 482] width 78 height 34
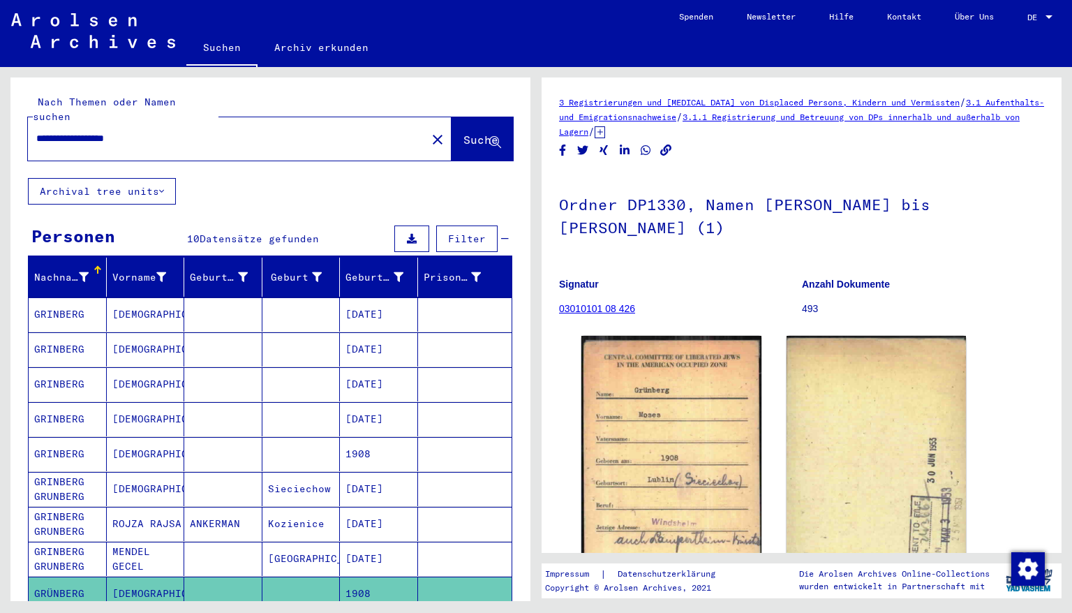
drag, startPoint x: 158, startPoint y: 127, endPoint x: 0, endPoint y: 137, distance: 158.8
click at [0, 137] on div "**********" at bounding box center [268, 334] width 536 height 534
click at [464, 133] on span "Suche" at bounding box center [481, 140] width 35 height 14
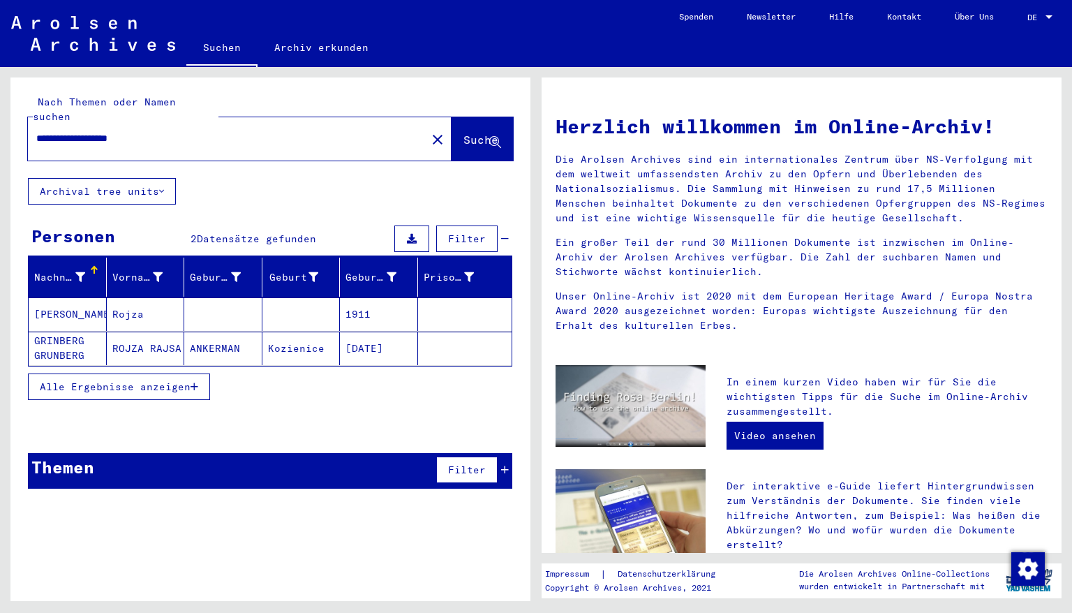
click at [359, 297] on mat-cell "1911" at bounding box center [379, 314] width 78 height 34
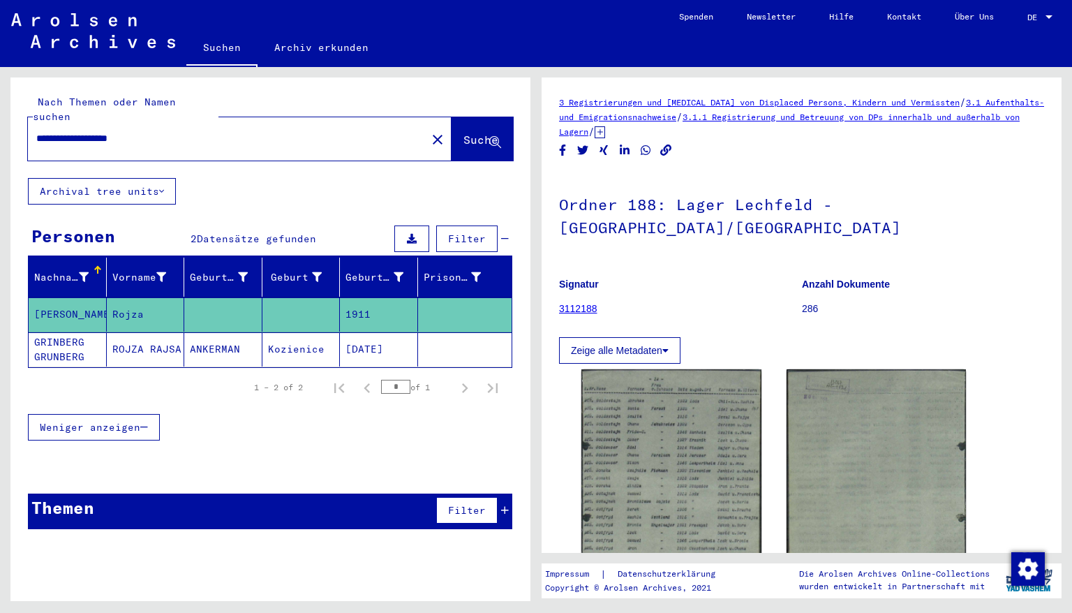
click at [363, 332] on mat-cell "[DATE]" at bounding box center [379, 349] width 78 height 34
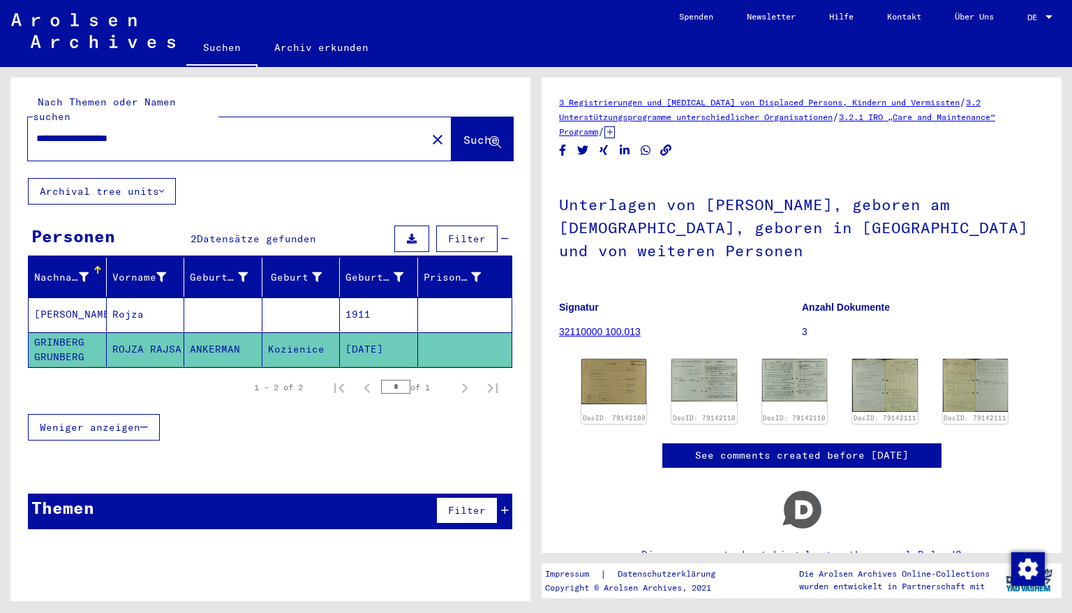
drag, startPoint x: 160, startPoint y: 123, endPoint x: 0, endPoint y: 124, distance: 159.9
click at [0, 124] on div "**********" at bounding box center [268, 334] width 536 height 534
click at [464, 133] on span "Suche" at bounding box center [481, 140] width 35 height 14
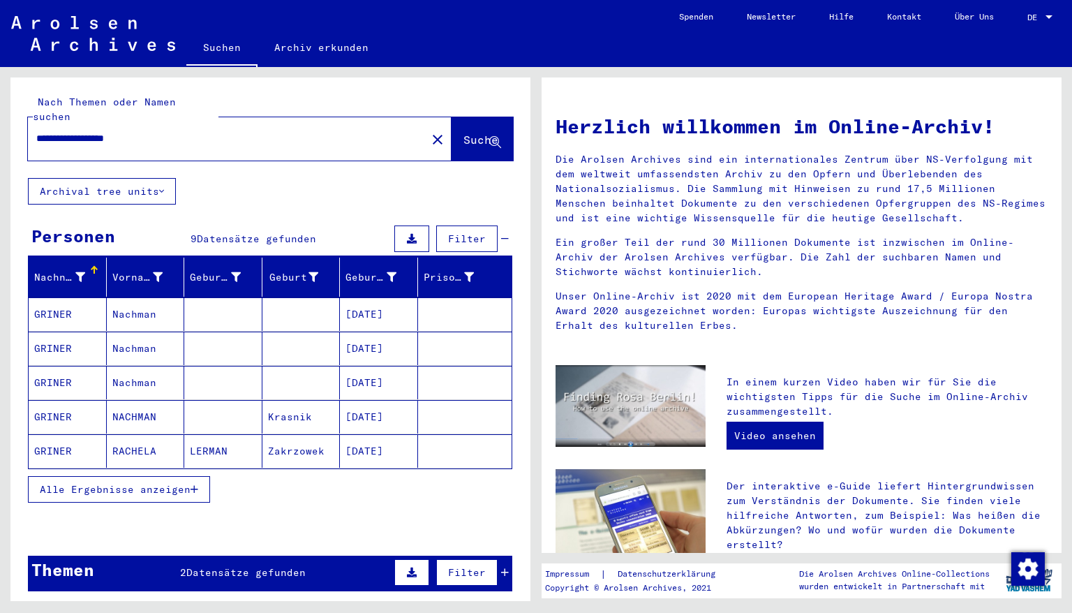
click at [193, 485] on icon "button" at bounding box center [195, 490] width 8 height 10
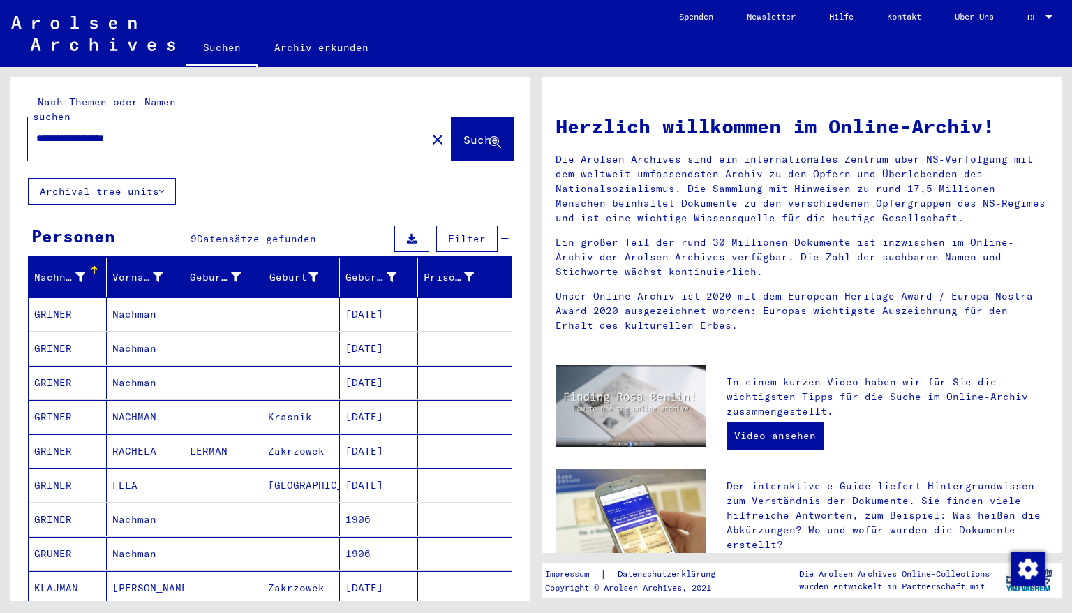
click at [374, 298] on mat-cell "[DATE]" at bounding box center [379, 314] width 78 height 34
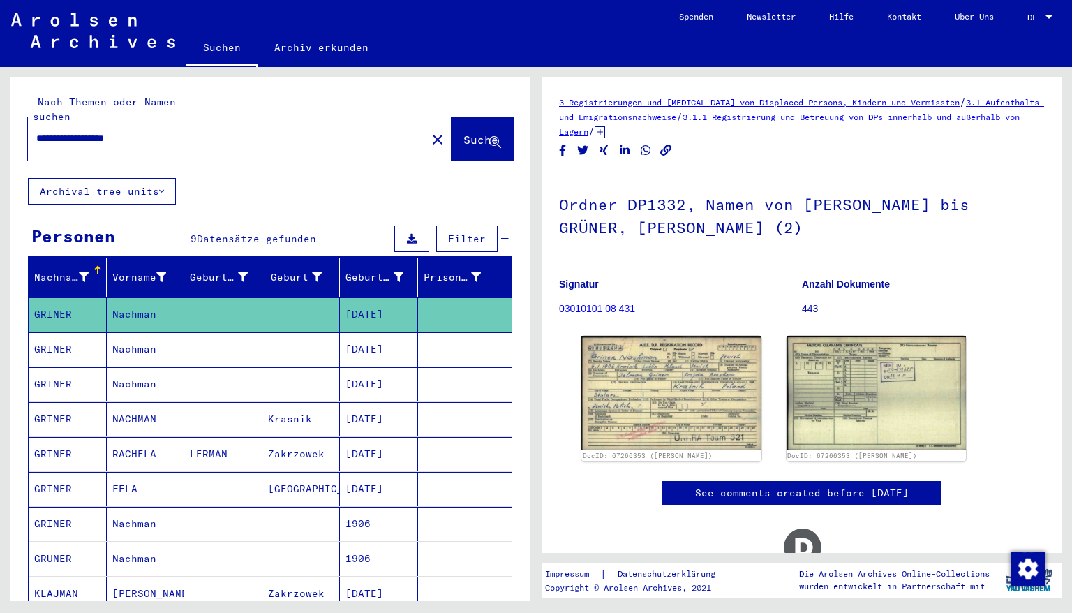
click at [371, 338] on mat-cell "[DATE]" at bounding box center [379, 349] width 78 height 34
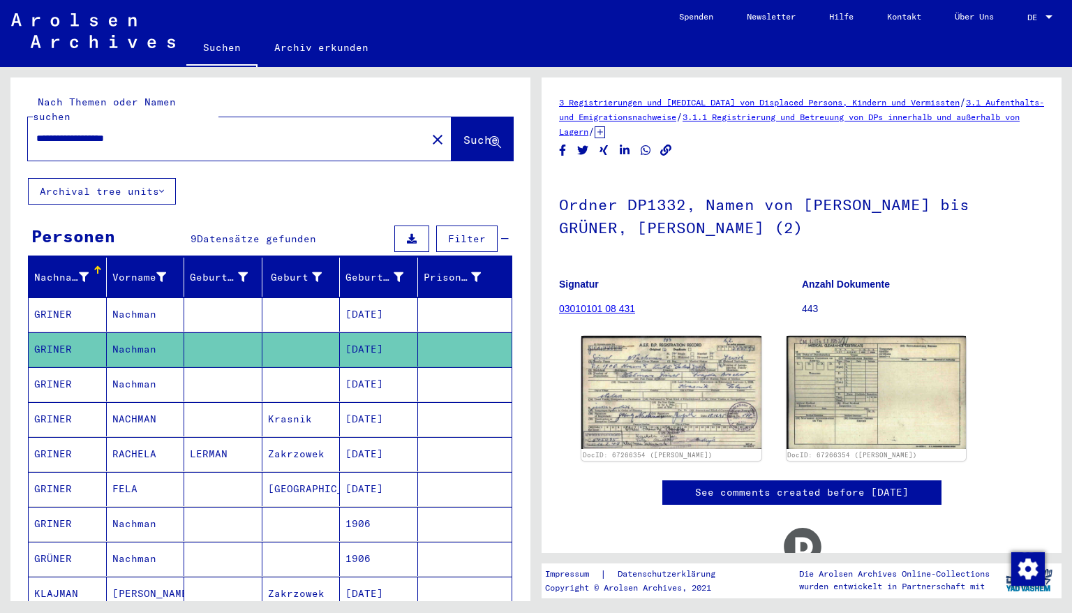
click at [371, 379] on mat-cell "[DATE]" at bounding box center [379, 384] width 78 height 34
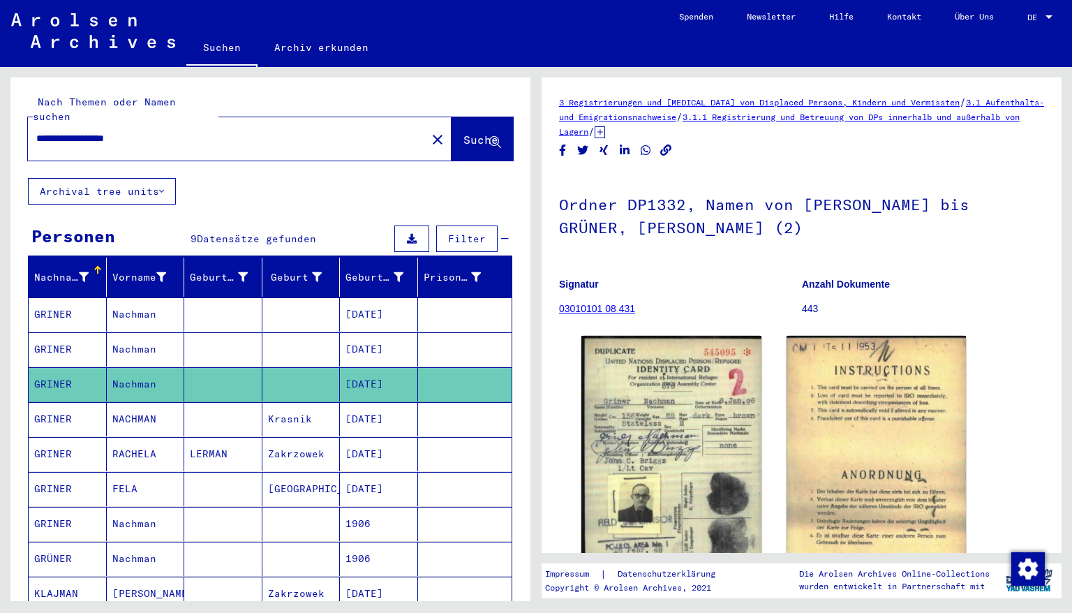
click at [366, 408] on mat-cell "[DATE]" at bounding box center [379, 419] width 78 height 34
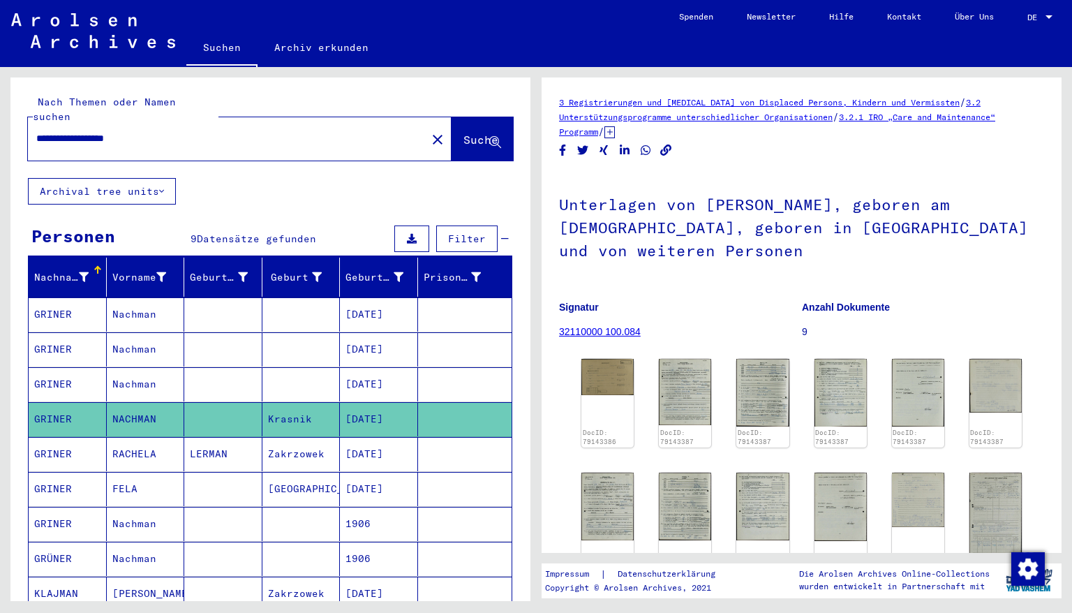
click at [359, 508] on mat-cell "1906" at bounding box center [379, 524] width 78 height 34
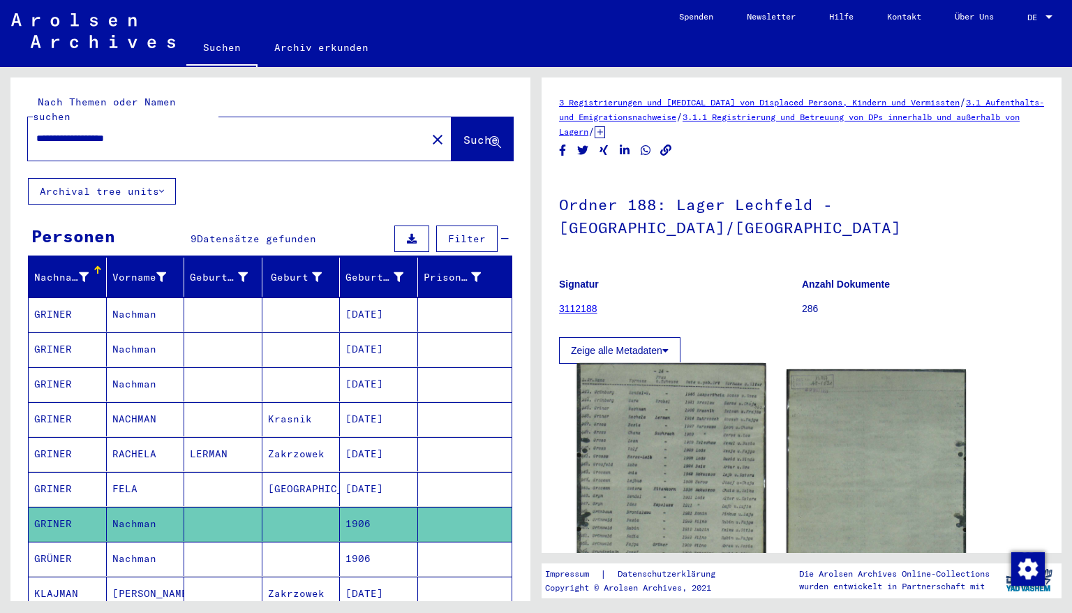
click at [633, 438] on img at bounding box center [671, 486] width 189 height 247
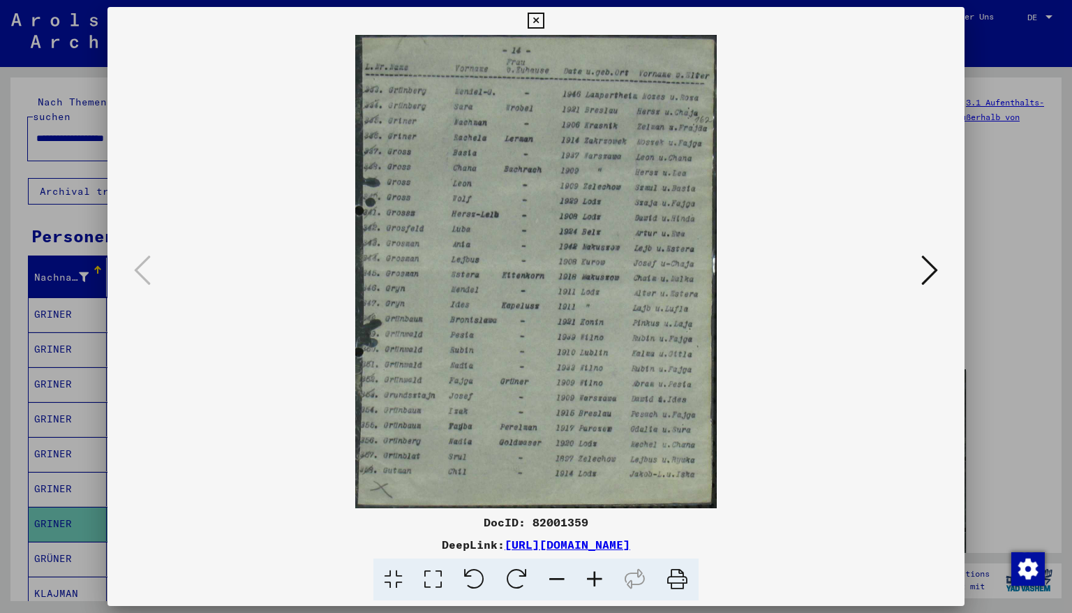
click at [592, 523] on icon at bounding box center [595, 580] width 38 height 43
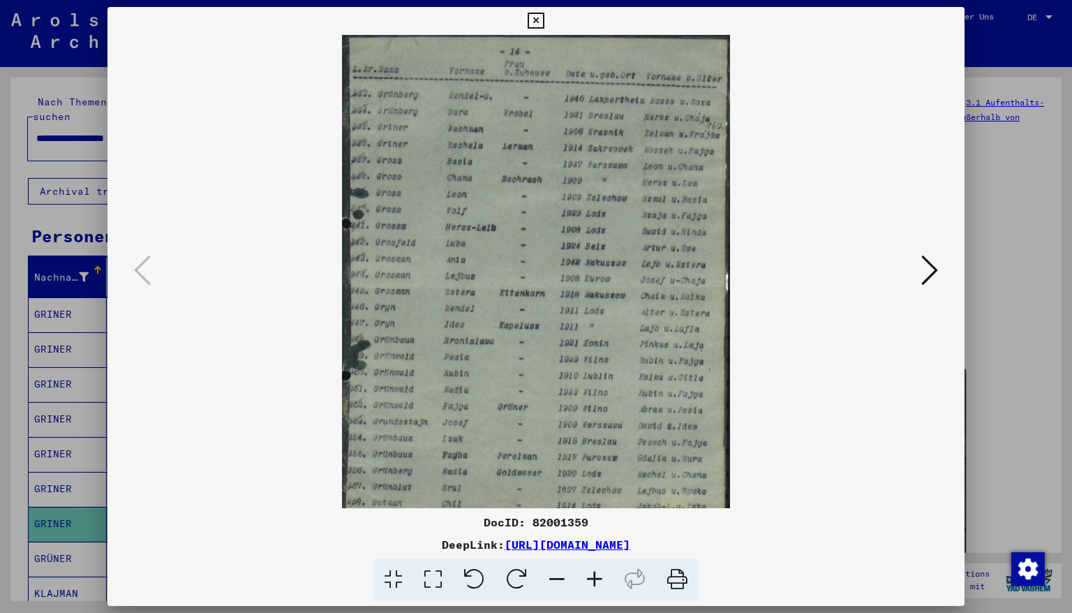
click at [592, 523] on icon at bounding box center [595, 580] width 38 height 43
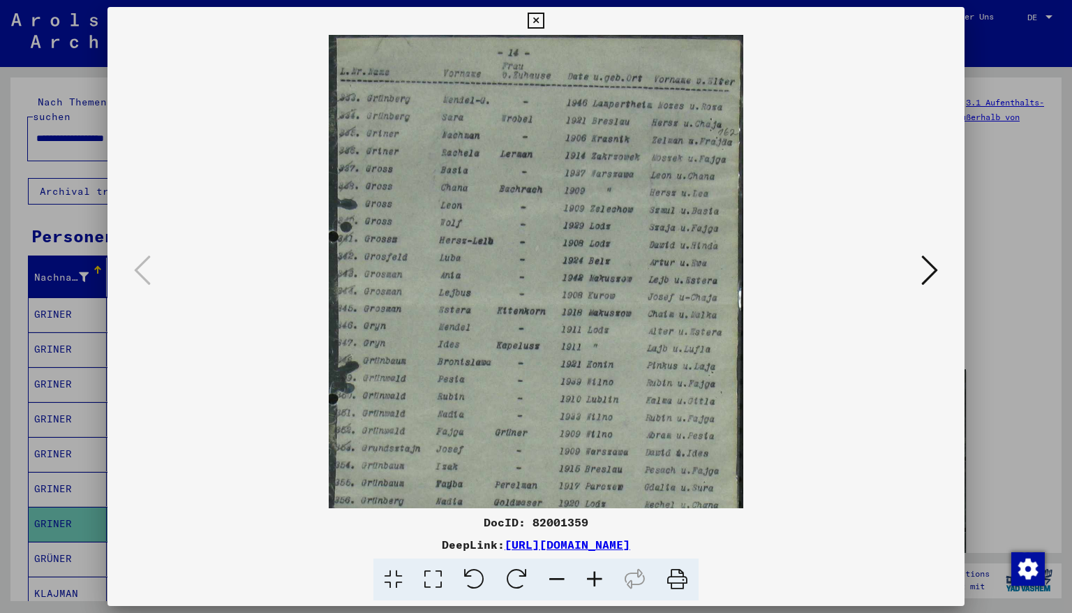
click at [592, 523] on icon at bounding box center [595, 580] width 38 height 43
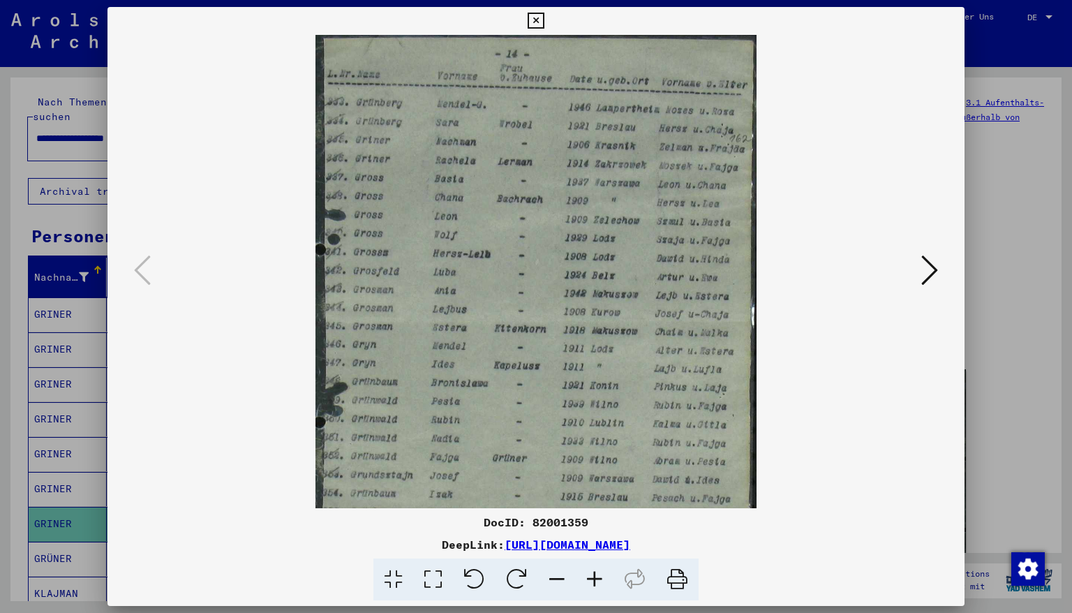
click at [592, 523] on icon at bounding box center [595, 580] width 38 height 43
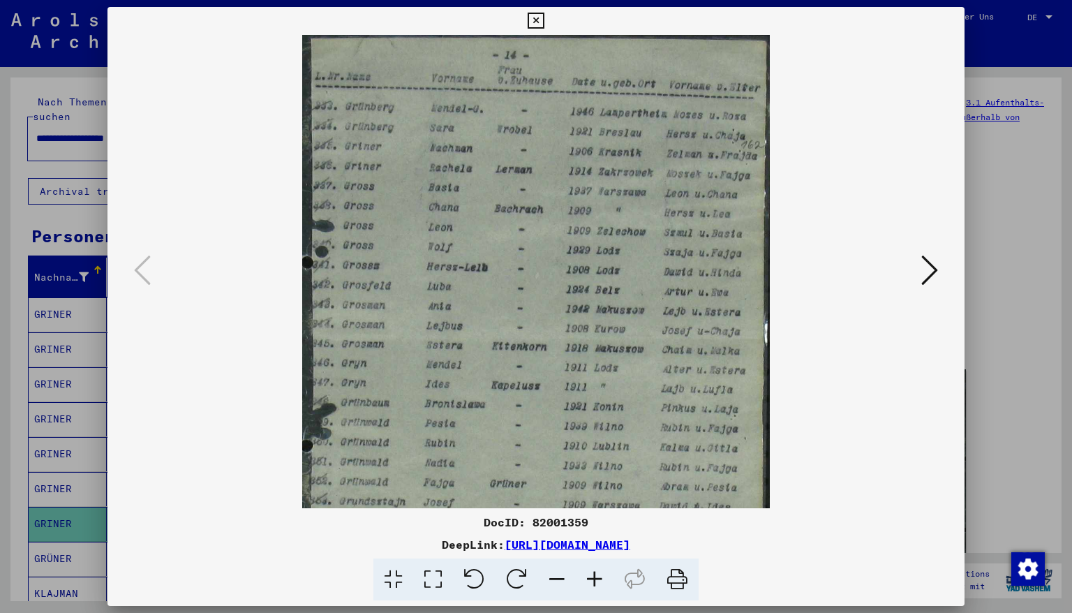
click at [592, 523] on icon at bounding box center [595, 580] width 38 height 43
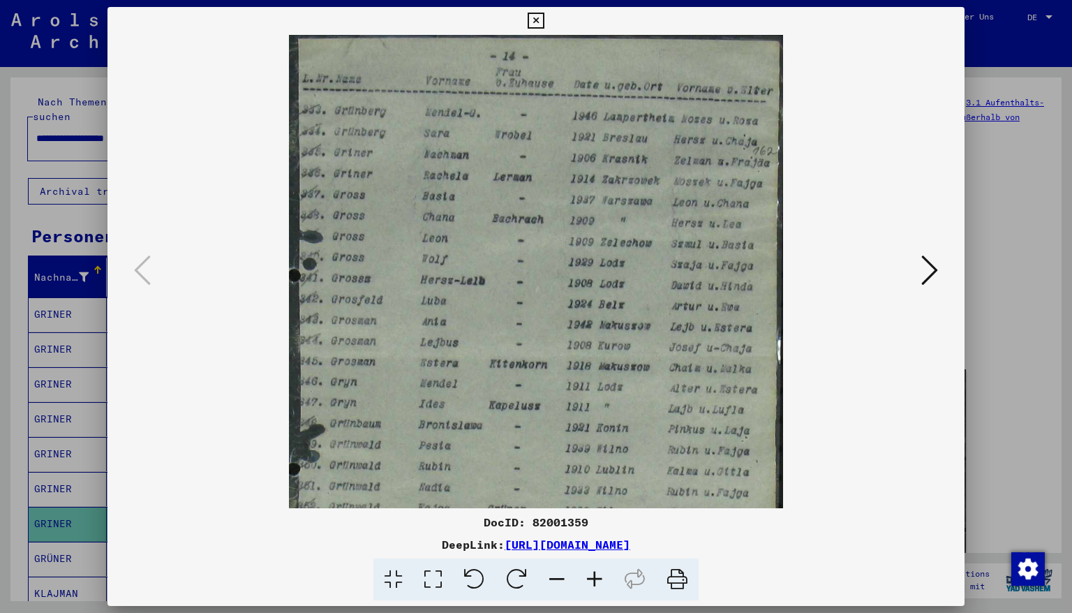
click at [592, 523] on icon at bounding box center [595, 580] width 38 height 43
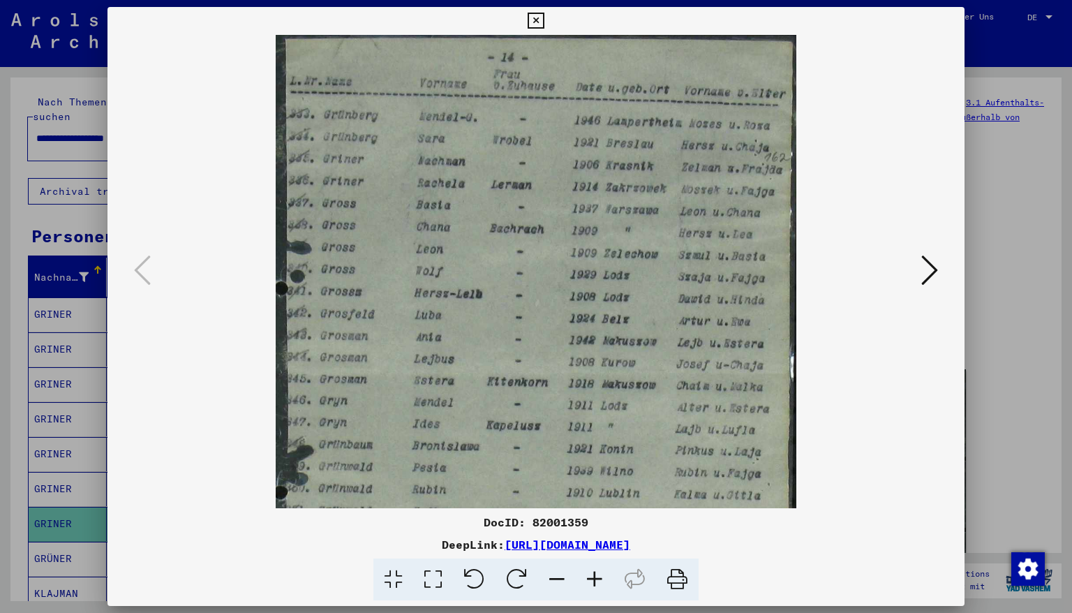
click at [592, 523] on icon at bounding box center [595, 580] width 38 height 43
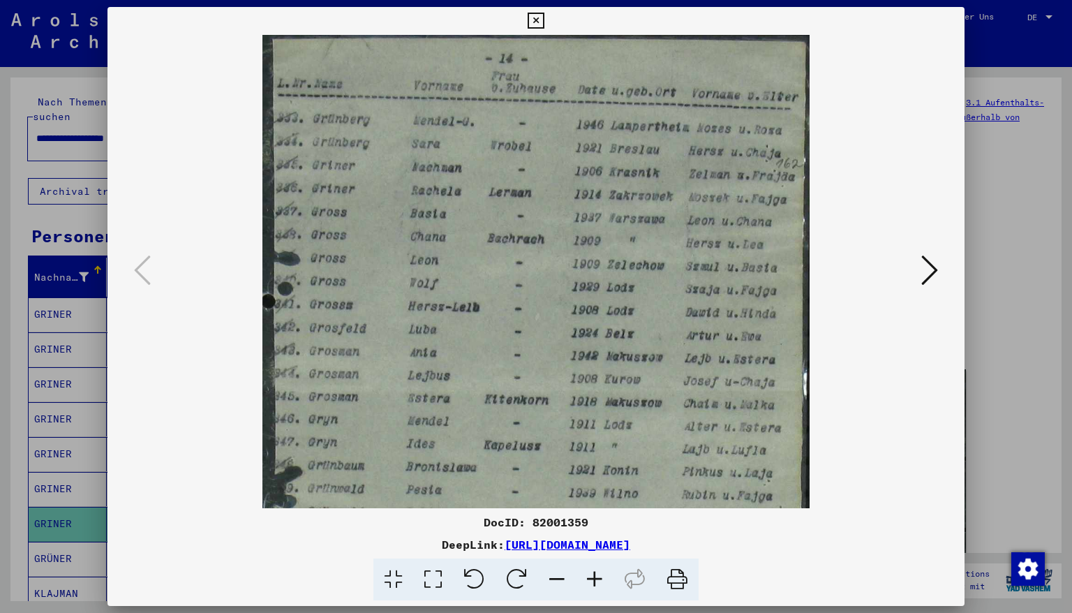
click at [592, 523] on icon at bounding box center [595, 580] width 38 height 43
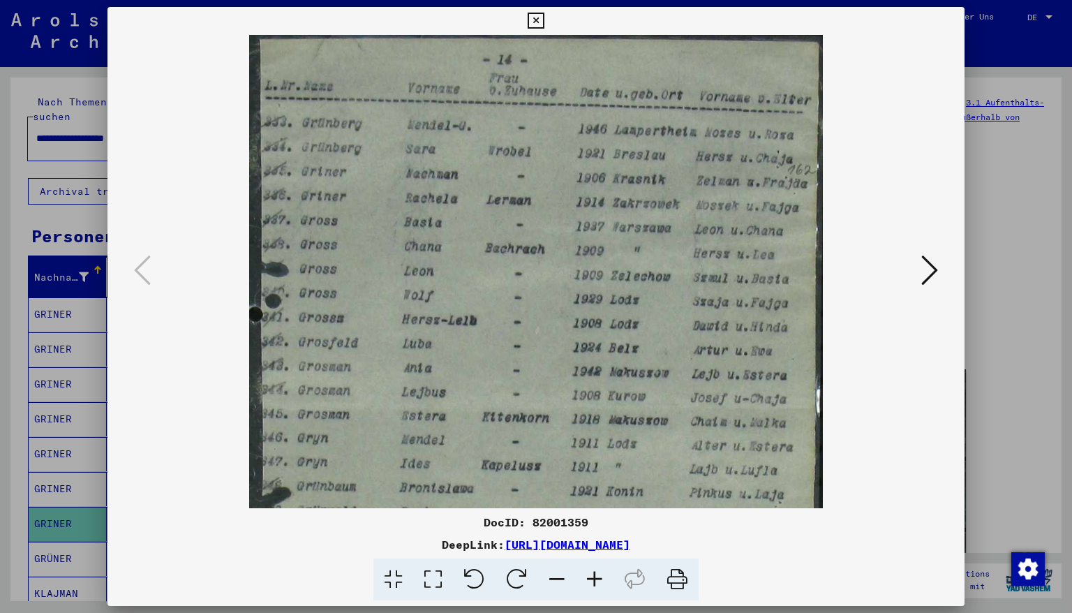
click at [592, 523] on icon at bounding box center [595, 580] width 38 height 43
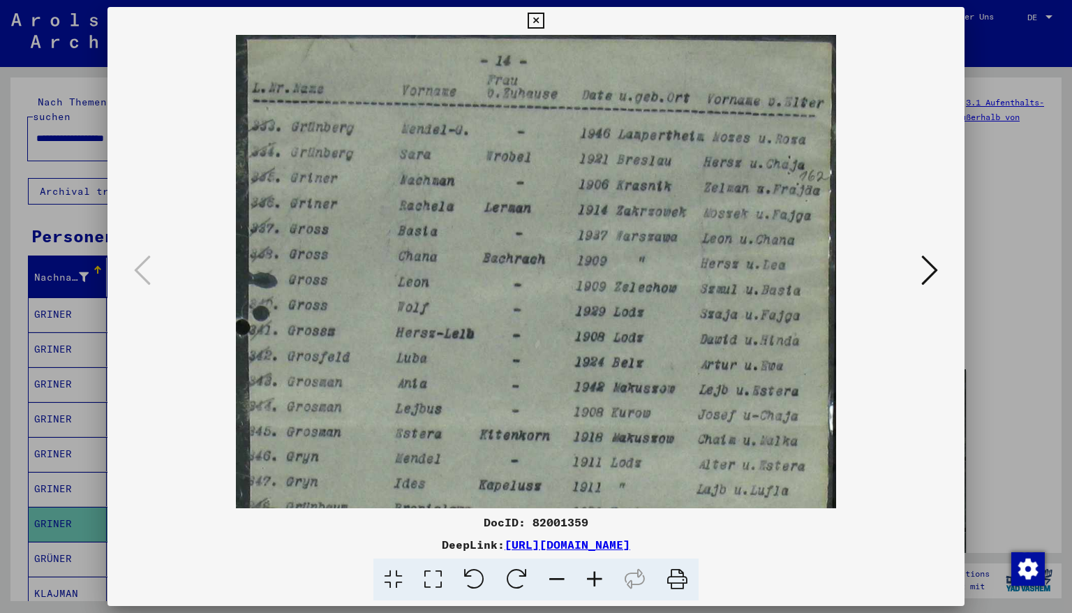
click at [592, 523] on icon at bounding box center [595, 580] width 38 height 43
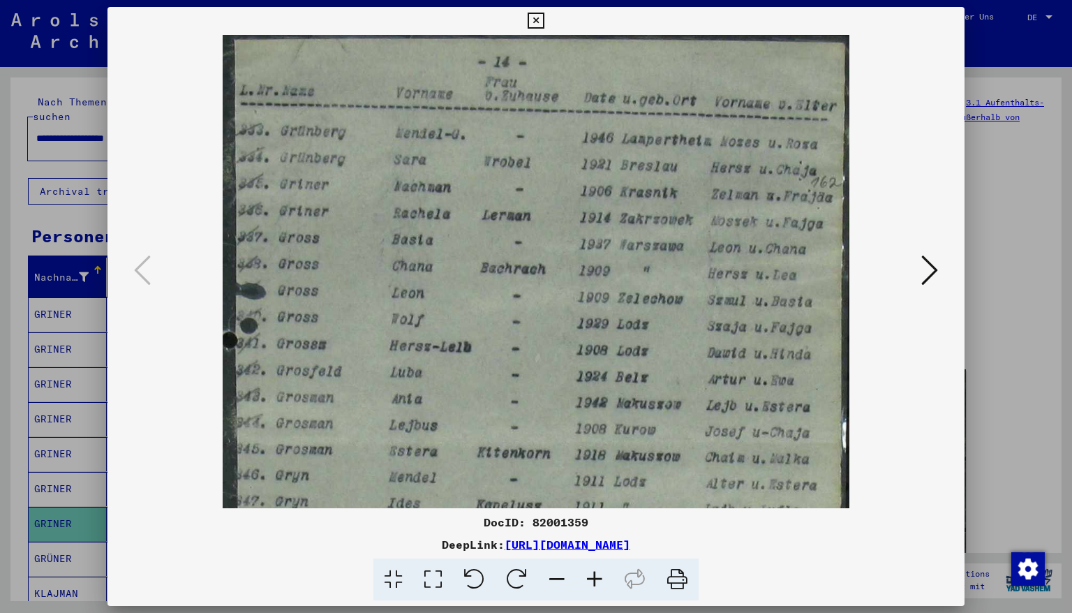
click at [544, 22] on icon at bounding box center [536, 21] width 16 height 17
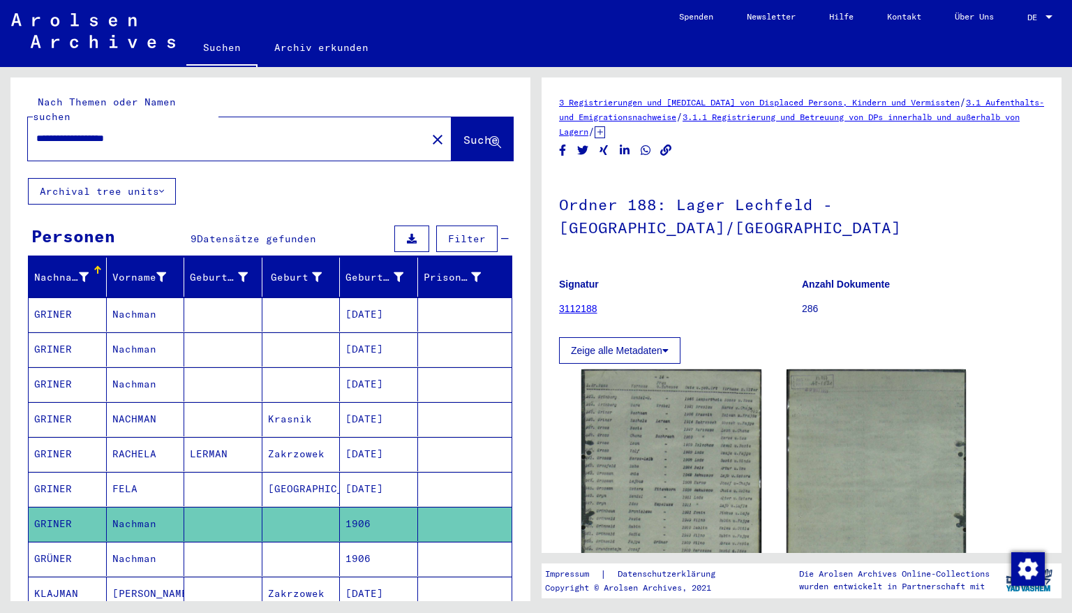
drag, startPoint x: 161, startPoint y: 122, endPoint x: 0, endPoint y: 115, distance: 161.5
click at [0, 126] on div "**********" at bounding box center [268, 334] width 536 height 534
click at [464, 133] on span "Suche" at bounding box center [481, 140] width 35 height 14
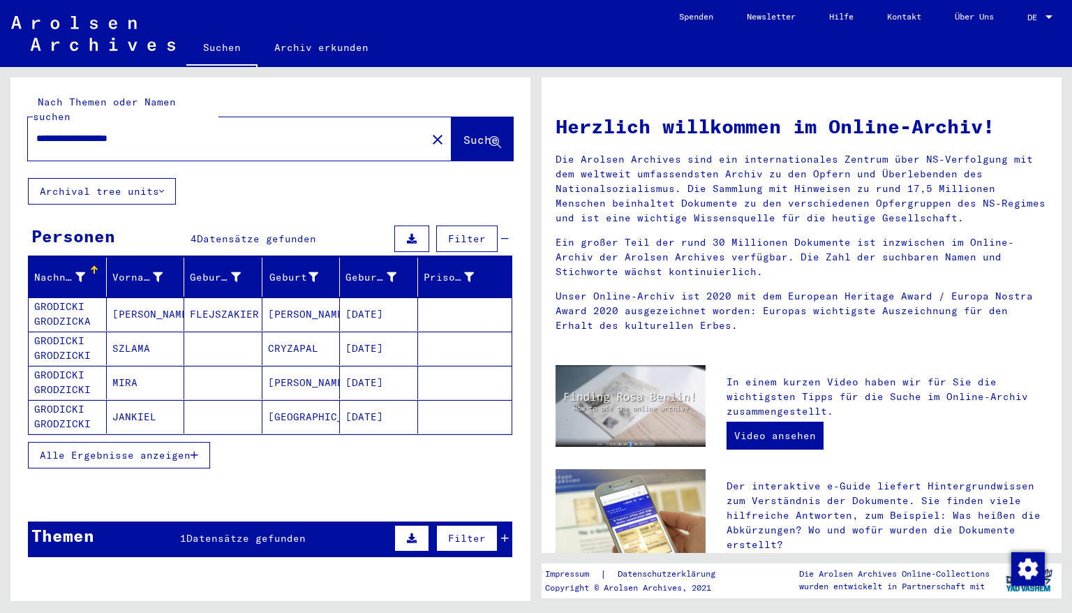
click at [369, 304] on mat-cell "[DATE]" at bounding box center [379, 314] width 78 height 34
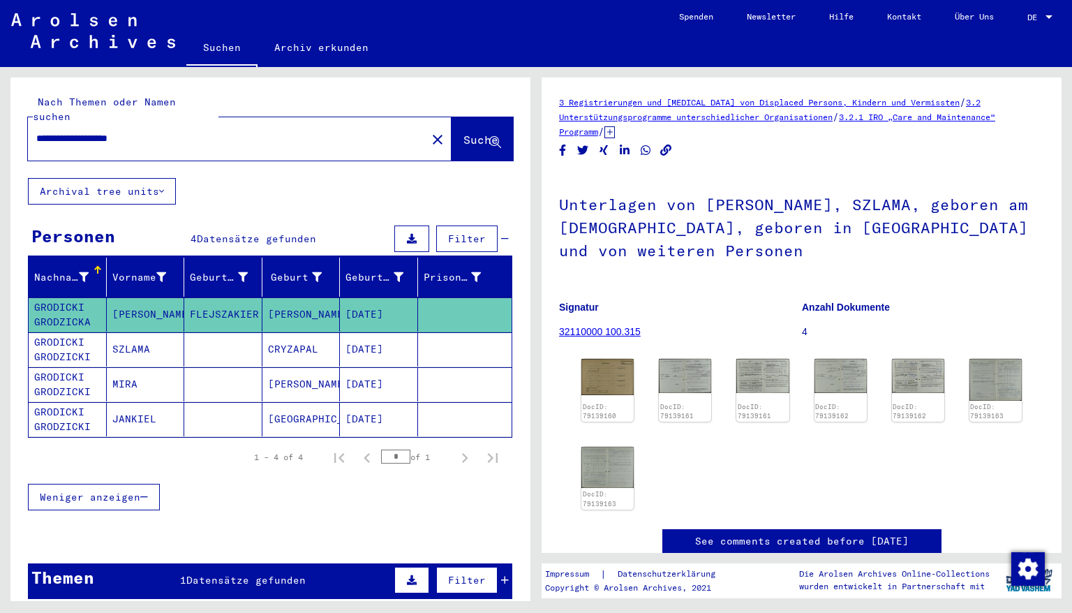
click at [364, 334] on mat-cell "[DATE]" at bounding box center [379, 349] width 78 height 34
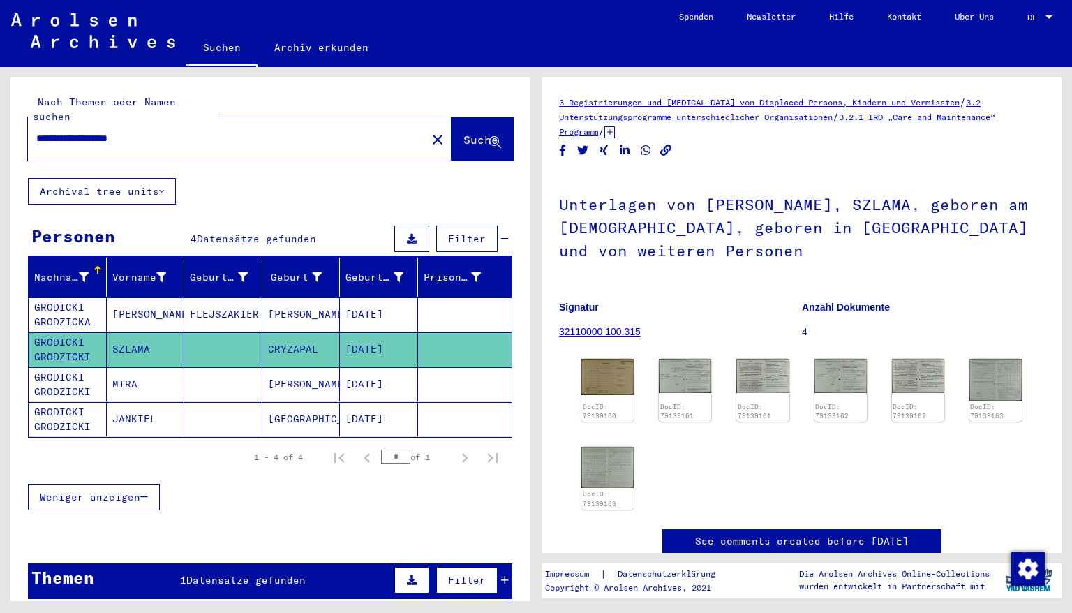
click at [363, 403] on mat-cell "[DATE]" at bounding box center [379, 419] width 78 height 34
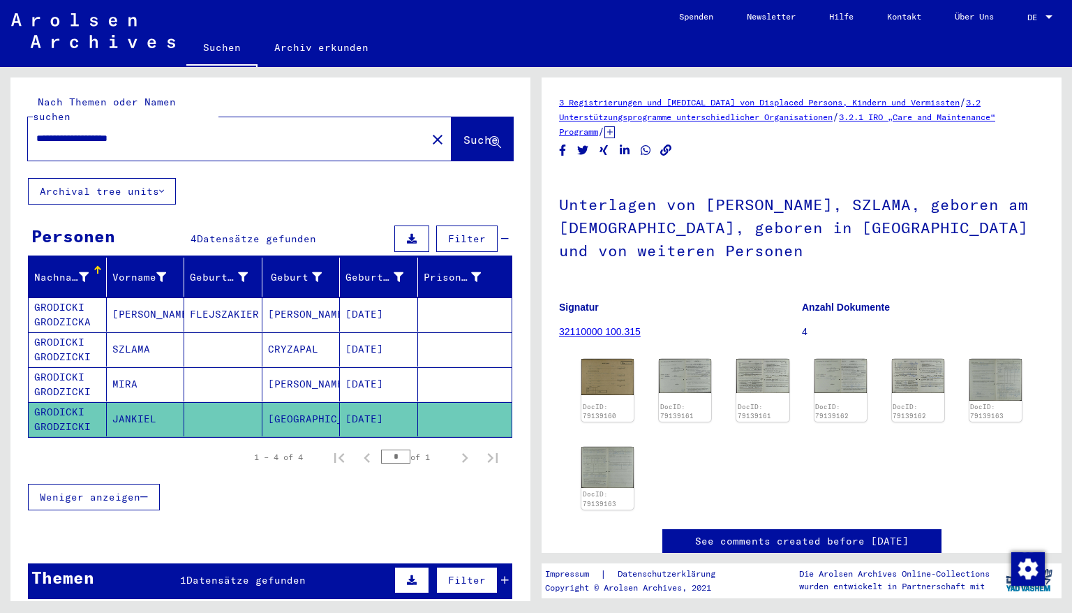
click at [369, 371] on mat-cell "[DATE]" at bounding box center [379, 384] width 78 height 34
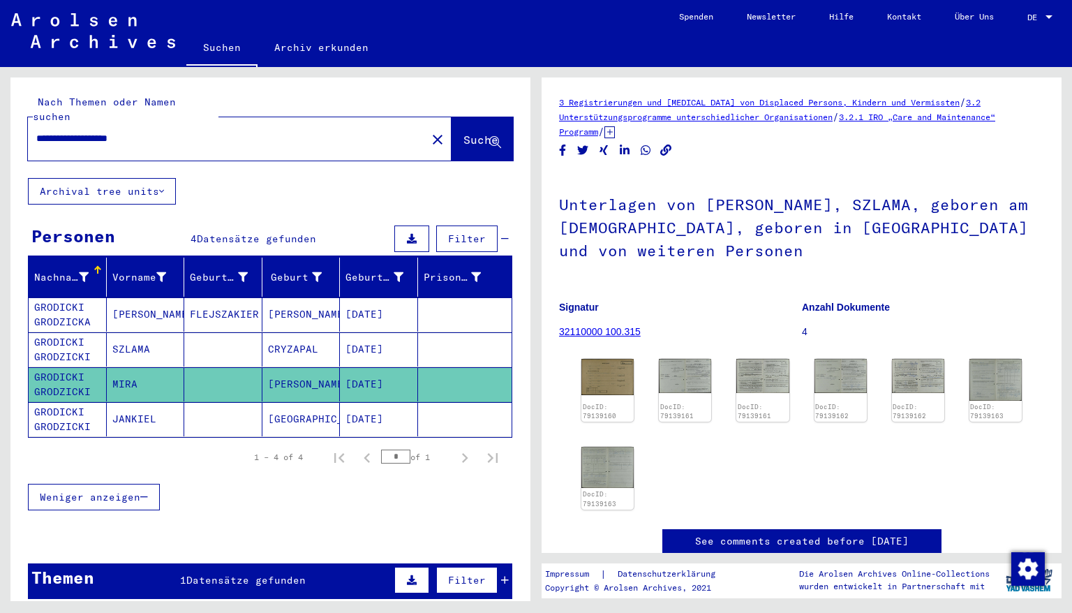
drag, startPoint x: 175, startPoint y: 124, endPoint x: 0, endPoint y: 103, distance: 175.7
click at [0, 103] on div "**********" at bounding box center [268, 334] width 536 height 534
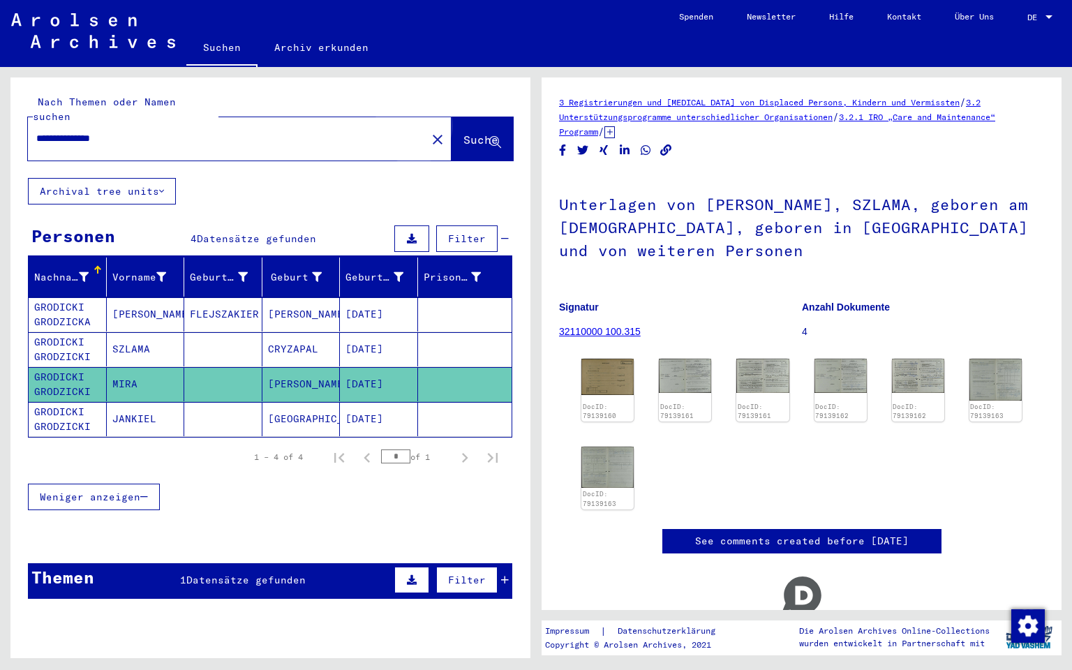
click at [464, 133] on span "Suche" at bounding box center [481, 140] width 35 height 14
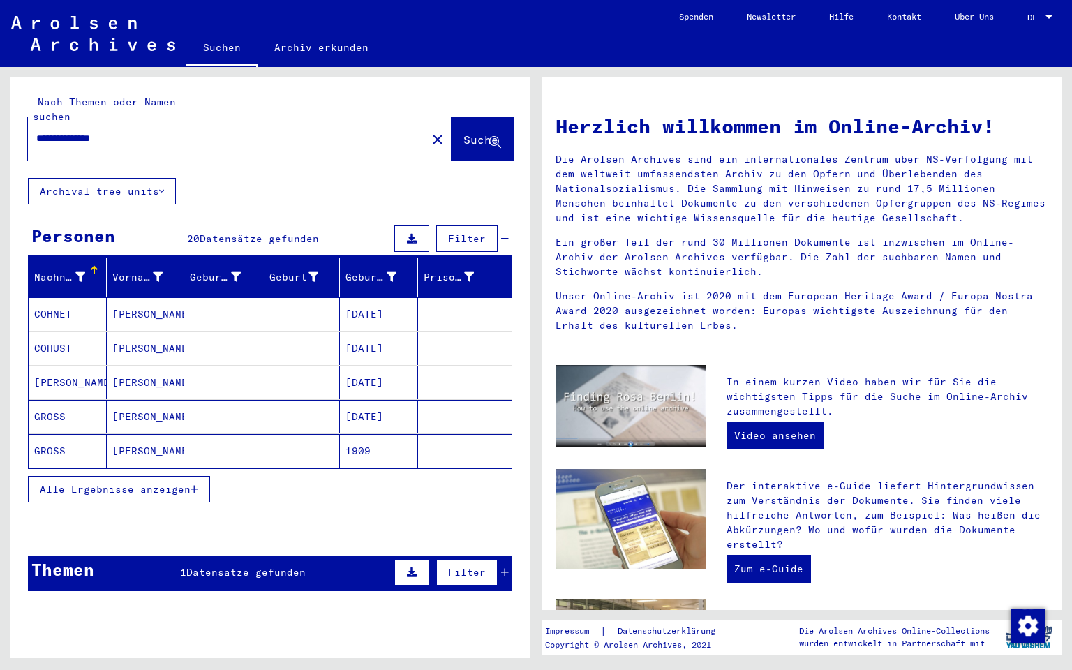
click at [196, 485] on icon "button" at bounding box center [195, 490] width 8 height 10
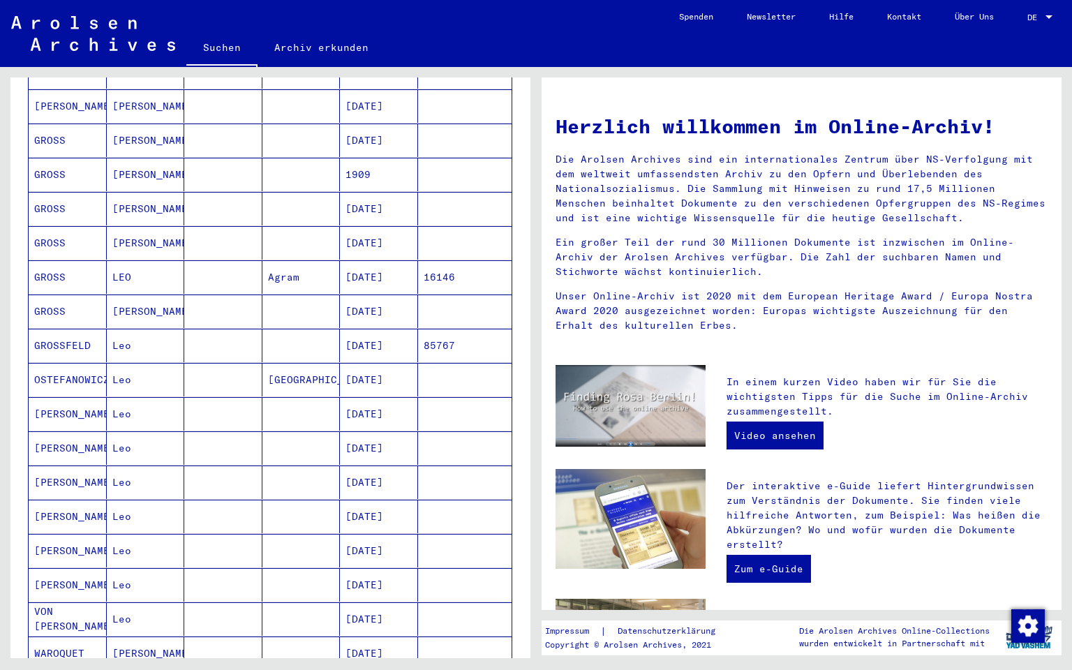
scroll to position [279, 0]
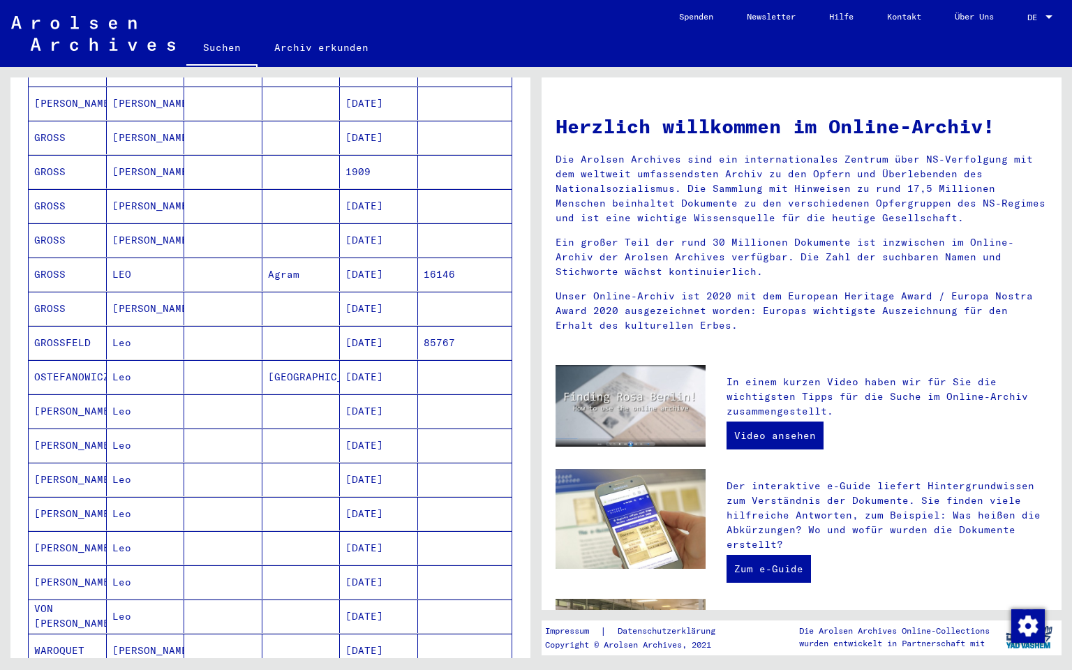
click at [373, 226] on mat-cell "[DATE]" at bounding box center [379, 240] width 78 height 34
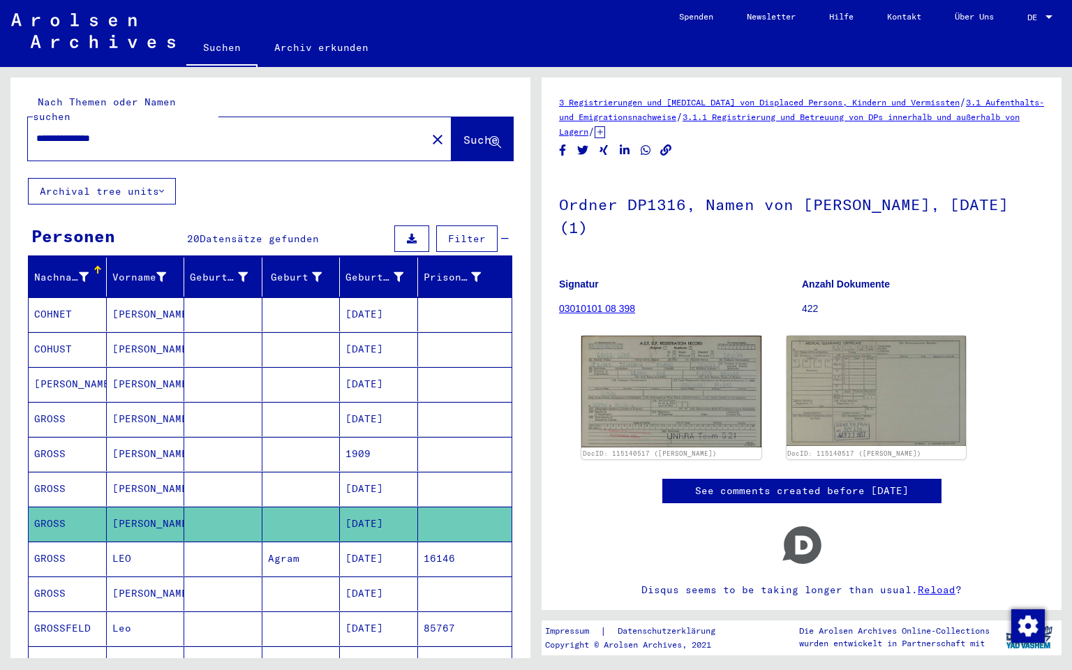
click at [352, 442] on mat-cell "1909" at bounding box center [379, 454] width 78 height 34
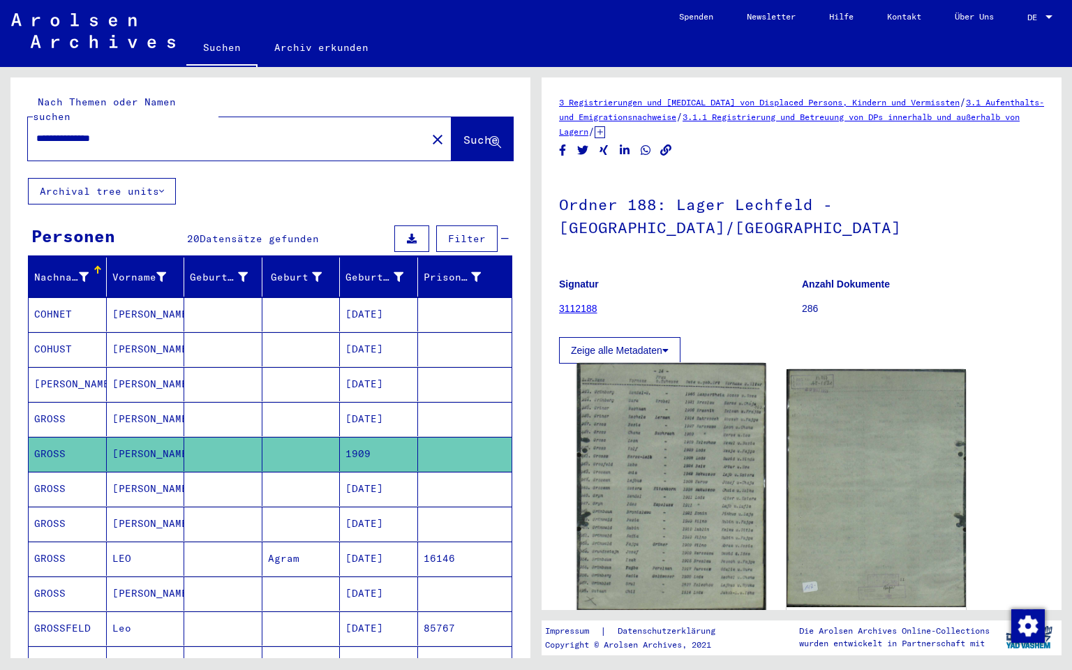
click at [637, 421] on img at bounding box center [671, 486] width 189 height 247
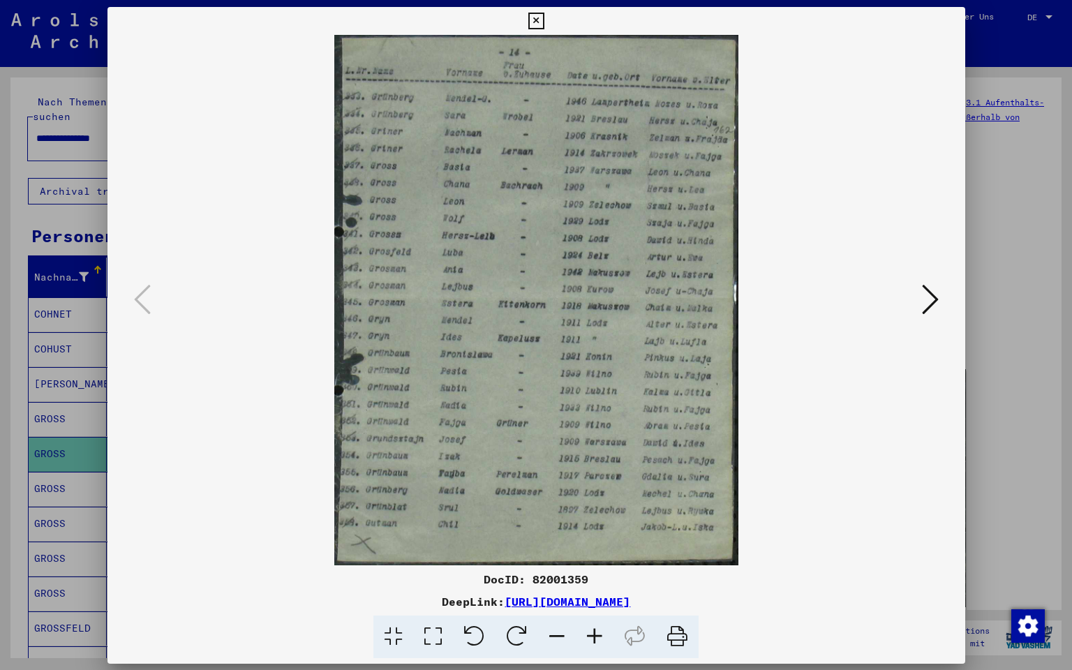
click at [637, 421] on img at bounding box center [536, 300] width 763 height 531
click at [592, 523] on icon at bounding box center [595, 637] width 38 height 43
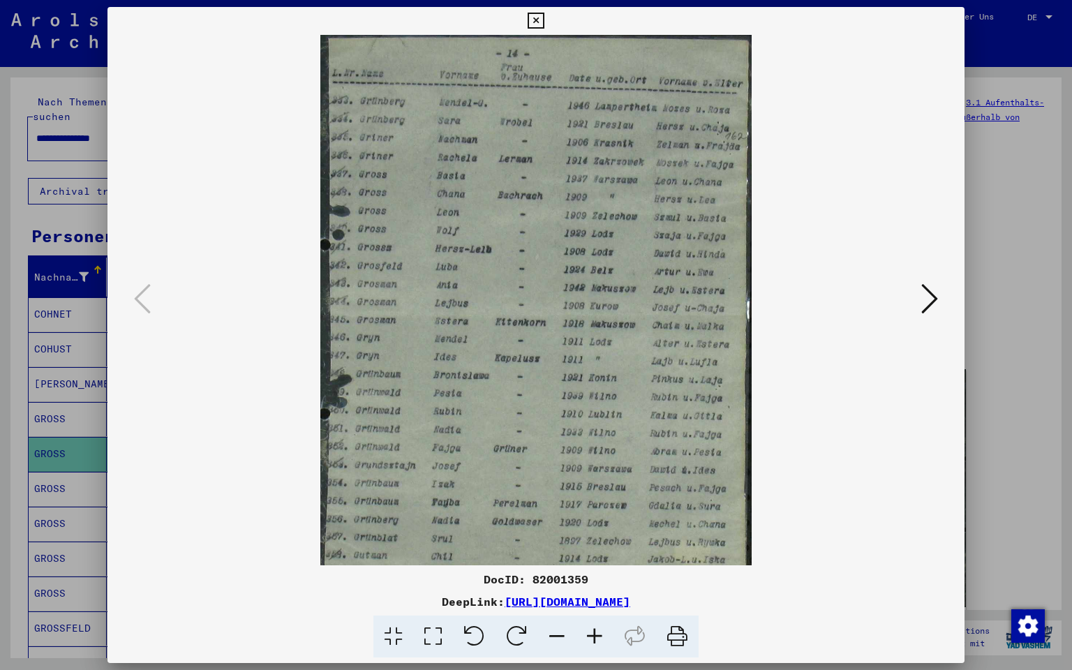
click at [592, 523] on icon at bounding box center [595, 637] width 38 height 43
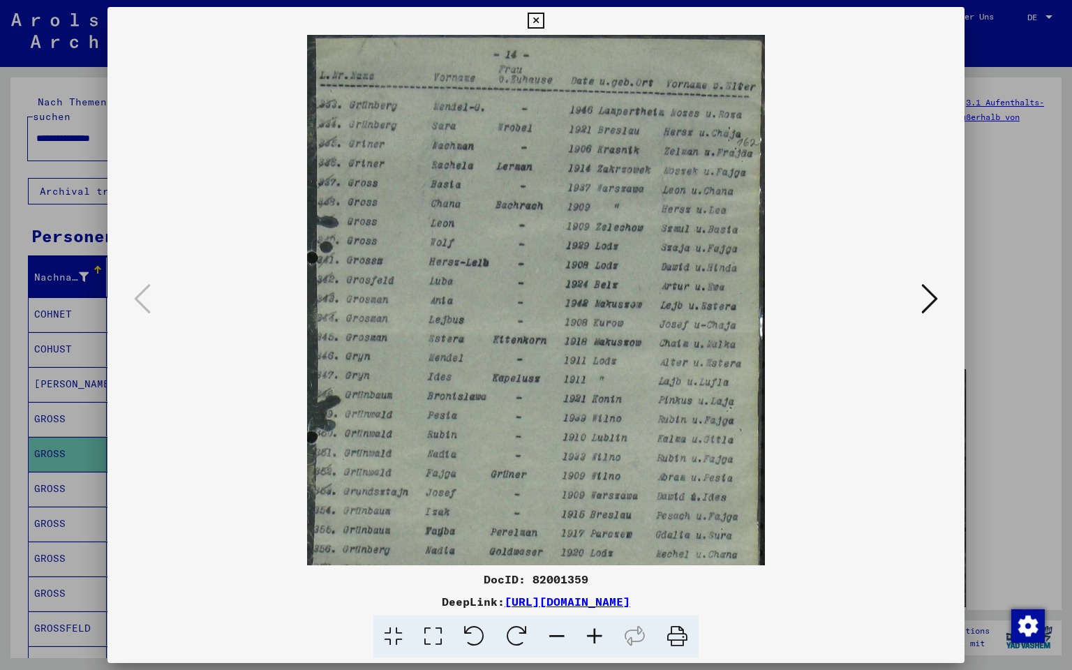
click at [592, 523] on icon at bounding box center [595, 637] width 38 height 43
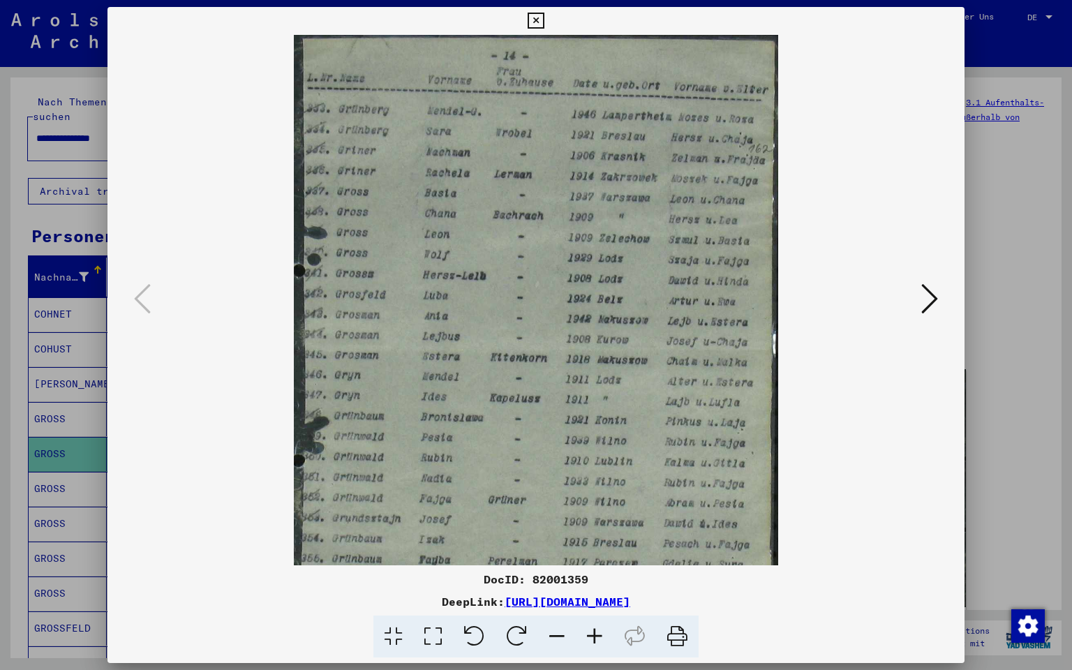
click at [591, 523] on icon at bounding box center [595, 637] width 38 height 43
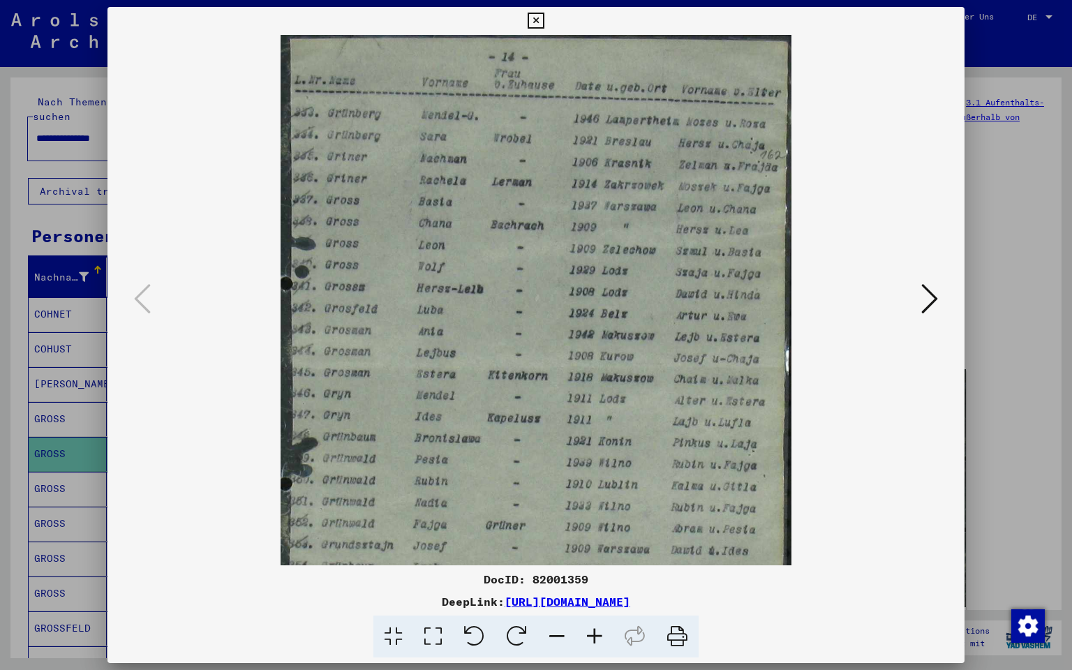
click at [591, 523] on icon at bounding box center [595, 637] width 38 height 43
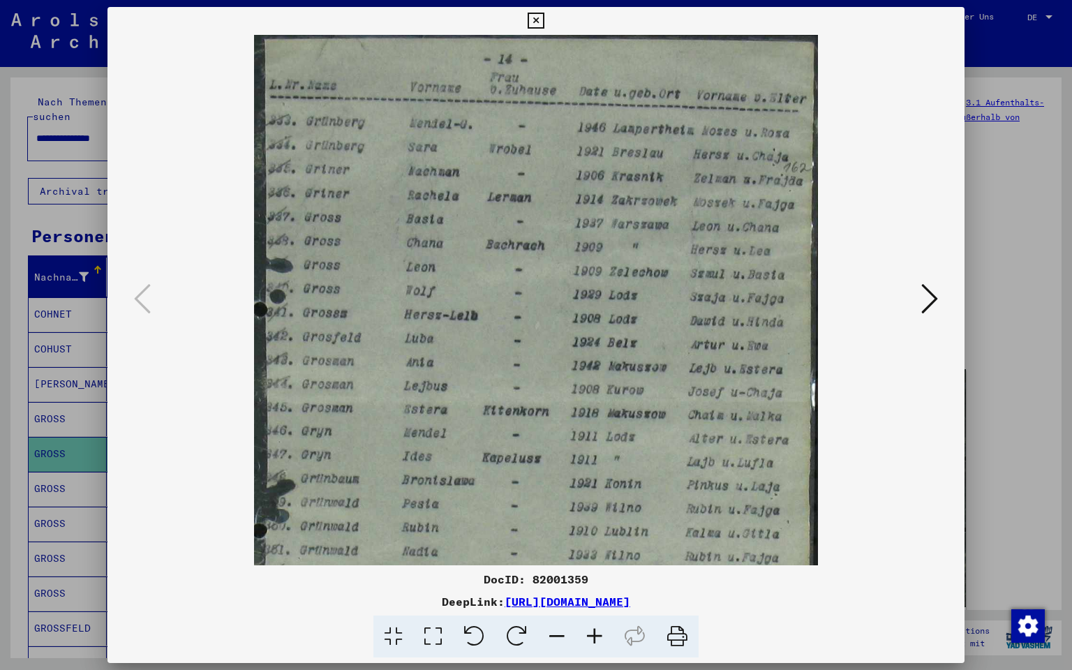
click at [591, 523] on icon at bounding box center [595, 637] width 38 height 43
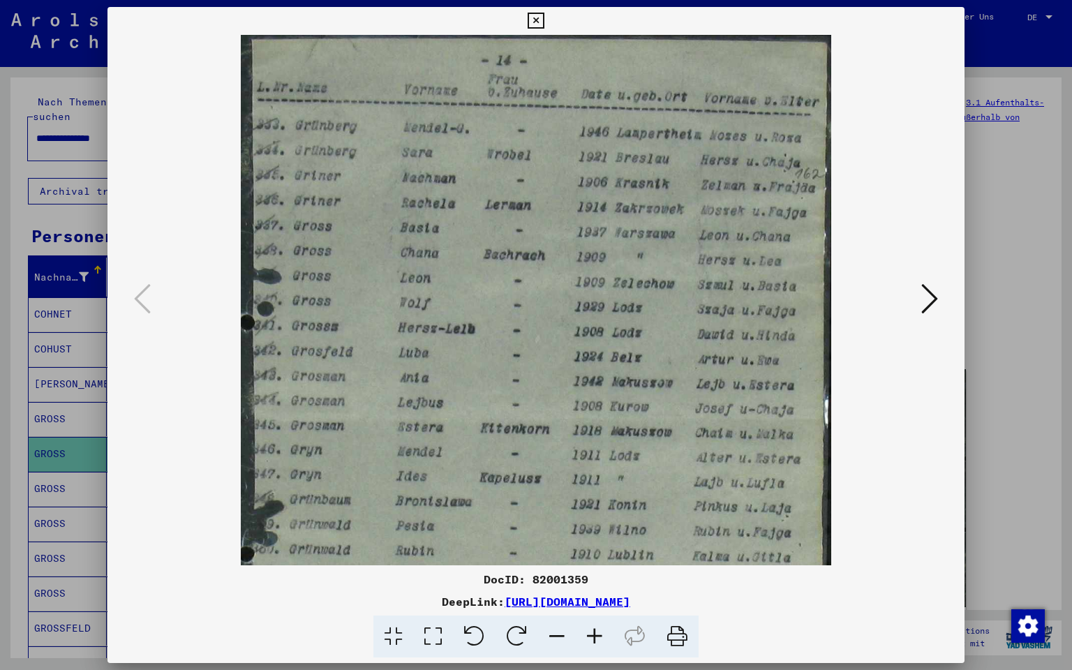
click at [591, 523] on icon at bounding box center [595, 637] width 38 height 43
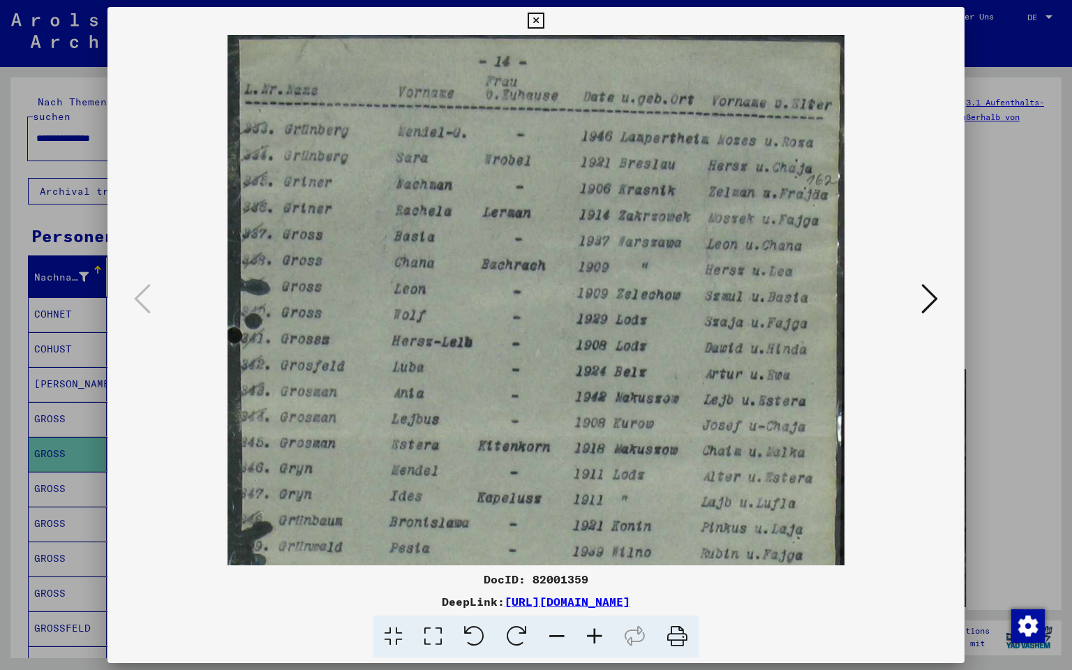
click at [591, 523] on icon at bounding box center [595, 637] width 38 height 43
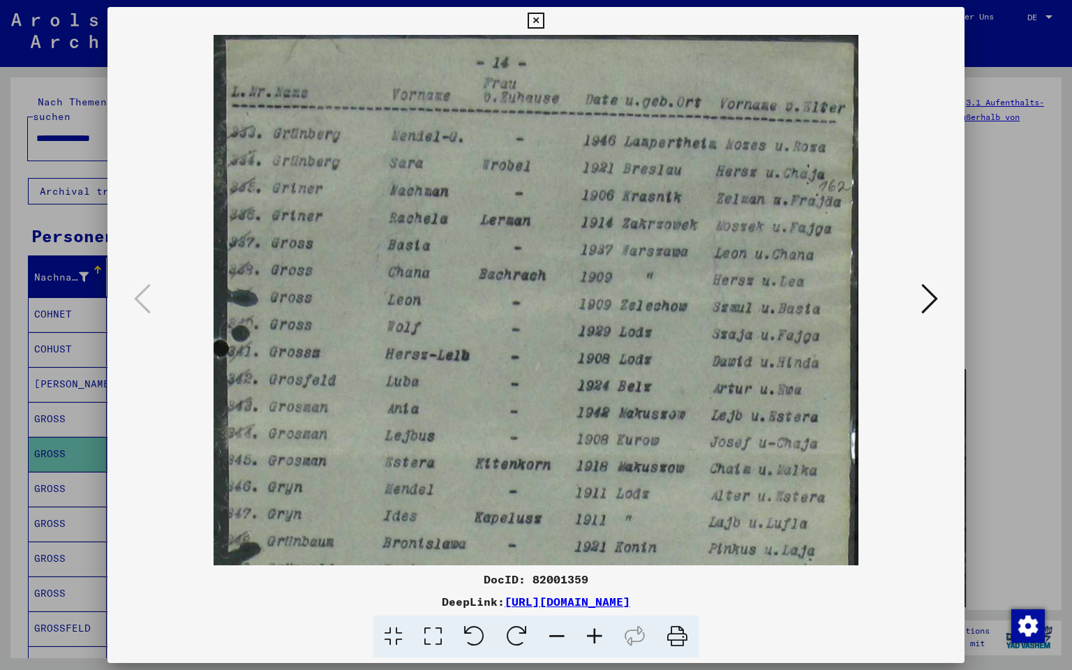
click at [544, 17] on icon at bounding box center [536, 21] width 16 height 17
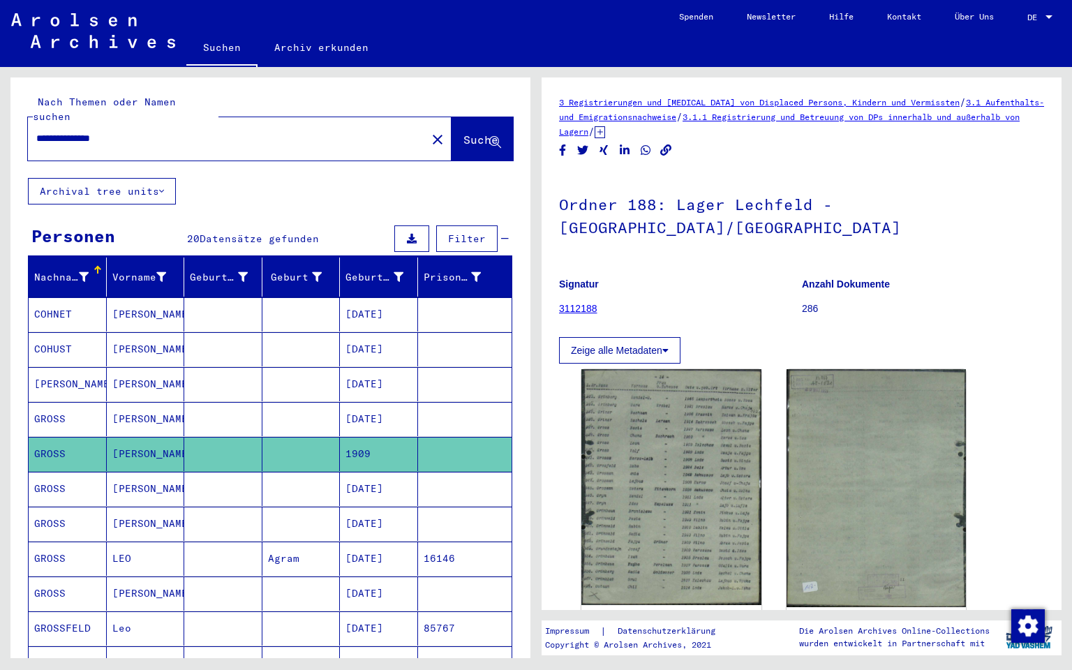
drag, startPoint x: 135, startPoint y: 119, endPoint x: 0, endPoint y: 120, distance: 135.5
click at [0, 120] on div "**********" at bounding box center [268, 362] width 536 height 591
type input "**********"
click at [464, 133] on span "Suche" at bounding box center [481, 140] width 35 height 14
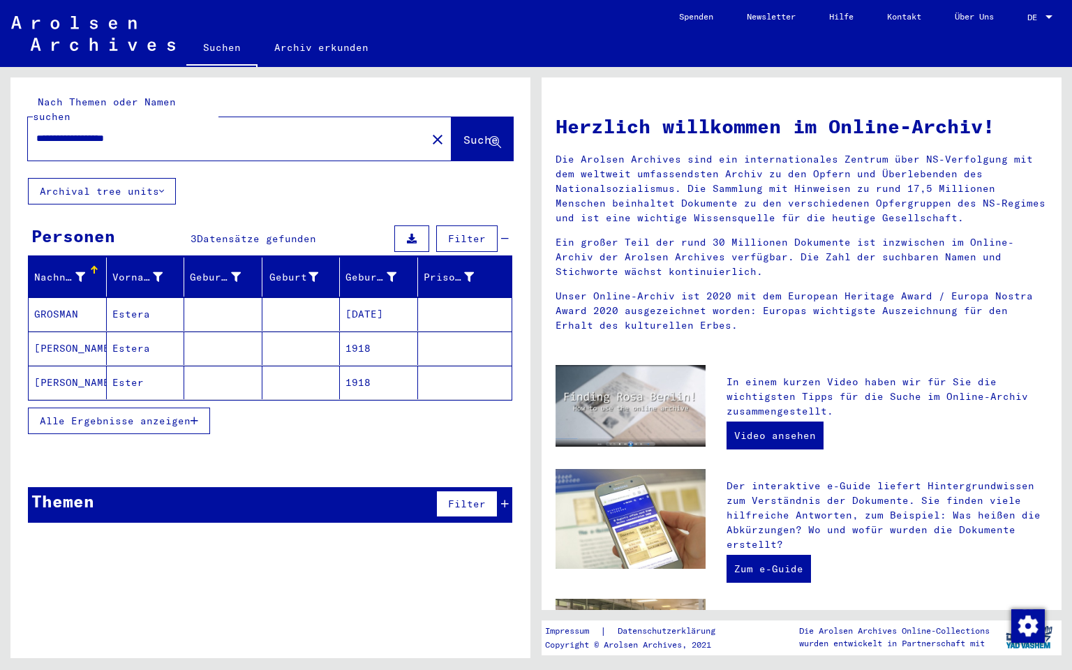
drag, startPoint x: 612, startPoint y: 27, endPoint x: 2755, endPoint y: 165, distance: 2147.3
click at [1072, 165] on html "**********" at bounding box center [536, 335] width 1072 height 670
click at [541, 20] on mat-toolbar "Suchen Archiv erkunden Detailfragen/-infos zu den Dokumenten? Stelle hier einen…" at bounding box center [536, 33] width 1072 height 67
click at [492, 175] on div "**********" at bounding box center [270, 306] width 520 height 457
drag, startPoint x: 603, startPoint y: 29, endPoint x: 2616, endPoint y: 277, distance: 2027.4
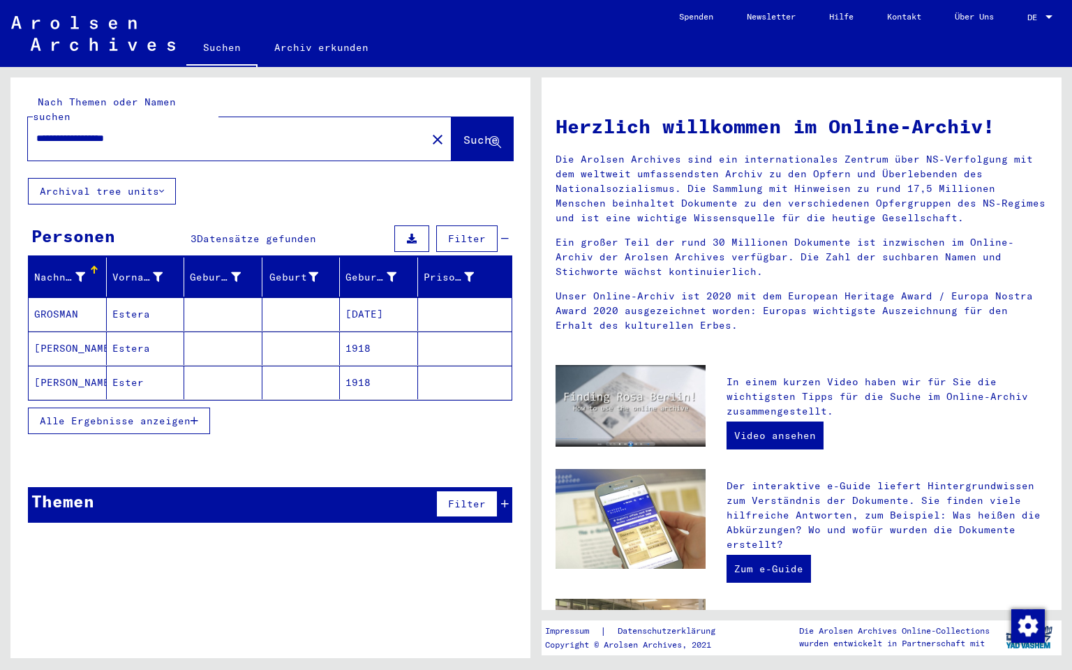
click at [1072, 277] on html "**********" at bounding box center [536, 335] width 1072 height 670
click at [530, 162] on div "**********" at bounding box center [270, 128] width 520 height 101
